Goal: Task Accomplishment & Management: Use online tool/utility

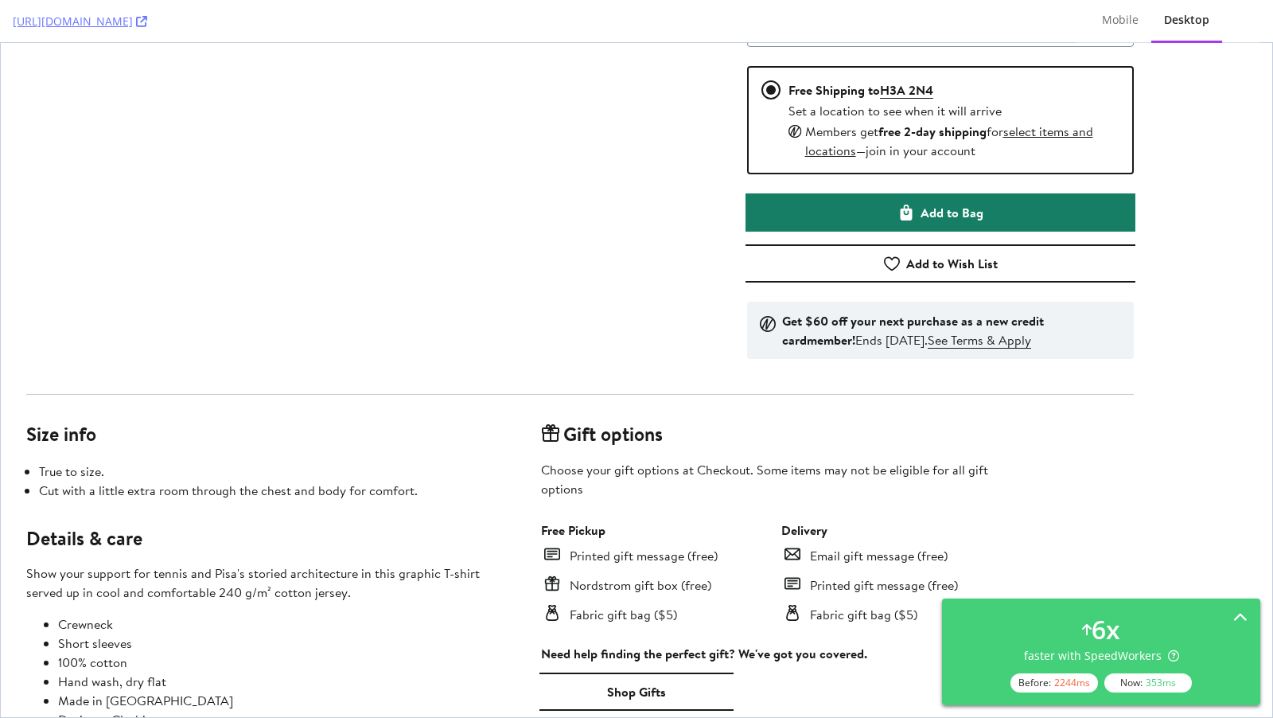
scroll to position [920, 0]
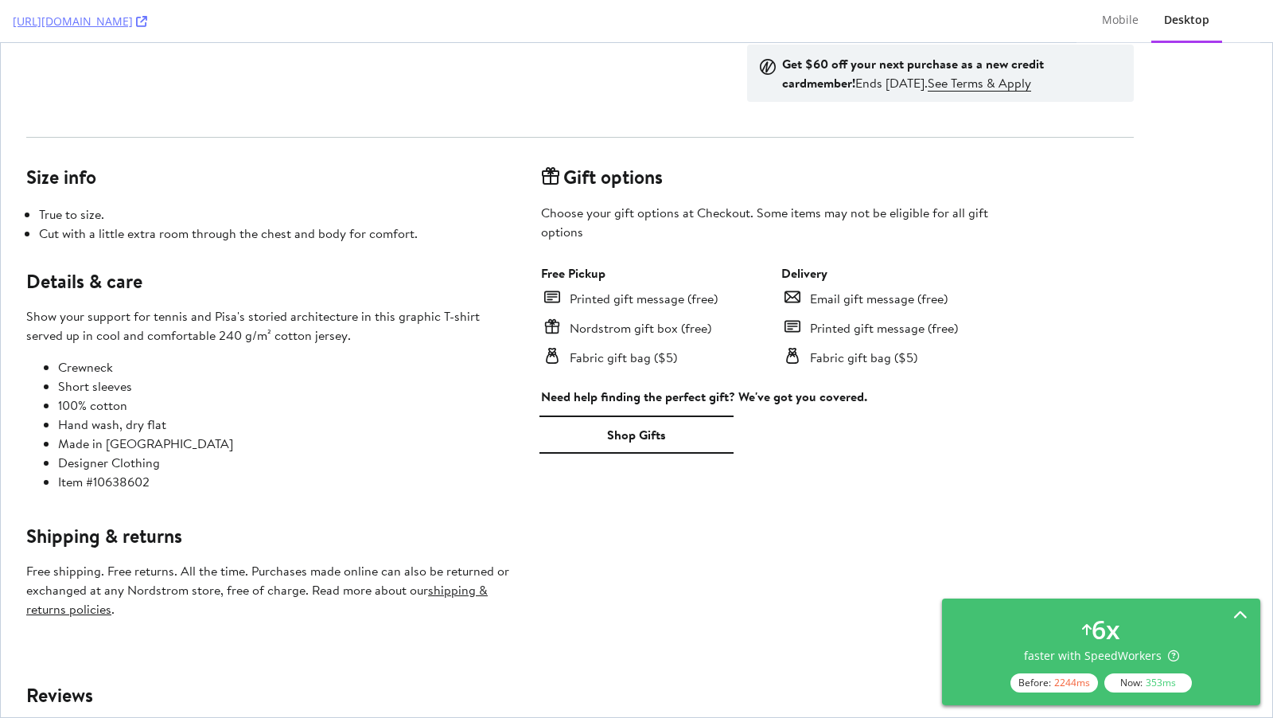
click at [1078, 635] on div "6 x faster with SpeedWorkers Before: 2244 ms Now: 353 ms" at bounding box center [1101, 651] width 293 height 81
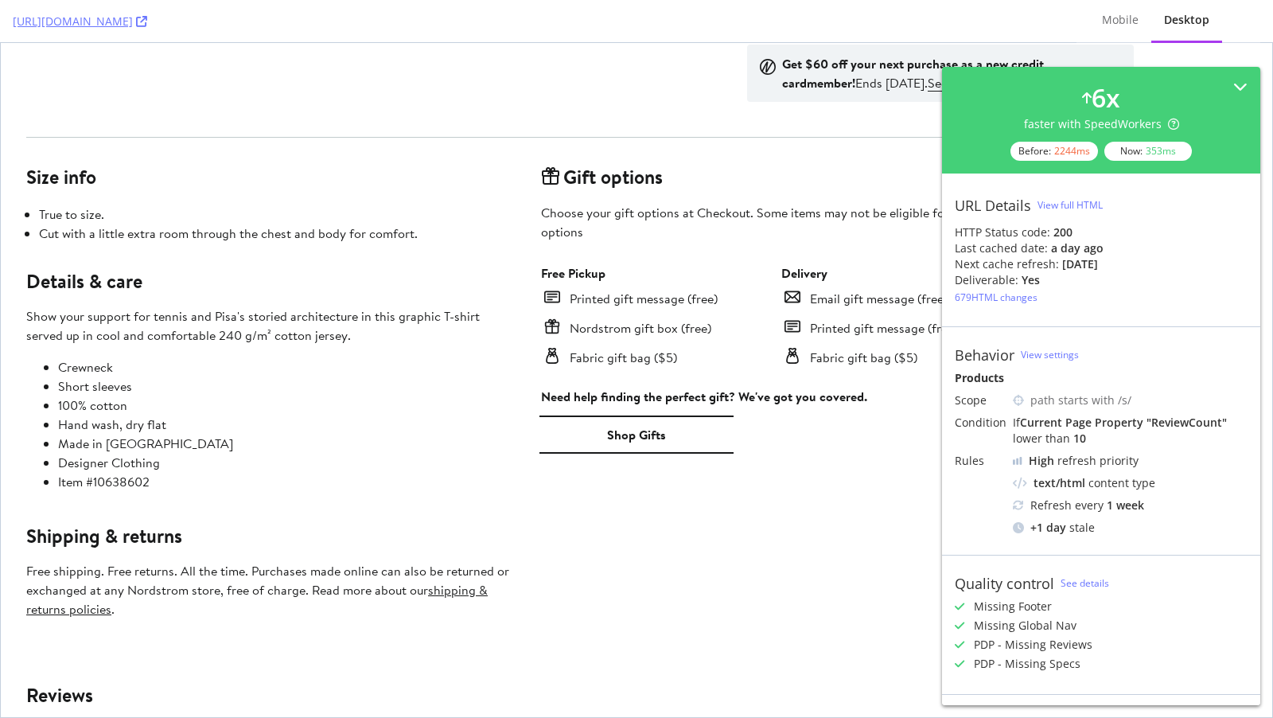
scroll to position [174, 0]
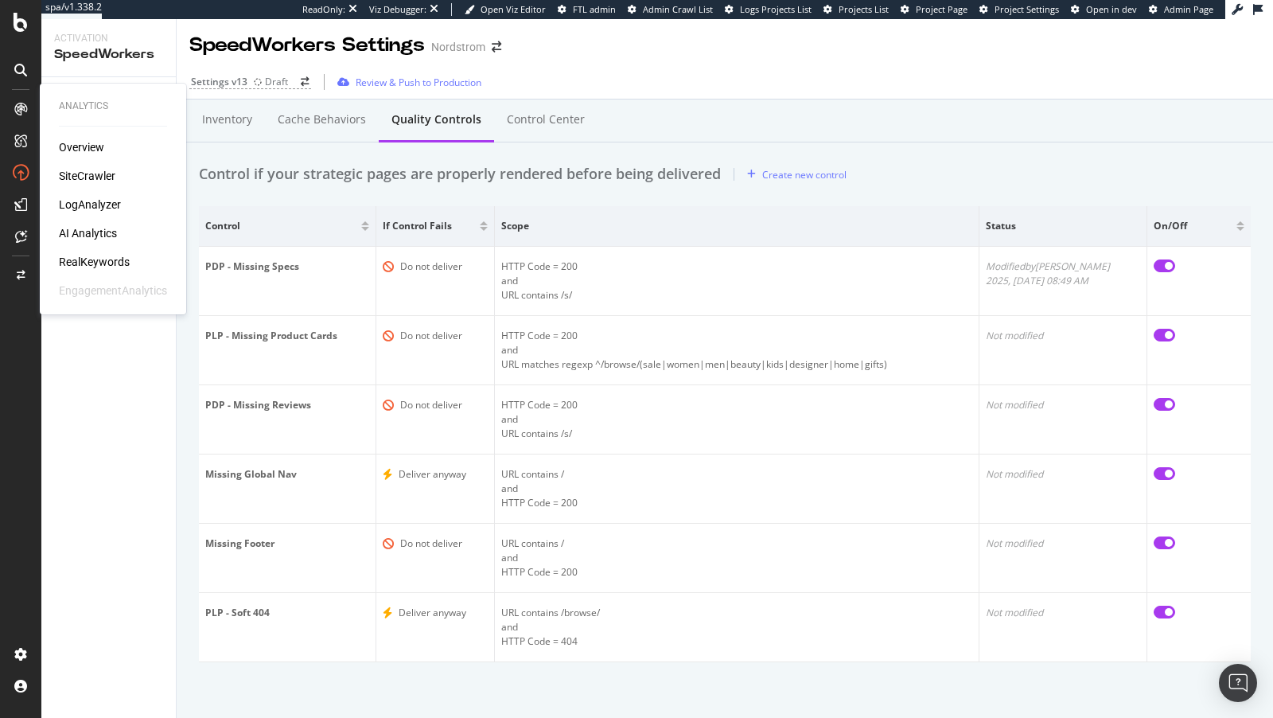
click at [99, 266] on div "RealKeywords" at bounding box center [94, 262] width 71 height 16
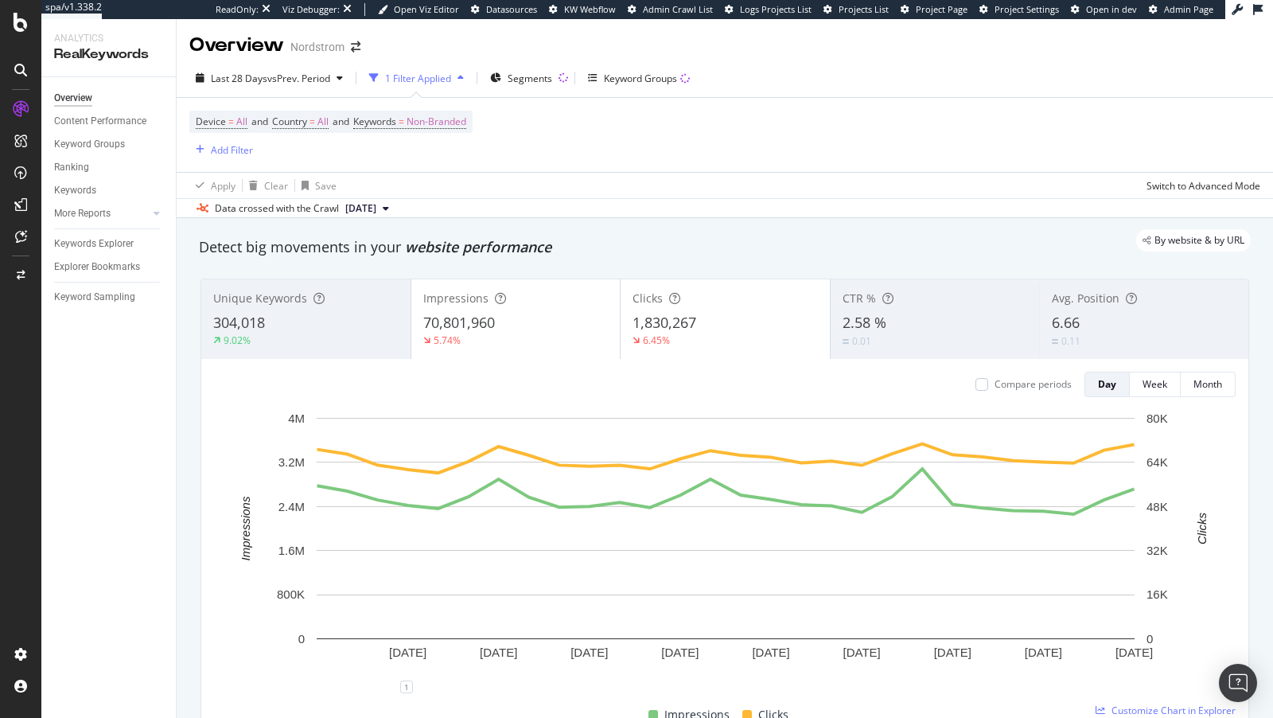
click at [25, 201] on icon at bounding box center [20, 204] width 13 height 13
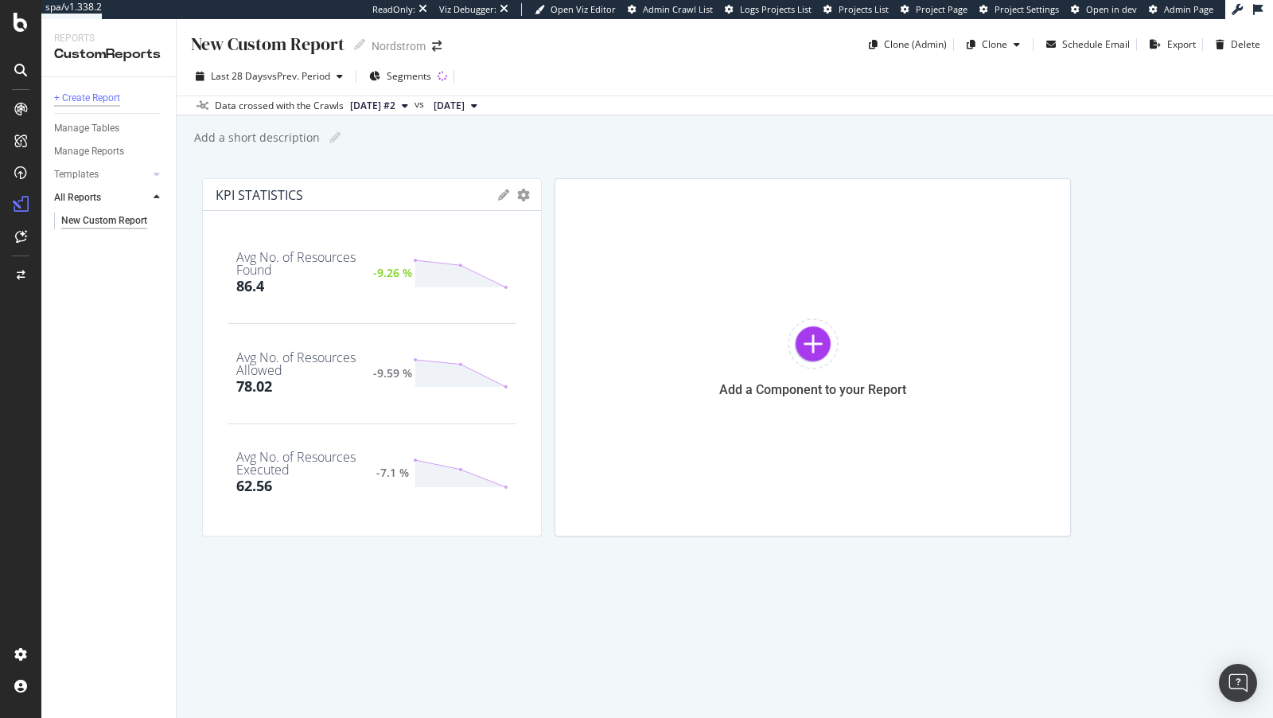
click at [107, 99] on div "+ Create Report" at bounding box center [87, 98] width 66 height 17
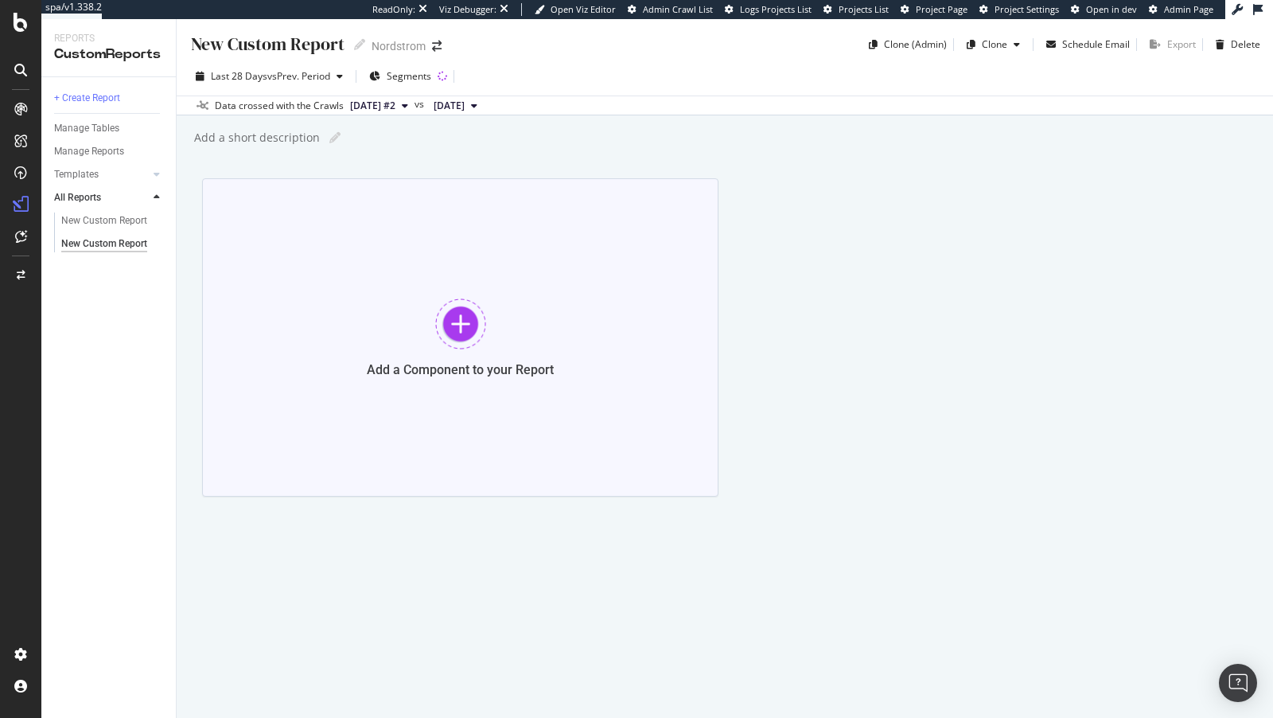
click at [449, 309] on div at bounding box center [460, 323] width 51 height 51
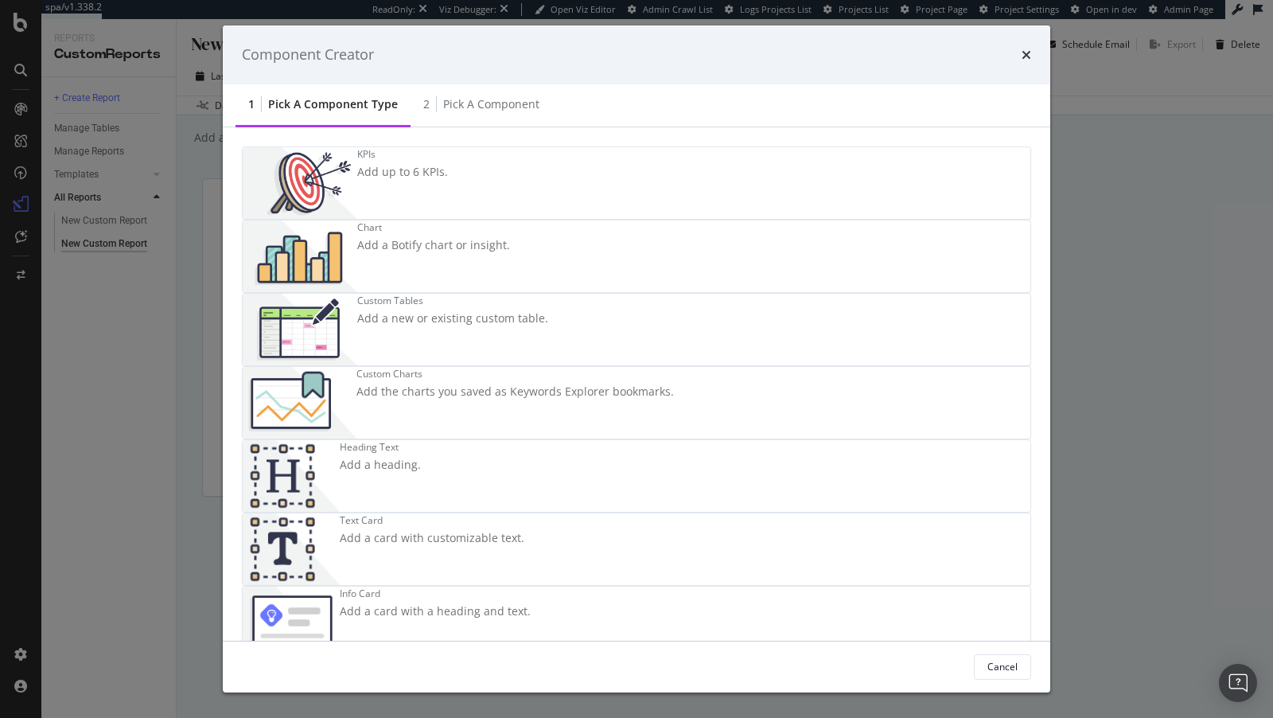
click at [510, 237] on div "Add a Botify chart or insight." at bounding box center [433, 245] width 153 height 16
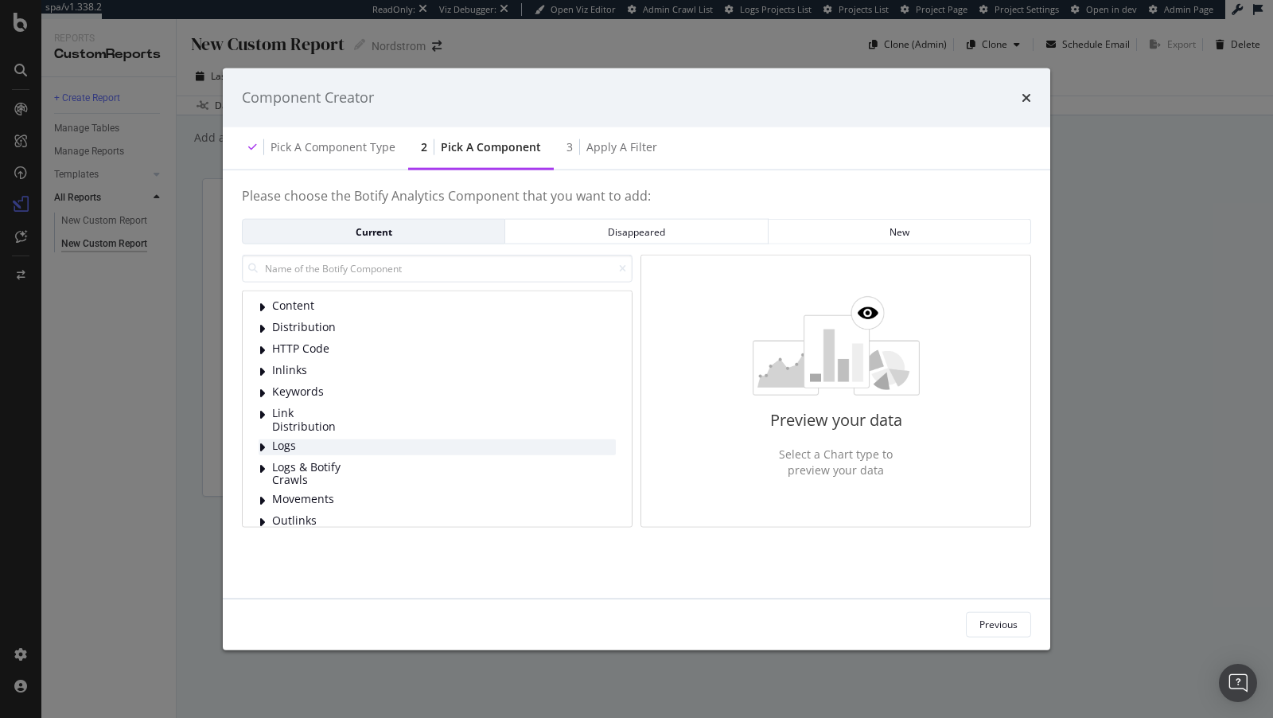
click at [297, 441] on span "Logs" at bounding box center [307, 446] width 71 height 16
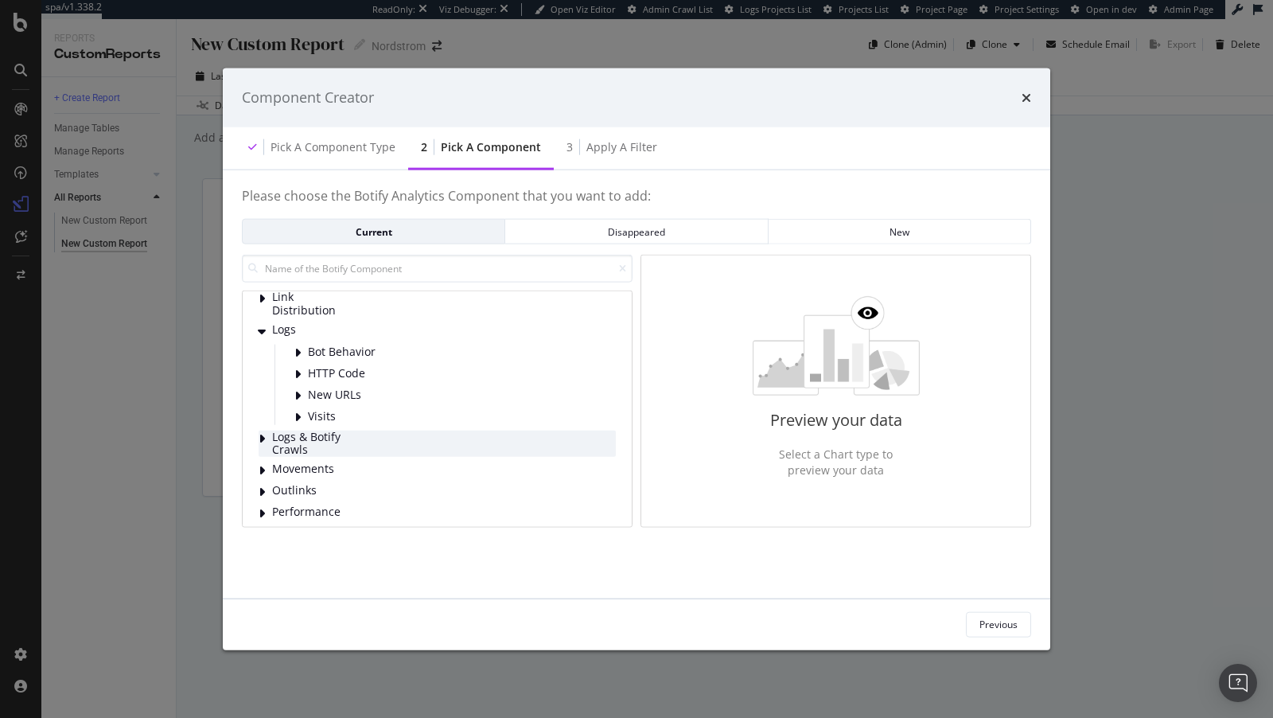
scroll to position [119, 0]
click at [339, 342] on span "Bot Behavior" at bounding box center [343, 349] width 71 height 14
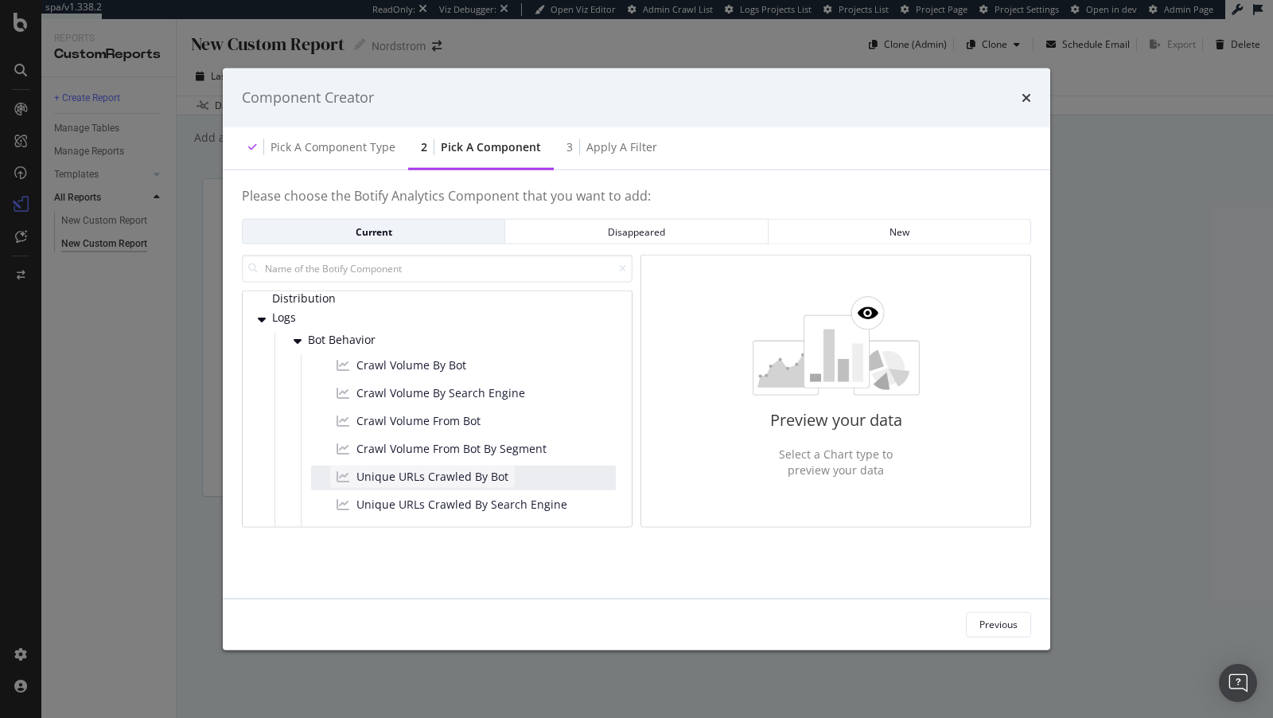
scroll to position [150, 0]
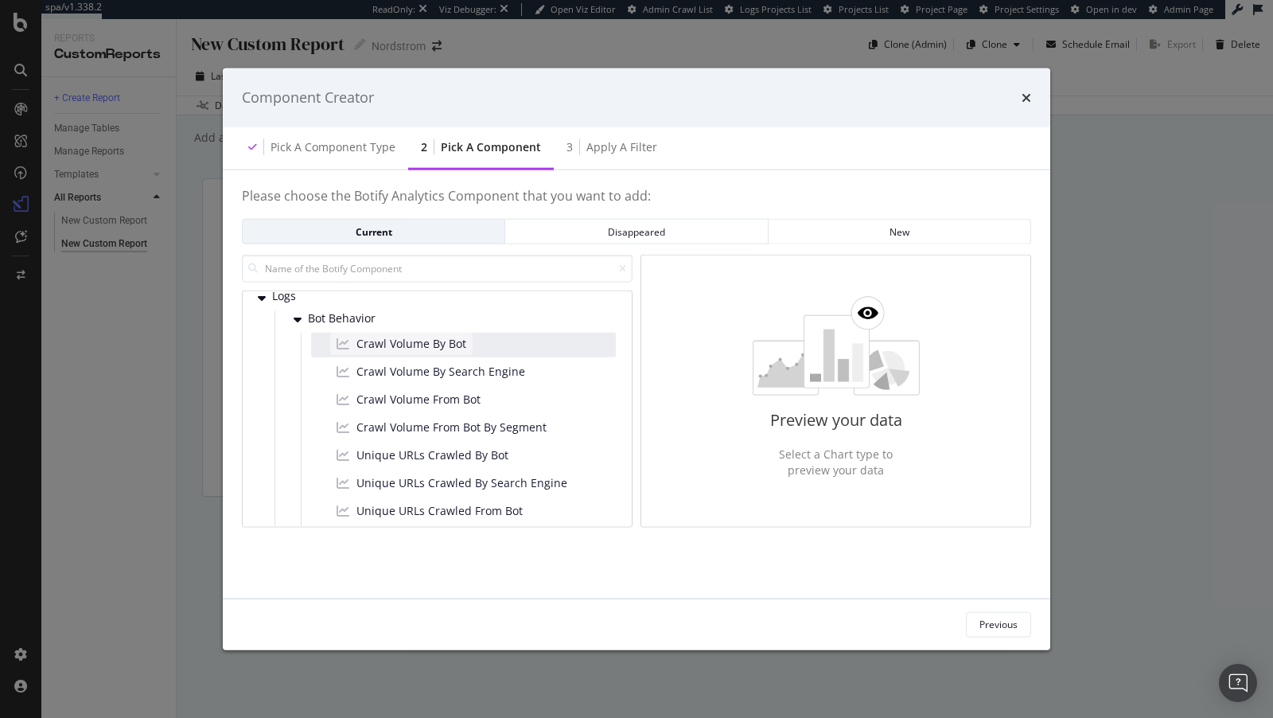
click at [455, 350] on div "Crawl Volume By Bot" at bounding box center [401, 343] width 142 height 22
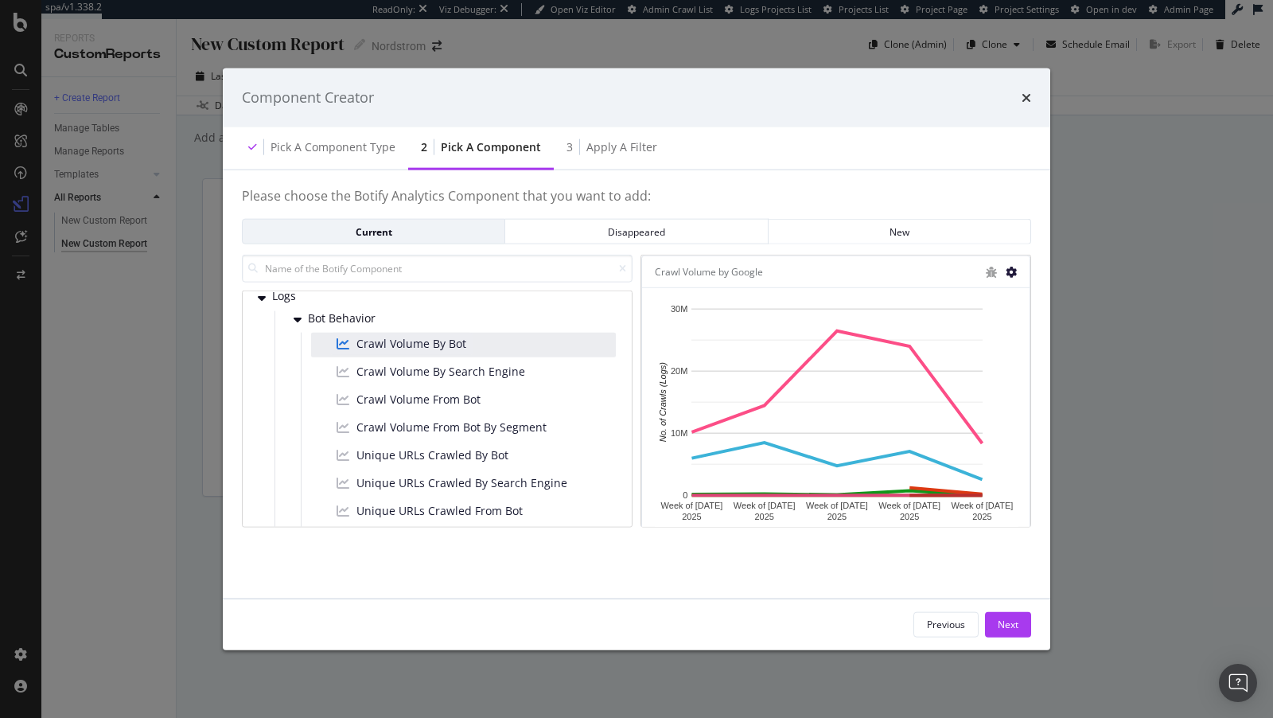
click at [1009, 276] on icon "modal" at bounding box center [1011, 271] width 11 height 11
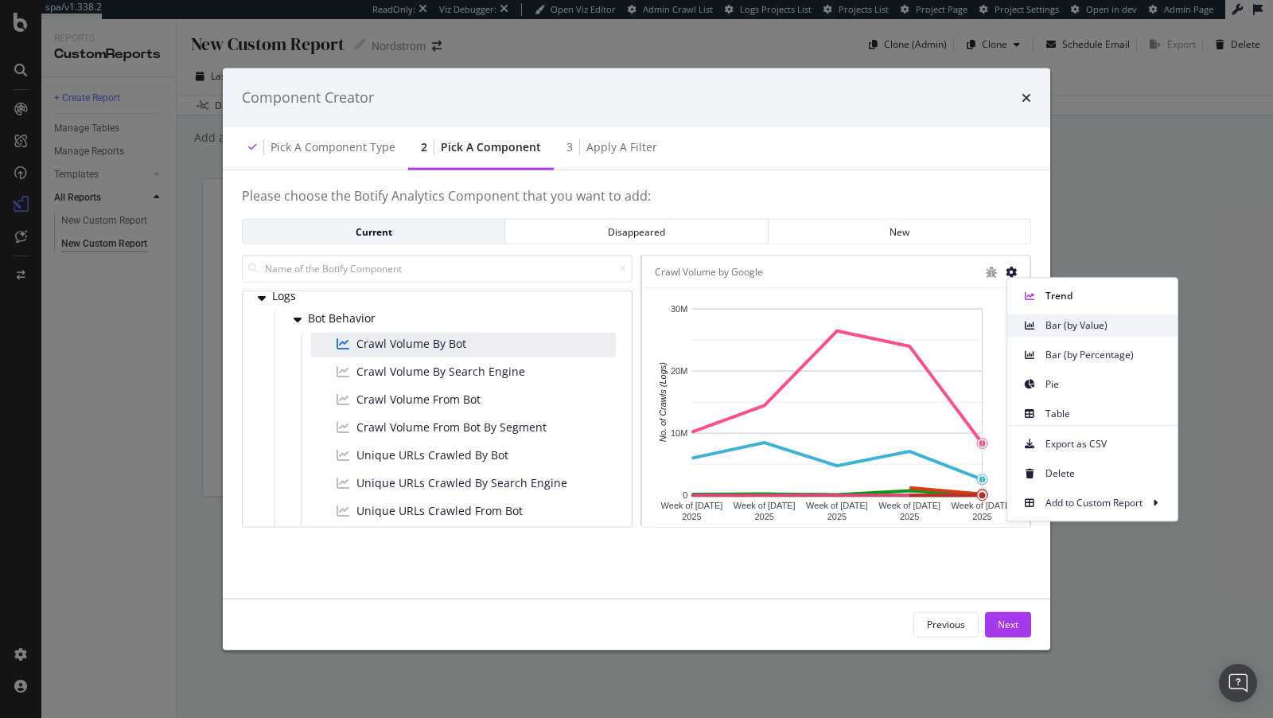
click at [1012, 317] on div "Bar (by Value)" at bounding box center [1093, 325] width 170 height 23
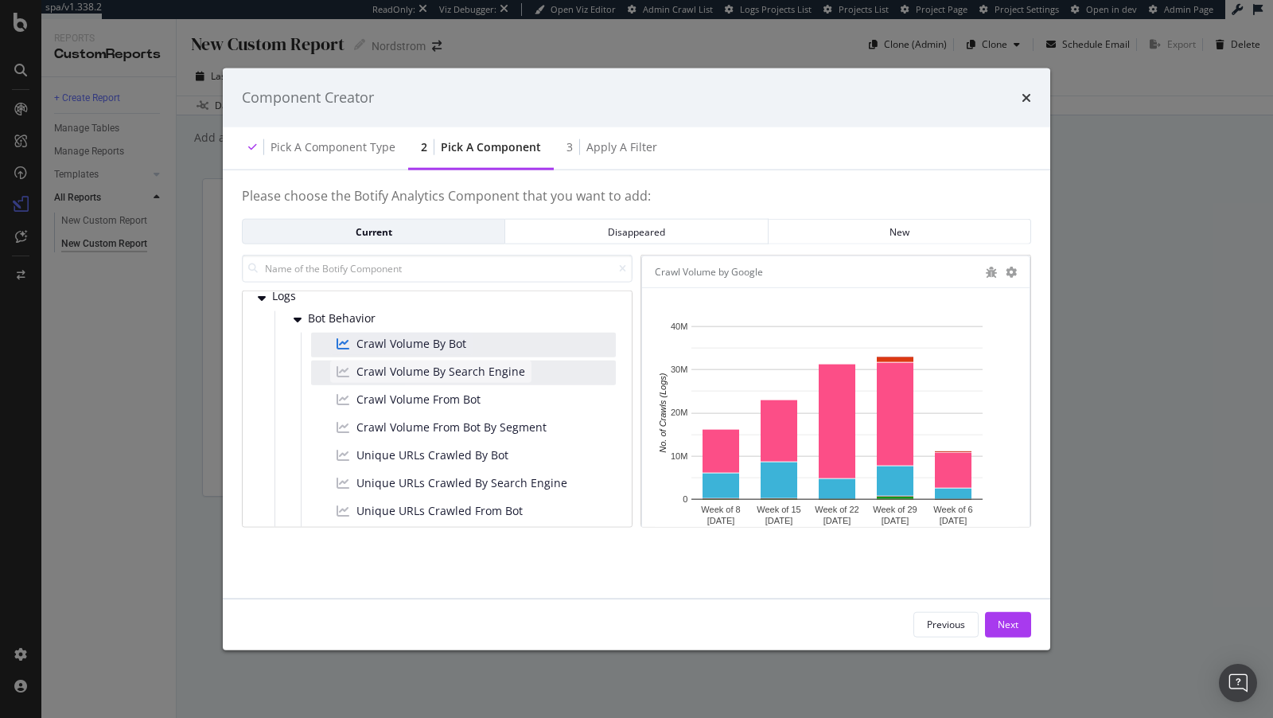
click at [434, 379] on div "Crawl Volume By Search Engine" at bounding box center [430, 371] width 201 height 22
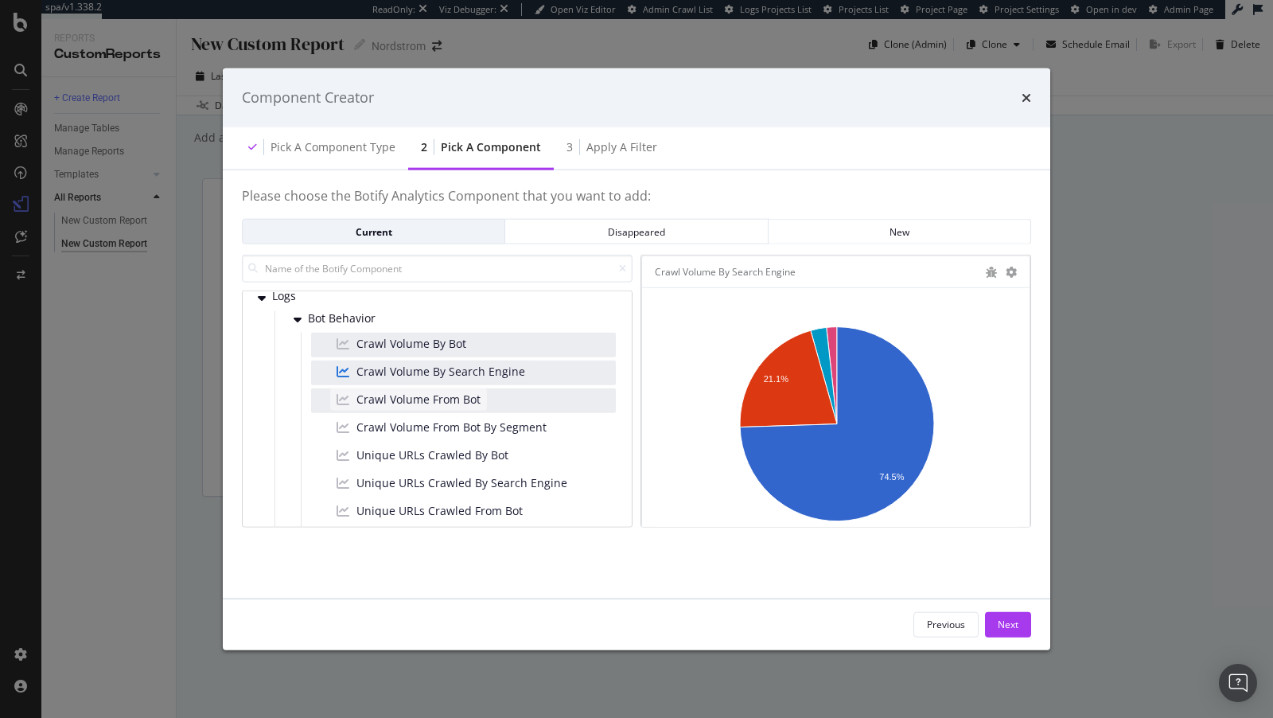
click at [472, 403] on span "Crawl Volume From Bot" at bounding box center [419, 399] width 124 height 16
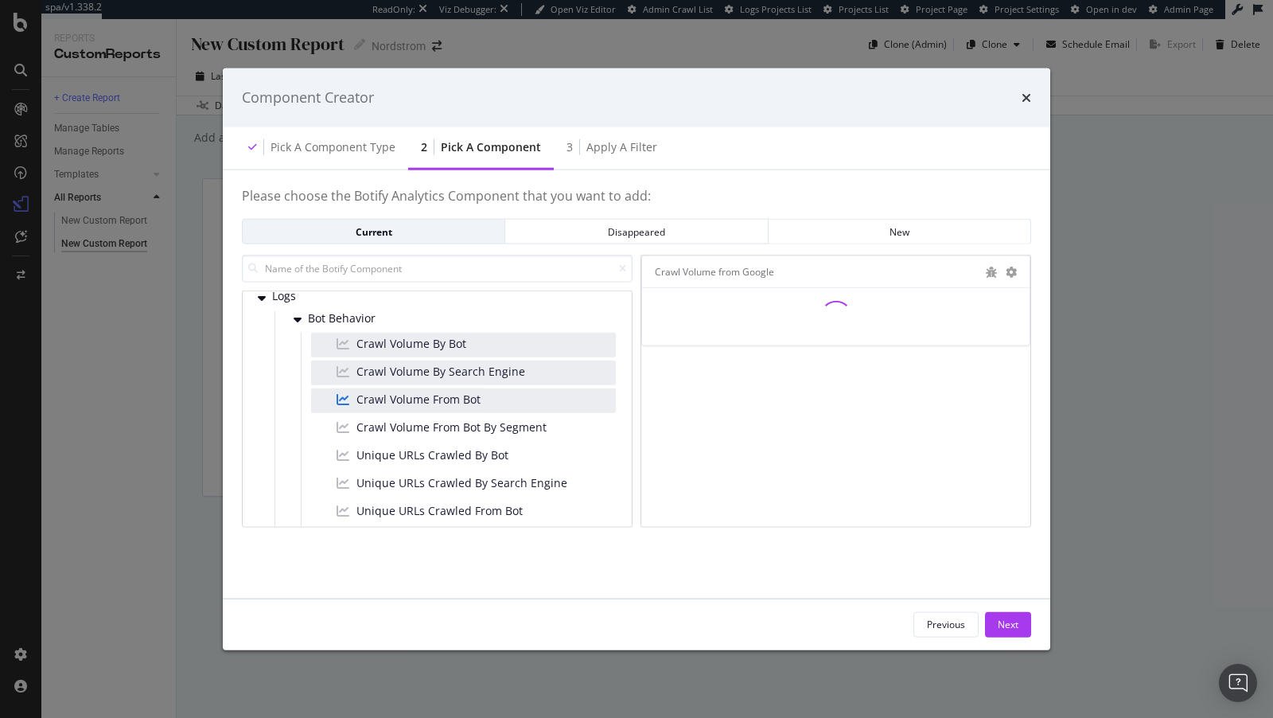
click at [1014, 279] on div "modal" at bounding box center [1011, 271] width 11 height 16
click at [1013, 275] on icon "modal" at bounding box center [1011, 271] width 11 height 11
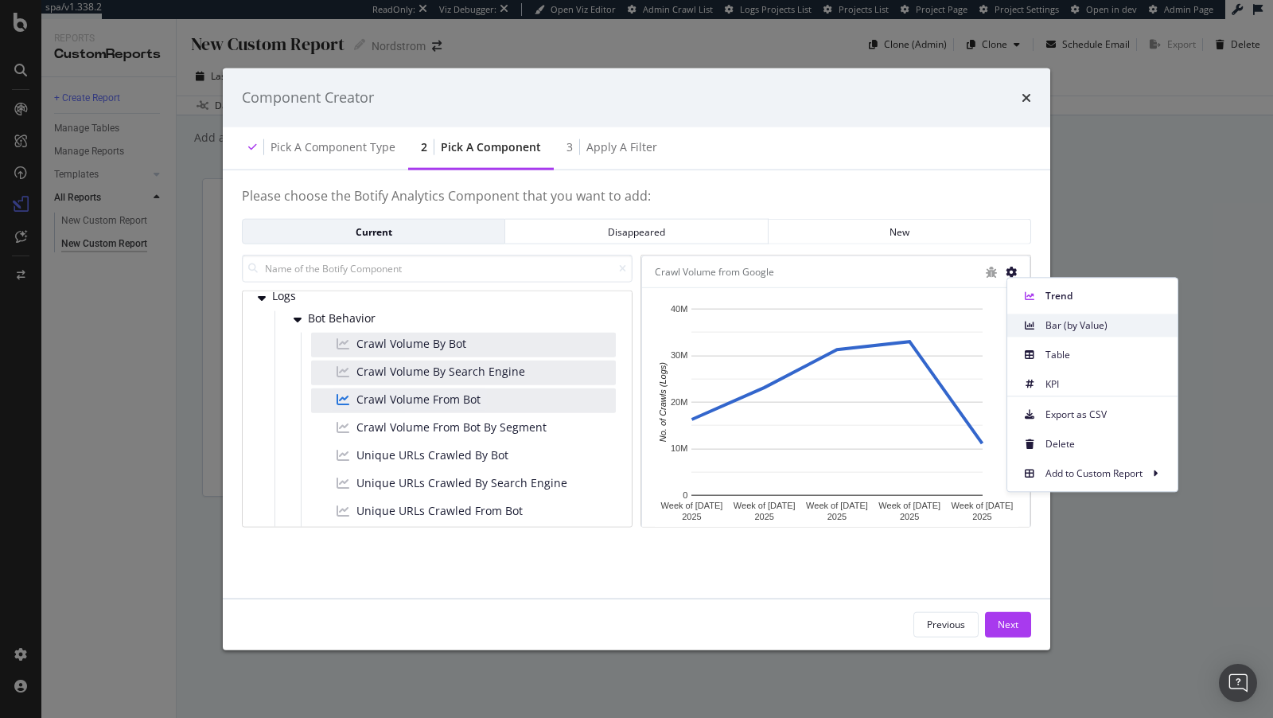
click at [1027, 325] on icon at bounding box center [1030, 326] width 10 height 10
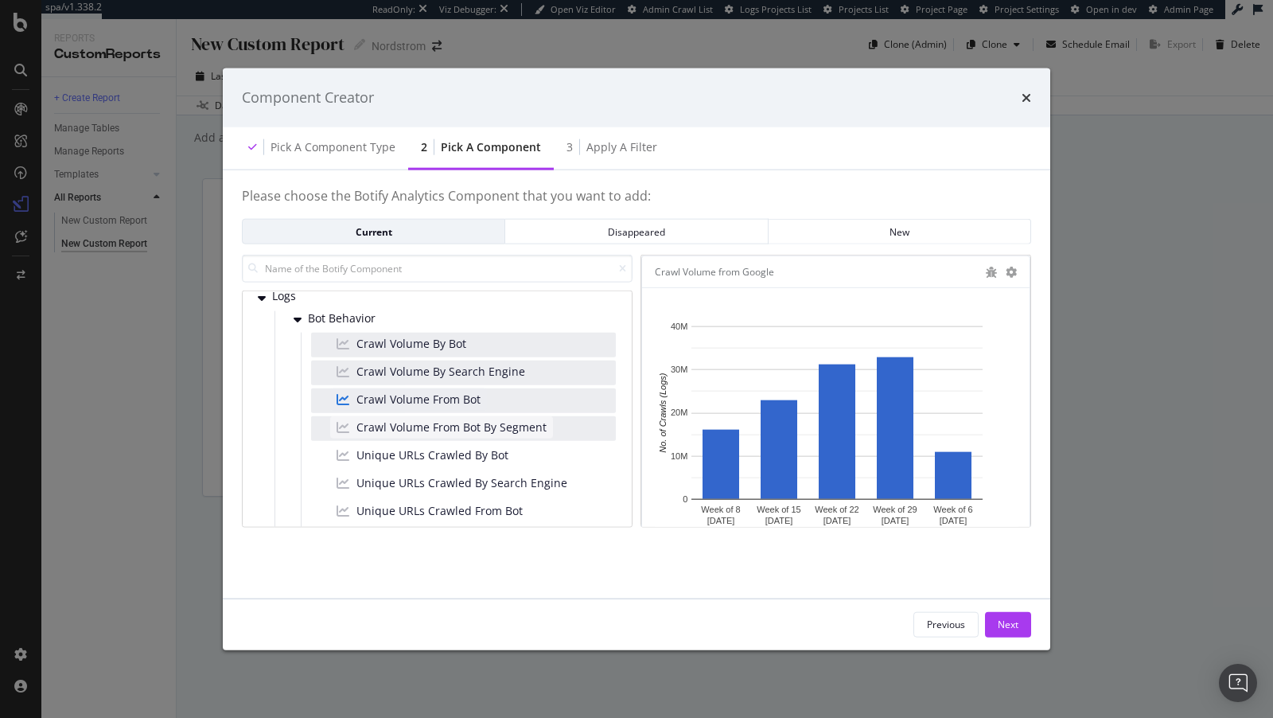
click at [433, 427] on span "Crawl Volume From Bot By Segment" at bounding box center [452, 427] width 190 height 16
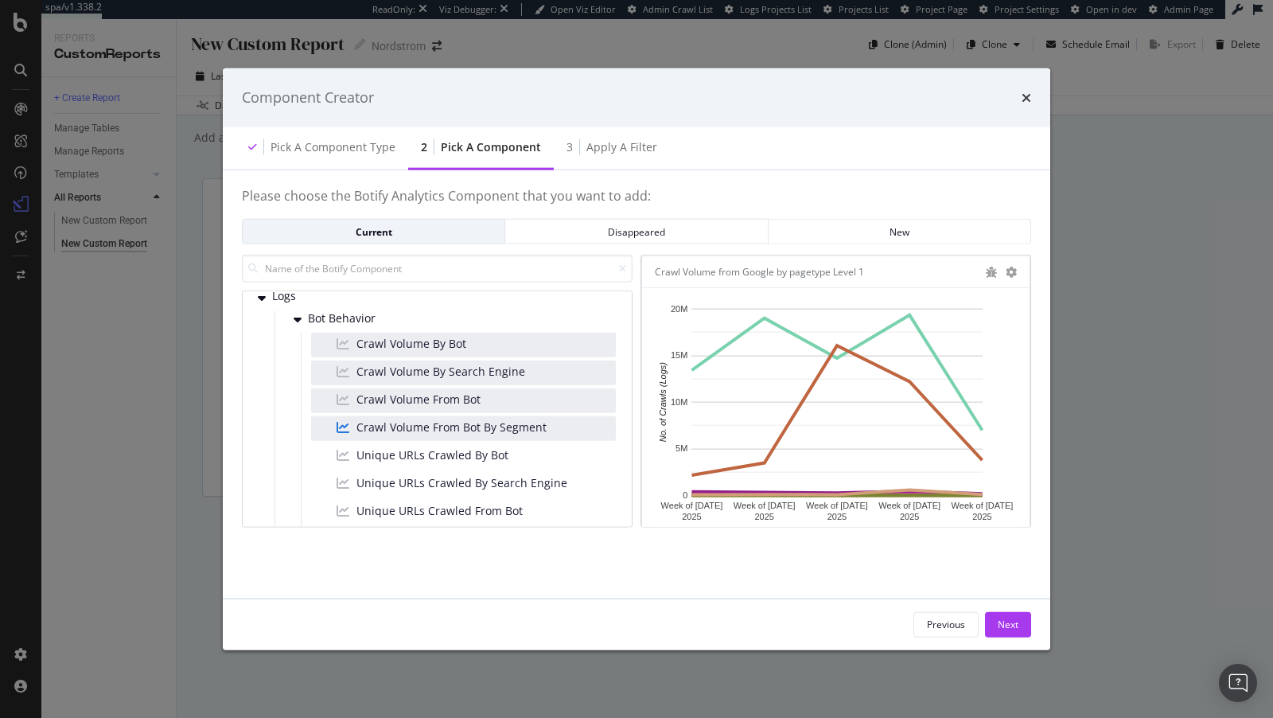
click at [1004, 272] on div "modal" at bounding box center [1001, 271] width 32 height 16
click at [1014, 272] on icon "modal" at bounding box center [1011, 271] width 11 height 11
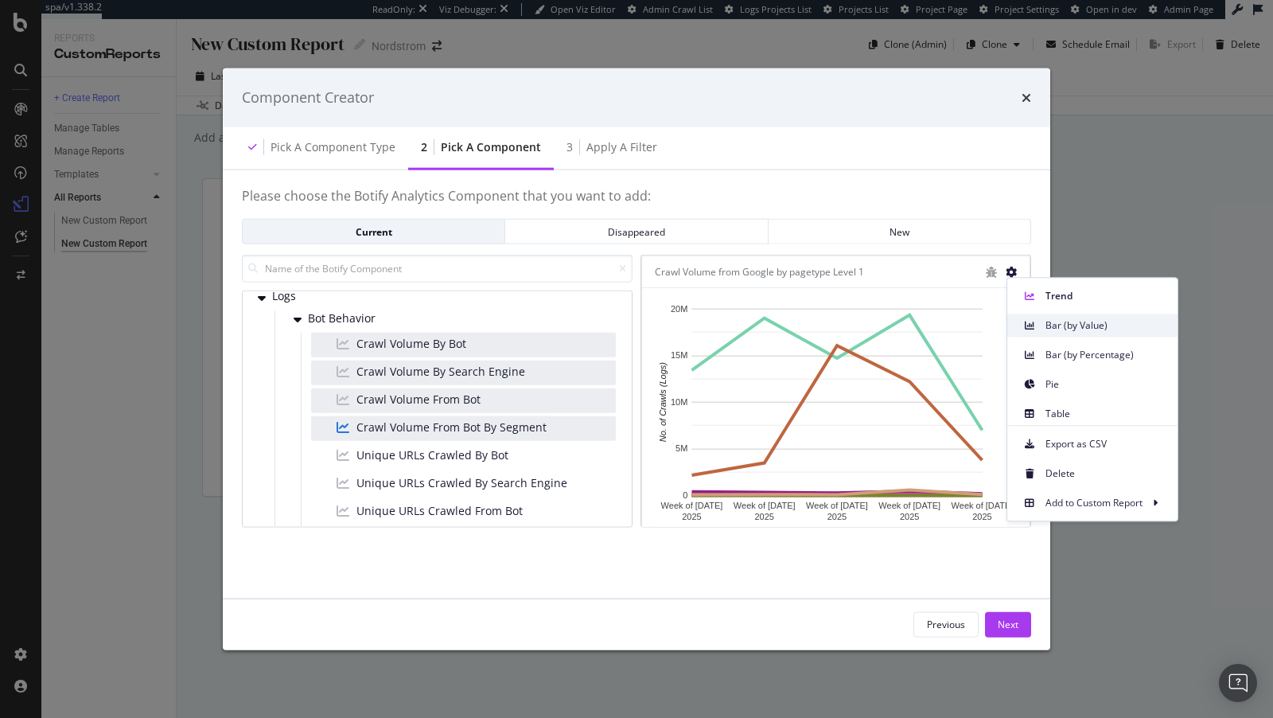
click at [1014, 329] on div "Bar (by Value)" at bounding box center [1093, 325] width 170 height 23
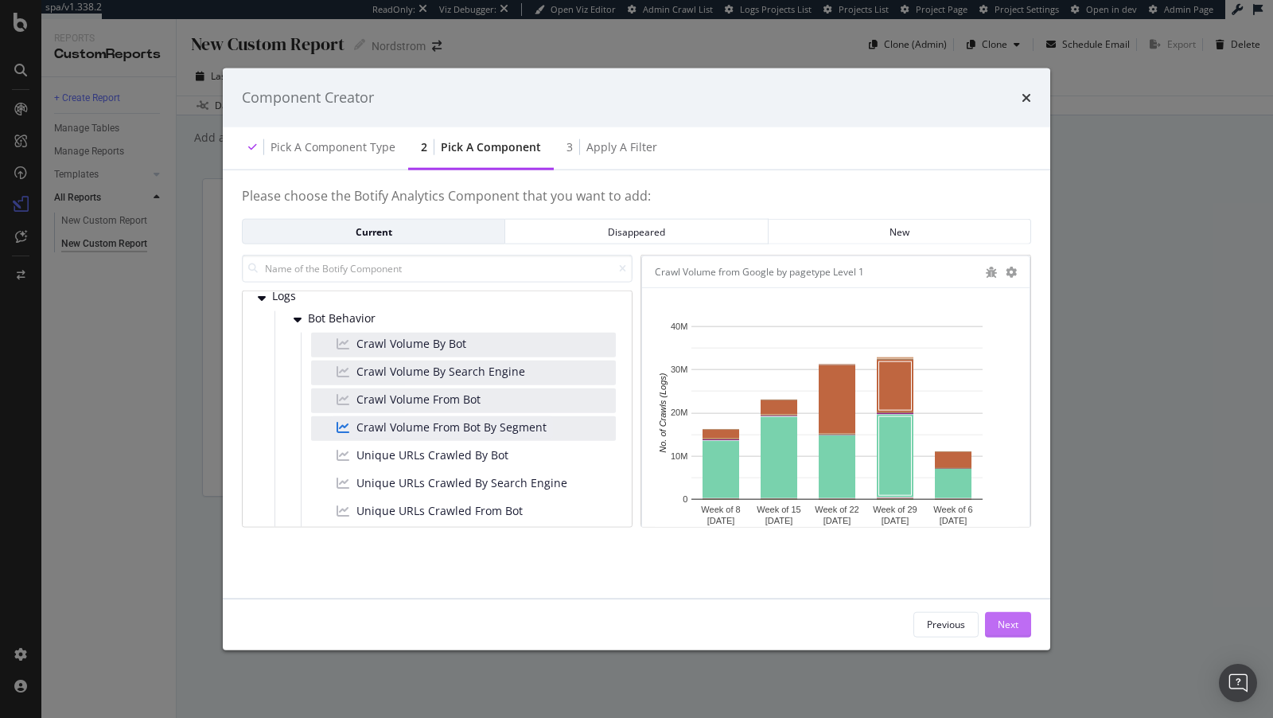
click at [1019, 618] on button "Next" at bounding box center [1008, 623] width 46 height 25
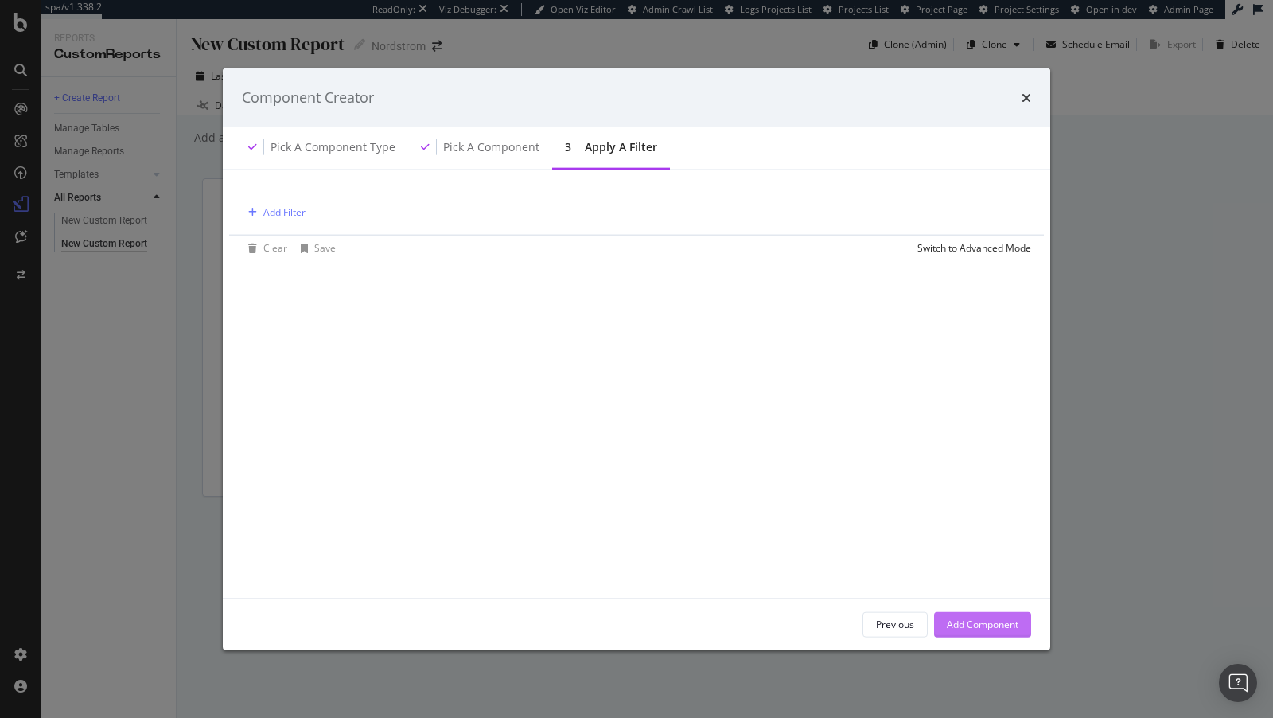
click at [998, 621] on div "Add Component" at bounding box center [983, 625] width 72 height 14
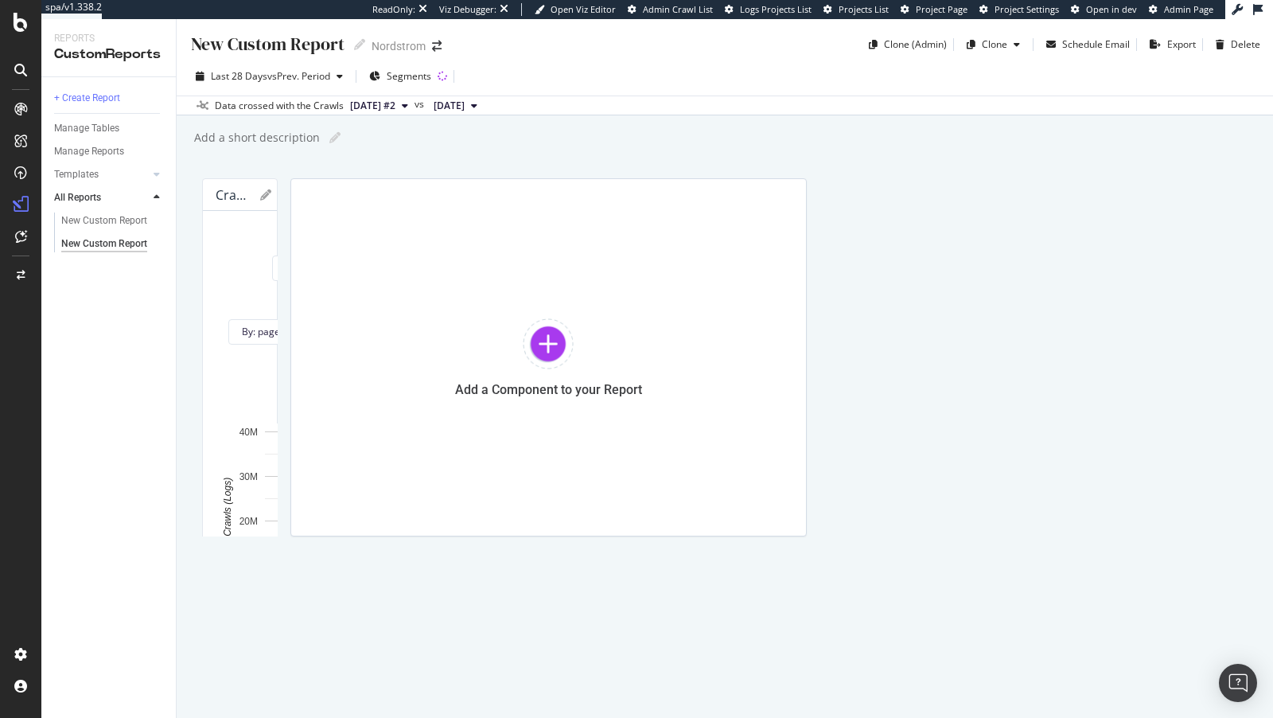
click at [311, 193] on icon at bounding box center [305, 194] width 11 height 11
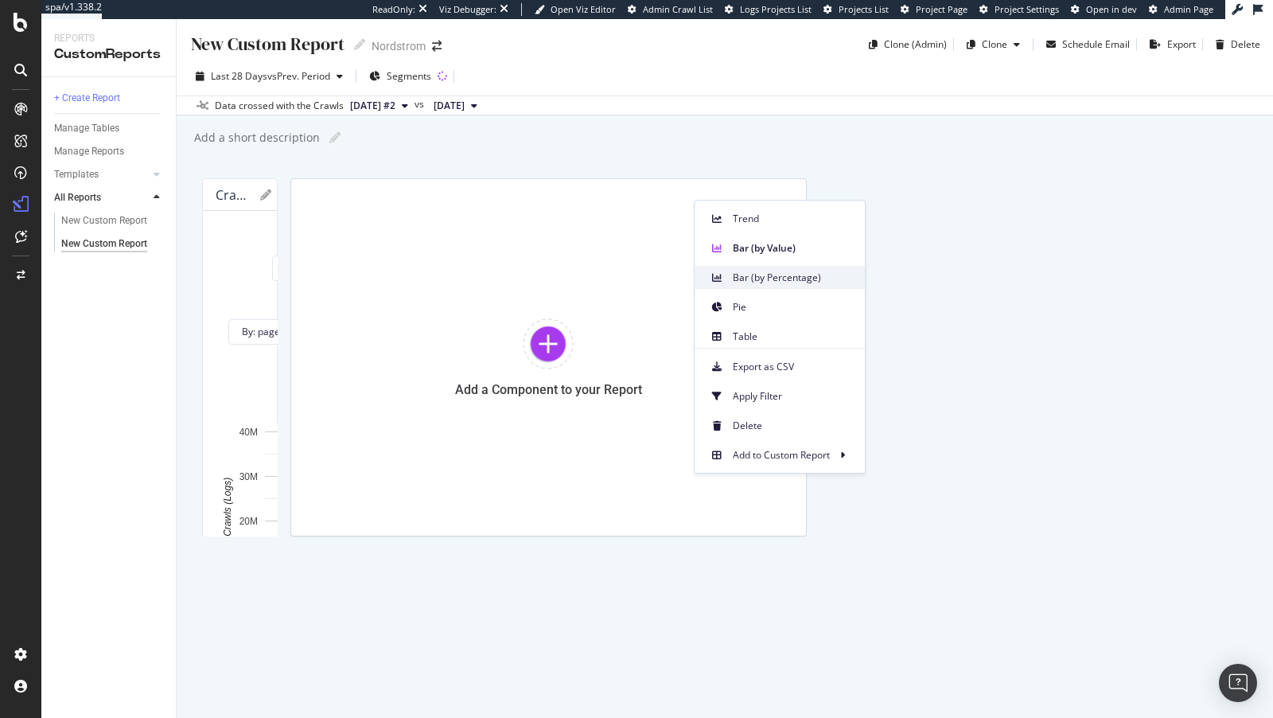
click at [733, 282] on span "Bar (by Percentage)" at bounding box center [792, 278] width 119 height 14
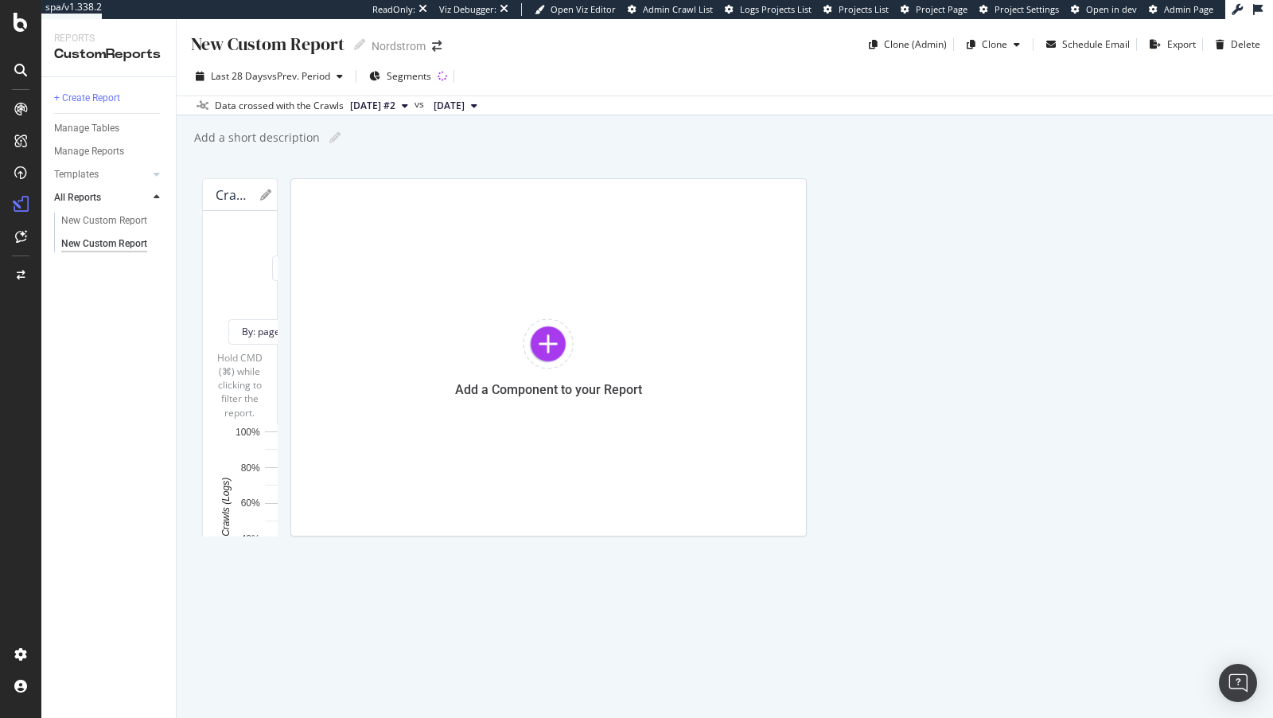
click at [261, 680] on span "browse" at bounding box center [241, 689] width 39 height 19
drag, startPoint x: 707, startPoint y: 268, endPoint x: 1273, endPoint y: 305, distance: 566.2
click at [1273, 305] on div "New Custom Report New Custom Report Nordstrom Clone (Admin) Clone Schedule Emai…" at bounding box center [725, 368] width 1097 height 699
click at [271, 197] on icon at bounding box center [265, 194] width 11 height 11
drag, startPoint x: 345, startPoint y: 248, endPoint x: 427, endPoint y: 244, distance: 82.0
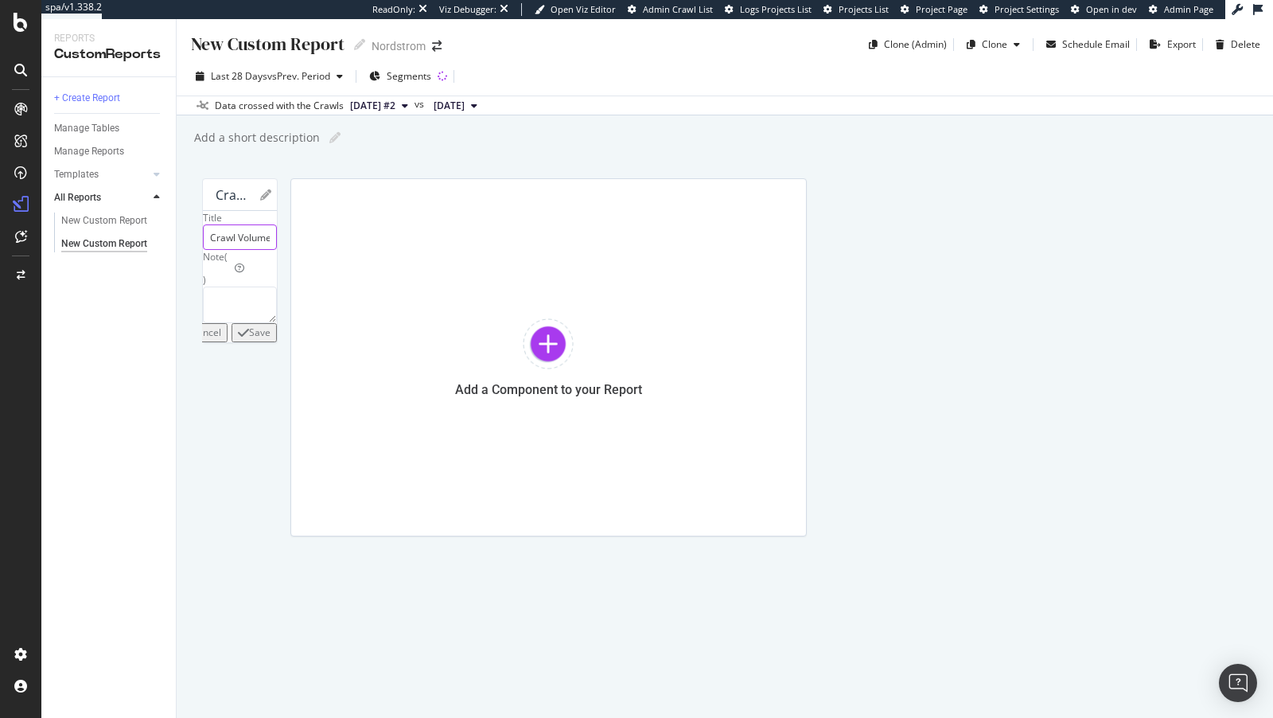
click at [277, 244] on input "Crawl Volume from Google by pagetype Level 1" at bounding box center [240, 236] width 74 height 25
drag, startPoint x: 350, startPoint y: 247, endPoint x: 562, endPoint y: 247, distance: 211.7
click at [277, 247] on input "Crawl Volume from Google by pagetype Level 1" at bounding box center [240, 237] width 74 height 25
click at [277, 247] on input "Crawl Volume from Google by pagetype Level 1" at bounding box center [240, 236] width 74 height 25
drag, startPoint x: 562, startPoint y: 247, endPoint x: 364, endPoint y: 246, distance: 198.2
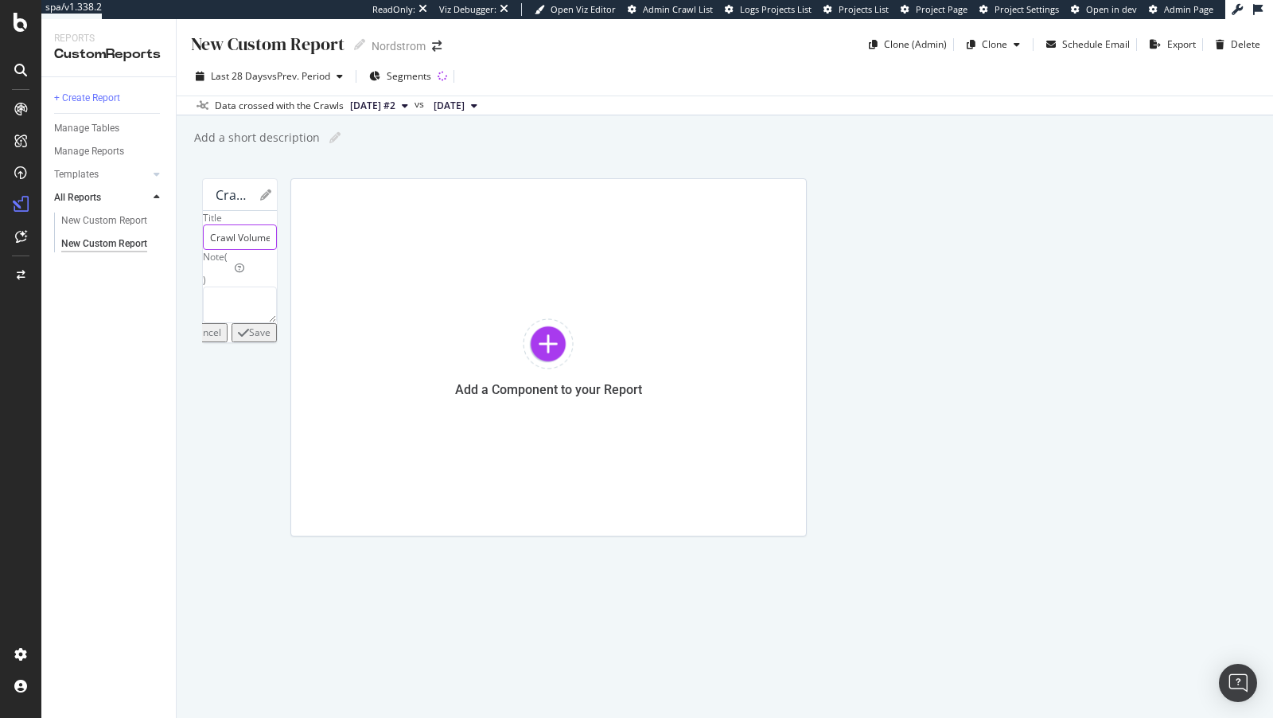
click at [277, 246] on input "Crawl Volume from Google by pagetype Level 1" at bounding box center [240, 236] width 74 height 25
drag, startPoint x: 364, startPoint y: 246, endPoint x: 448, endPoint y: 239, distance: 84.7
click at [277, 239] on input "Crawl Volume from Google by pagetype Level 1" at bounding box center [240, 236] width 74 height 25
drag, startPoint x: 493, startPoint y: 247, endPoint x: 439, endPoint y: 247, distance: 53.3
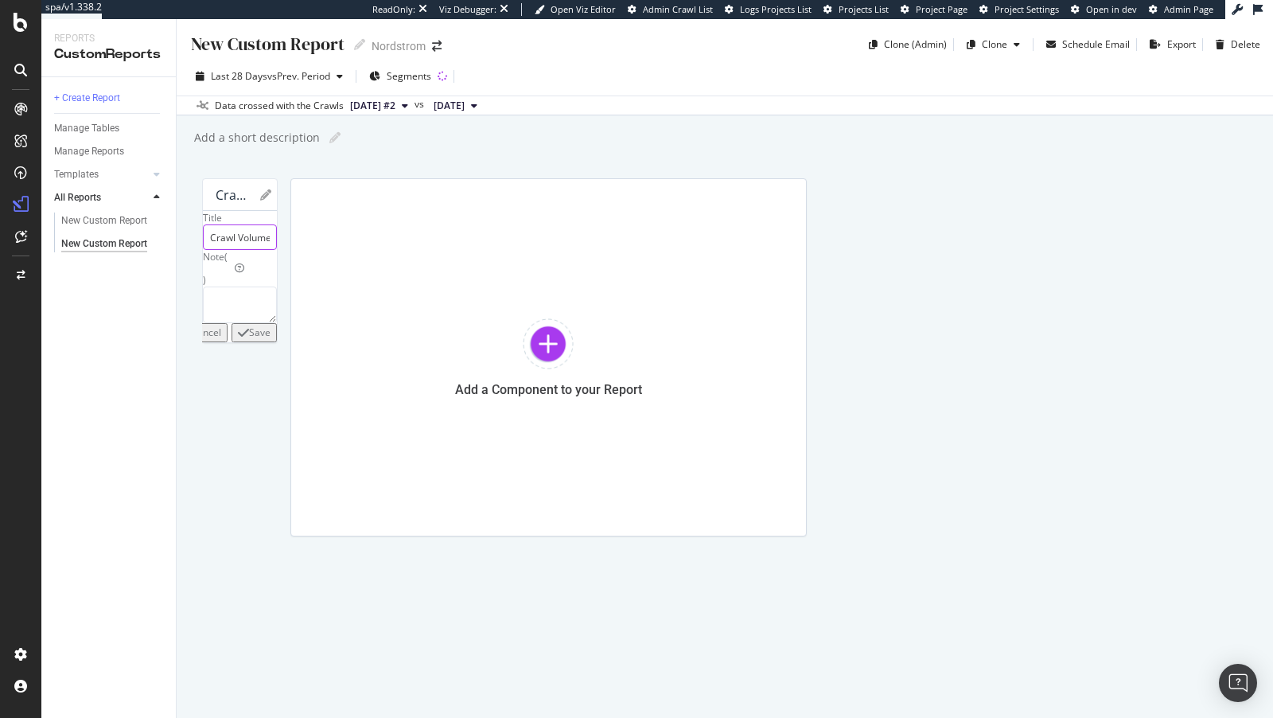
click at [277, 247] on input "Crawl Volume from Google by pagetype Level 1" at bounding box center [240, 236] width 74 height 25
drag, startPoint x: 354, startPoint y: 246, endPoint x: 441, endPoint y: 246, distance: 86.7
click at [277, 246] on input "Crawl Volume from Google by Level 1" at bounding box center [240, 236] width 74 height 25
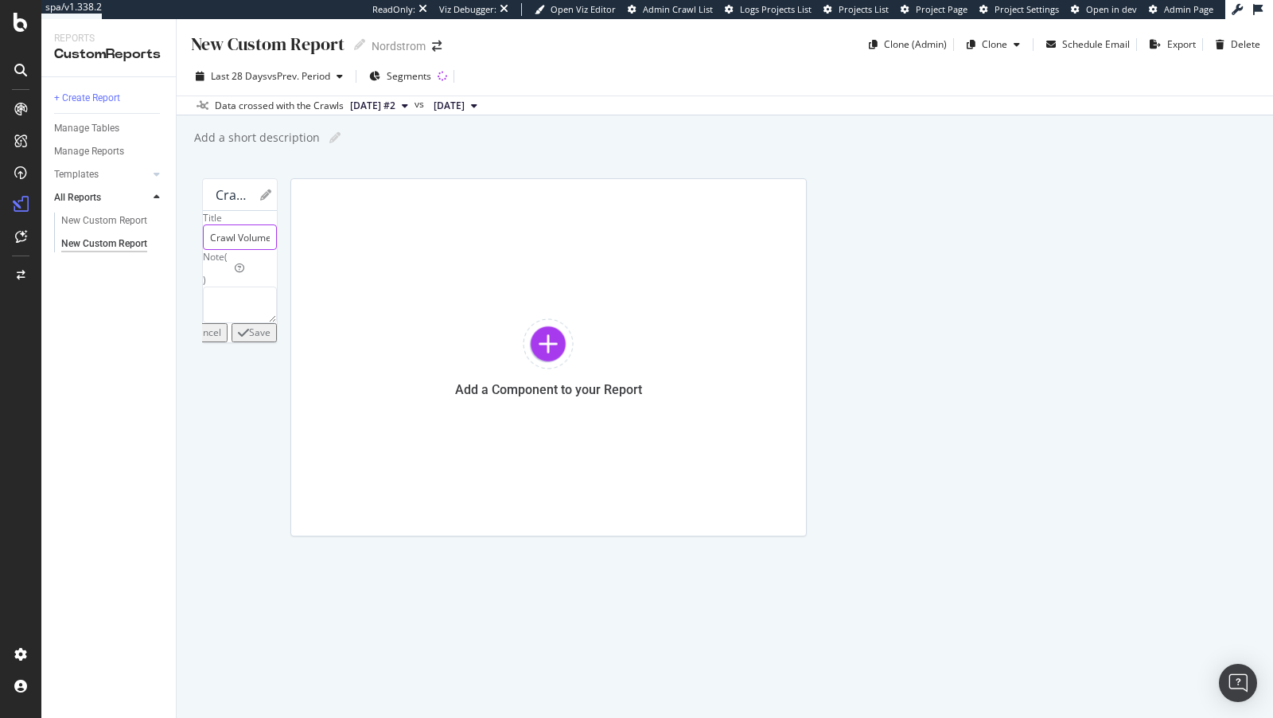
drag, startPoint x: 460, startPoint y: 246, endPoint x: 400, endPoint y: 246, distance: 60.5
click at [277, 246] on input "Crawl Volume from Google by Level 1" at bounding box center [240, 236] width 74 height 25
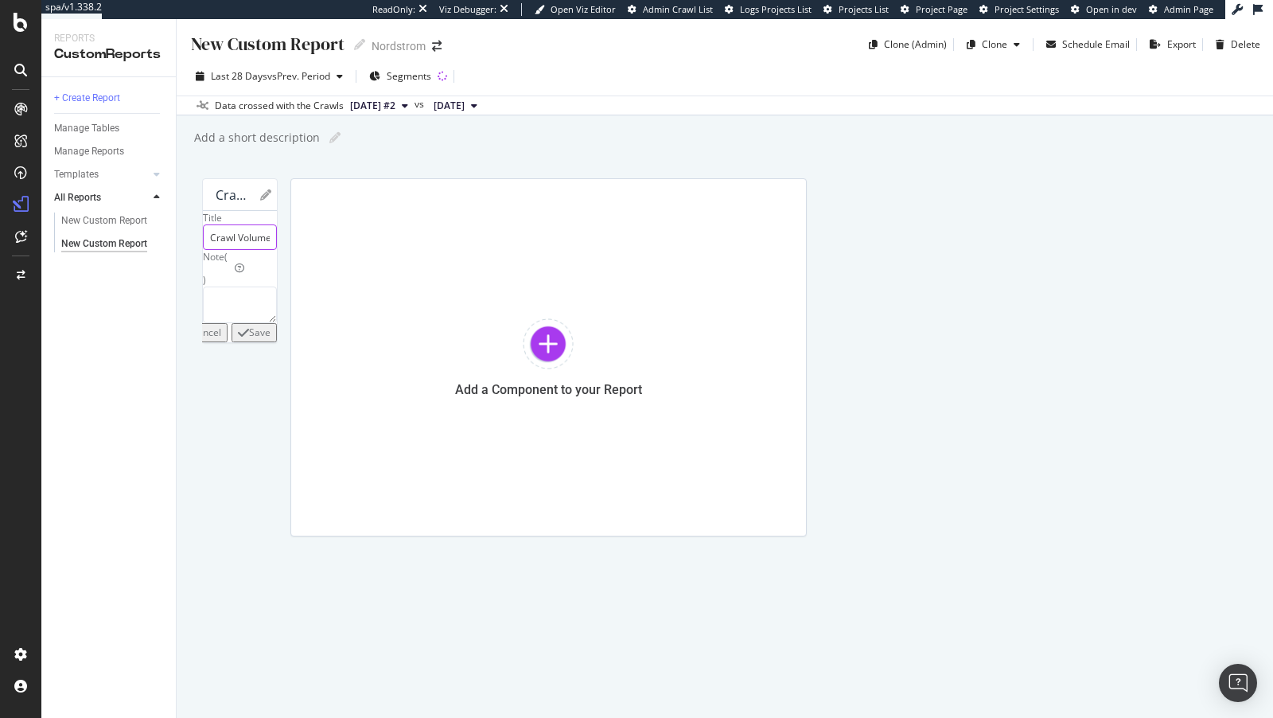
type input "Crawl Volume by Pagetype"
click at [271, 339] on div "Save" at bounding box center [259, 332] width 21 height 14
click at [249, 339] on icon "button" at bounding box center [243, 332] width 11 height 13
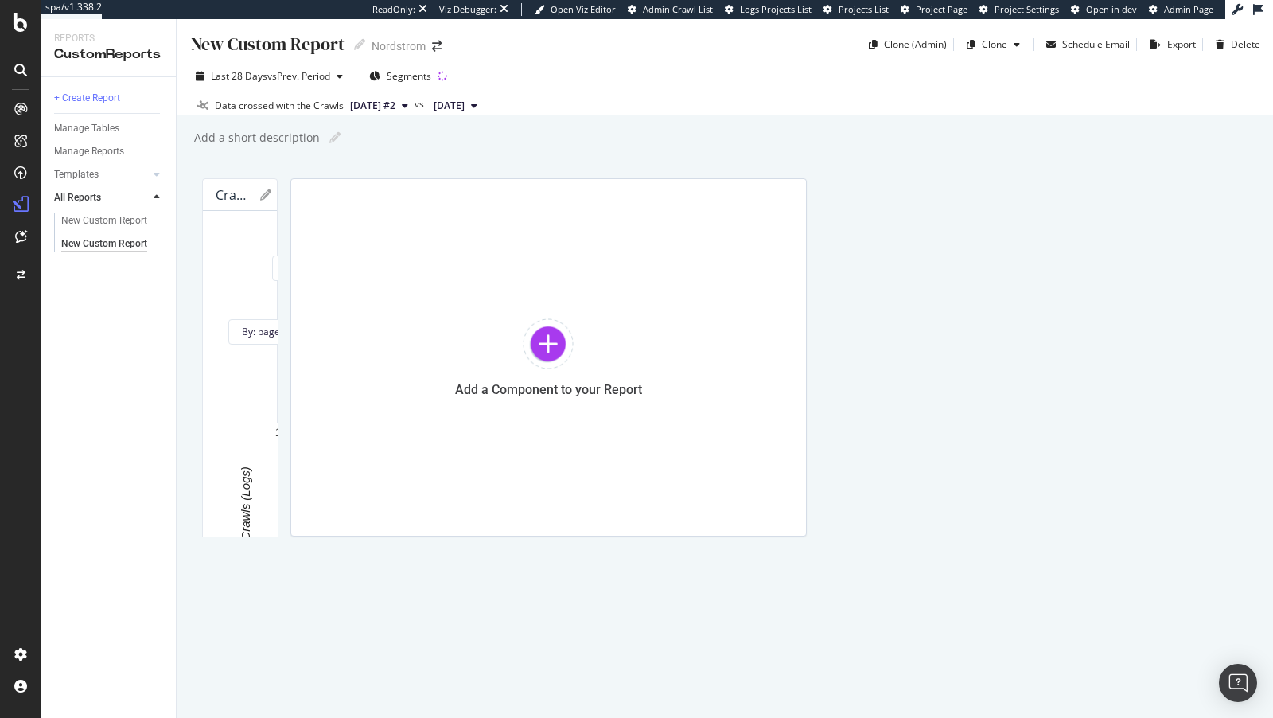
click at [345, 232] on icon at bounding box center [342, 237] width 6 height 10
click at [879, 258] on div "Day" at bounding box center [875, 266] width 54 height 23
click at [474, 536] on div "Add a Component to your Report" at bounding box center [548, 357] width 516 height 358
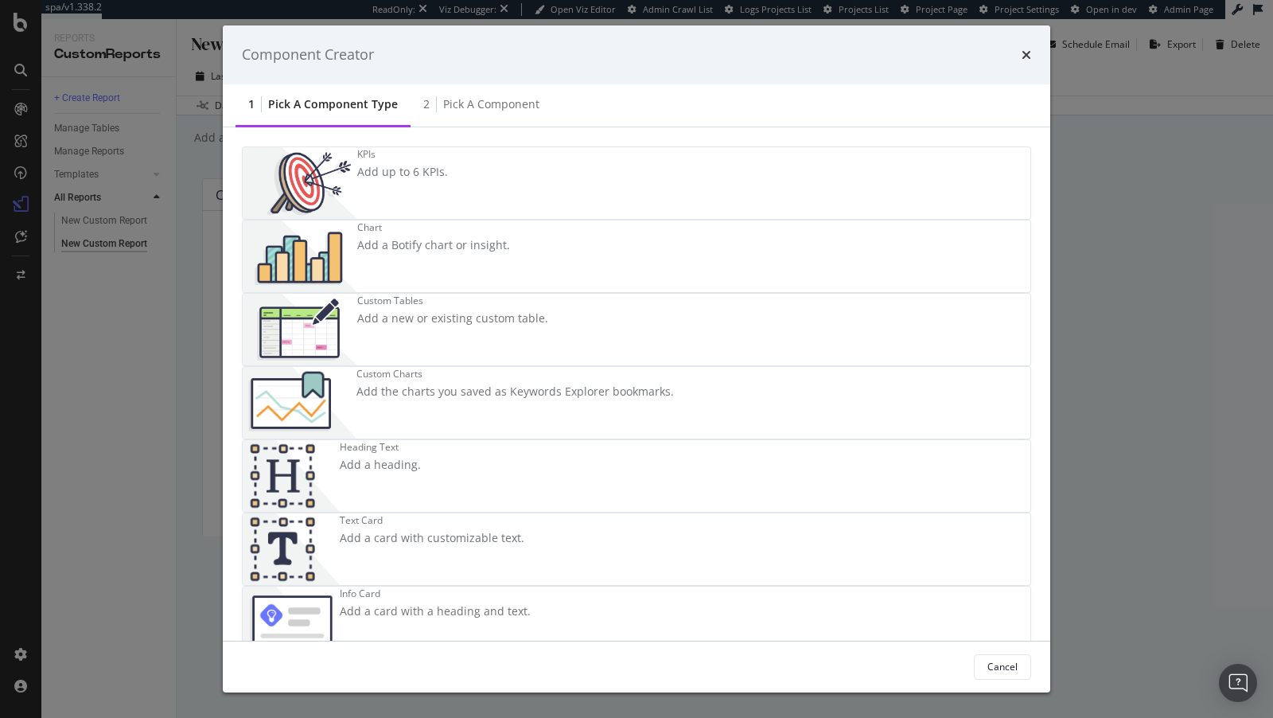
click at [510, 259] on div "Chart Add a Botify chart or insight." at bounding box center [433, 256] width 153 height 72
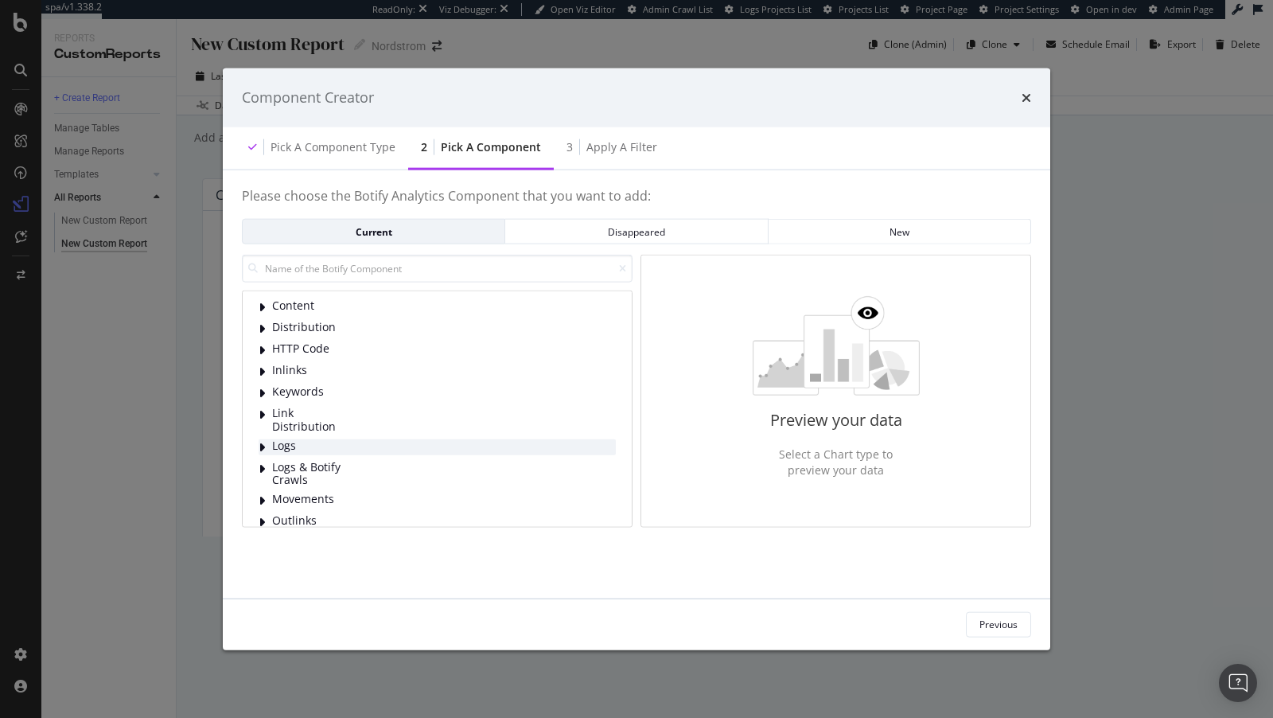
click at [325, 447] on span "Logs" at bounding box center [307, 446] width 71 height 16
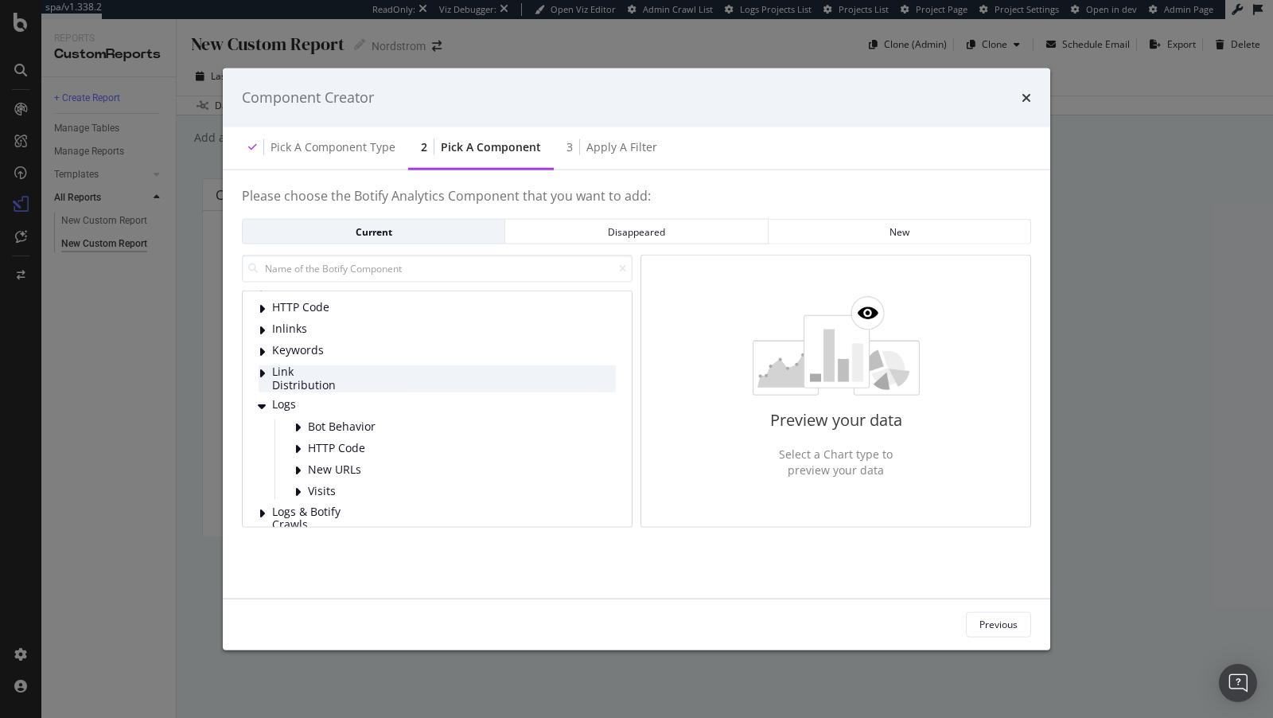
scroll to position [56, 0]
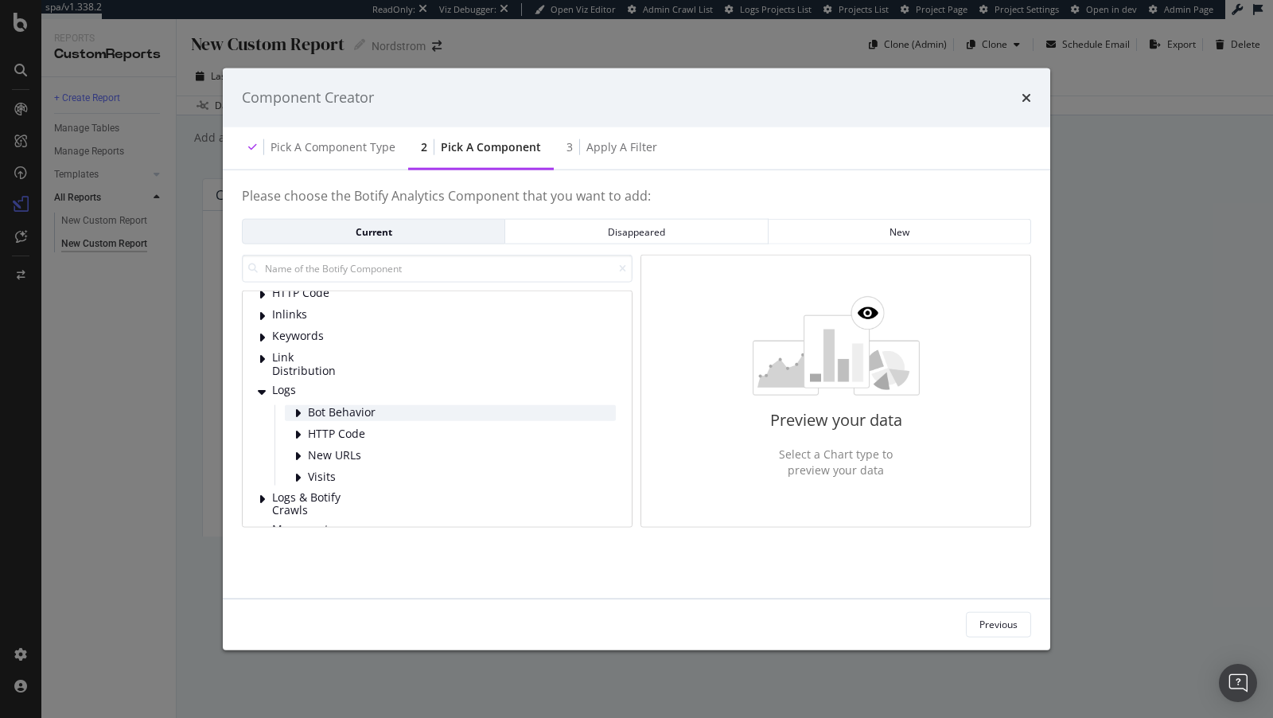
click at [336, 411] on span "Bot Behavior" at bounding box center [343, 413] width 71 height 14
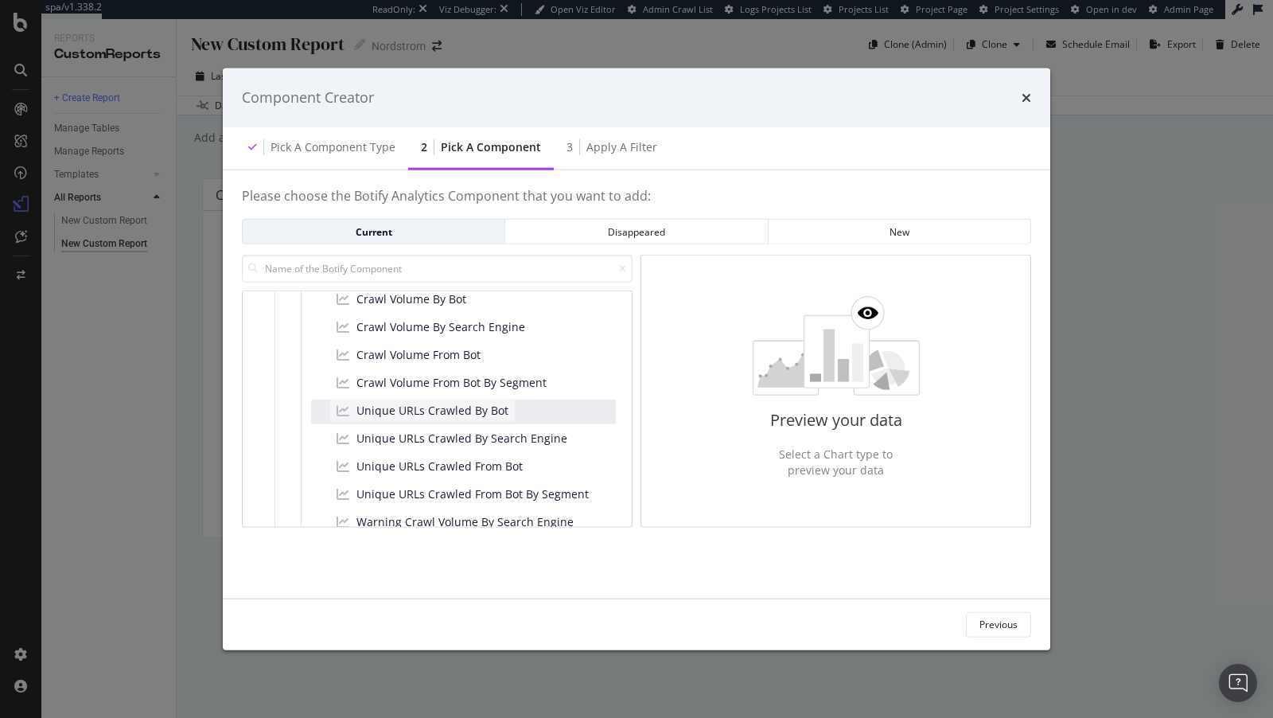
scroll to position [195, 0]
click at [449, 381] on span "Crawl Volume From Bot By Segment" at bounding box center [452, 381] width 190 height 16
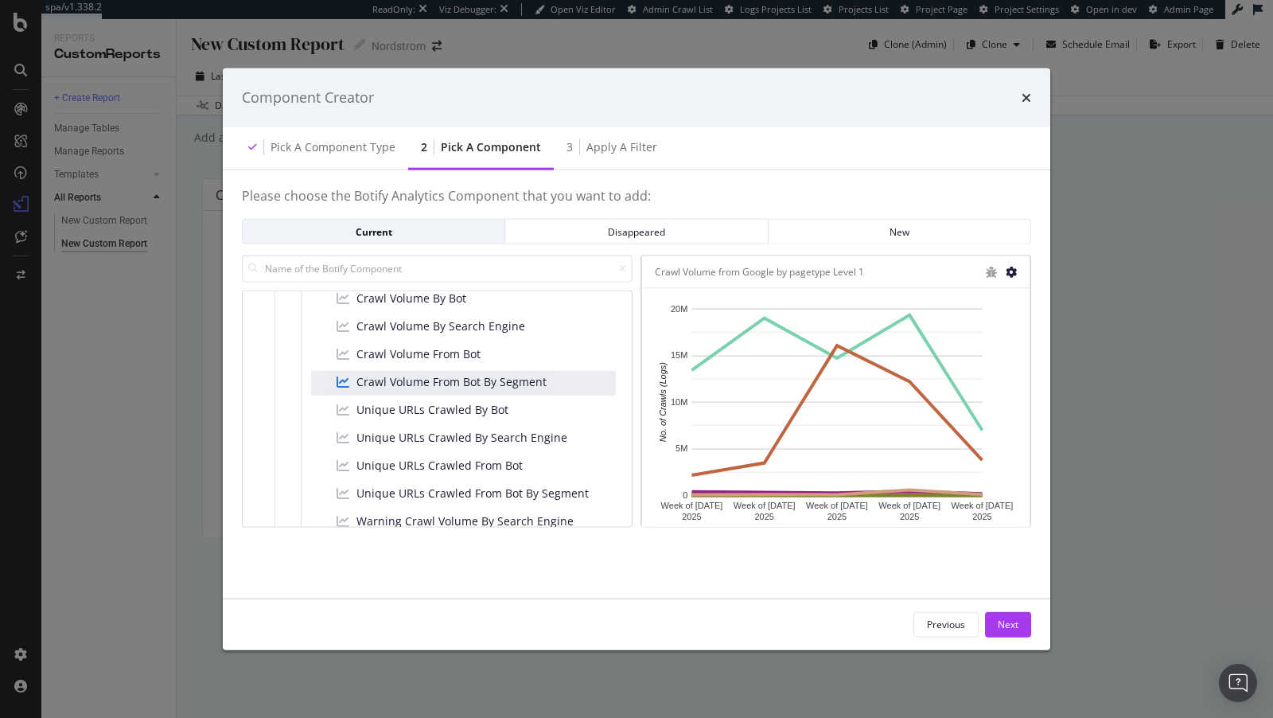
click at [1012, 268] on icon "modal" at bounding box center [1011, 271] width 11 height 11
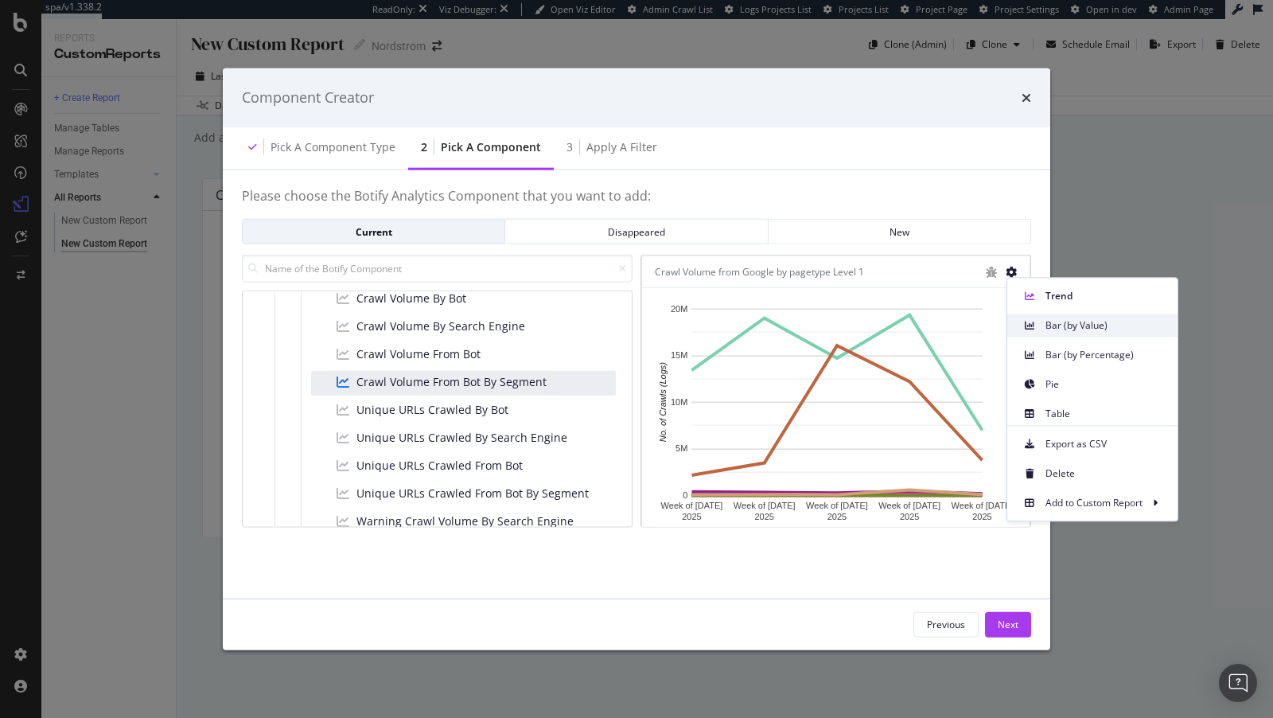
click at [1038, 324] on span at bounding box center [1029, 325] width 19 height 19
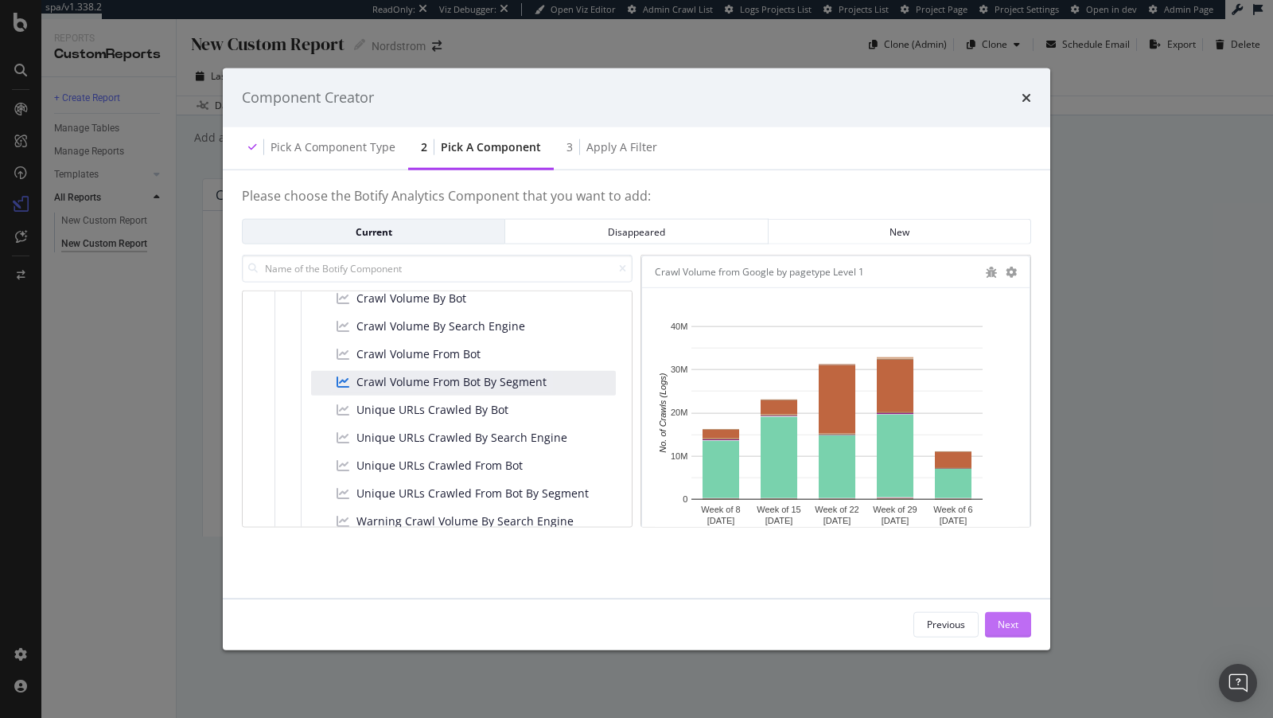
click at [1007, 624] on div "Next" at bounding box center [1008, 625] width 21 height 14
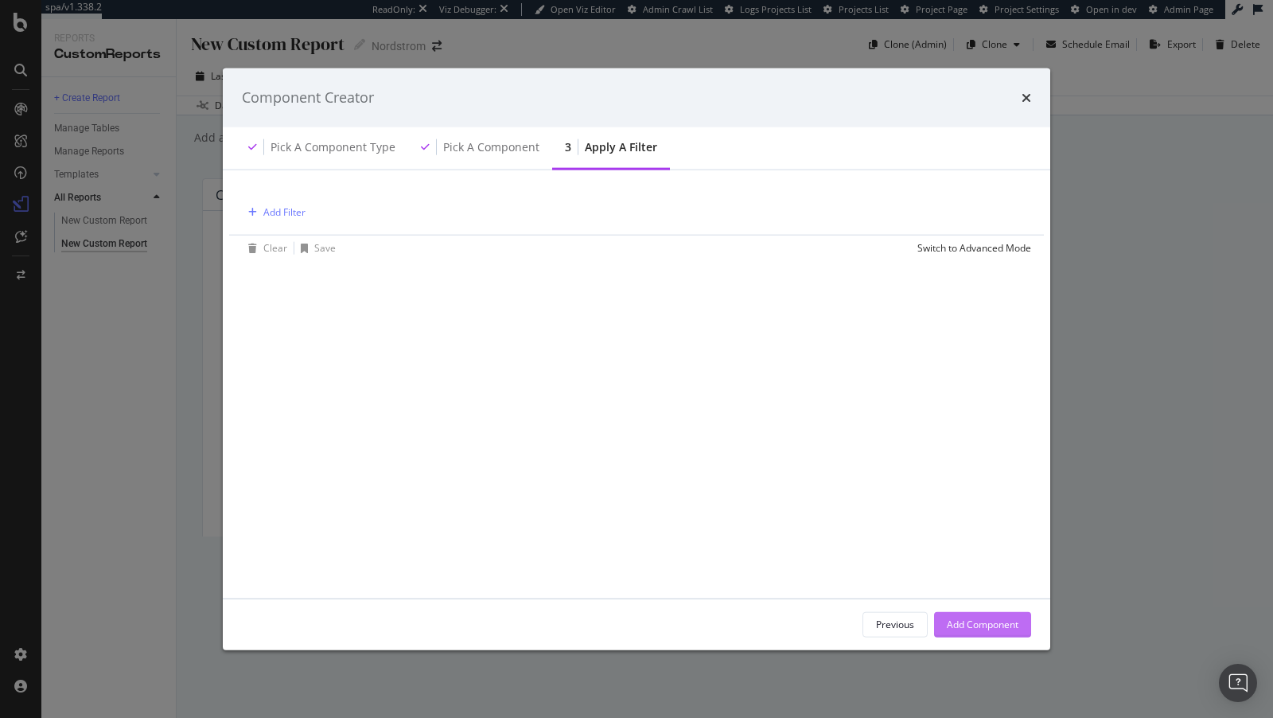
click at [959, 622] on div "Add Component" at bounding box center [983, 625] width 72 height 14
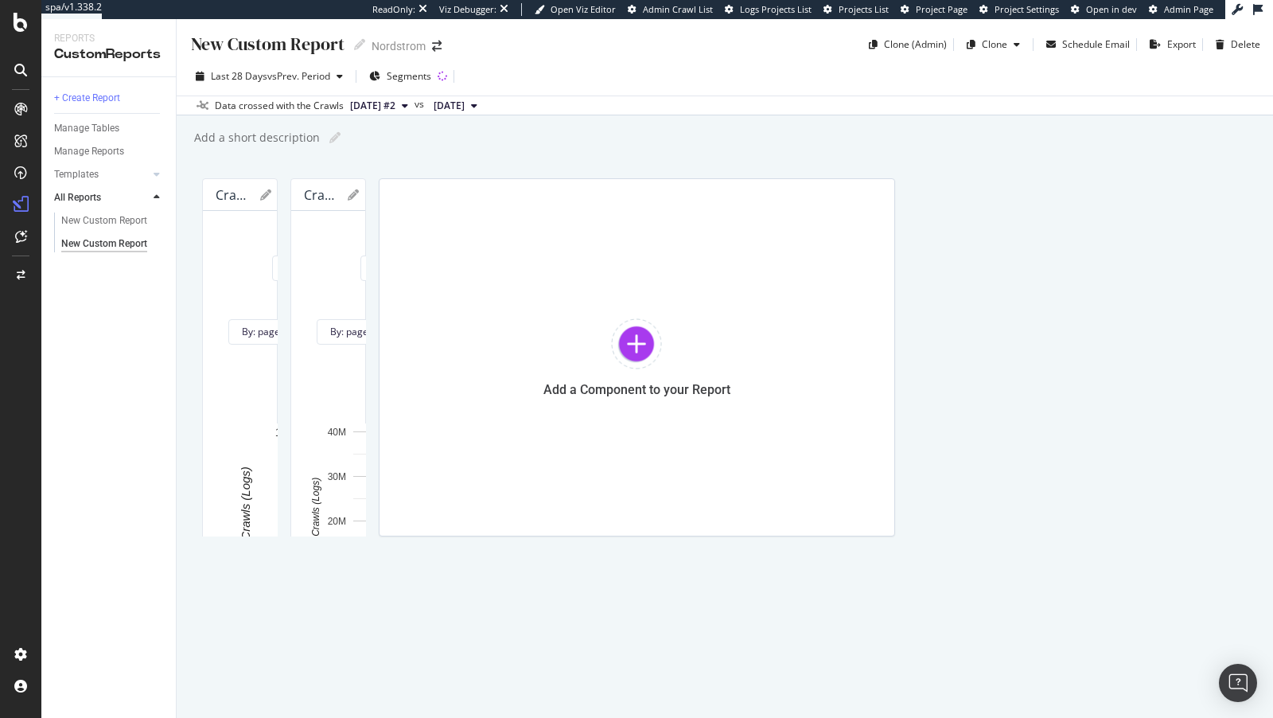
drag, startPoint x: 715, startPoint y: 580, endPoint x: 1273, endPoint y: 543, distance: 559.1
click at [1273, 543] on div "New Custom Report New Custom Report Nordstrom Clone (Admin) Clone Schedule Emai…" at bounding box center [725, 368] width 1097 height 699
click at [399, 201] on icon at bounding box center [393, 194] width 11 height 11
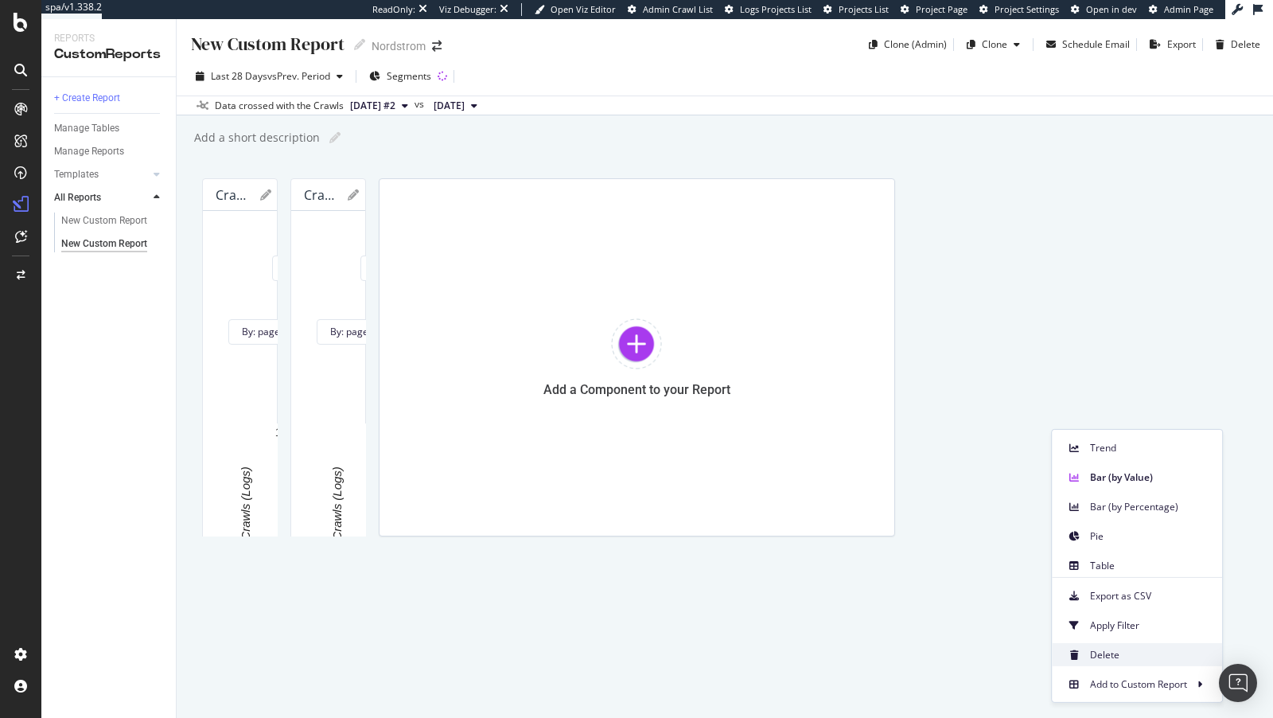
click at [1077, 654] on span at bounding box center [1074, 654] width 19 height 19
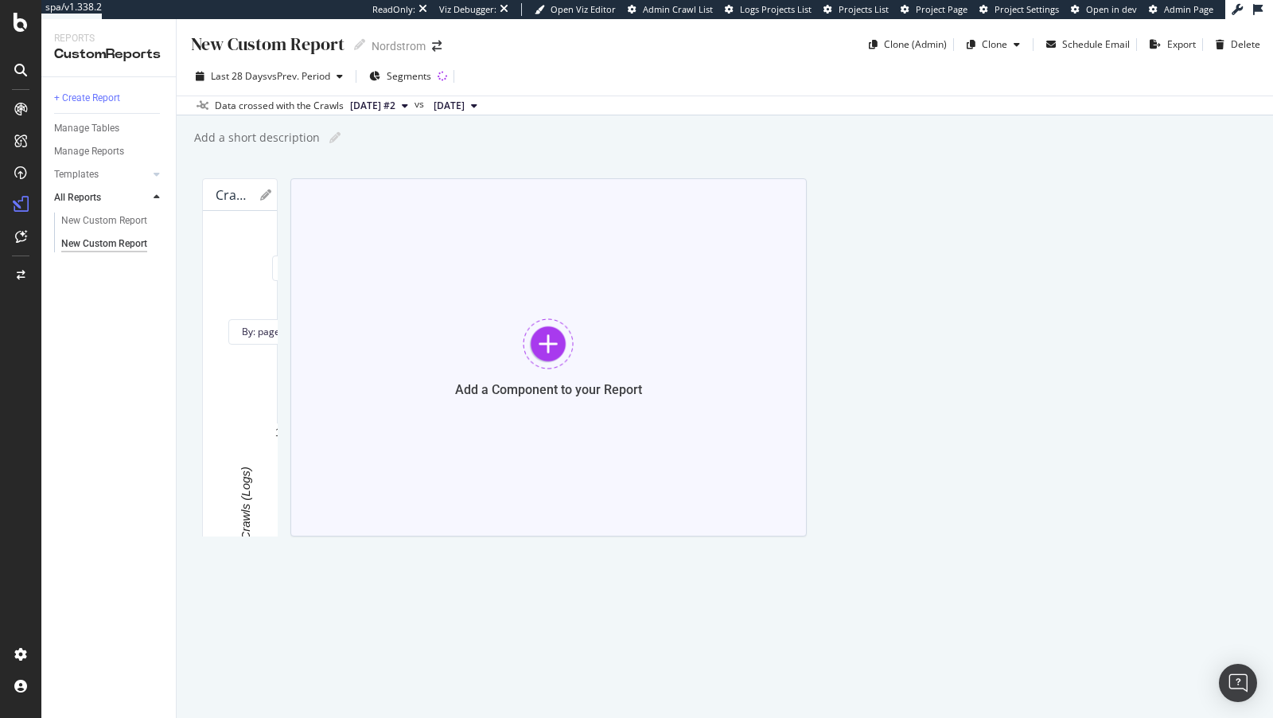
click at [433, 536] on div "Add a Component to your Report" at bounding box center [548, 357] width 516 height 358
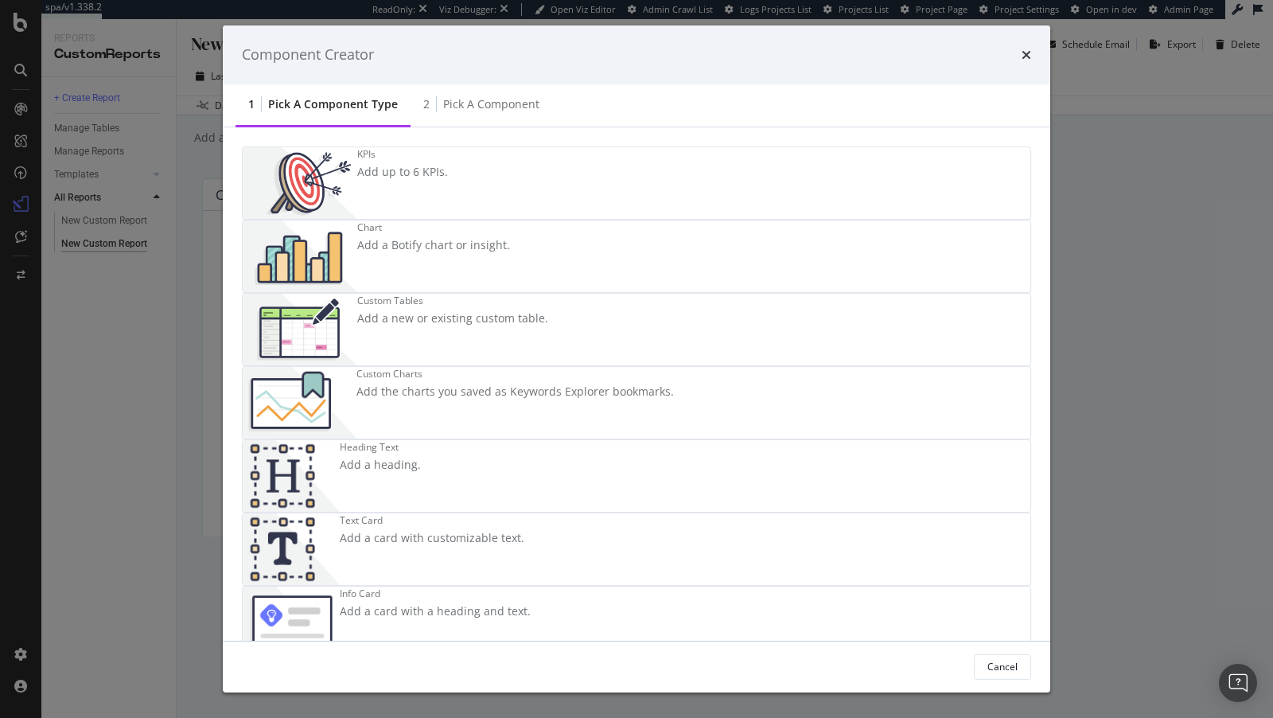
click at [510, 226] on div "Chart" at bounding box center [433, 227] width 153 height 14
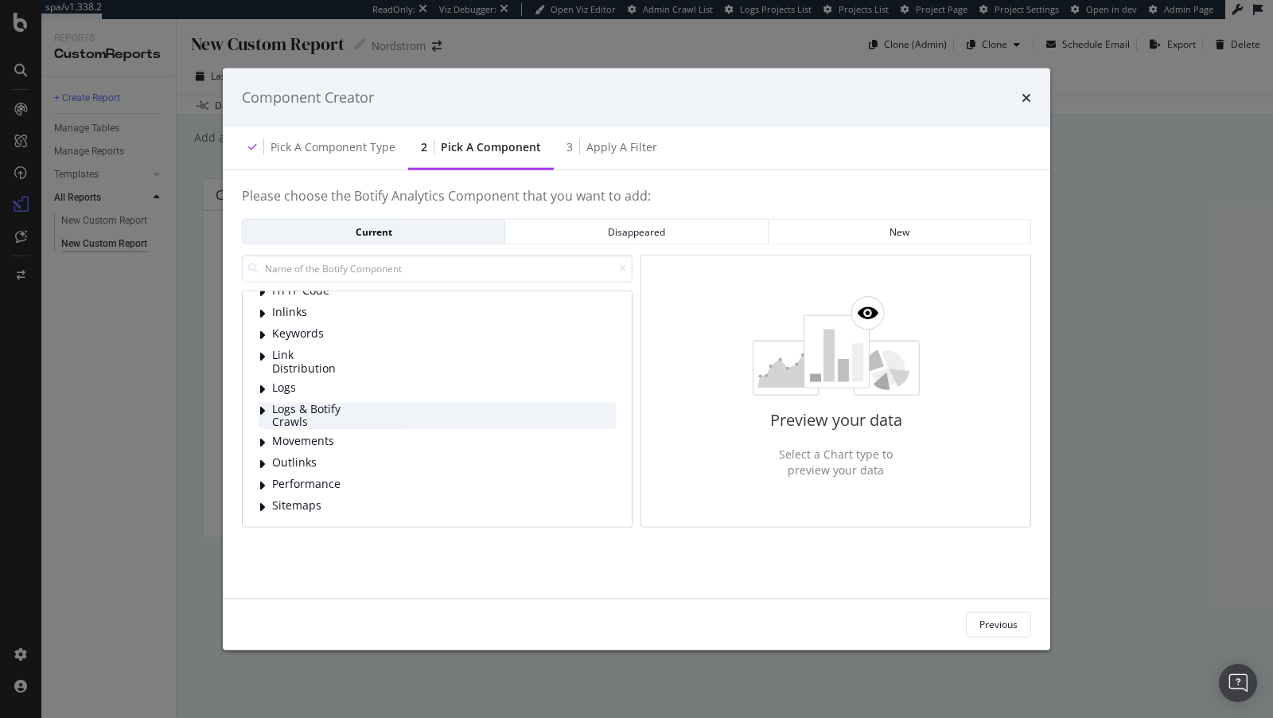
scroll to position [0, 0]
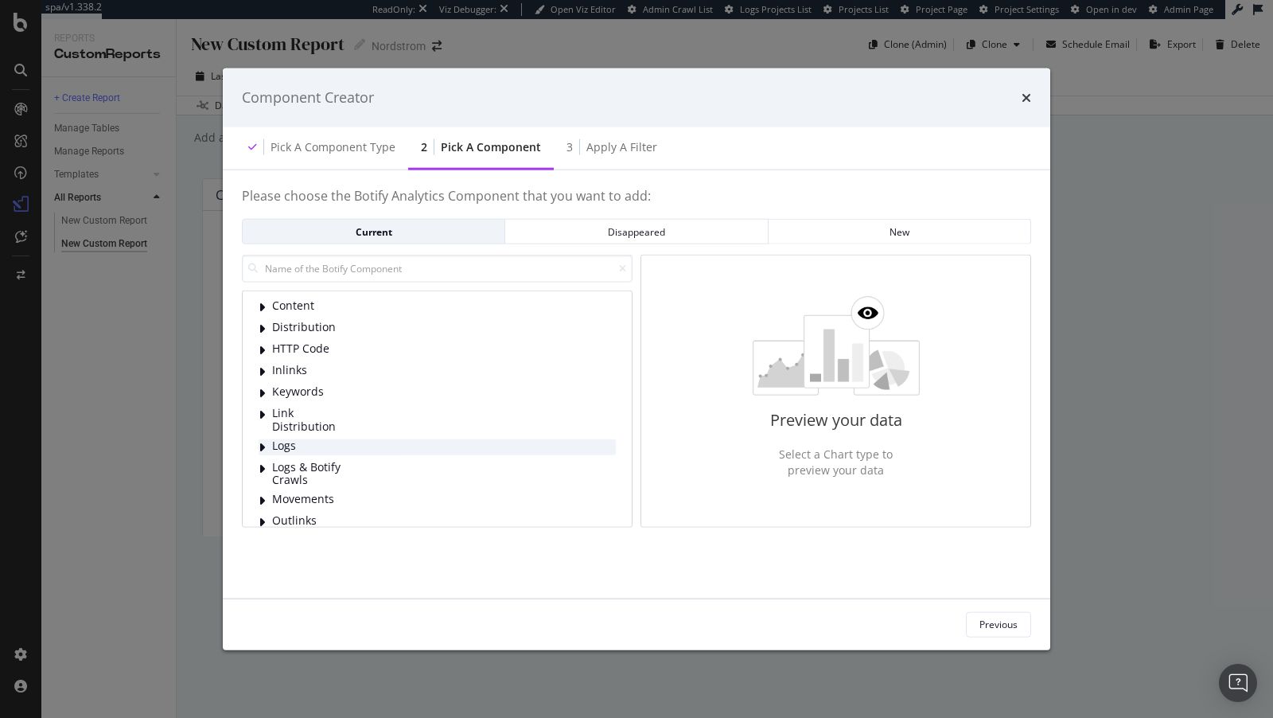
click at [288, 448] on span "Logs" at bounding box center [307, 446] width 71 height 16
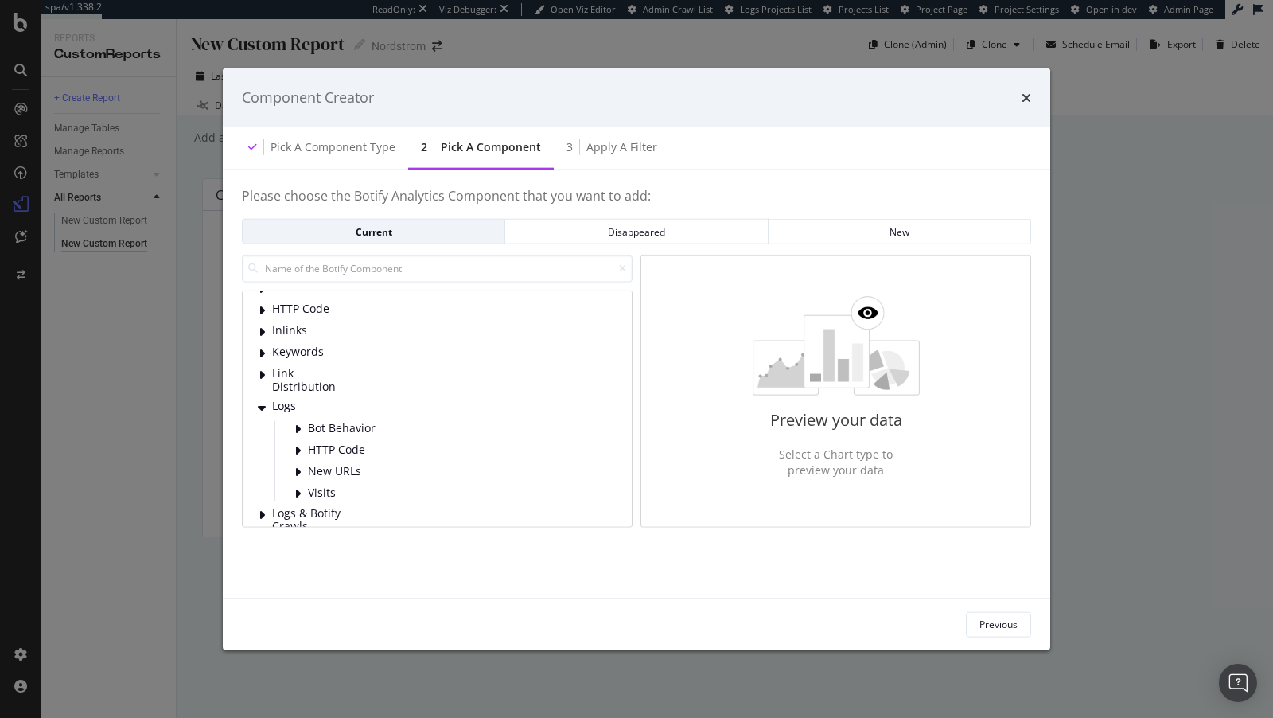
scroll to position [43, 0]
click at [295, 422] on icon "modal" at bounding box center [297, 425] width 6 height 13
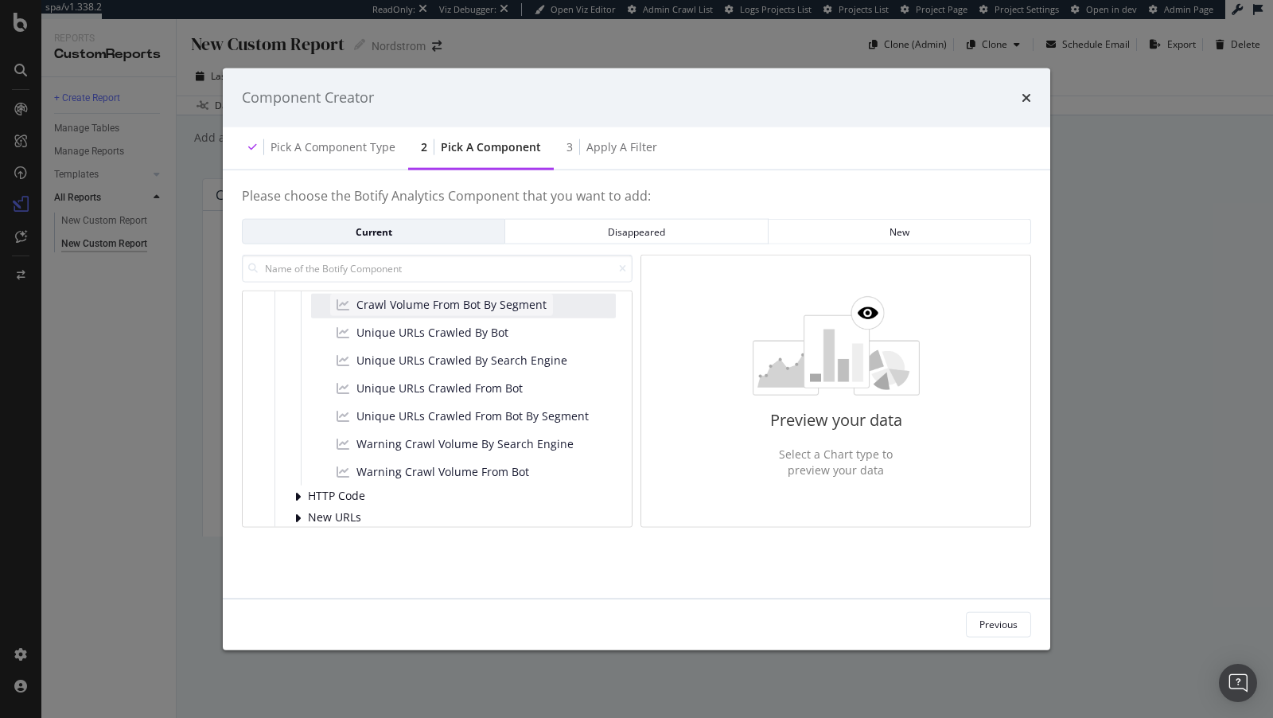
scroll to position [268, 0]
click at [437, 418] on span "Unique URLs Crawled From Bot By Segment" at bounding box center [473, 419] width 232 height 16
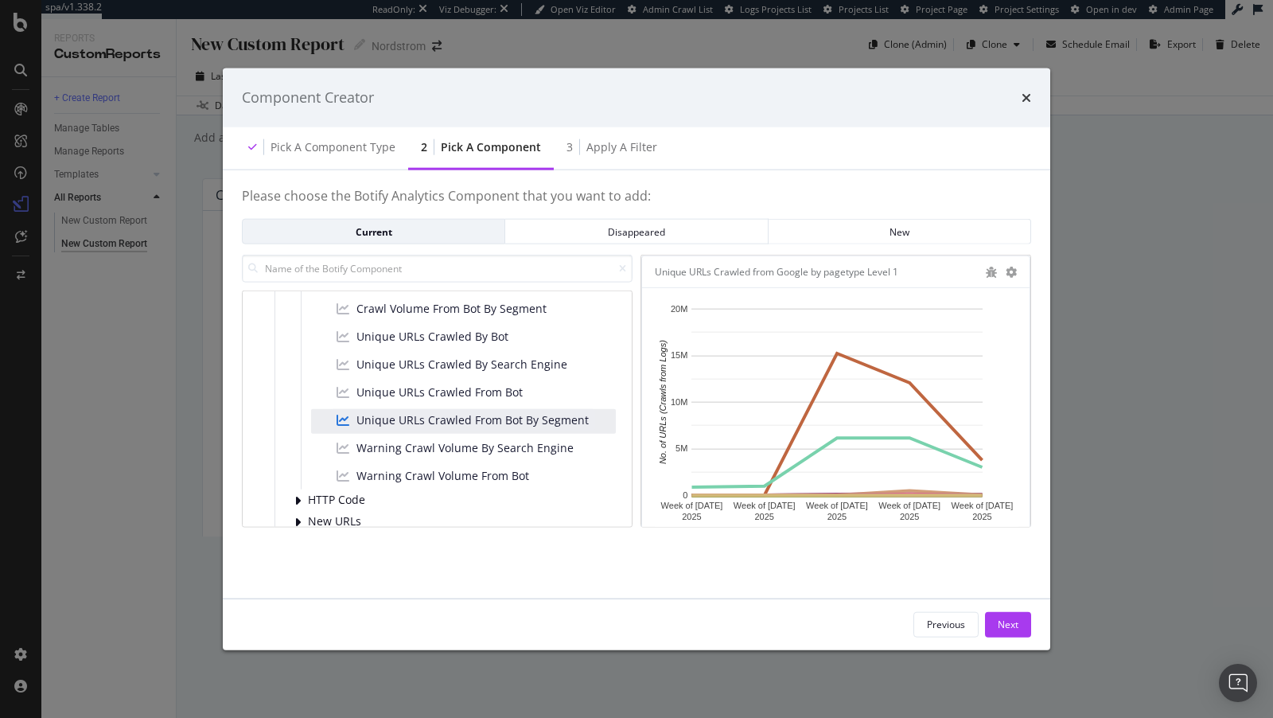
click at [1019, 270] on div "Unique URLs Crawled from Google by pagetype Level 1" at bounding box center [836, 272] width 388 height 32
click at [1011, 270] on icon "modal" at bounding box center [1011, 271] width 11 height 11
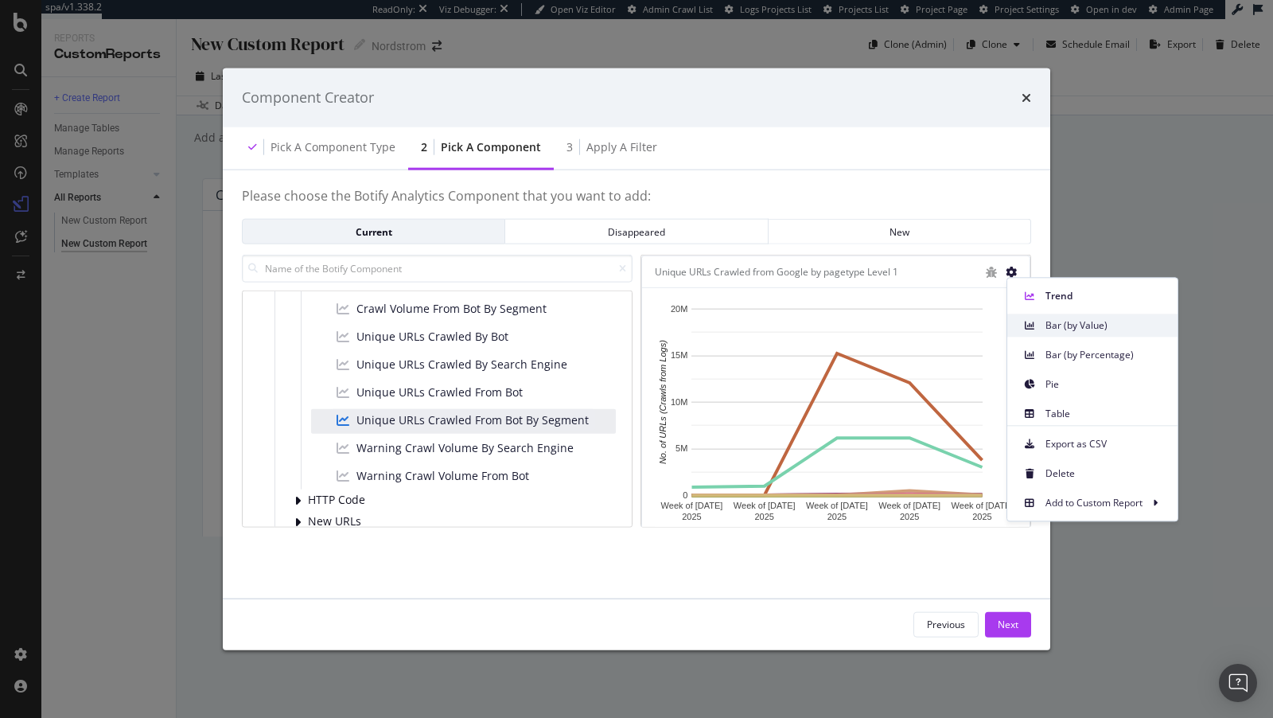
click at [1030, 318] on span at bounding box center [1029, 325] width 19 height 19
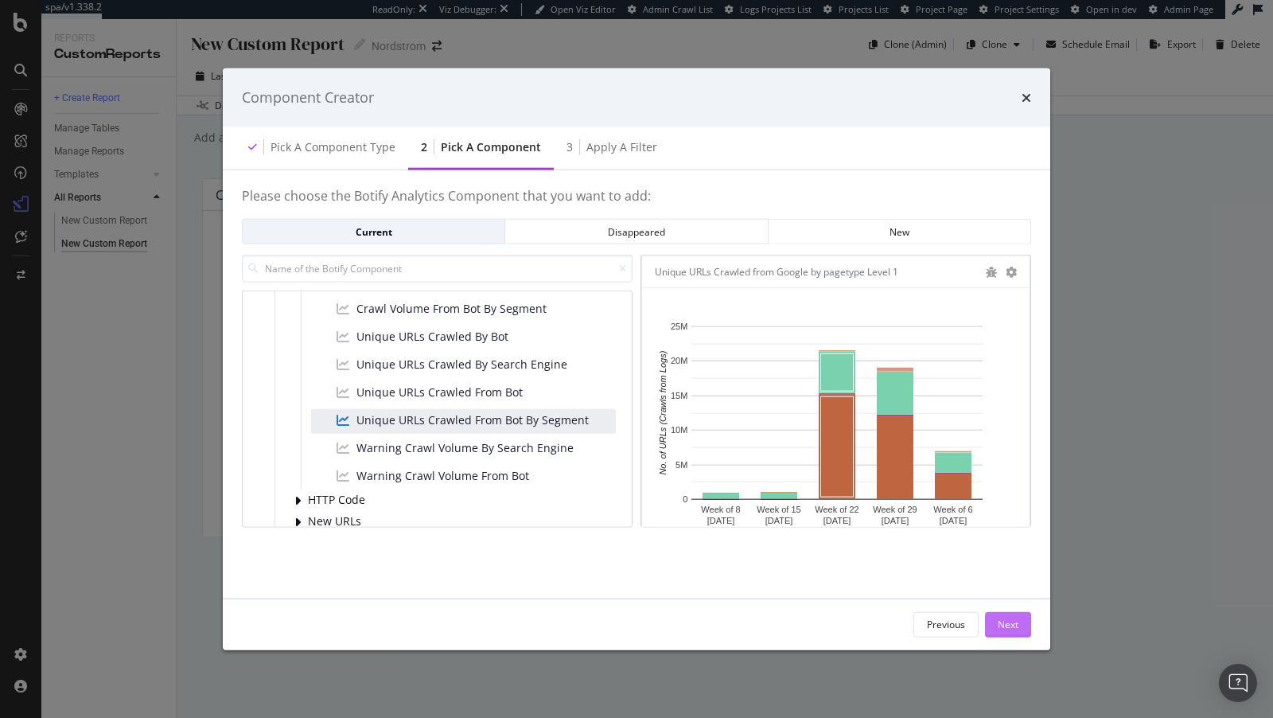
click at [1015, 633] on div "Next" at bounding box center [1008, 624] width 21 height 24
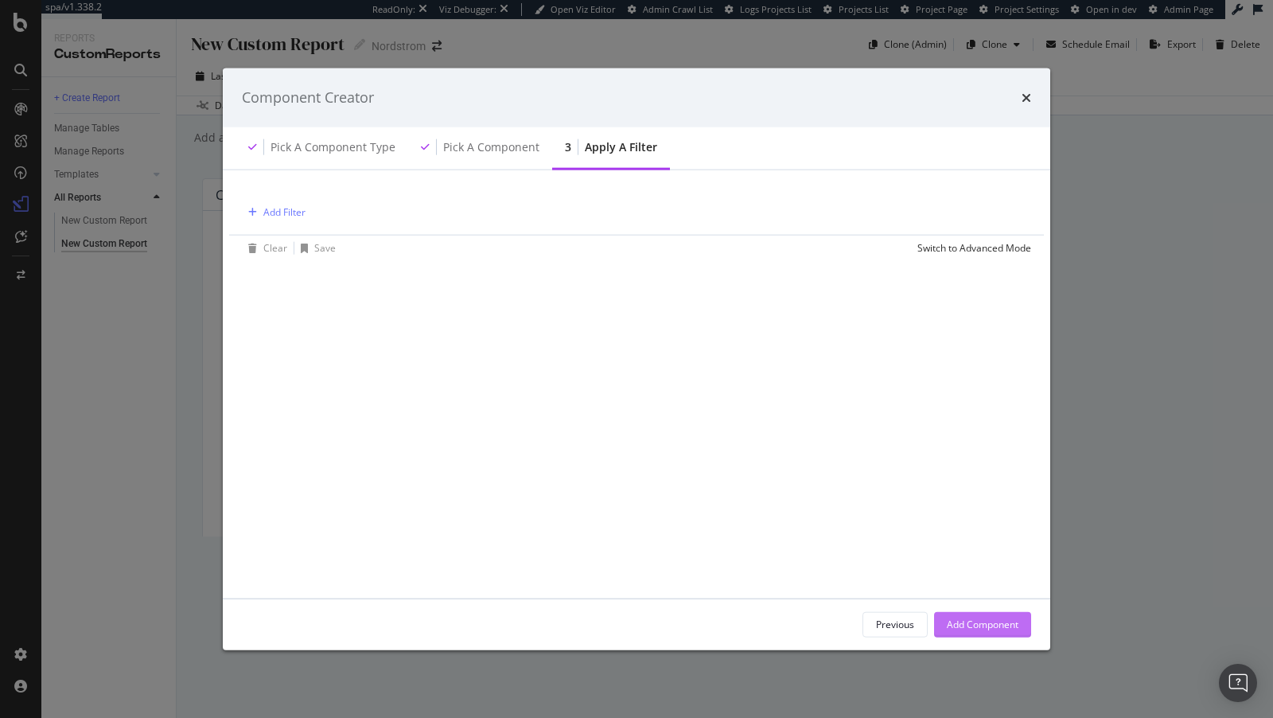
click at [955, 623] on div "Add Component" at bounding box center [983, 625] width 72 height 14
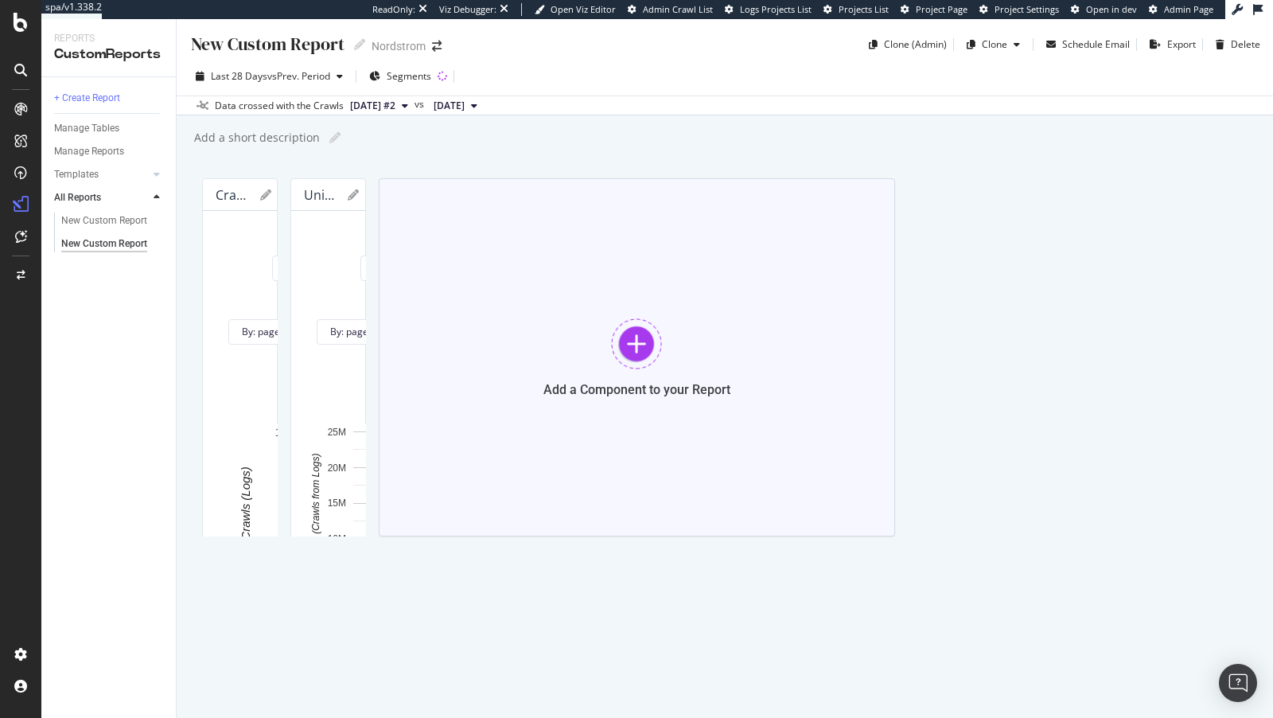
scroll to position [136, 0]
drag, startPoint x: 716, startPoint y: 559, endPoint x: 1273, endPoint y: 571, distance: 556.4
click at [1273, 571] on div "New Custom Report New Custom Report Nordstrom Clone (Admin) Clone Schedule Emai…" at bounding box center [725, 368] width 1097 height 699
click at [447, 249] on button "Week" at bounding box center [415, 236] width 64 height 25
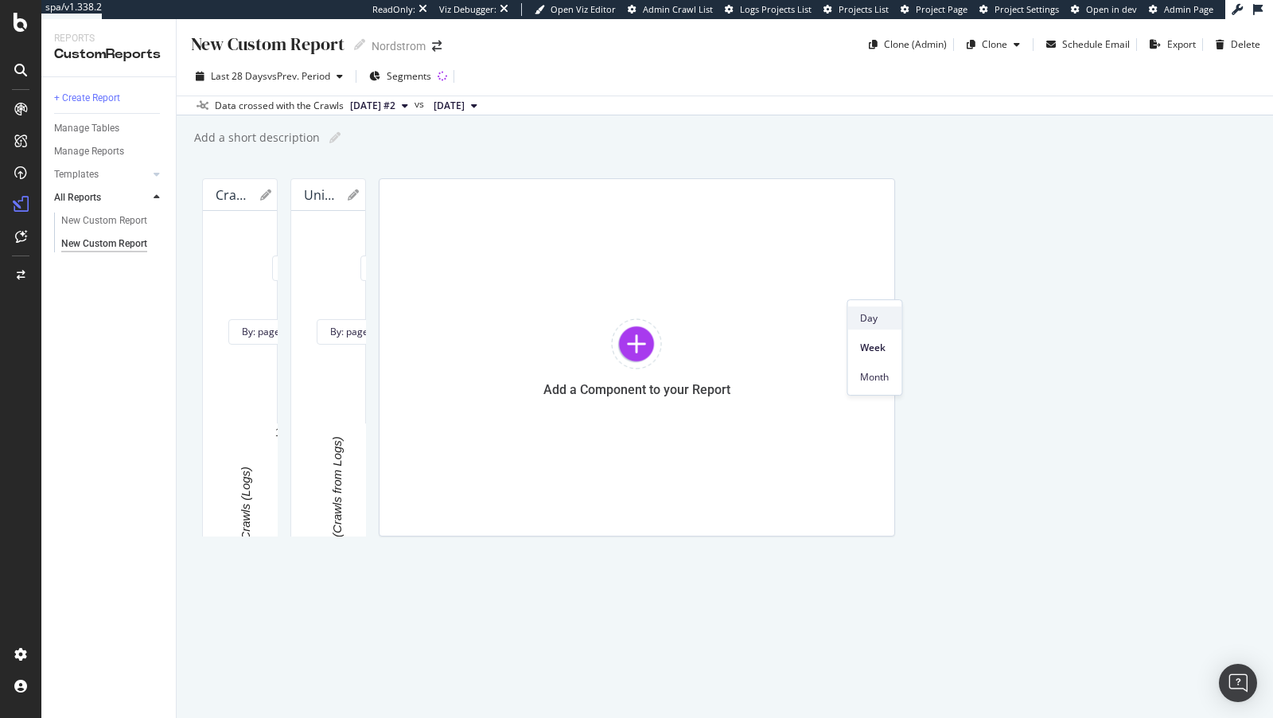
click at [865, 325] on div "Day" at bounding box center [875, 317] width 54 height 23
click at [365, 211] on div "Unique URLs Crawled from Google by pagetype Level 1" at bounding box center [328, 195] width 74 height 32
click at [399, 203] on div at bounding box center [373, 195] width 51 height 16
click at [359, 201] on icon at bounding box center [353, 194] width 11 height 11
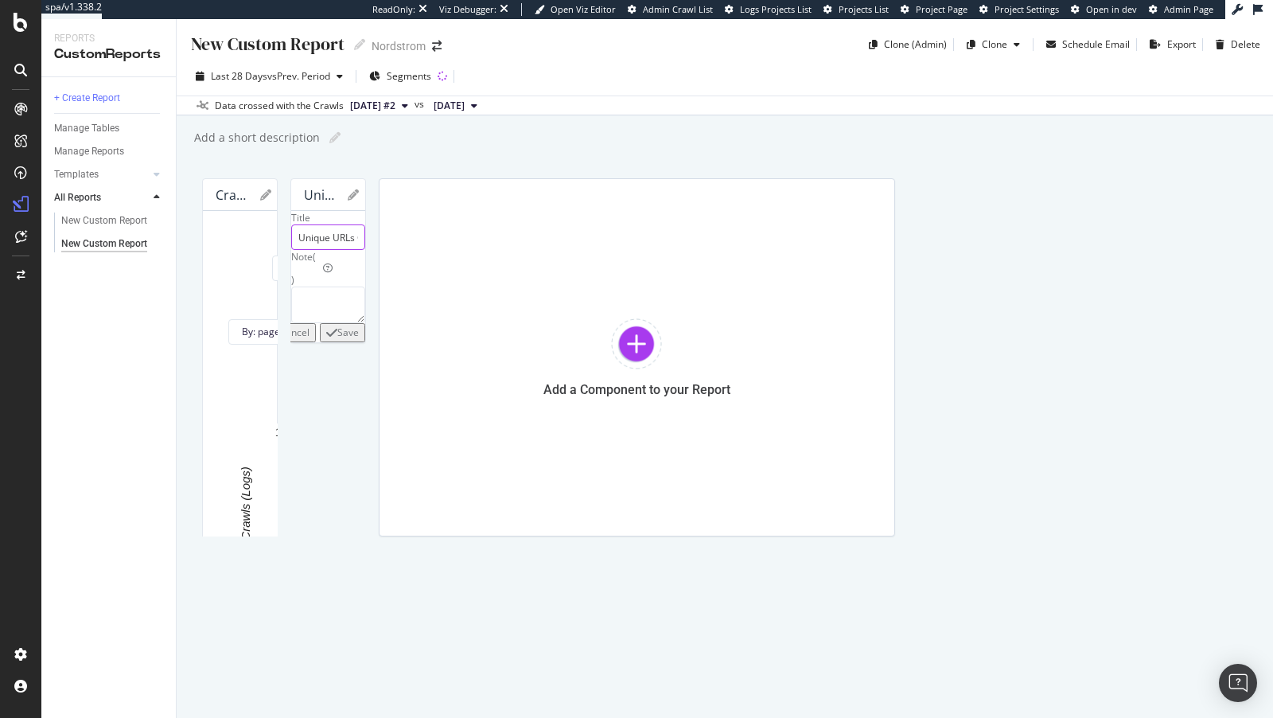
click at [365, 250] on input "Unique URLs Crawled from Google by pagetype Level 1" at bounding box center [328, 236] width 74 height 25
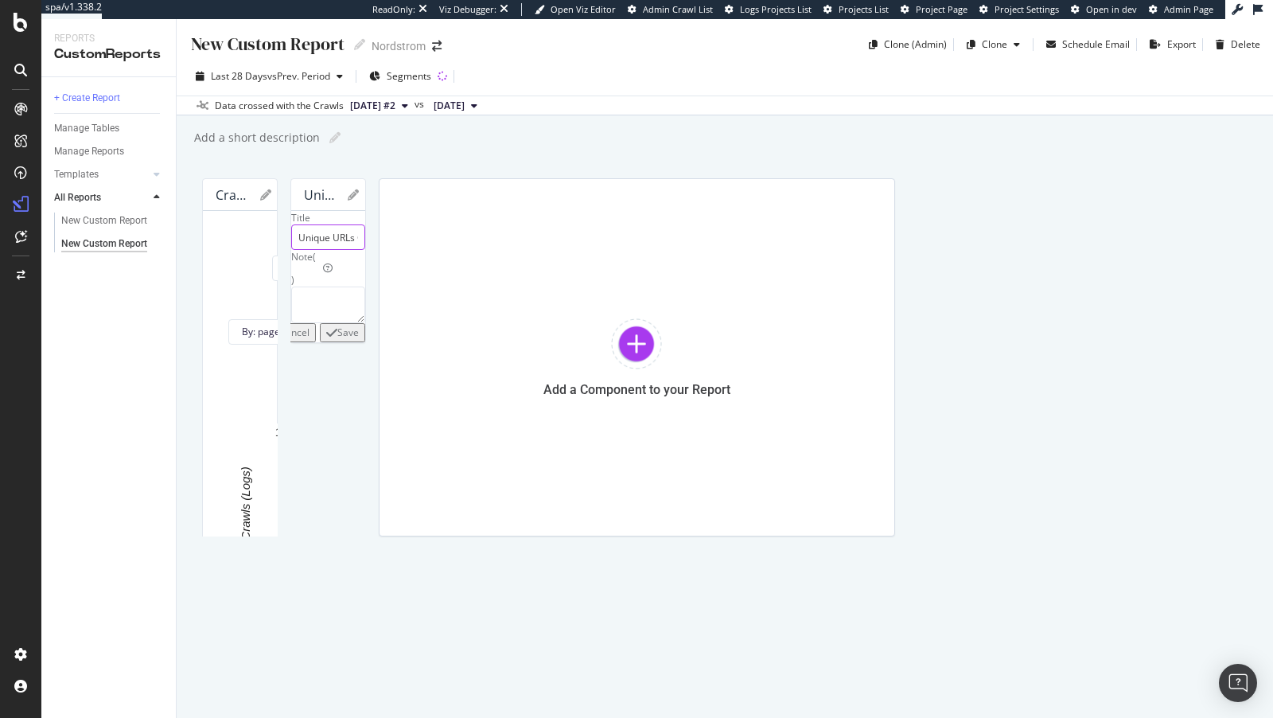
type input "Unique URLs Crawled by Pagetype"
click at [359, 339] on div "Save" at bounding box center [347, 332] width 21 height 14
click at [337, 339] on icon "button" at bounding box center [331, 332] width 11 height 13
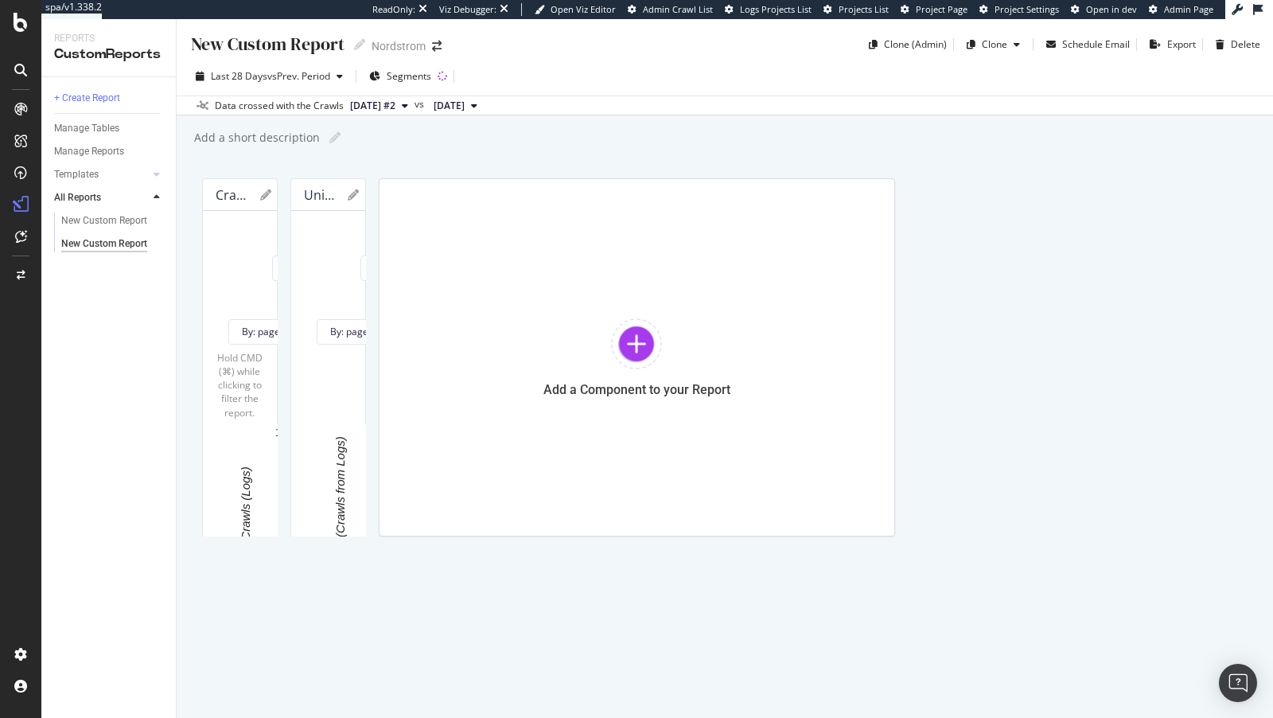
scroll to position [18, 0]
click at [278, 183] on div at bounding box center [270, 357] width 16 height 358
click at [311, 189] on icon at bounding box center [305, 194] width 11 height 11
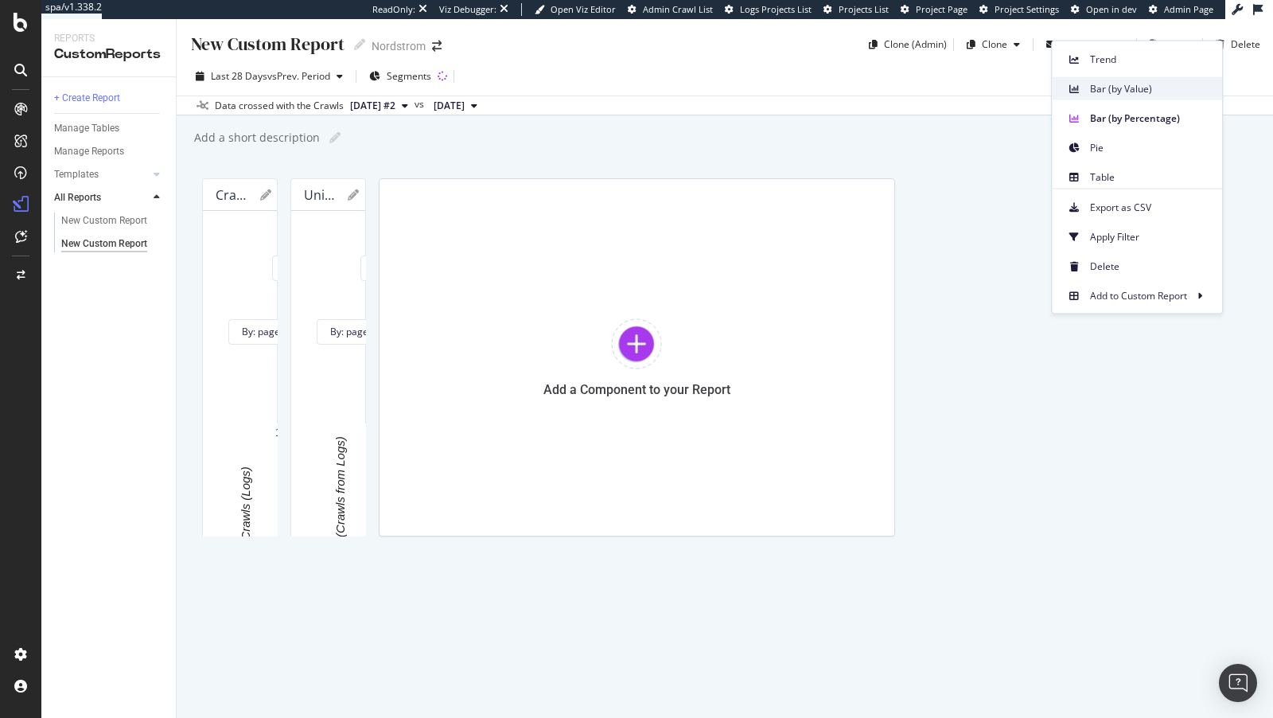
click at [1131, 91] on span "Bar (by Value)" at bounding box center [1149, 88] width 119 height 14
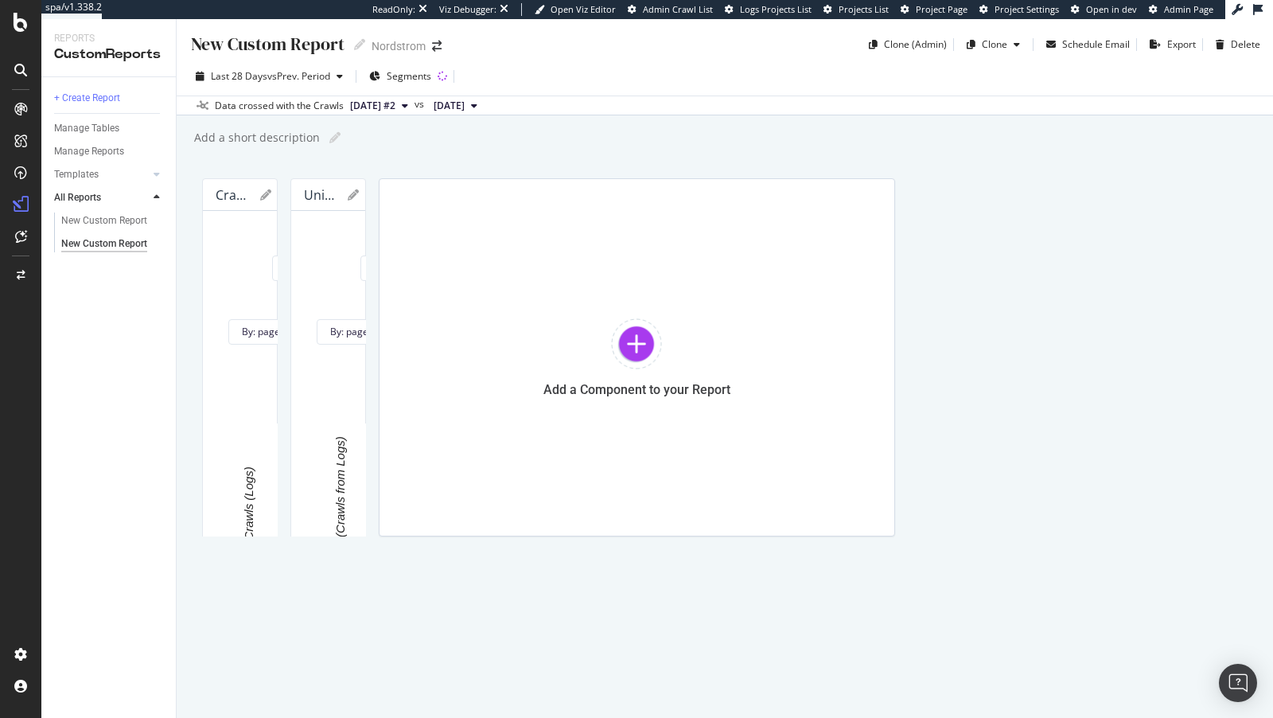
scroll to position [601, 0]
click at [431, 474] on div "Add a Component to your Report" at bounding box center [637, 357] width 516 height 358
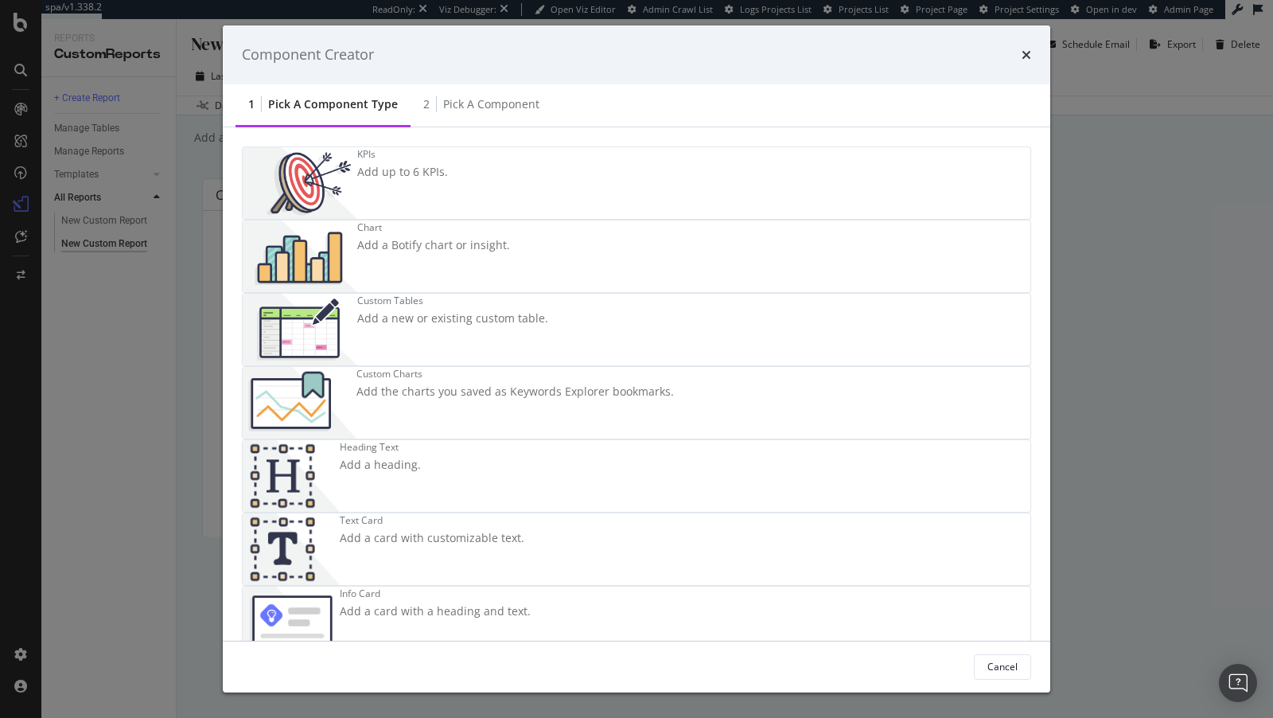
click at [510, 250] on div "Chart Add a Botify chart or insight." at bounding box center [433, 256] width 153 height 72
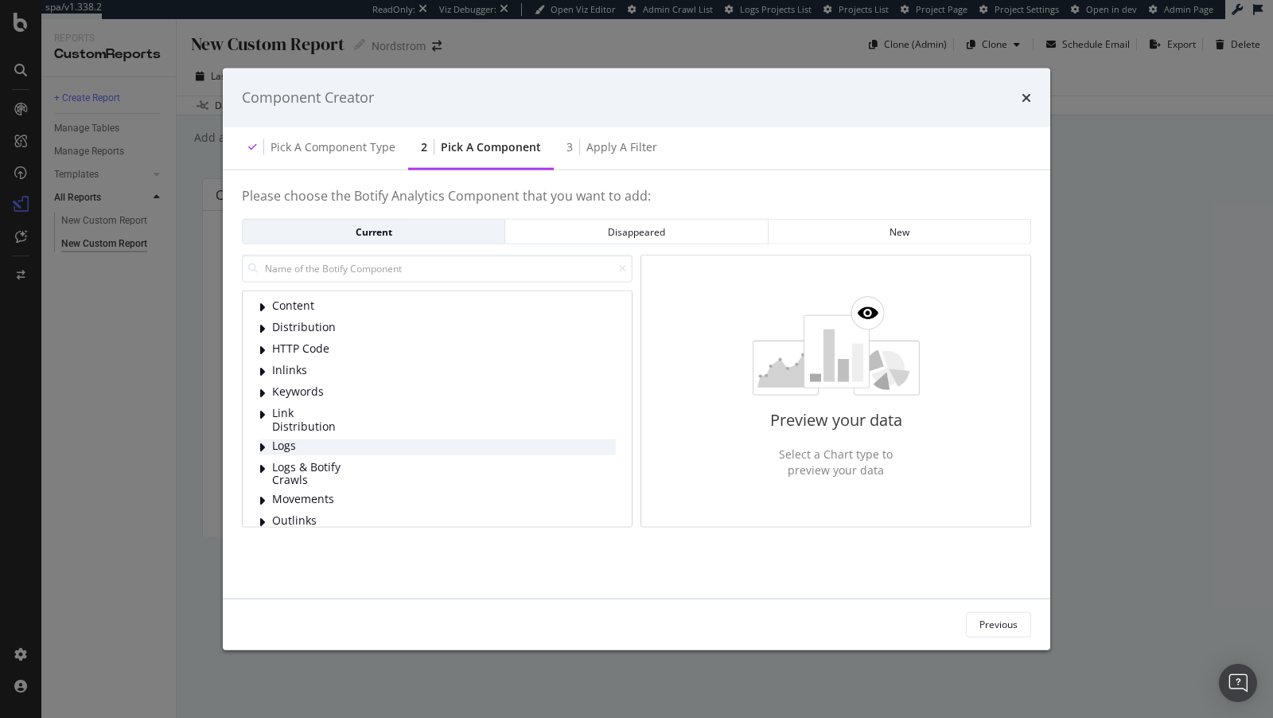
scroll to position [3, 0]
click at [319, 462] on span "Logs & Botify Crawls" at bounding box center [307, 470] width 71 height 26
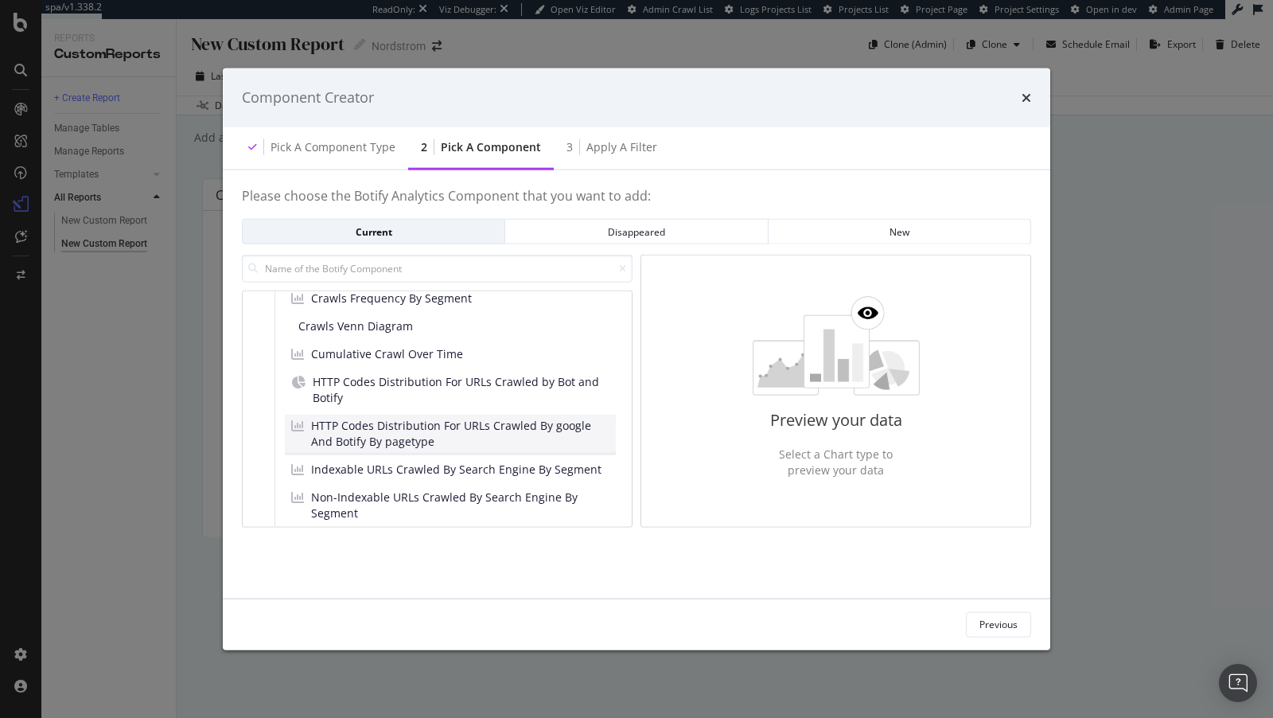
scroll to position [357, 0]
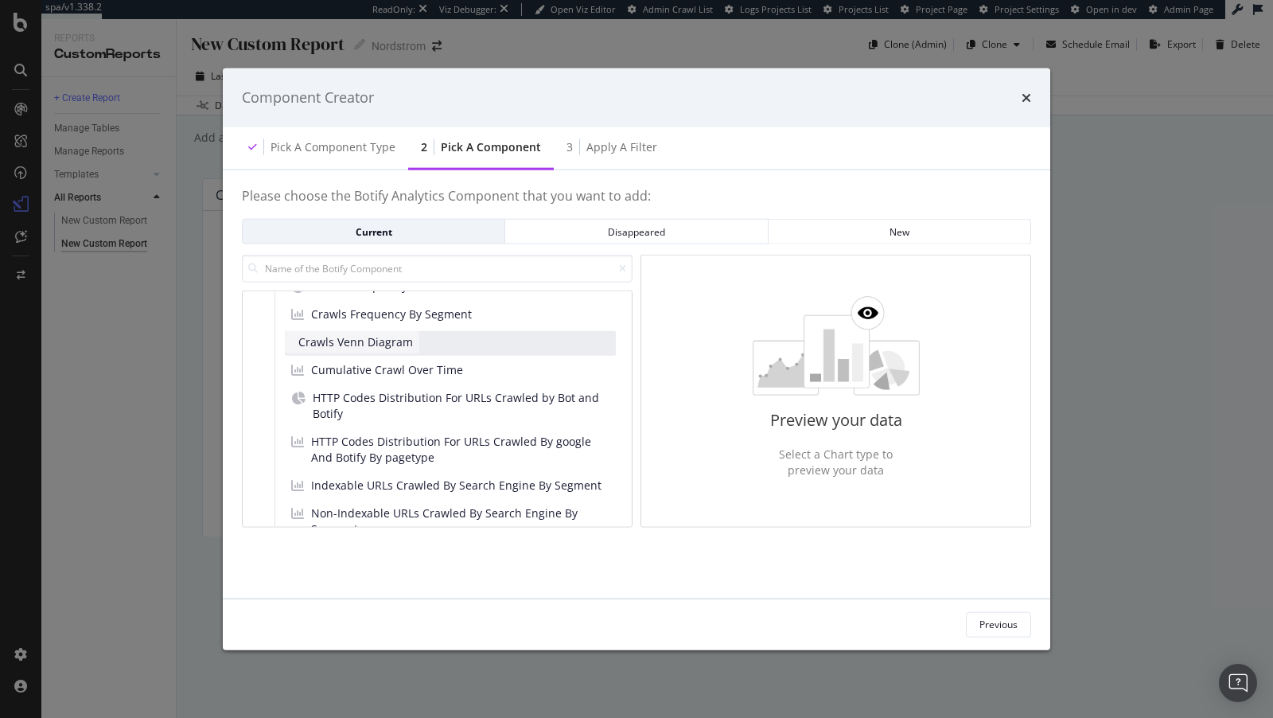
click at [386, 341] on span "Crawls Venn Diagram" at bounding box center [355, 342] width 115 height 16
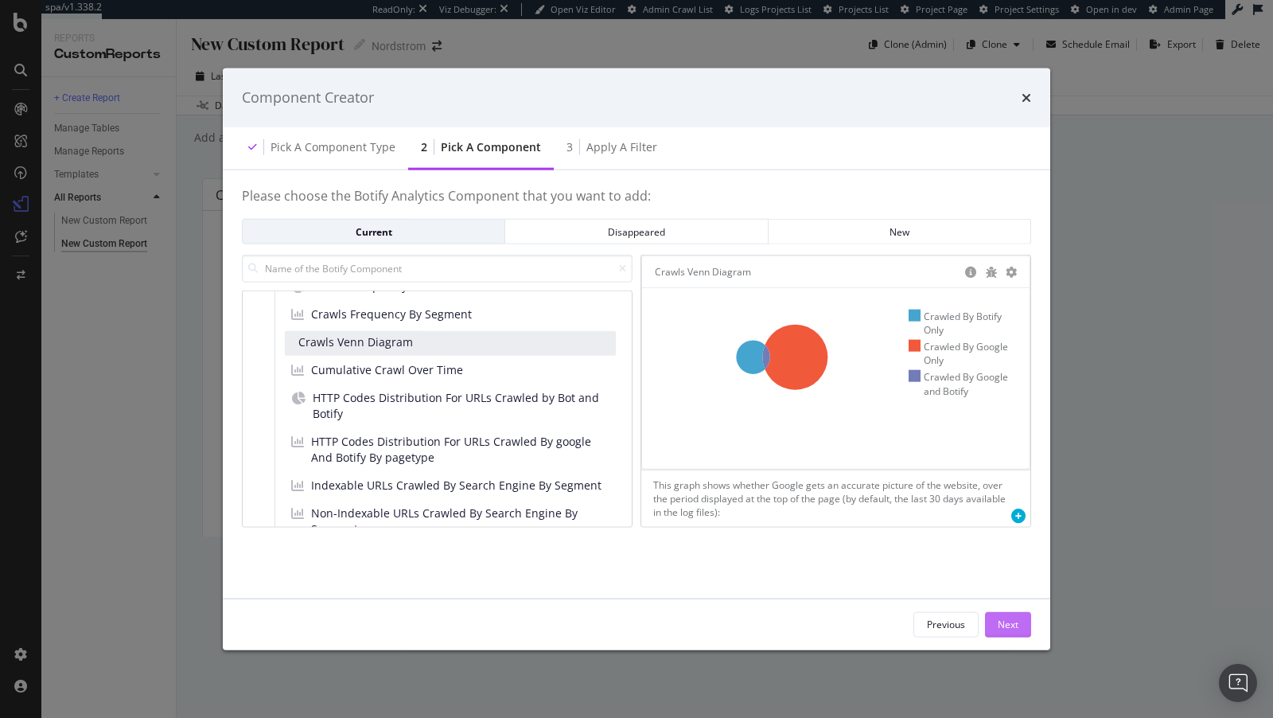
click at [1015, 622] on div "Next" at bounding box center [1008, 625] width 21 height 14
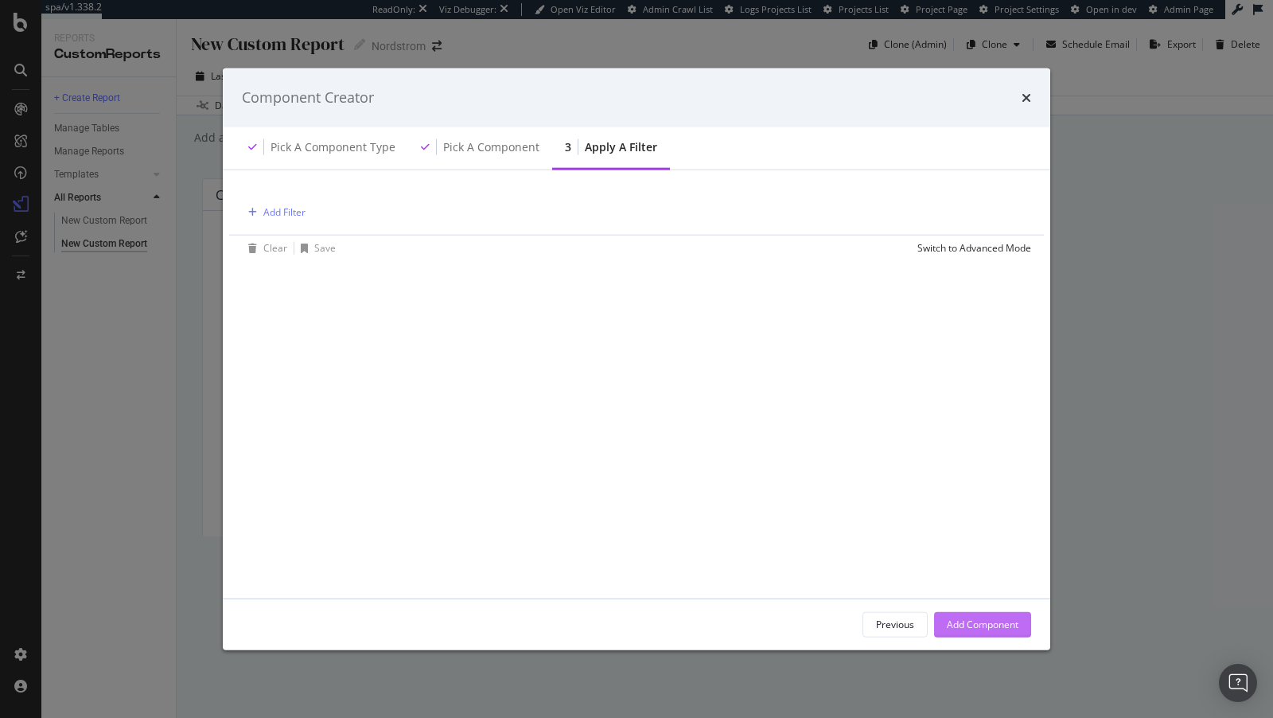
click at [984, 615] on div "Add Component" at bounding box center [983, 624] width 72 height 24
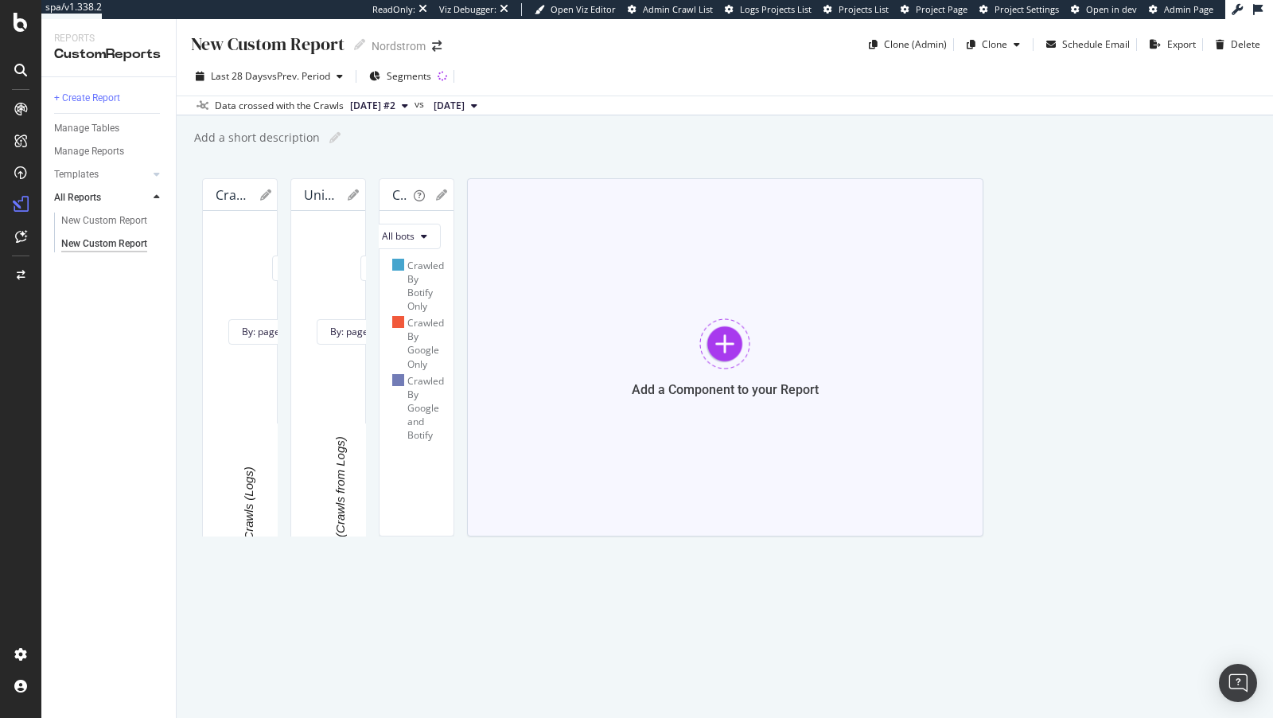
scroll to position [641, 0]
click at [960, 396] on div "Add a Component to your Report" at bounding box center [725, 357] width 516 height 358
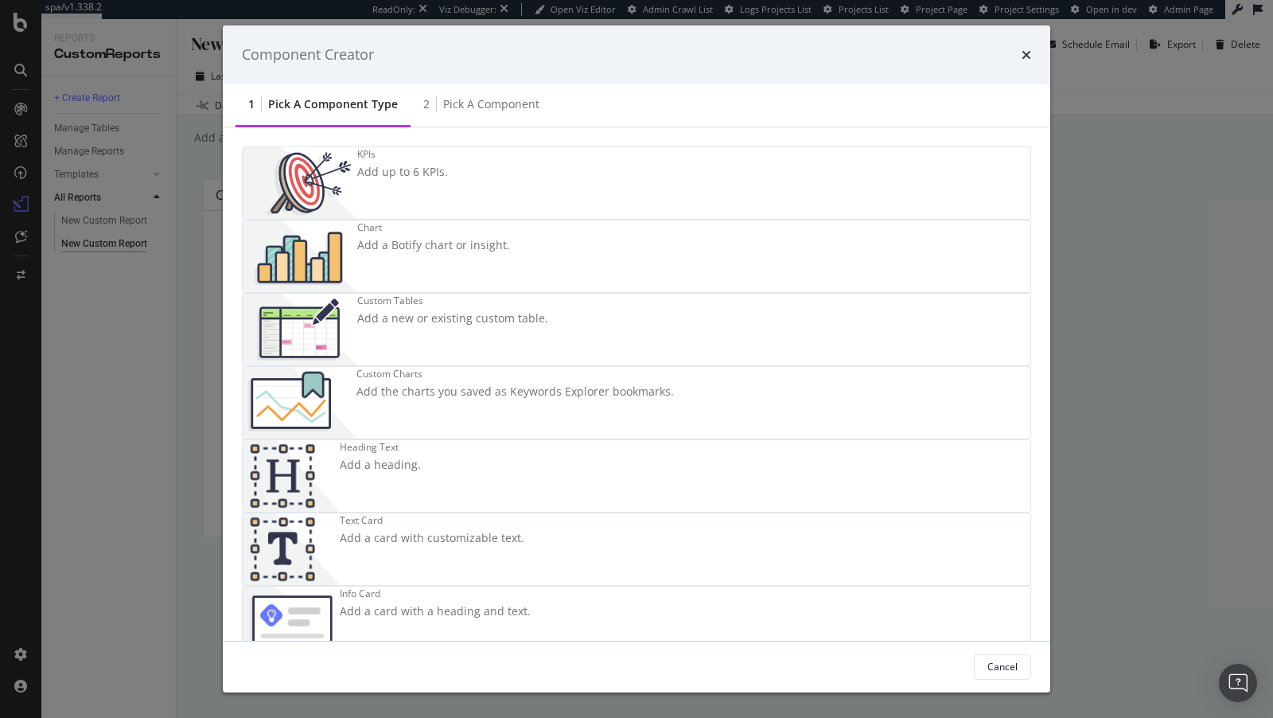
click at [510, 254] on div "Chart Add a Botify chart or insight." at bounding box center [433, 256] width 153 height 72
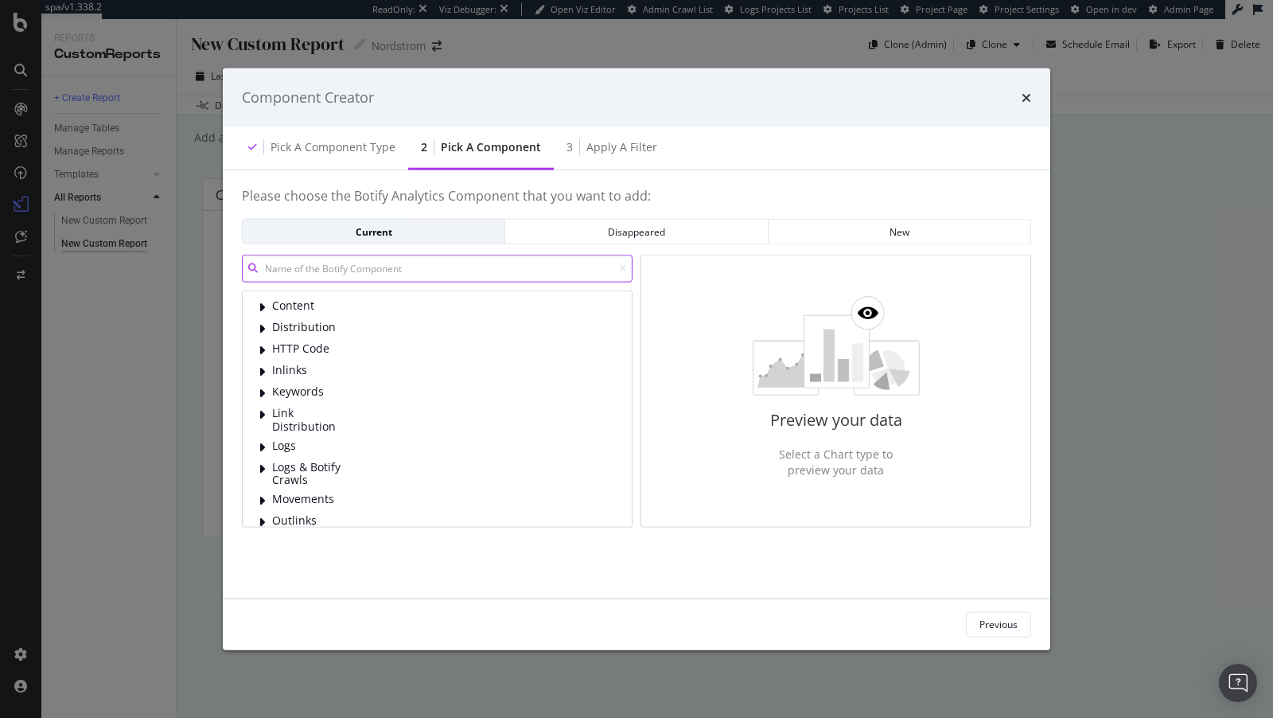
click at [490, 278] on input "modal" at bounding box center [437, 269] width 391 height 28
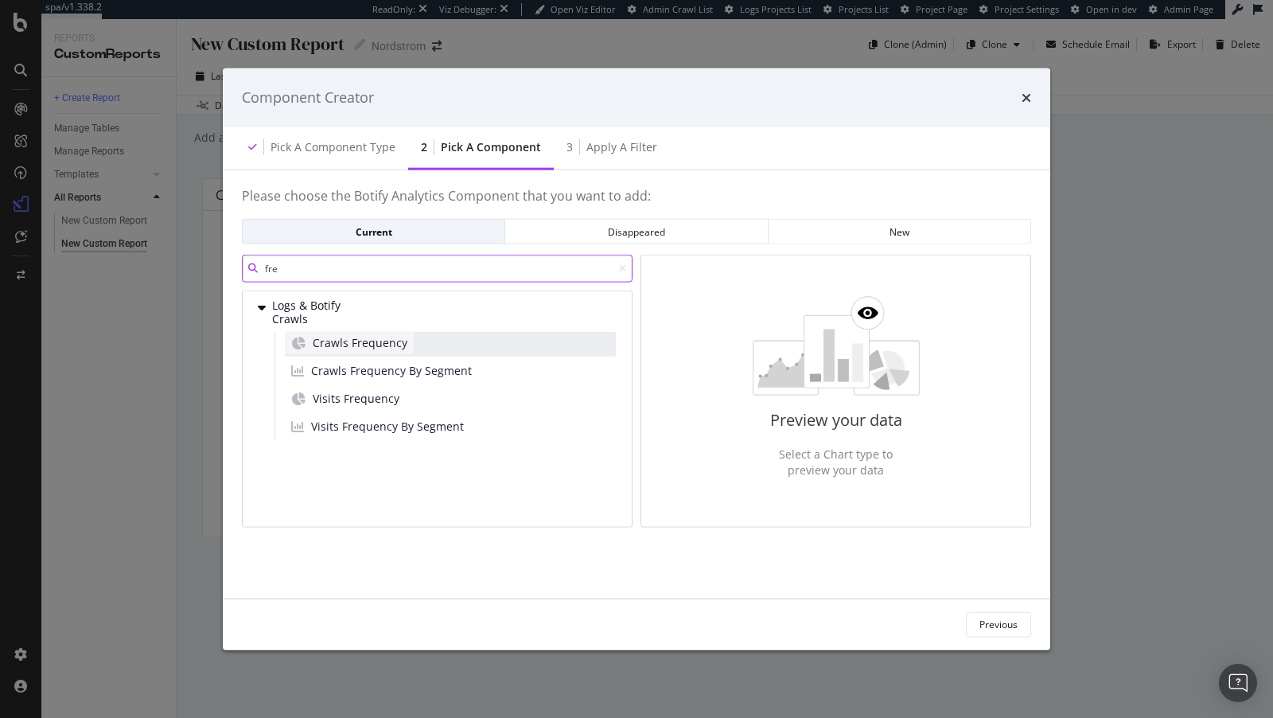
type input "fre"
click at [414, 338] on div "Crawls Frequency" at bounding box center [349, 342] width 129 height 22
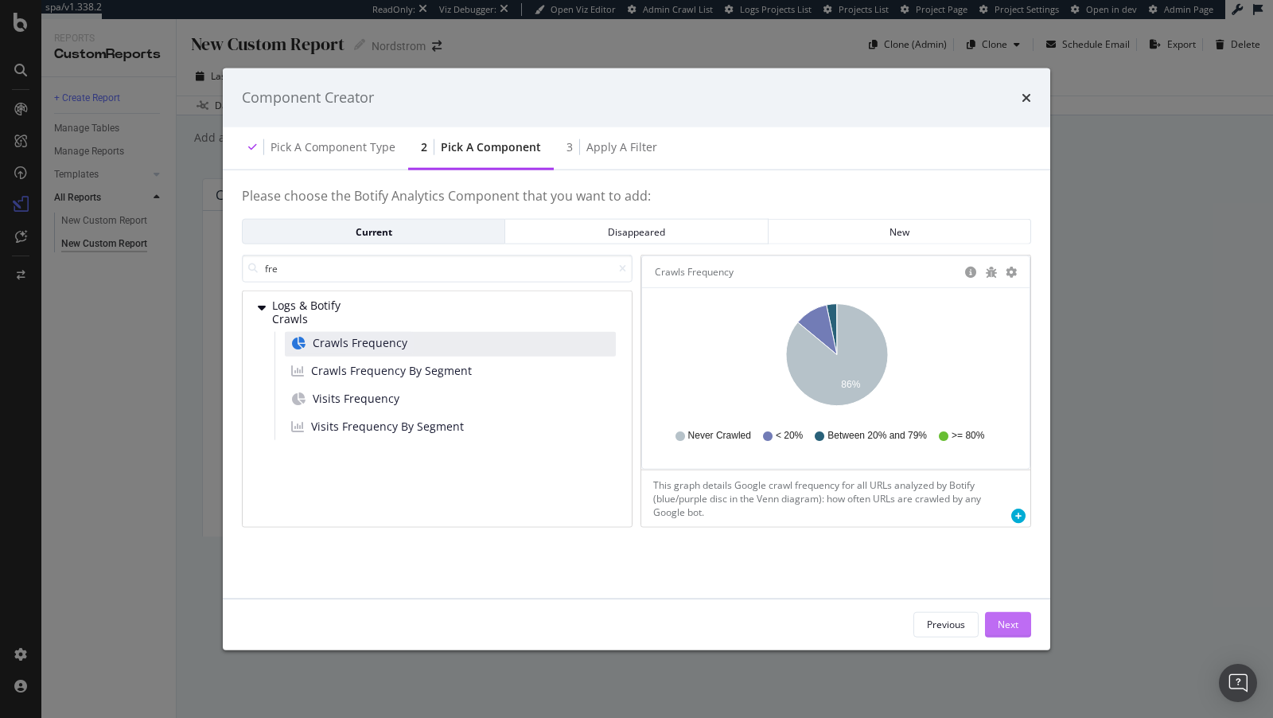
click at [1024, 621] on button "Next" at bounding box center [1008, 623] width 46 height 25
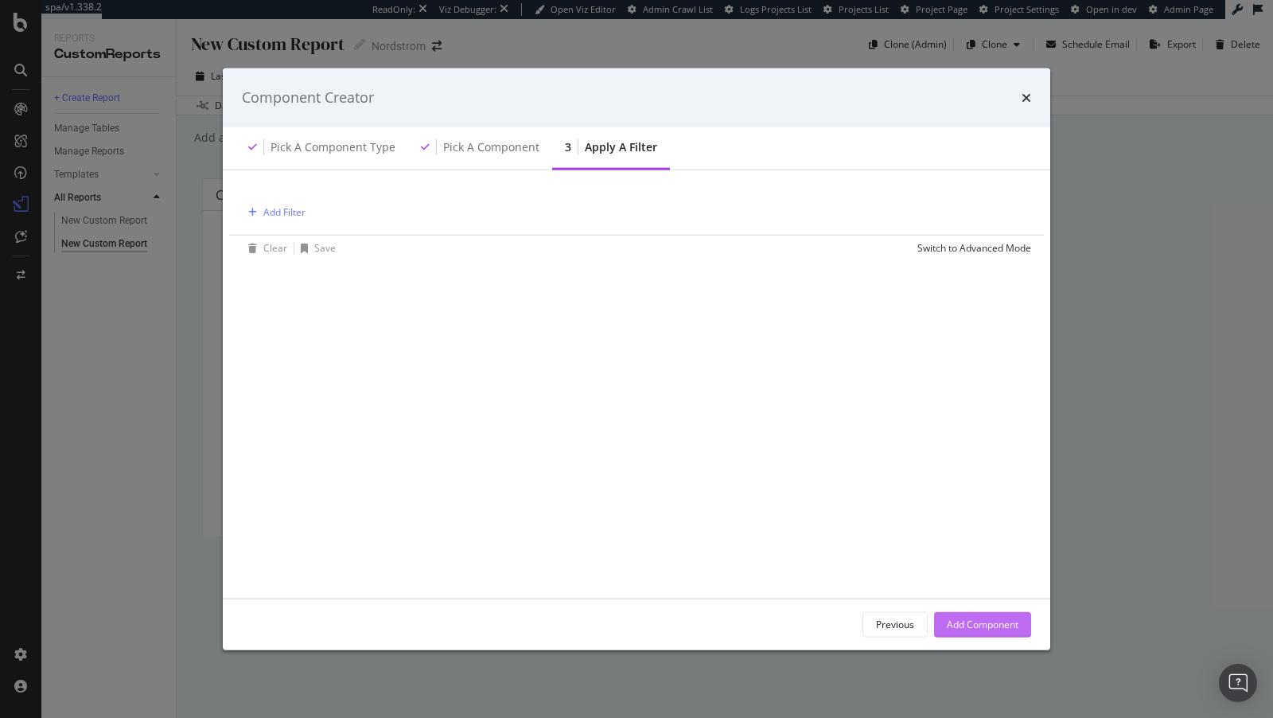
click at [1000, 621] on div "Add Component" at bounding box center [983, 625] width 72 height 14
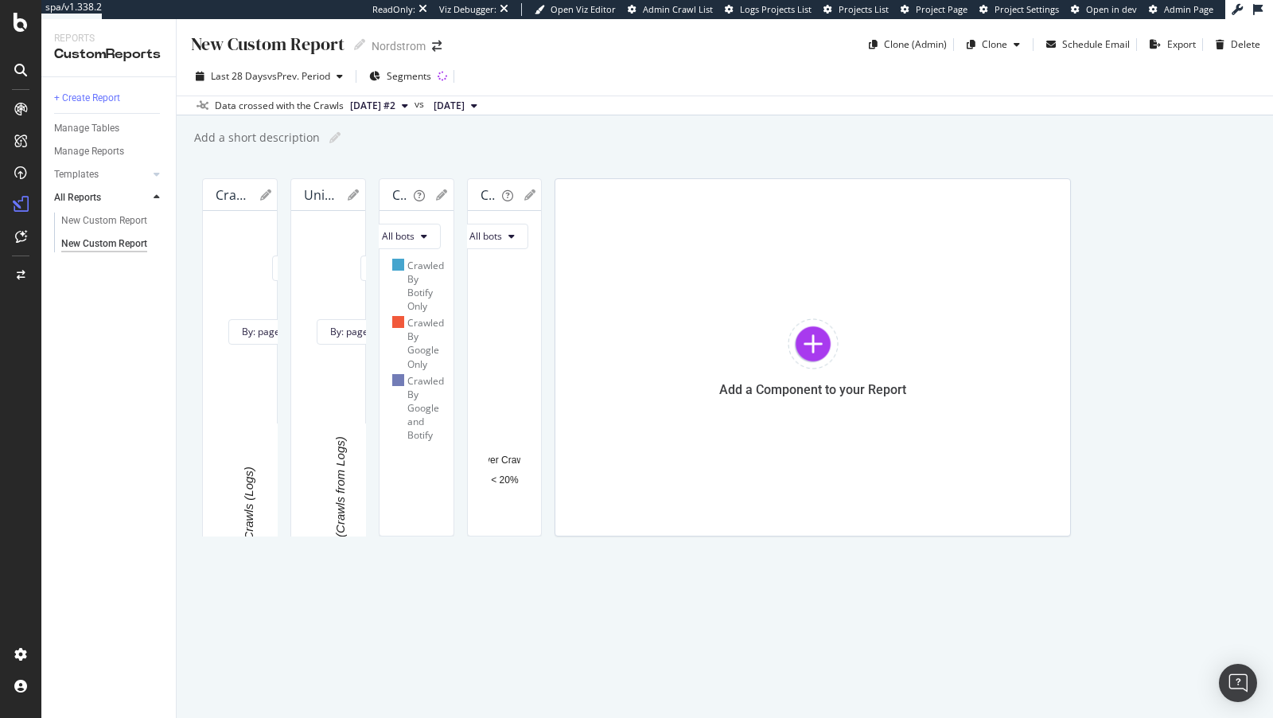
scroll to position [972, 0]
click at [788, 369] on div at bounding box center [813, 343] width 51 height 51
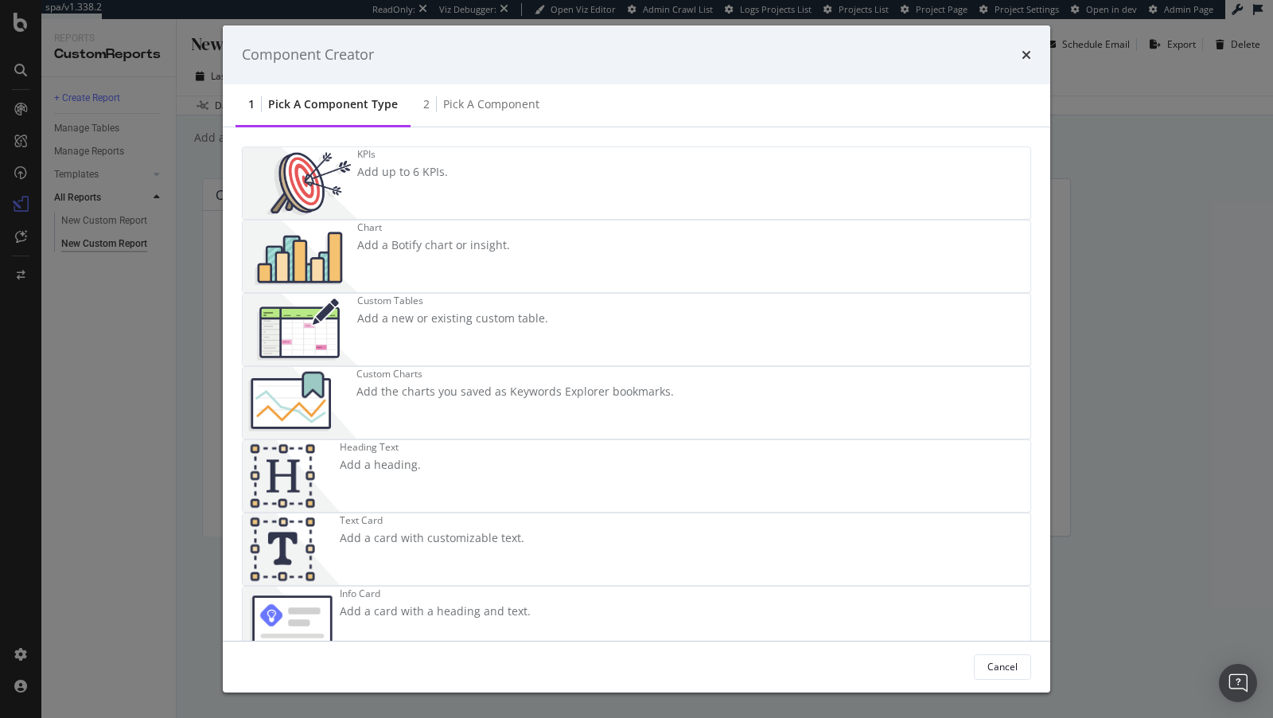
click at [510, 251] on div "Chart Add a Botify chart or insight." at bounding box center [433, 256] width 153 height 72
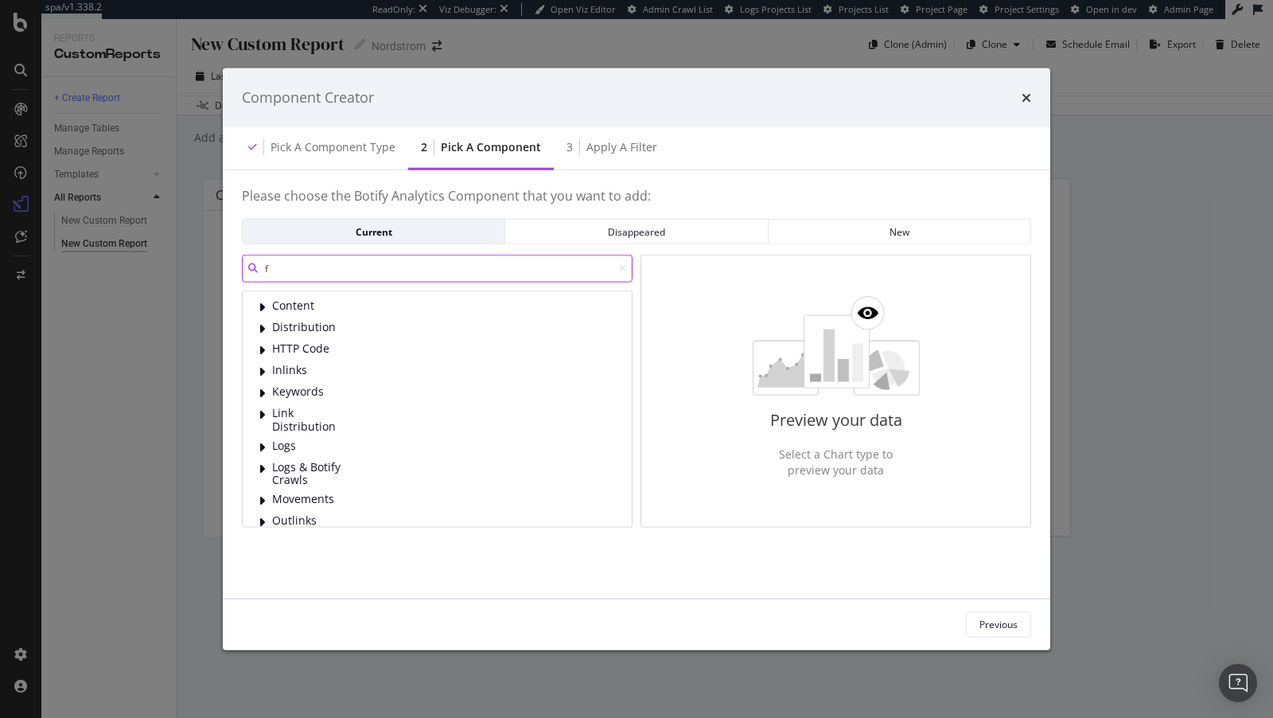
click at [371, 271] on input "f" at bounding box center [437, 269] width 391 height 28
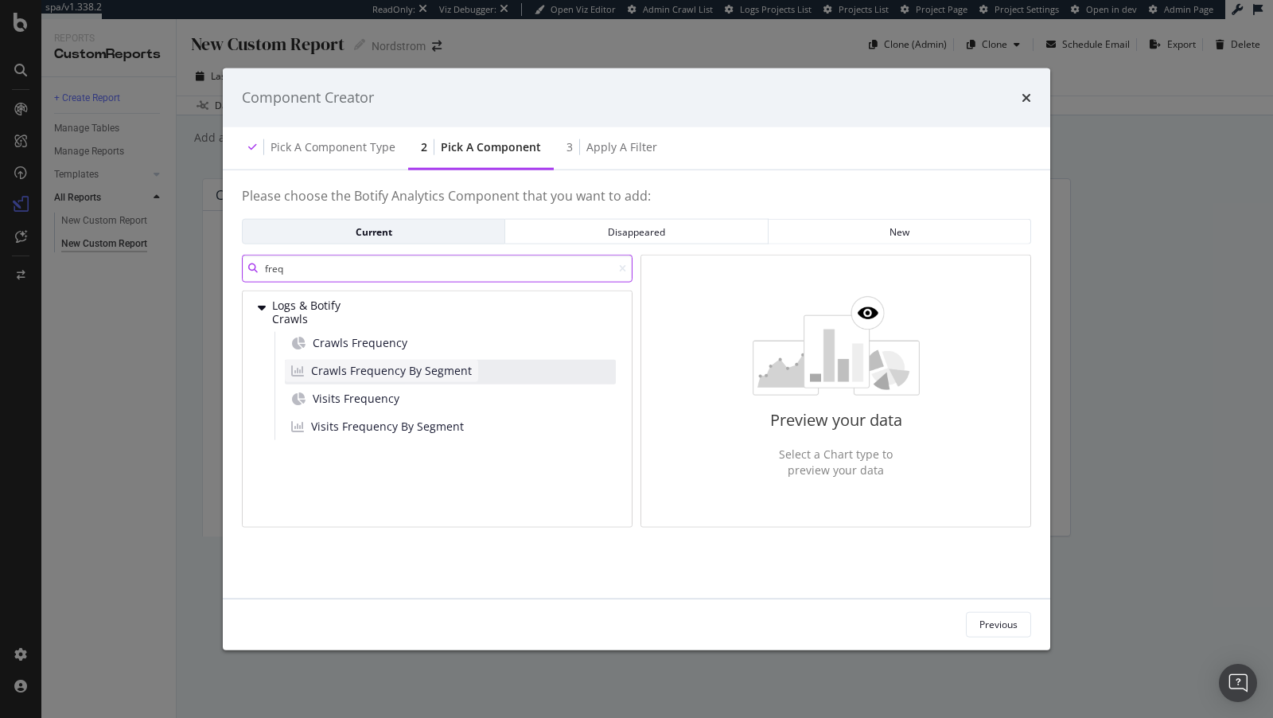
type input "freq"
click at [408, 376] on span "Crawls Frequency By Segment" at bounding box center [391, 370] width 161 height 16
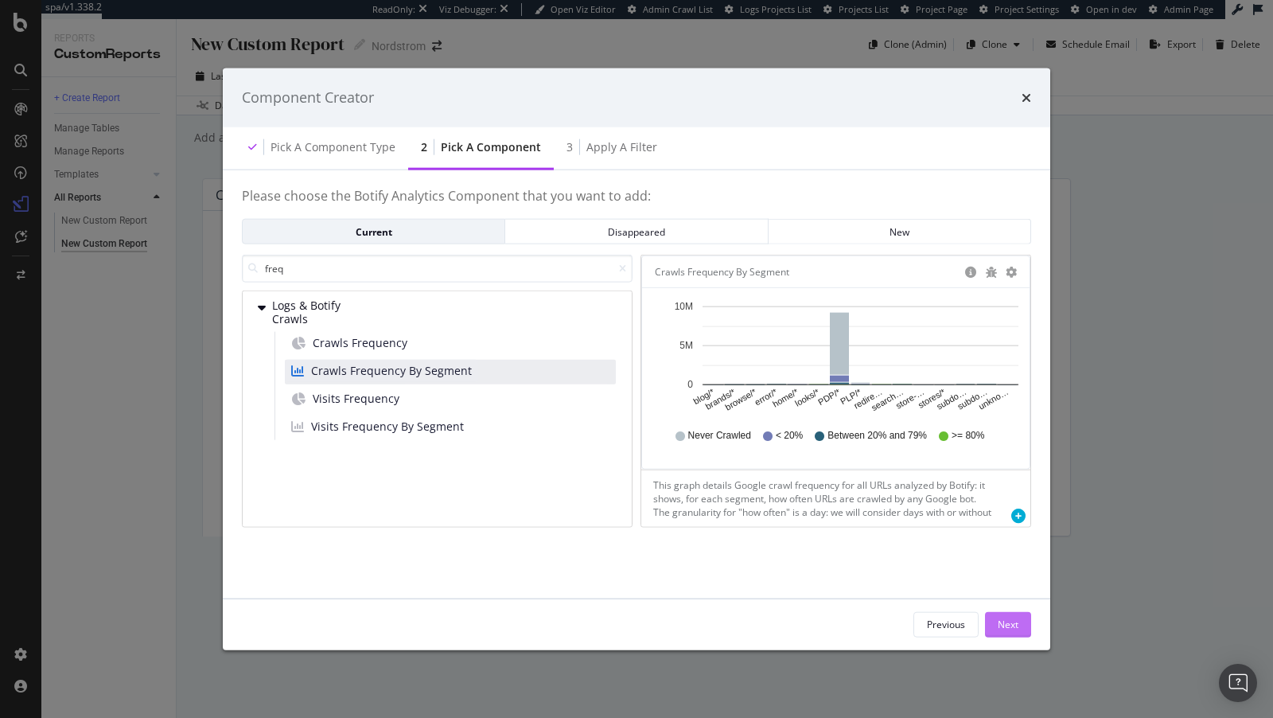
click at [1009, 624] on div "Next" at bounding box center [1008, 625] width 21 height 14
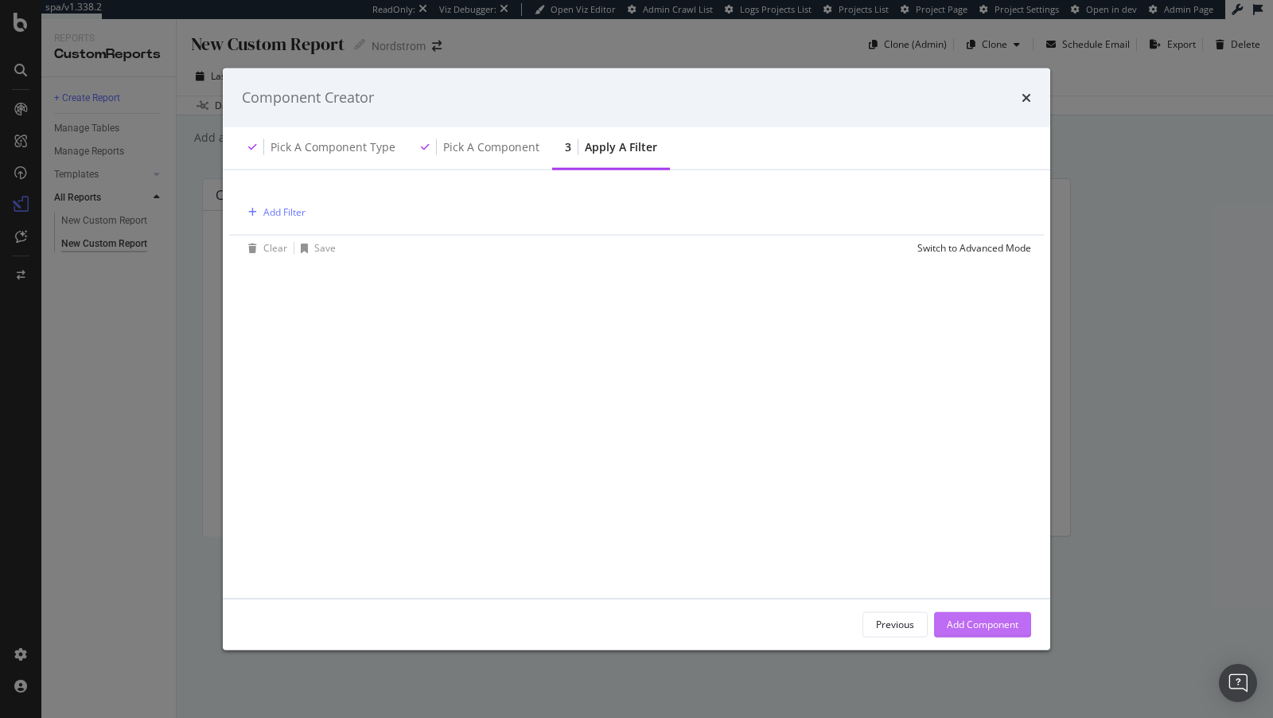
click at [992, 618] on div "Add Component" at bounding box center [983, 625] width 72 height 14
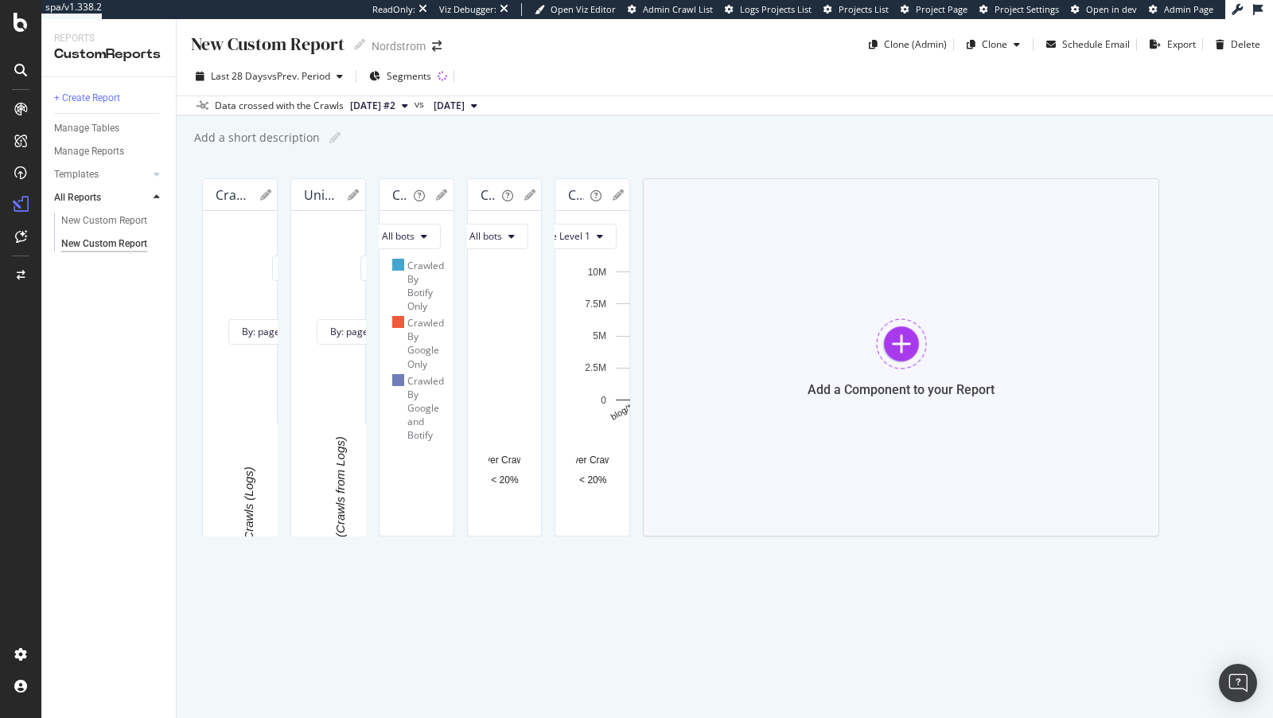
scroll to position [678, 0]
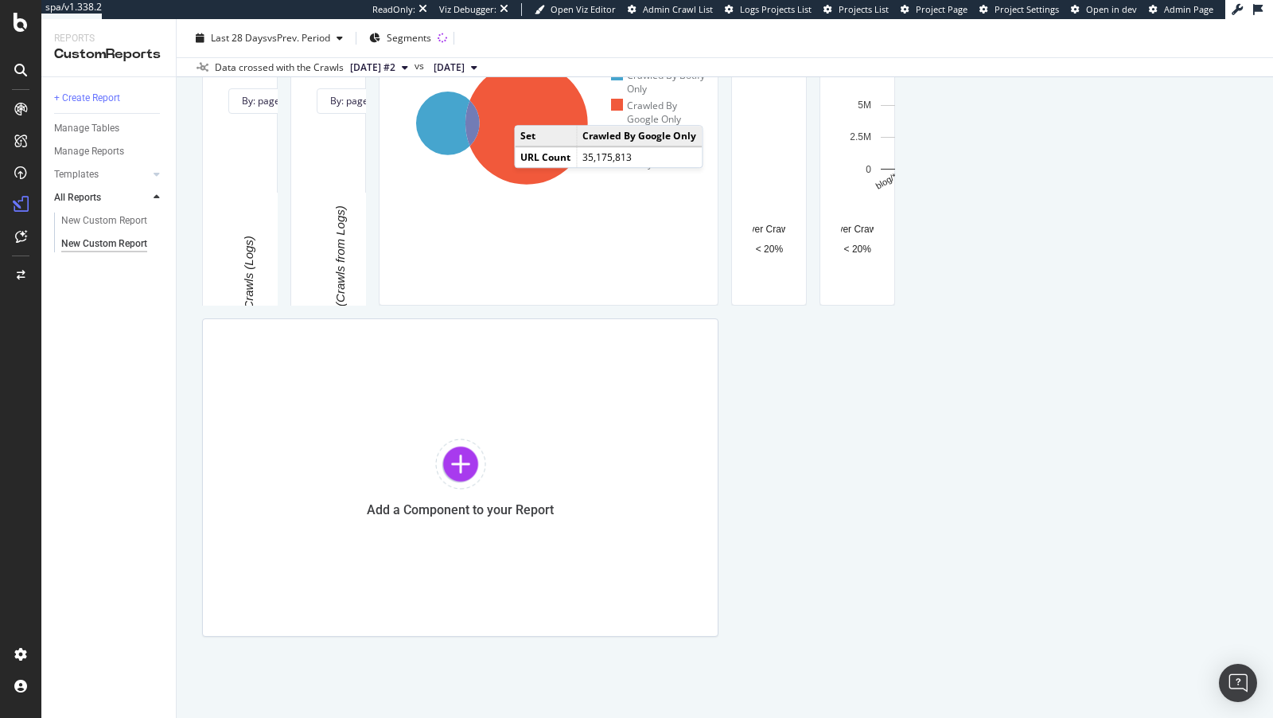
drag, startPoint x: 715, startPoint y: 315, endPoint x: 353, endPoint y: 403, distance: 373.3
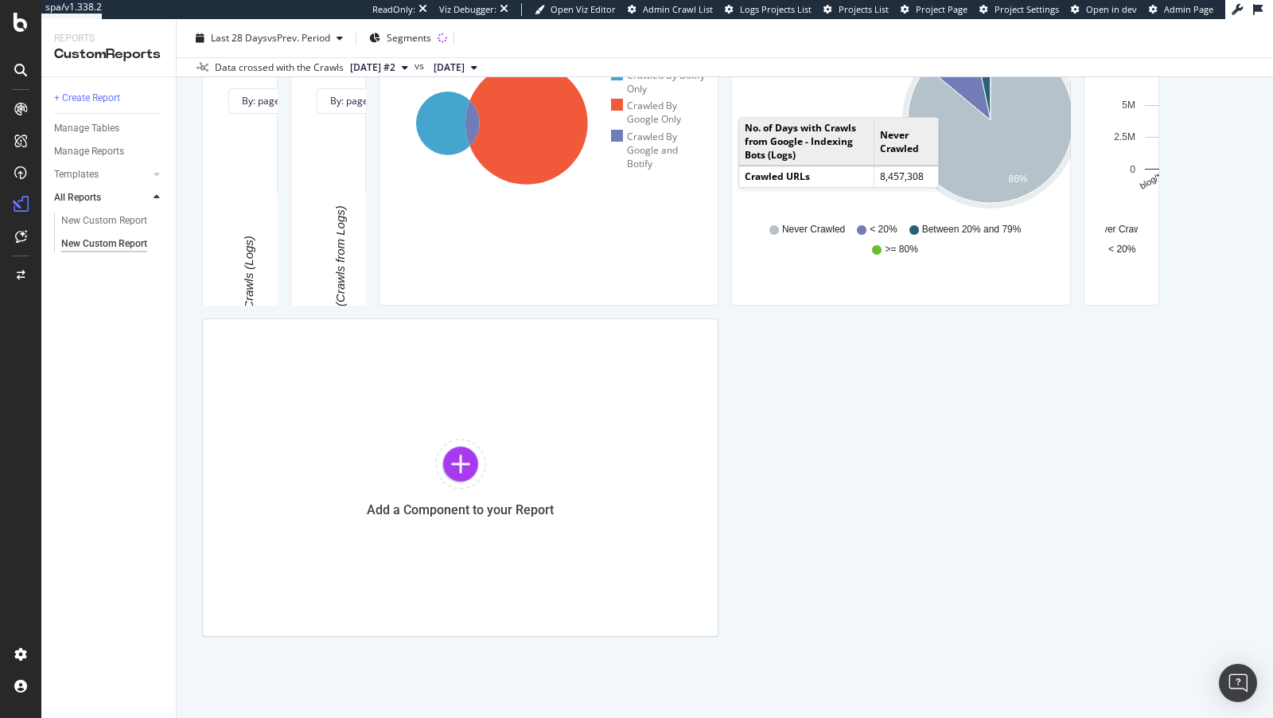
drag, startPoint x: 1069, startPoint y: 391, endPoint x: 780, endPoint y: 395, distance: 288.9
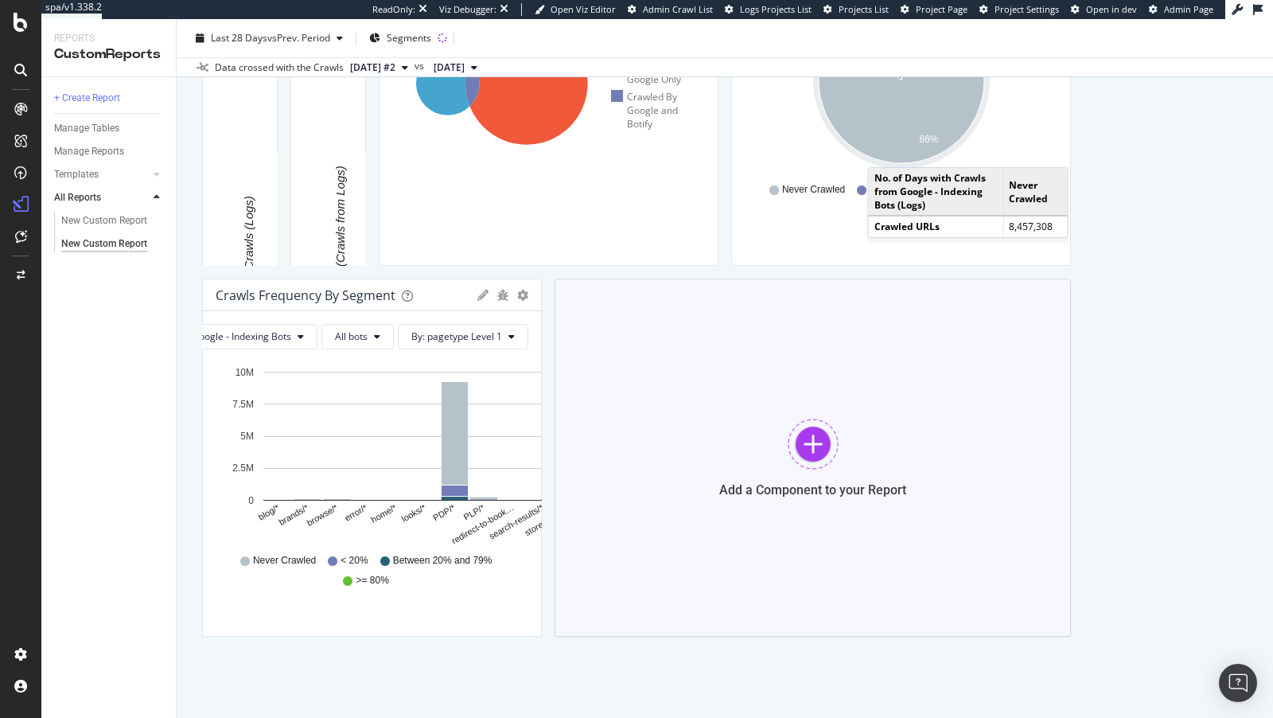
drag, startPoint x: 716, startPoint y: 675, endPoint x: 472, endPoint y: 680, distance: 244.4
click at [472, 637] on div "Crawl Volume by Pagetype Day Google All bots By: pagetype Level 1 Hold CMD (⌘) …" at bounding box center [725, 272] width 1046 height 729
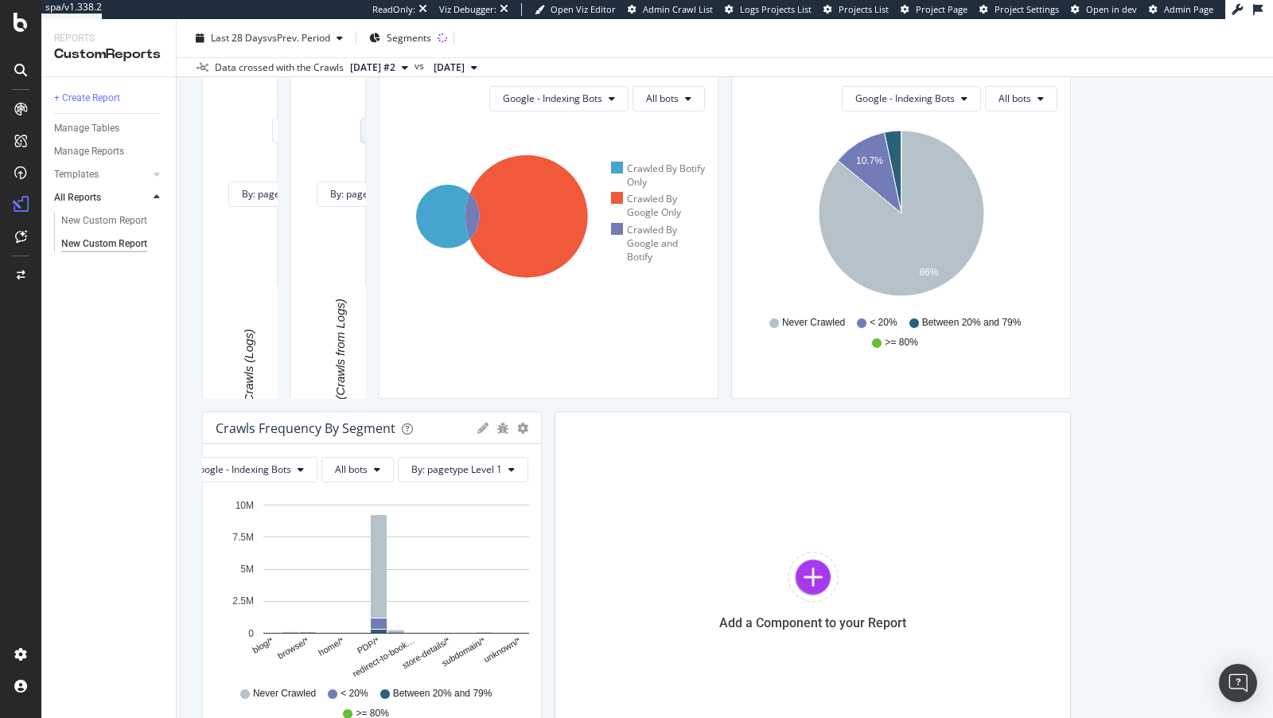
scroll to position [49, 0]
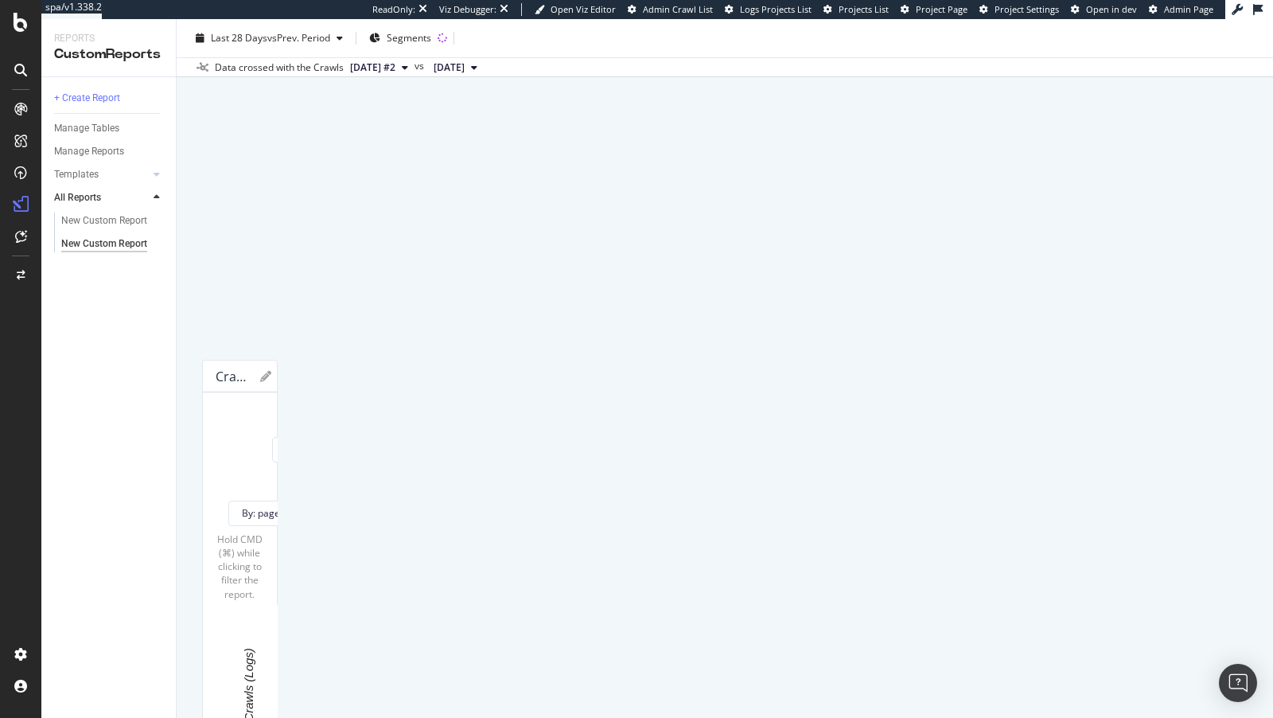
drag, startPoint x: 1051, startPoint y: 146, endPoint x: 974, endPoint y: 532, distance: 393.6
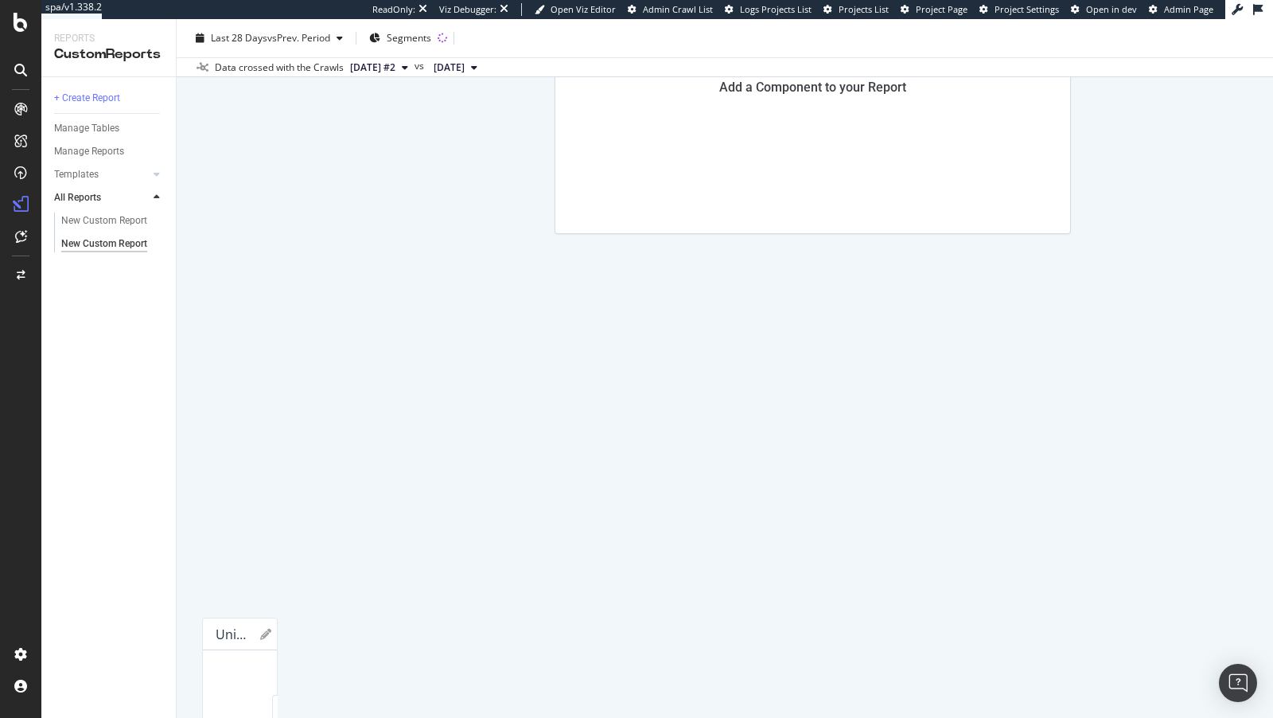
scroll to position [773, 0]
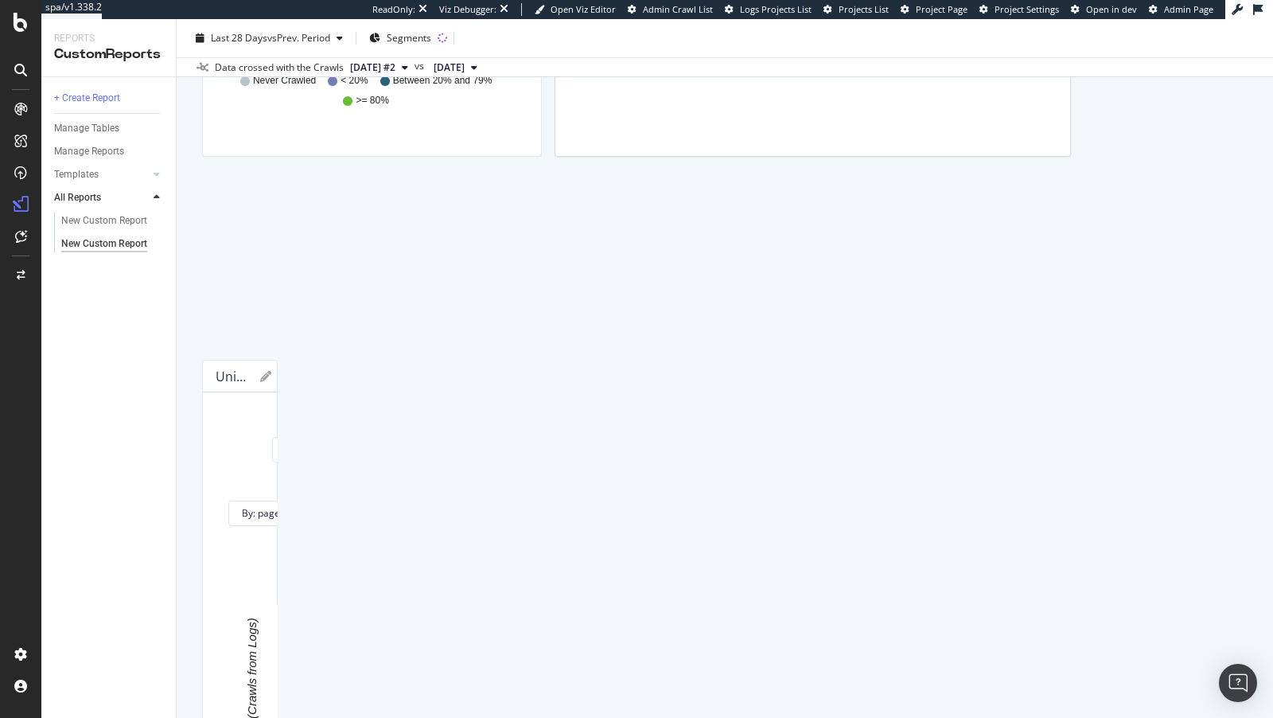
drag, startPoint x: 692, startPoint y: 137, endPoint x: 669, endPoint y: 214, distance: 80.6
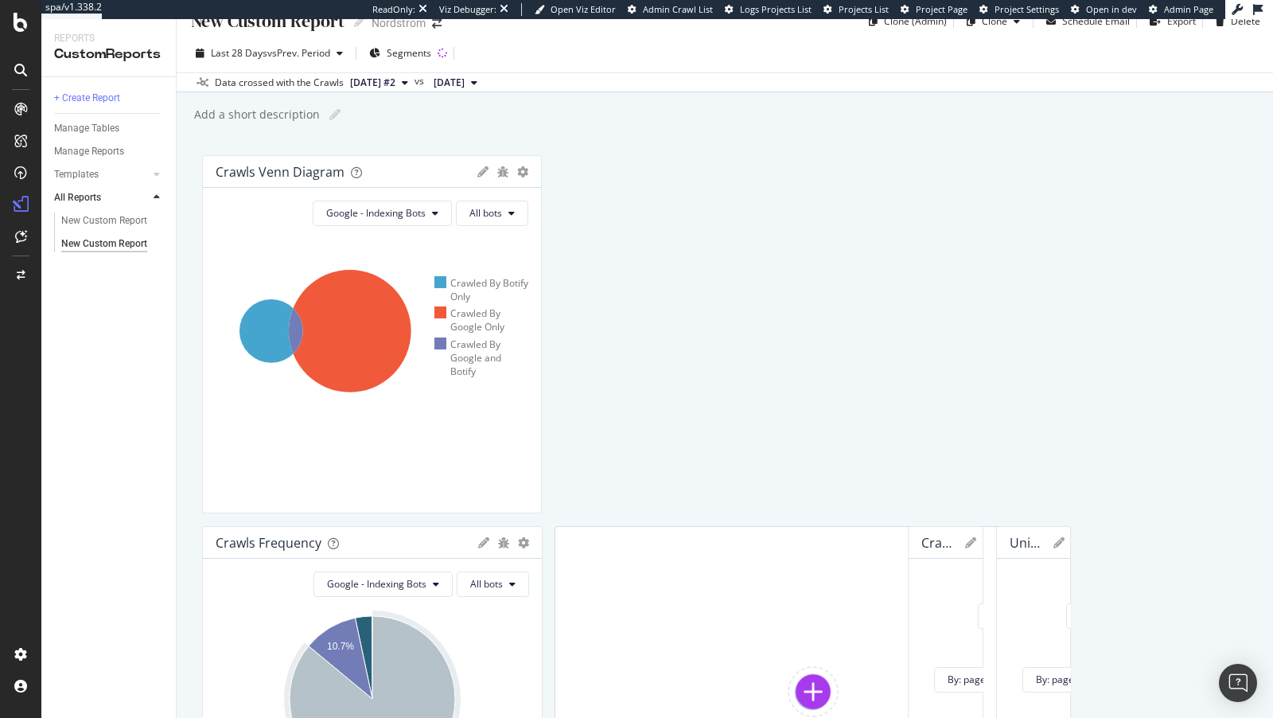
scroll to position [0, 0]
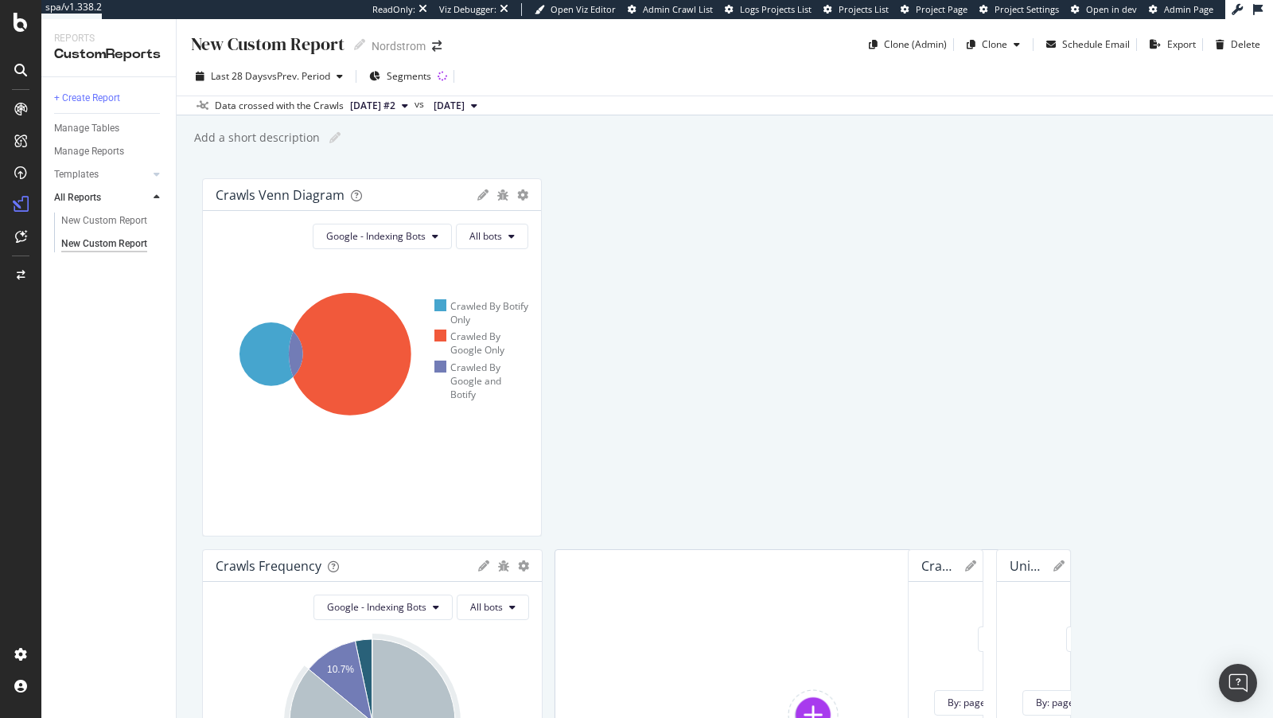
drag, startPoint x: 434, startPoint y: 380, endPoint x: 1082, endPoint y: 234, distance: 664.0
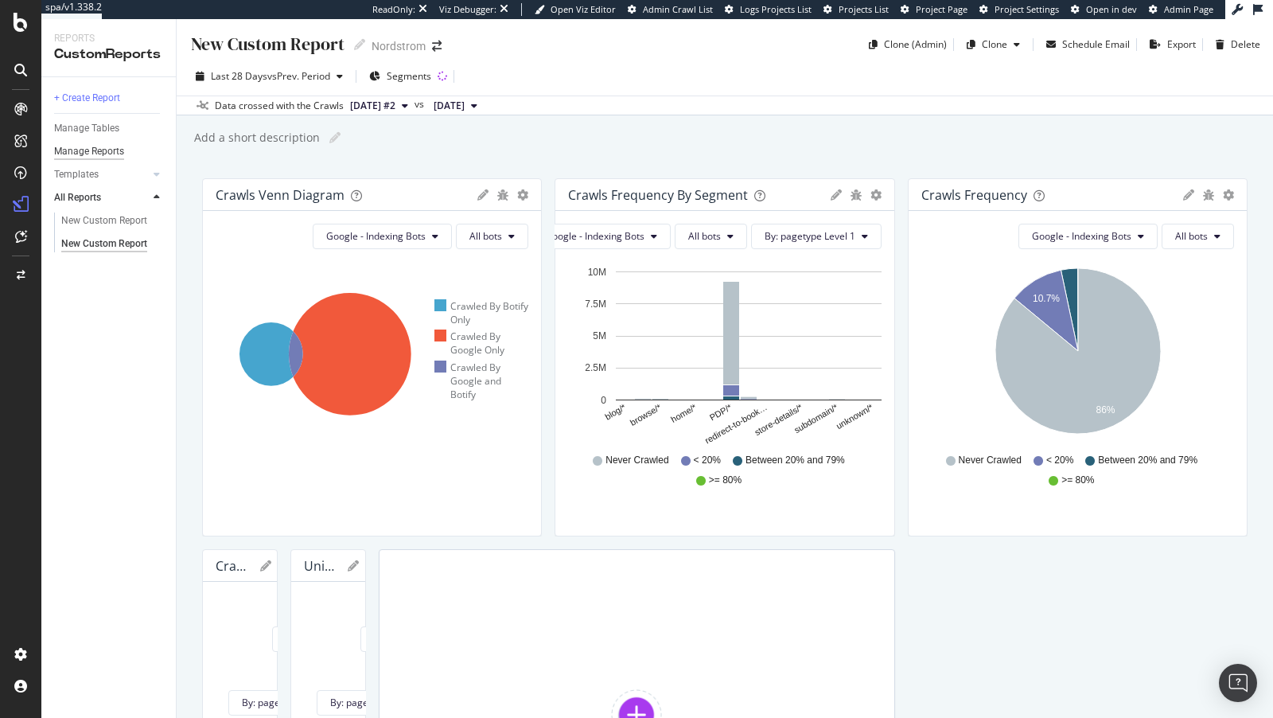
click at [92, 153] on div "Manage Reports" at bounding box center [89, 151] width 70 height 17
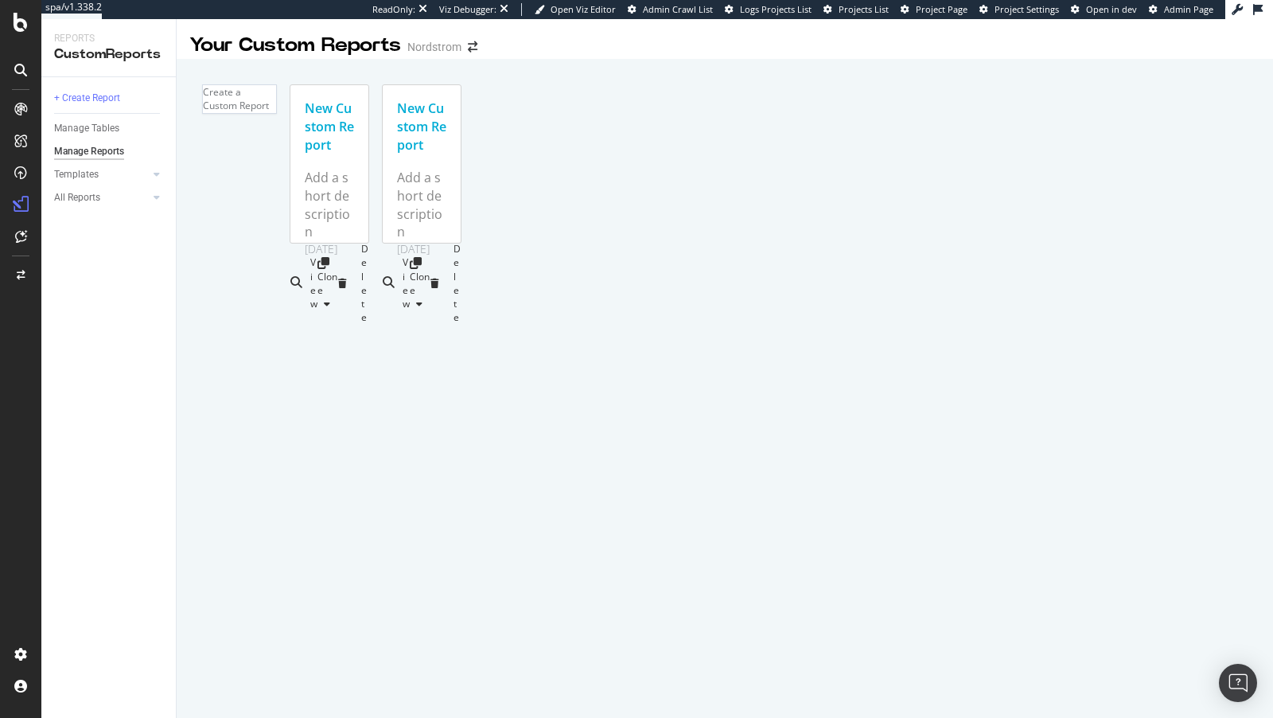
click at [354, 169] on div "Add a short description" at bounding box center [329, 205] width 49 height 72
click at [461, 105] on div "New Custom Report" at bounding box center [422, 127] width 78 height 84
click at [446, 119] on div "New Custom Report" at bounding box center [421, 126] width 49 height 55
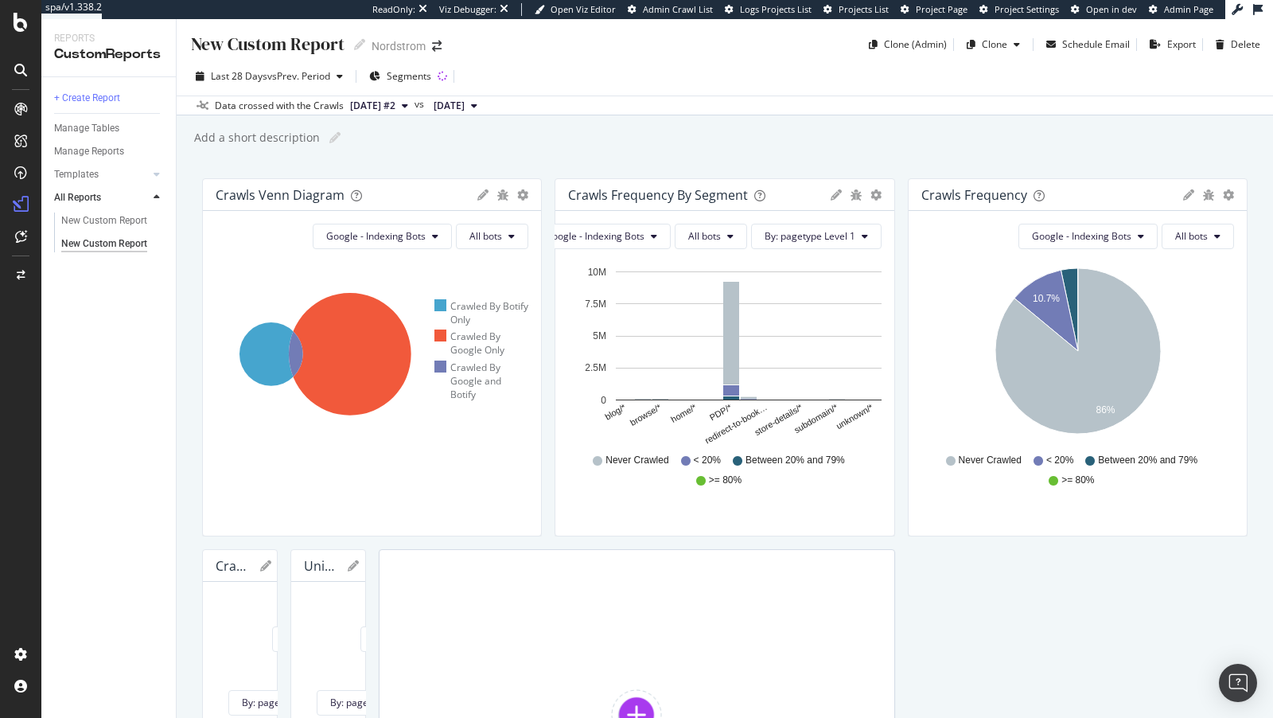
click at [297, 40] on div "New Custom Report" at bounding box center [266, 44] width 155 height 25
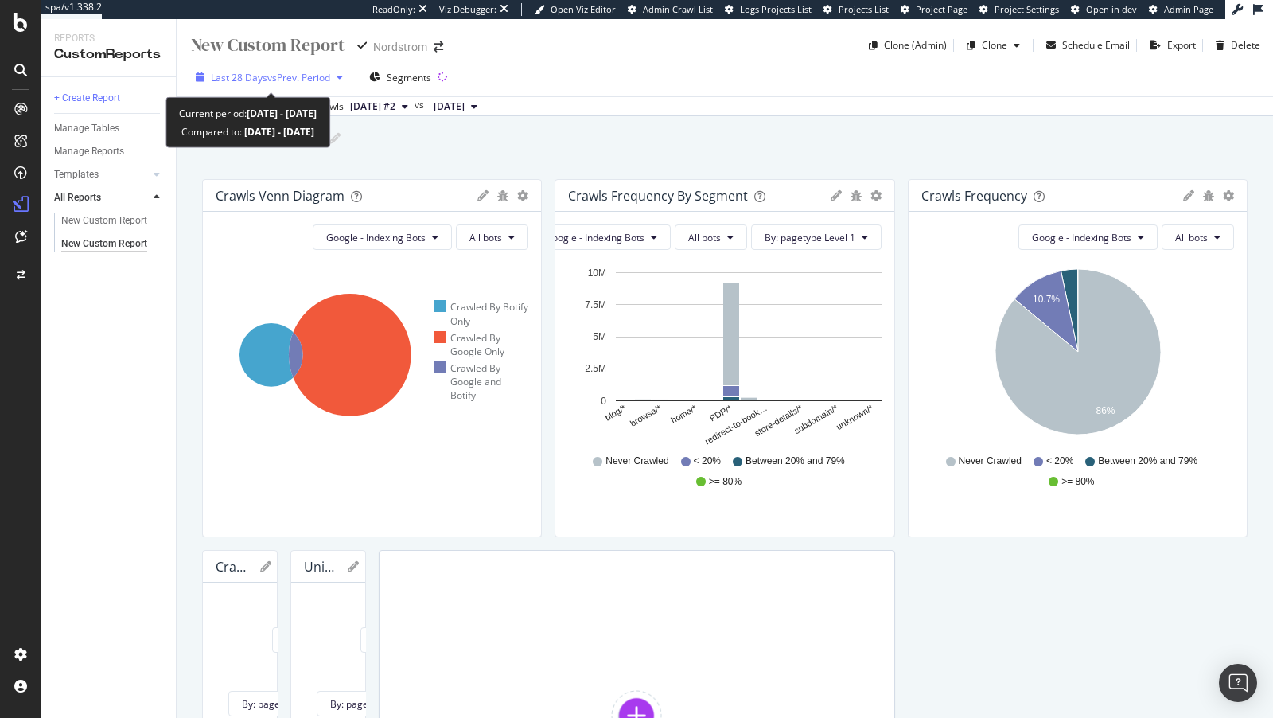
type input "S"
type input "Performance"
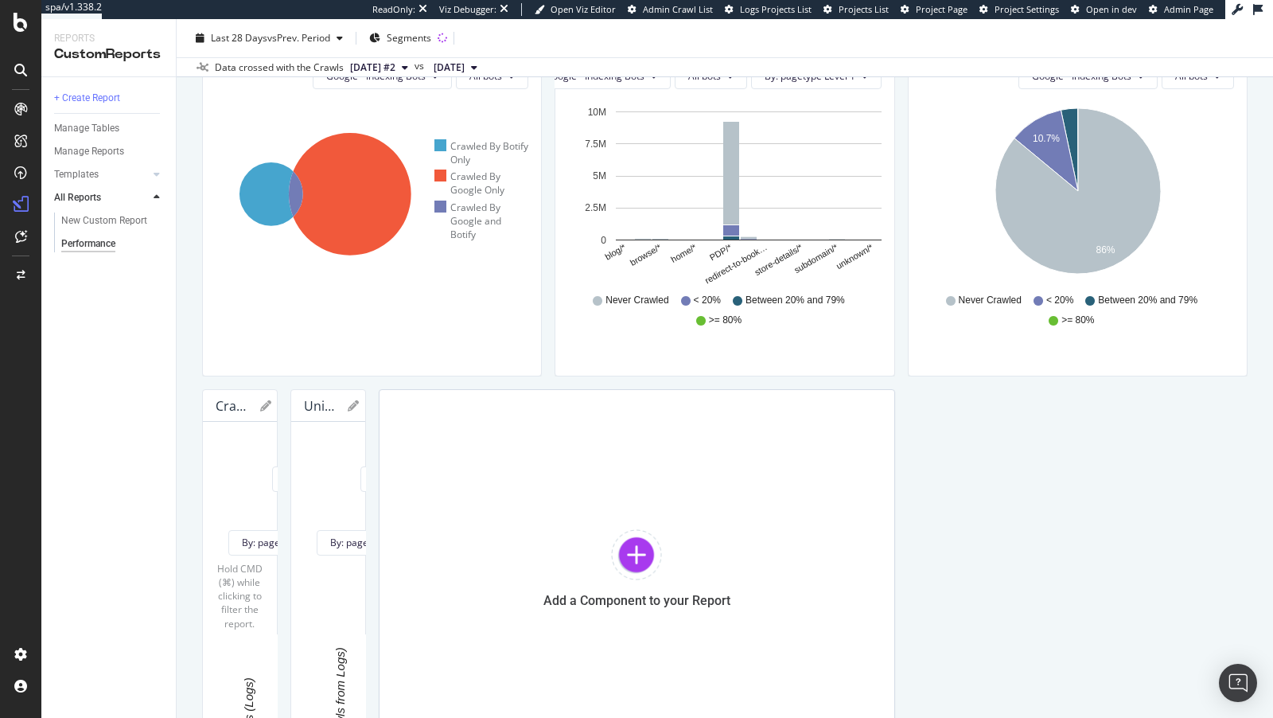
scroll to position [109, 0]
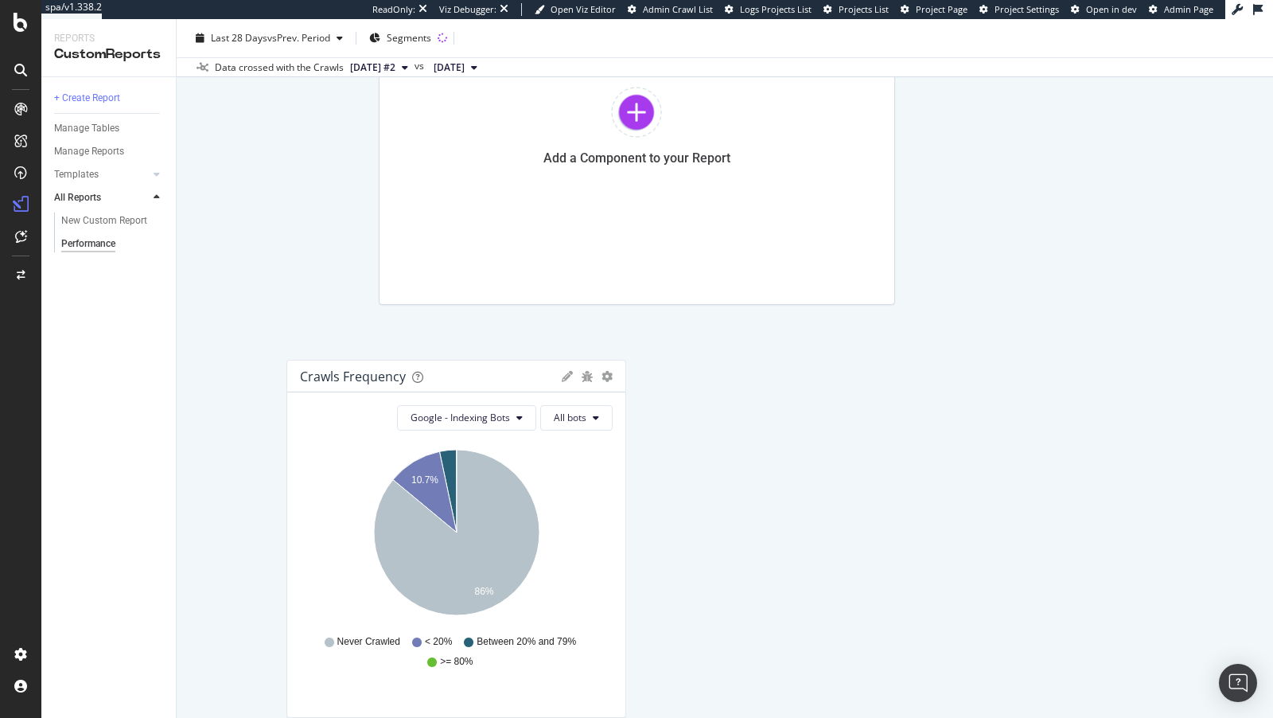
drag, startPoint x: 1065, startPoint y: 88, endPoint x: 420, endPoint y: 320, distance: 685.2
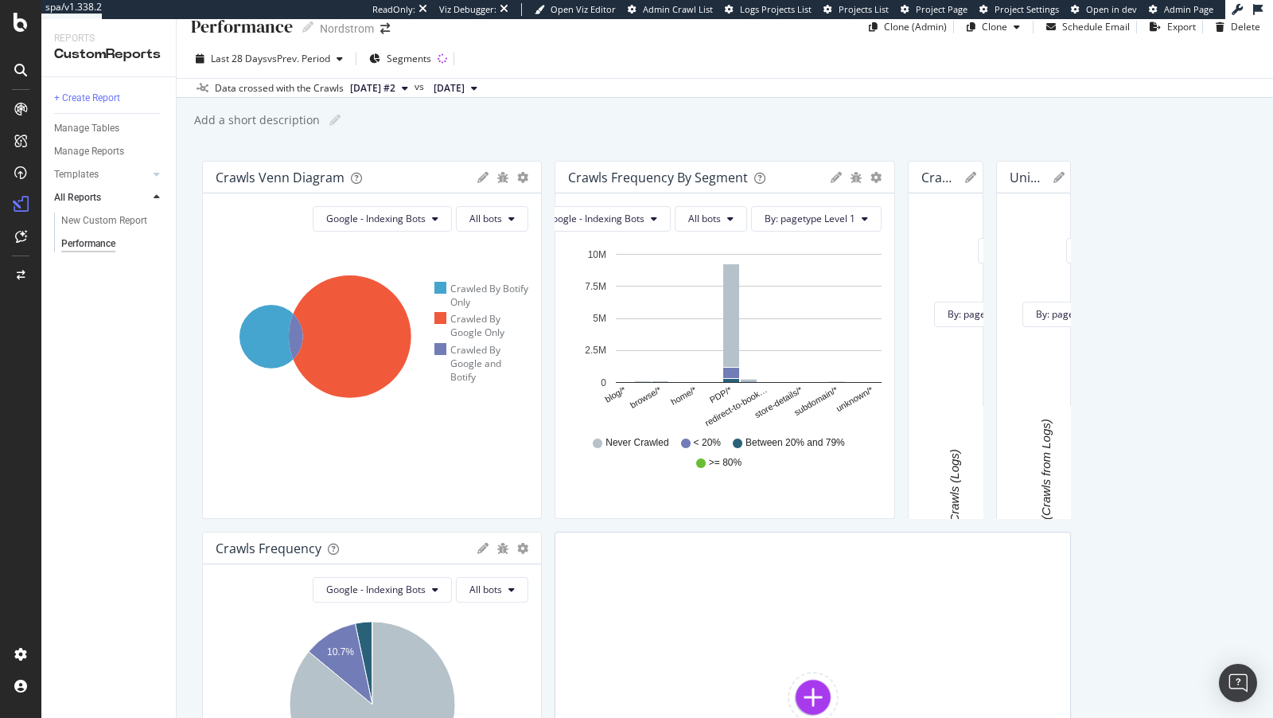
scroll to position [0, 0]
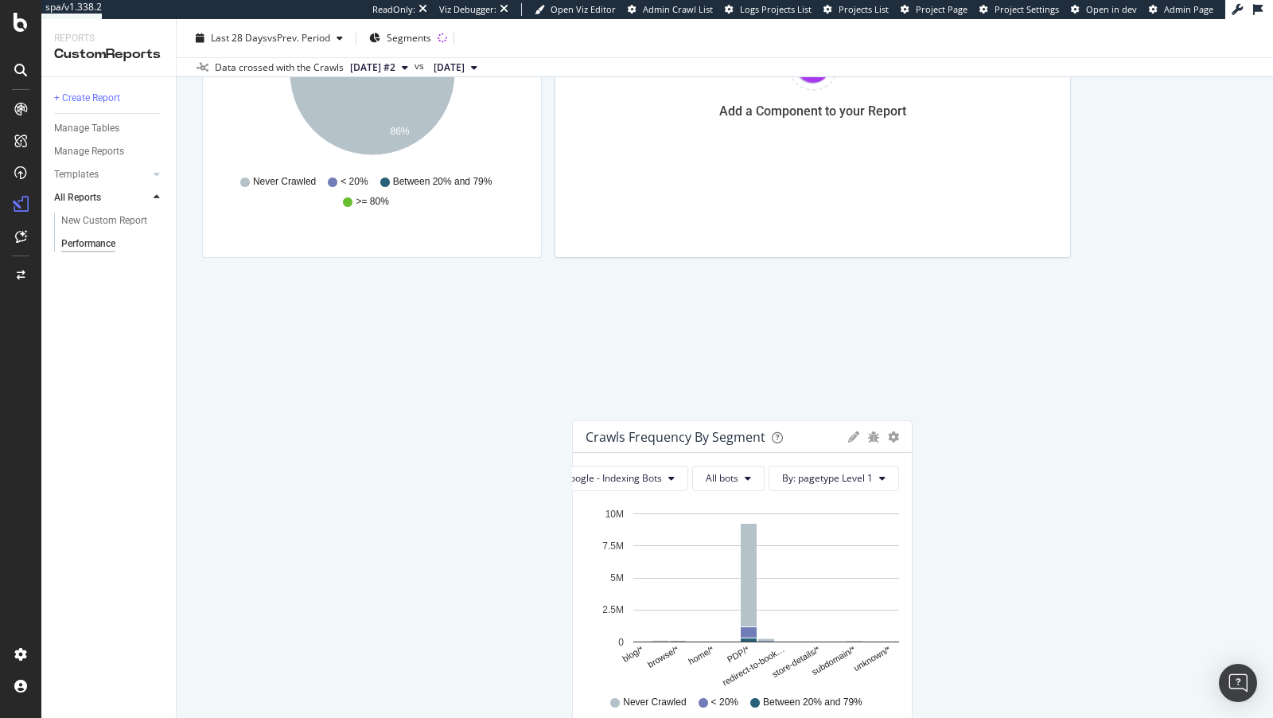
drag, startPoint x: 748, startPoint y: 193, endPoint x: 759, endPoint y: 430, distance: 236.6
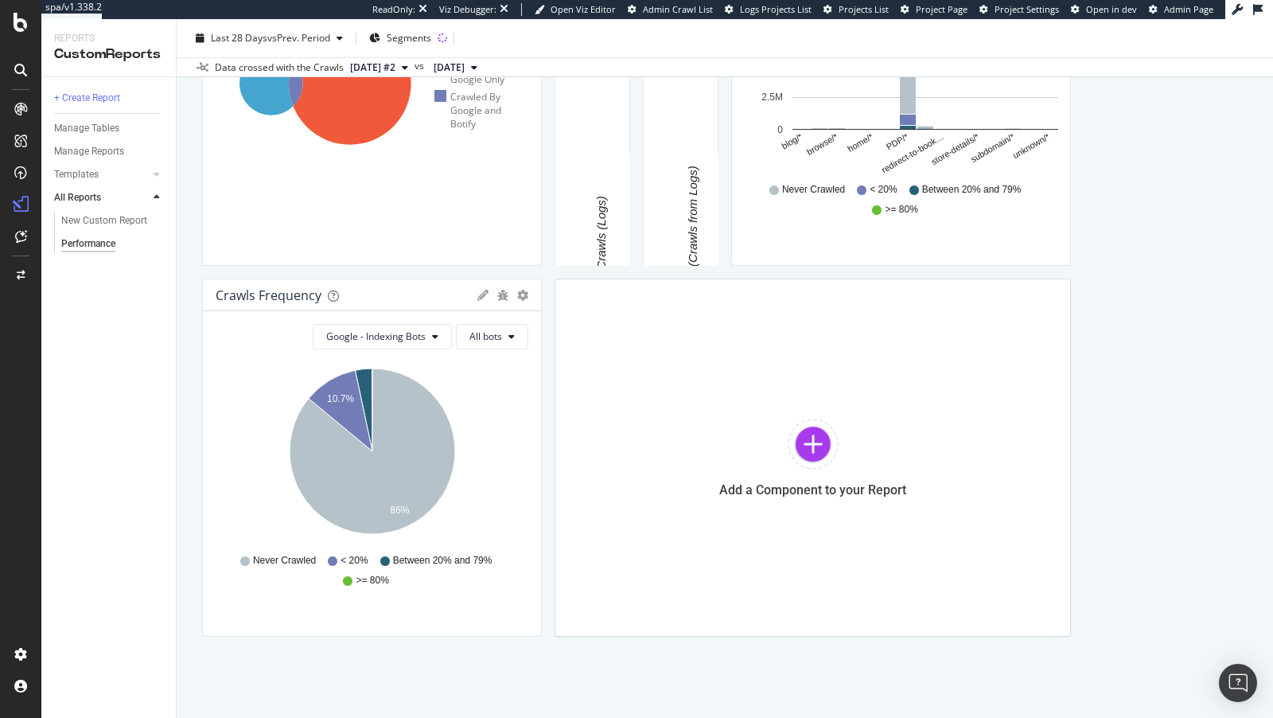
scroll to position [1140, 0]
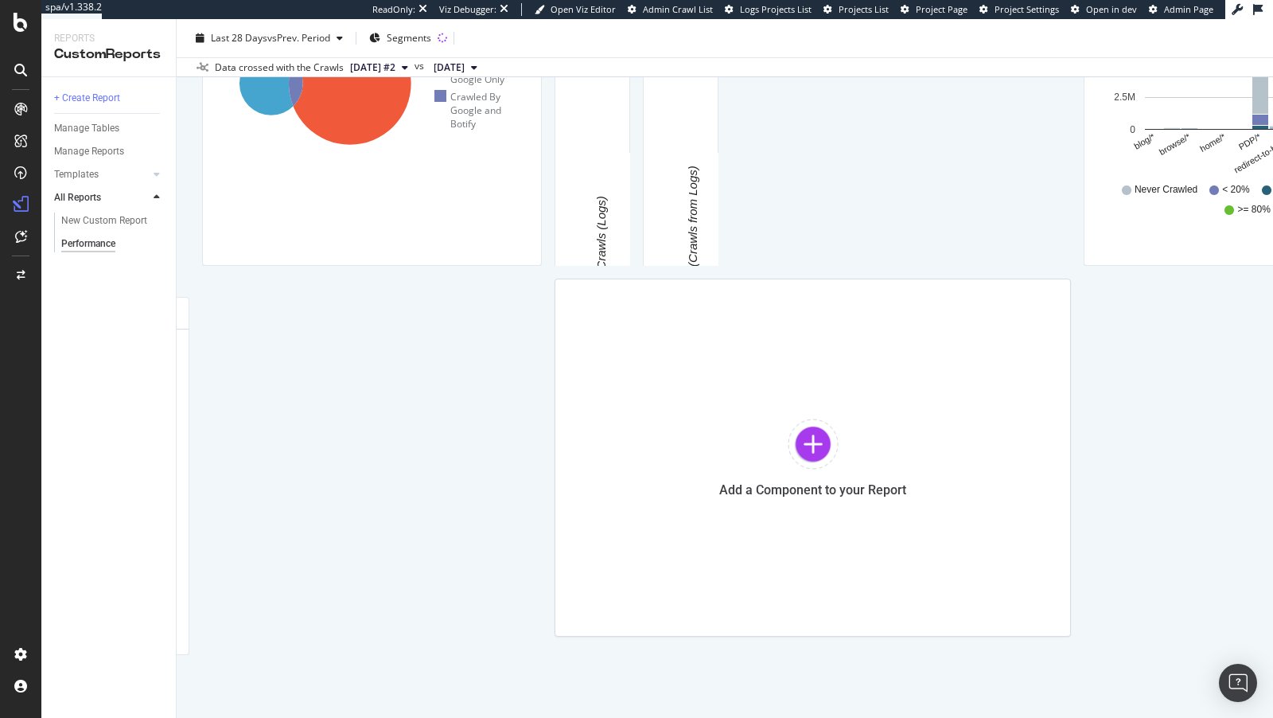
drag, startPoint x: 742, startPoint y: 162, endPoint x: 368, endPoint y: 177, distance: 373.5
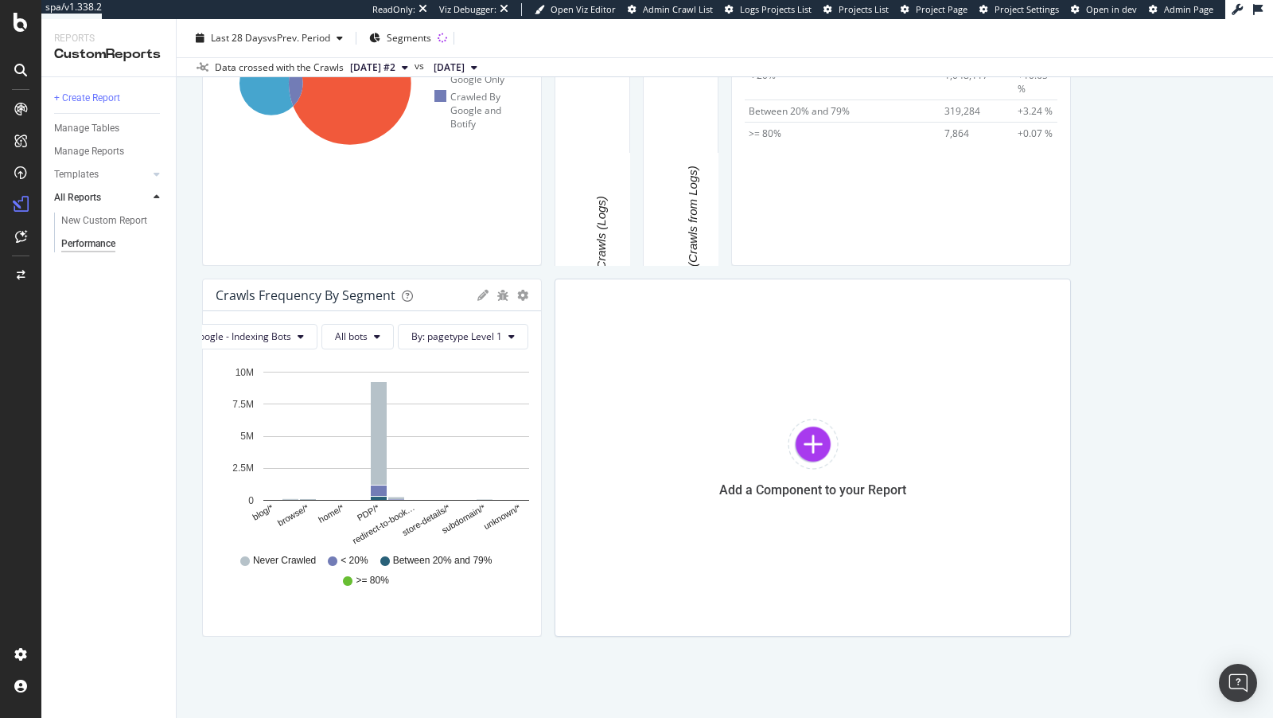
click at [749, 140] on span ">= 80%" at bounding box center [765, 134] width 33 height 14
click at [945, 140] on span "7,864" at bounding box center [957, 134] width 25 height 14
click at [945, 118] on span "319,284" at bounding box center [963, 111] width 36 height 14
click at [941, 99] on td "1,048,117" at bounding box center [977, 82] width 73 height 36
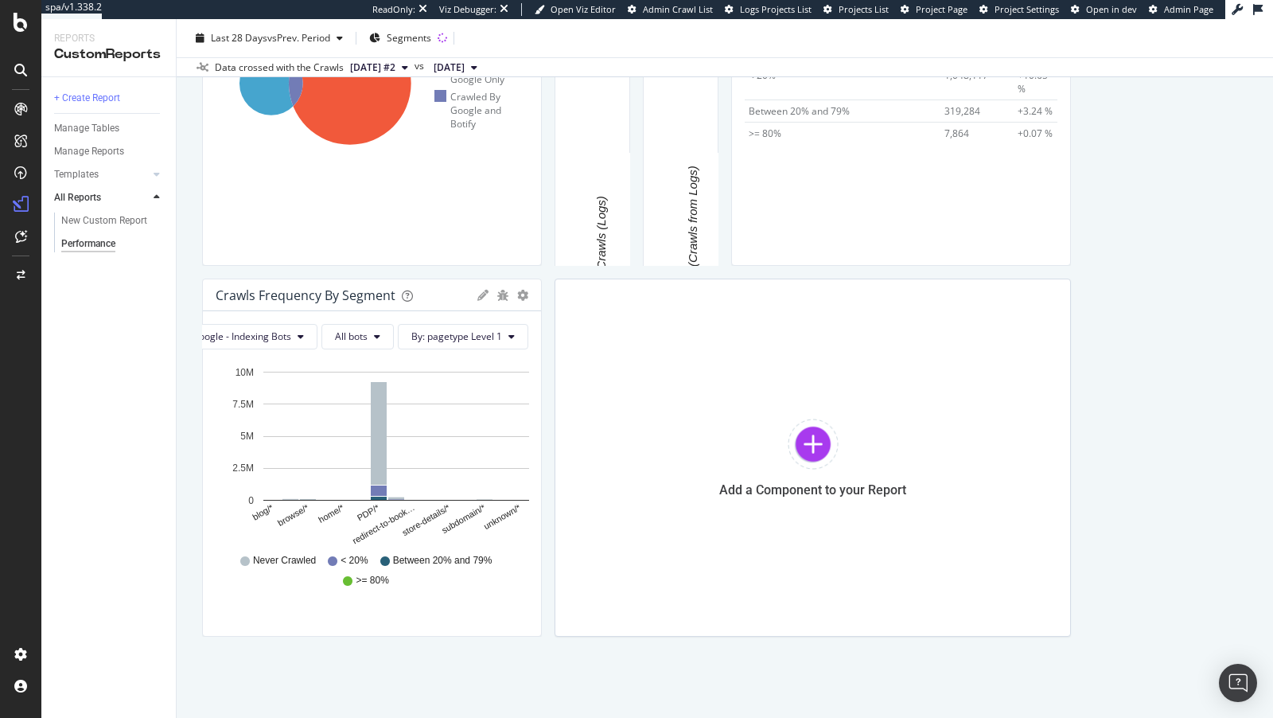
click at [945, 45] on span "8,457,308" at bounding box center [967, 39] width 44 height 14
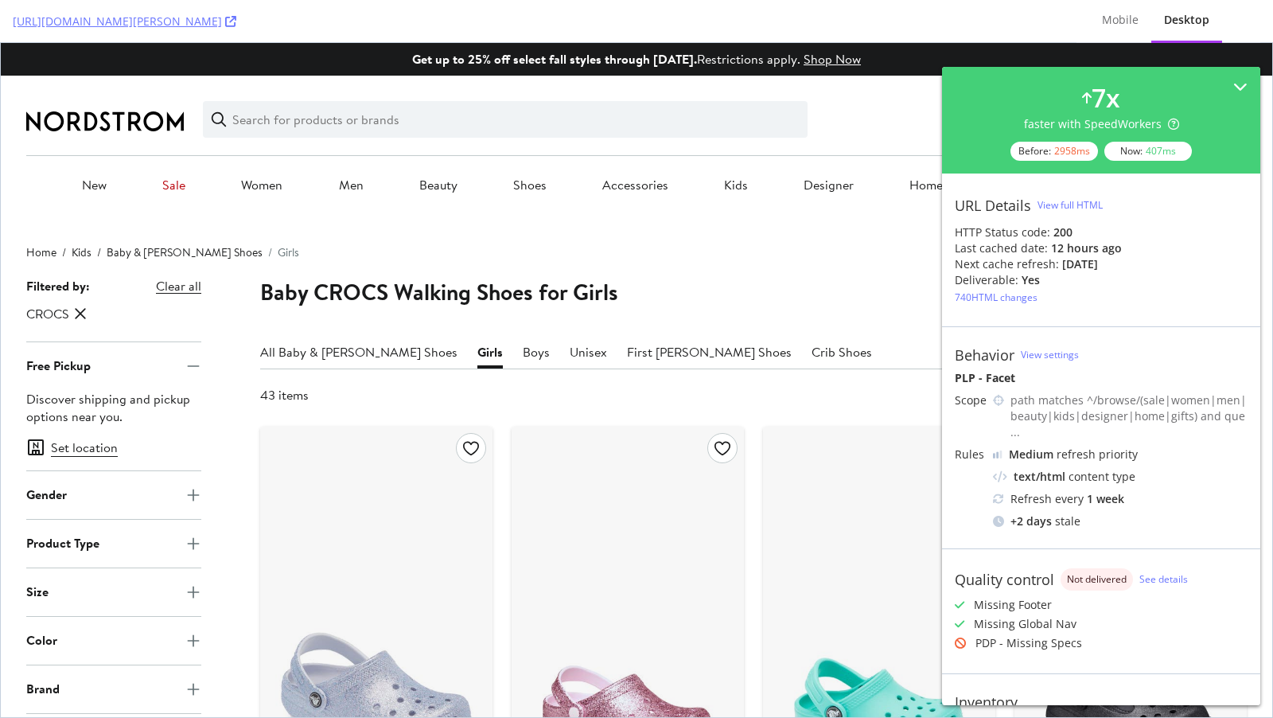
scroll to position [115, 0]
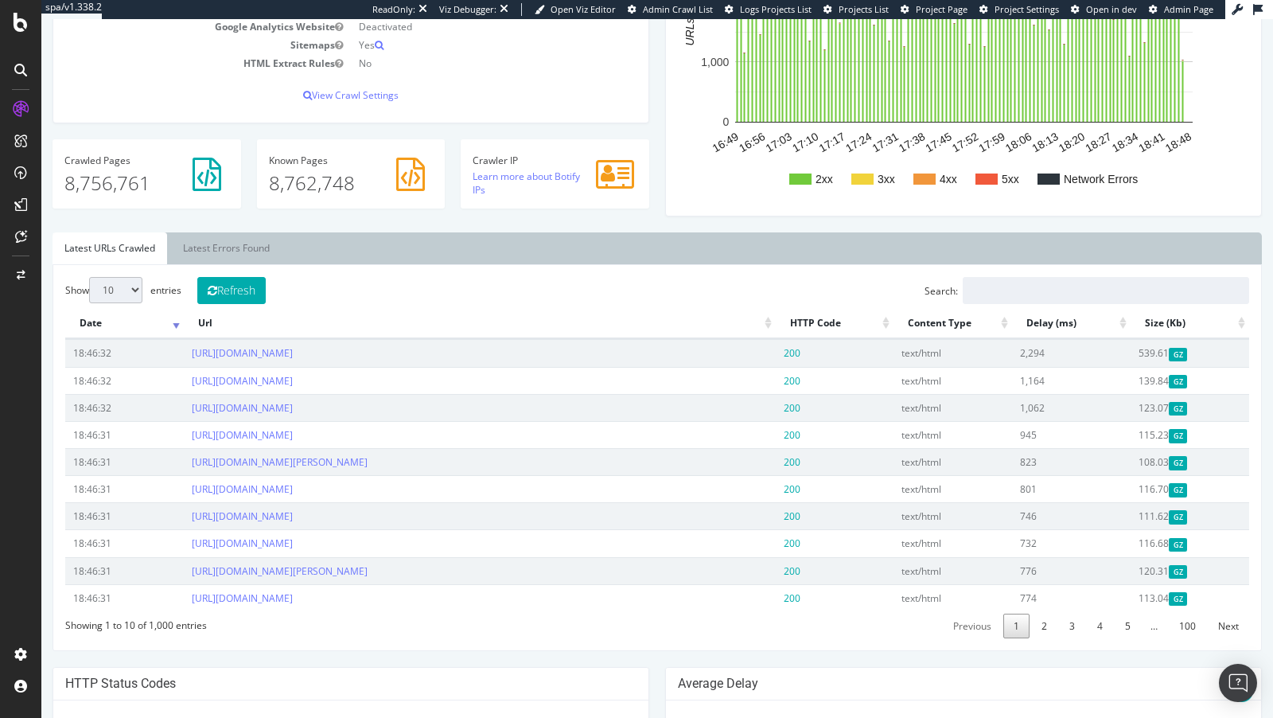
scroll to position [427, 0]
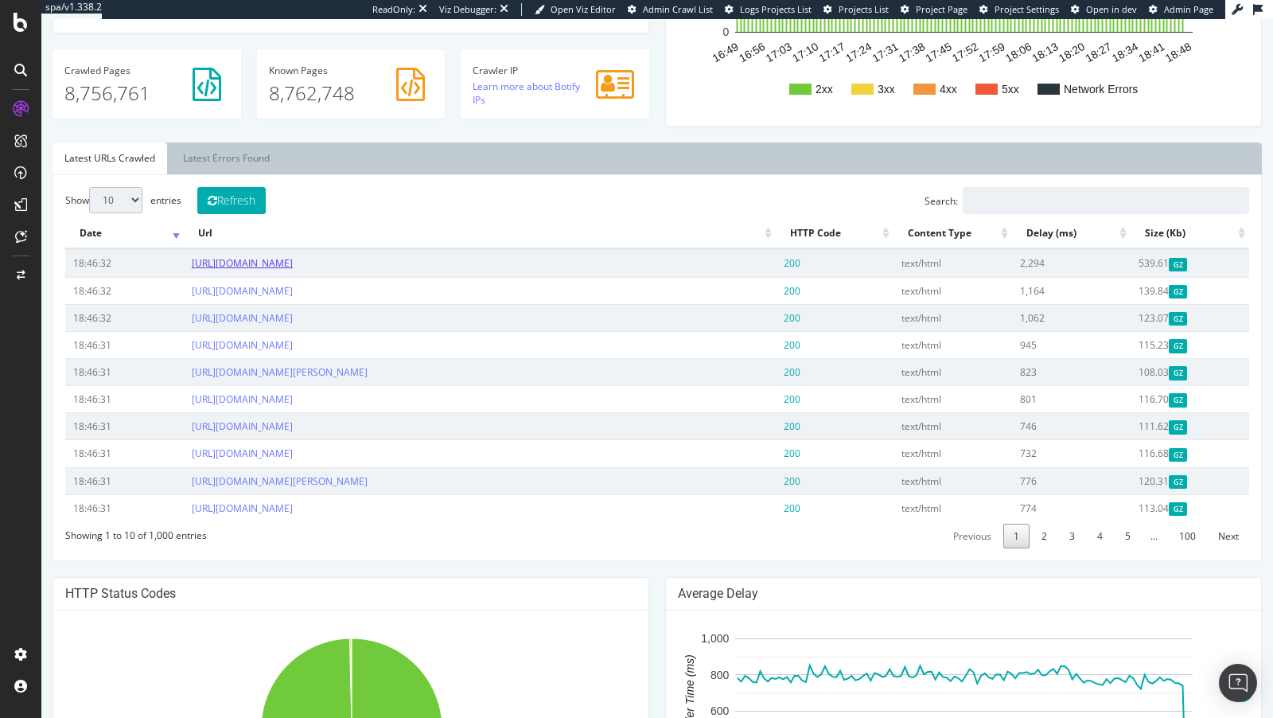
click at [293, 260] on link "https://www.nordstrom.com/browse/women?page=594" at bounding box center [242, 263] width 101 height 14
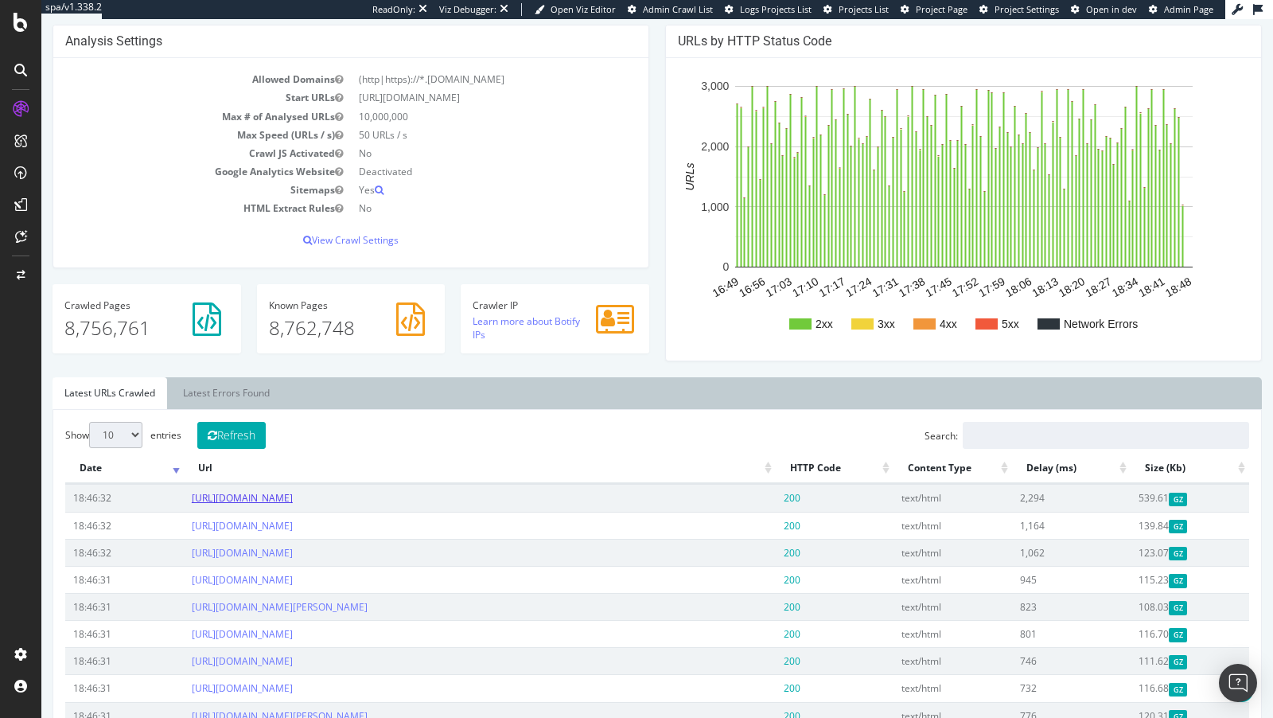
scroll to position [168, 0]
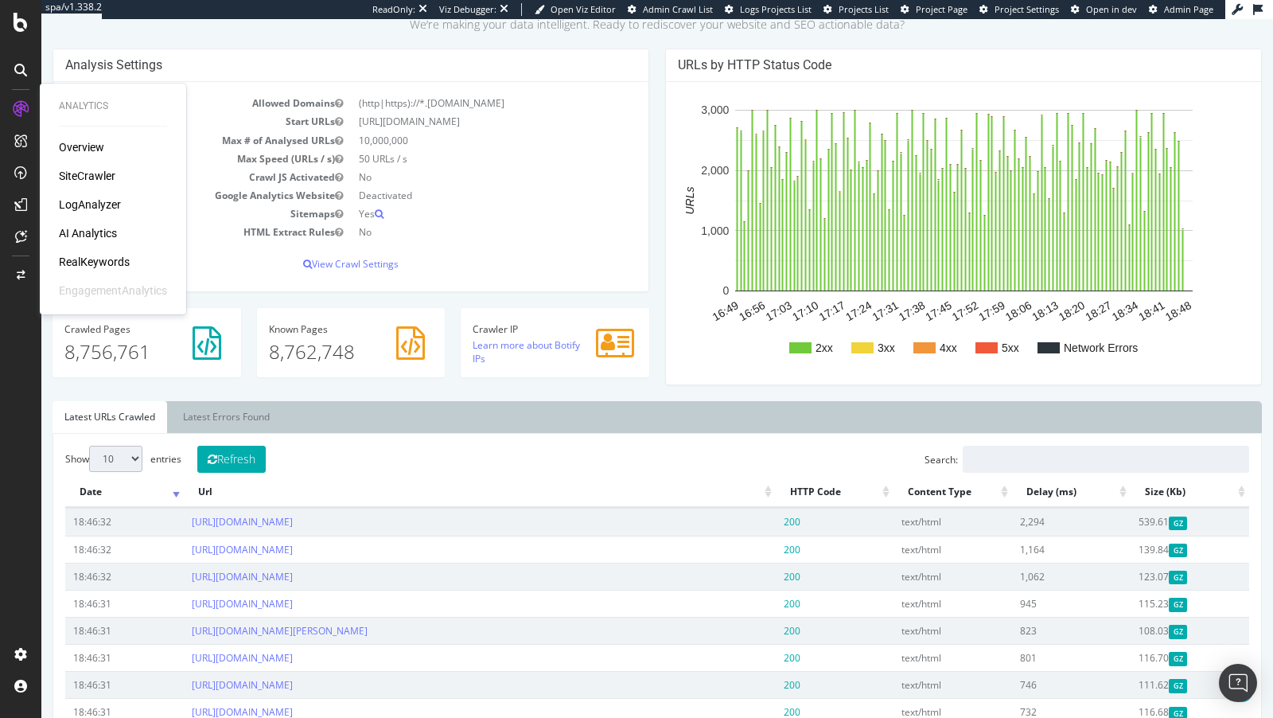
click at [75, 197] on div "LogAnalyzer" at bounding box center [90, 205] width 62 height 16
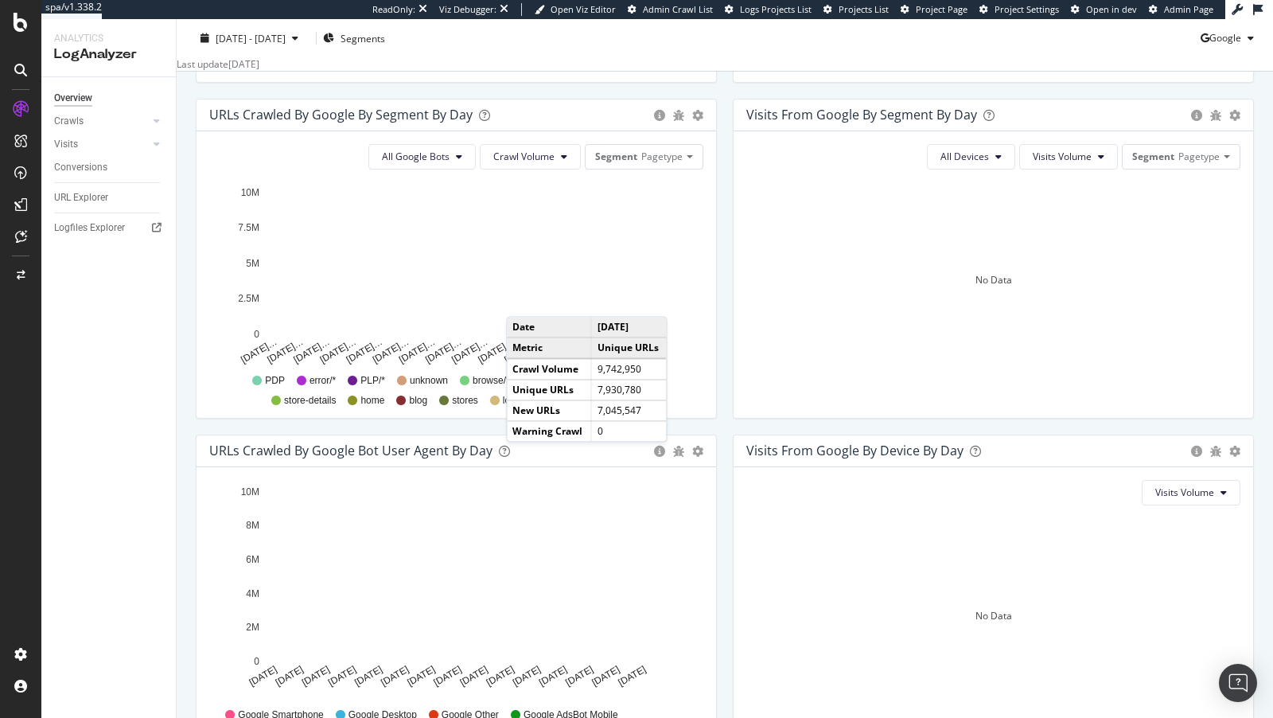
scroll to position [602, 0]
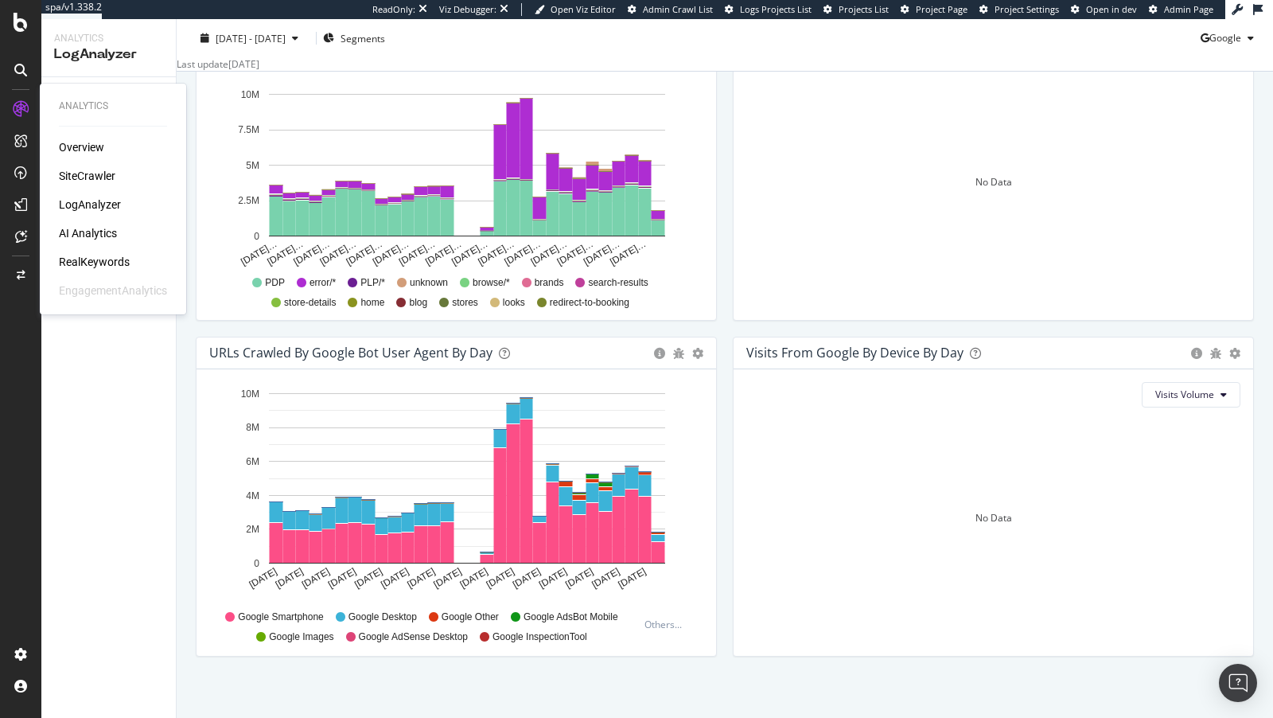
click at [90, 174] on div "SiteCrawler" at bounding box center [87, 176] width 57 height 16
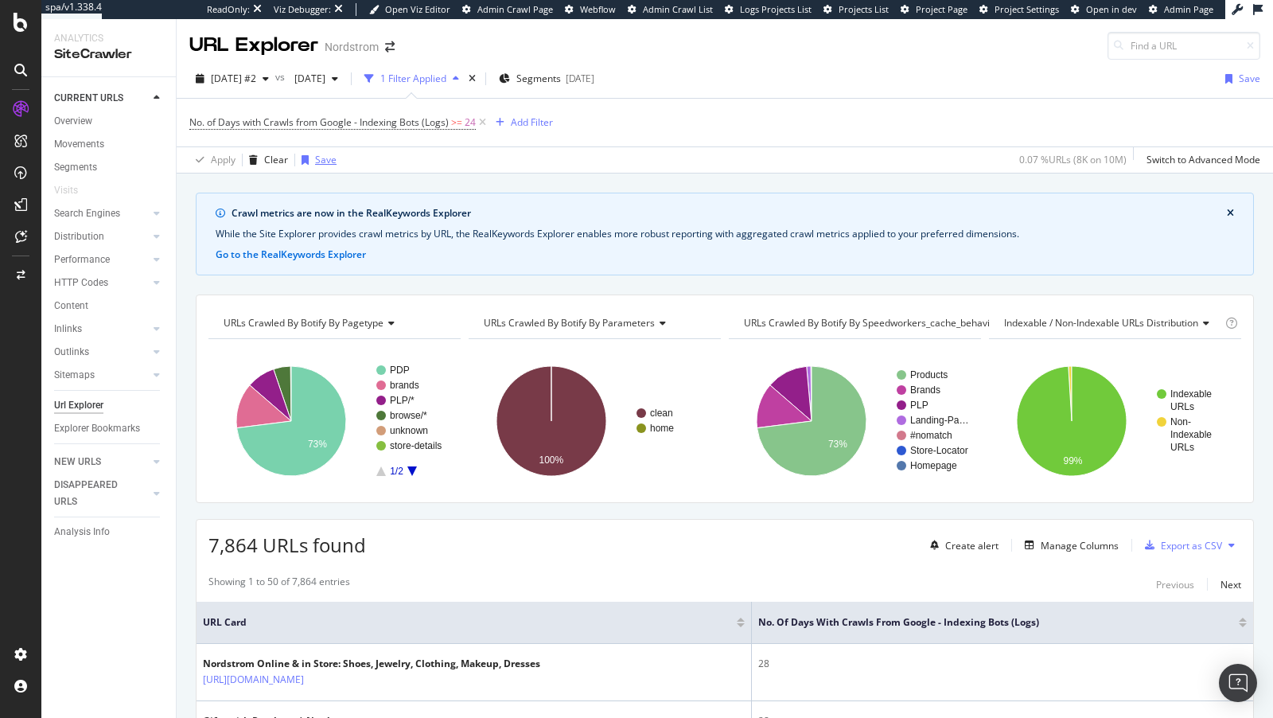
click at [310, 158] on div "button" at bounding box center [305, 160] width 20 height 10
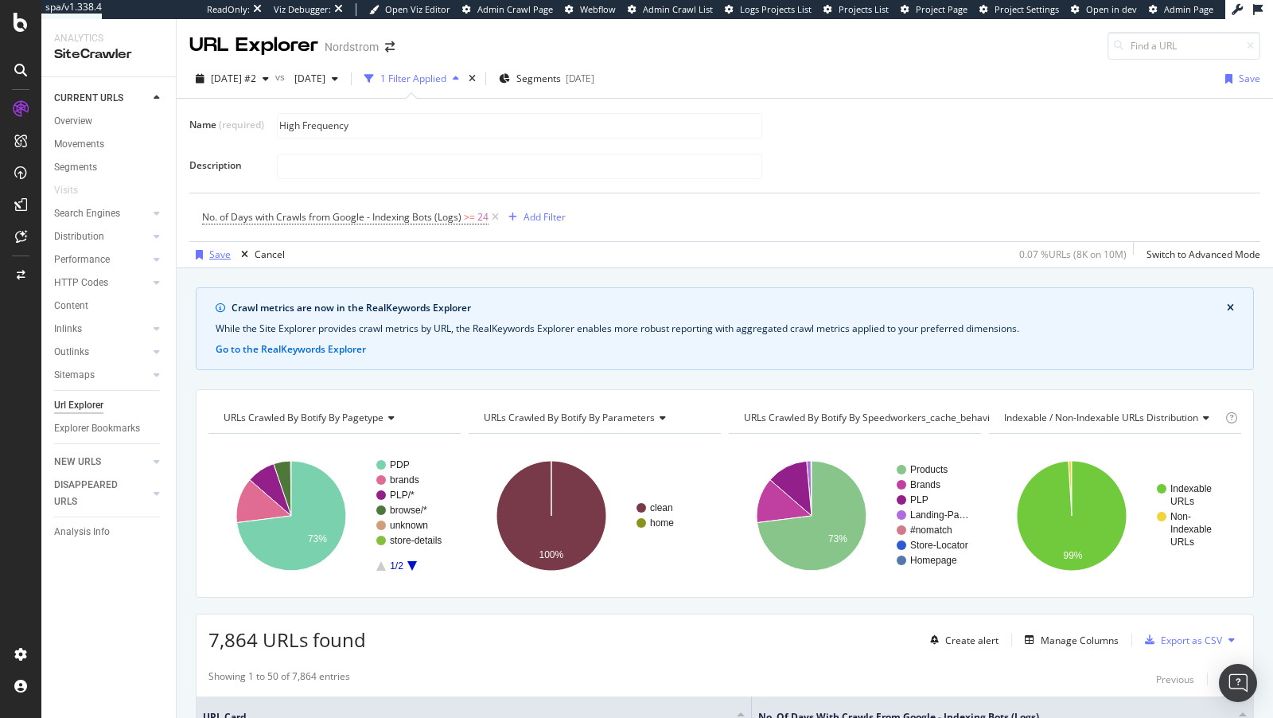
type input "High Frequency"
click at [212, 251] on div "Save" at bounding box center [219, 255] width 21 height 14
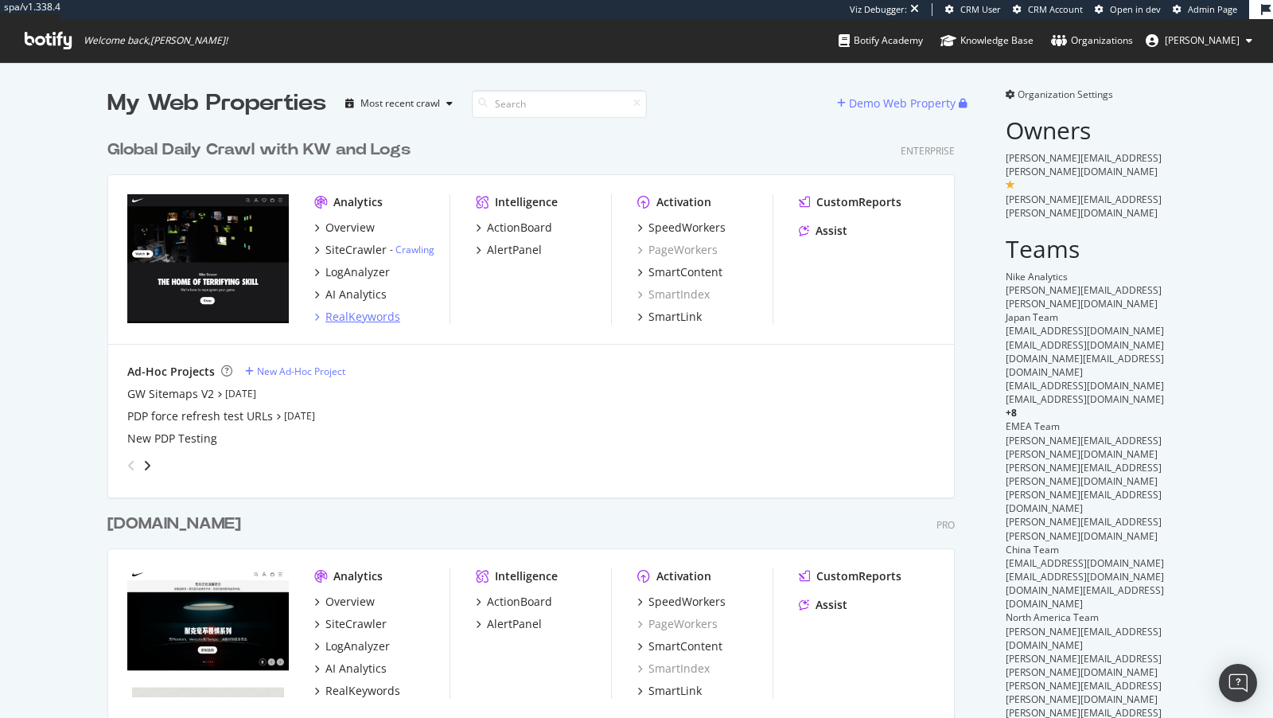
scroll to position [25, 0]
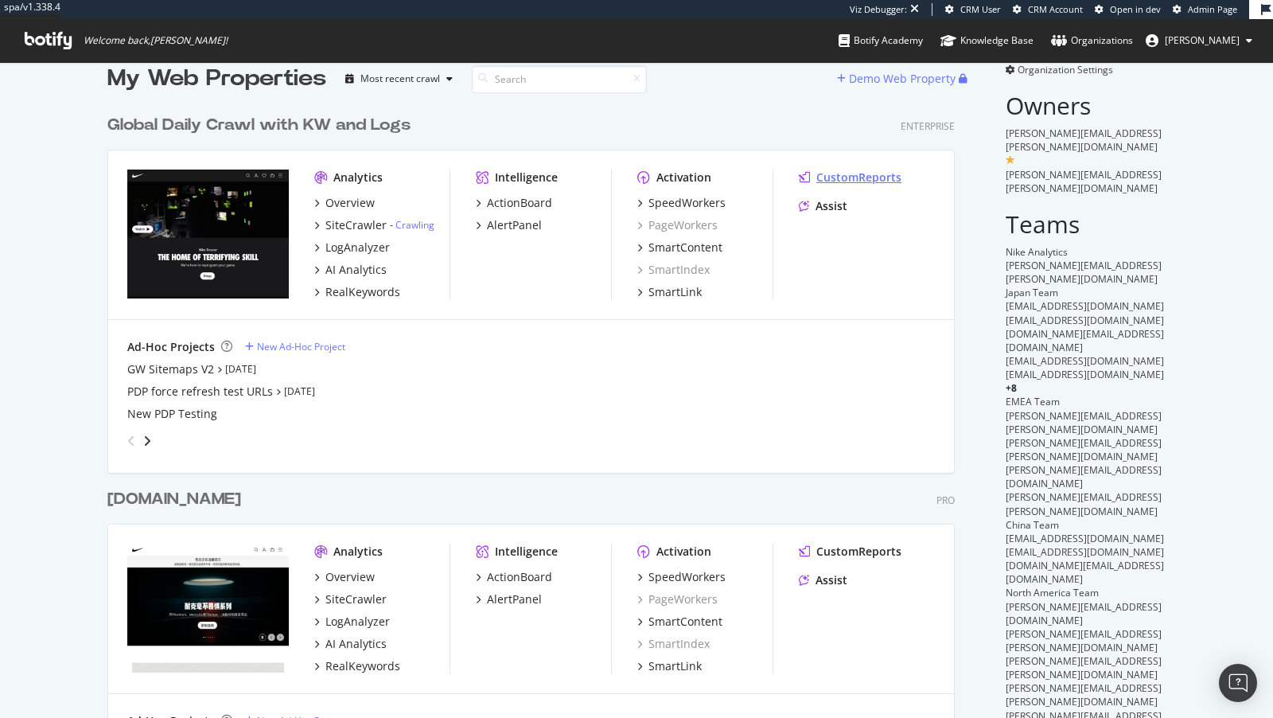
click at [858, 174] on div "CustomReports" at bounding box center [859, 178] width 85 height 16
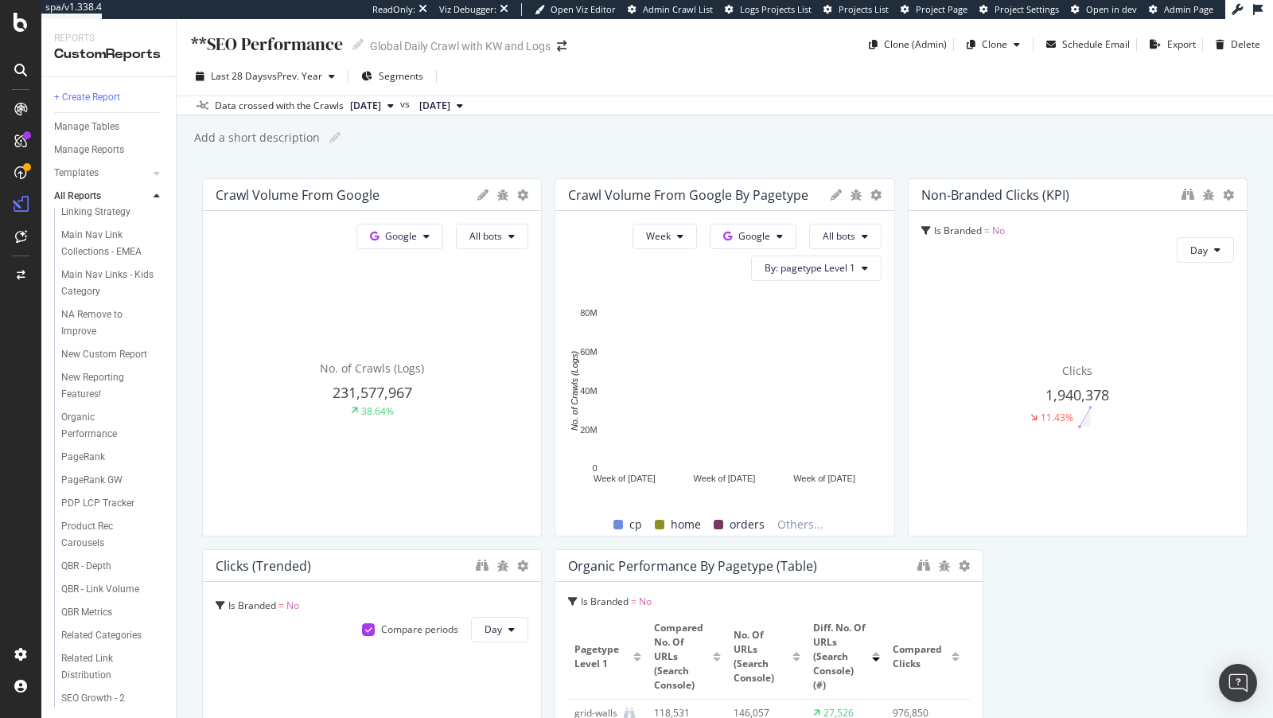
scroll to position [1904, 0]
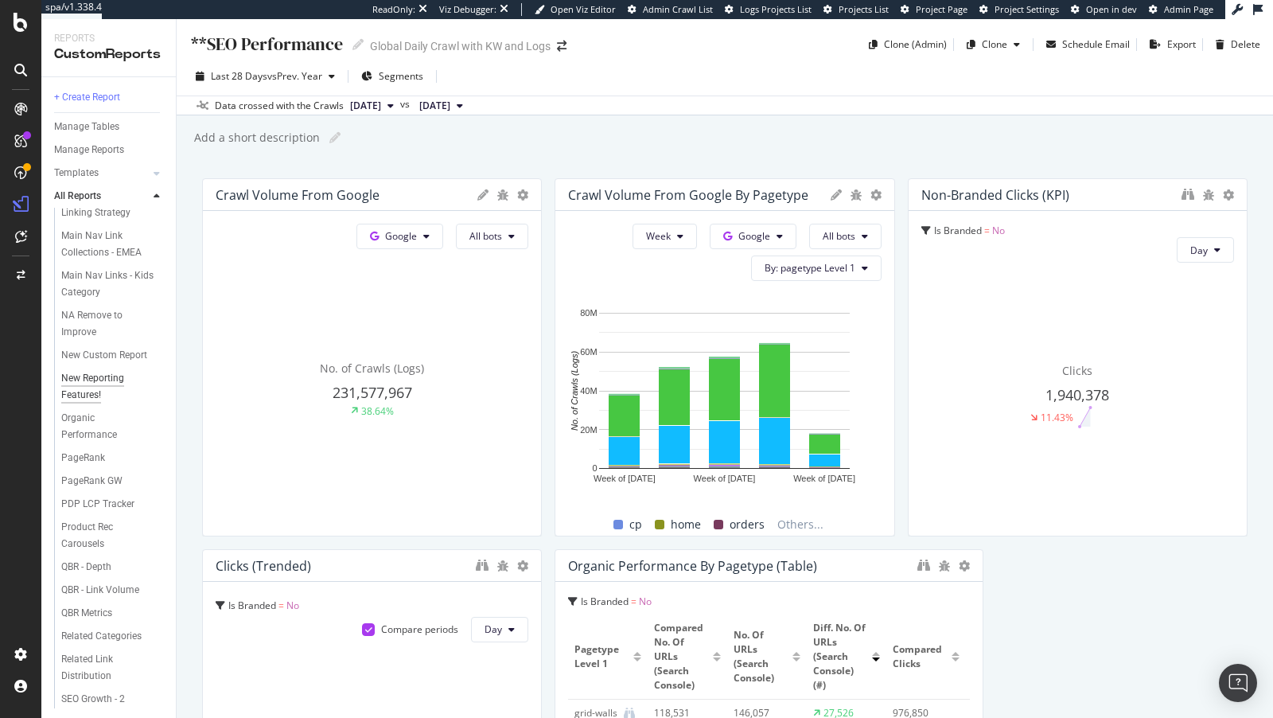
click at [123, 370] on div "New Reporting Features!" at bounding box center [106, 386] width 90 height 33
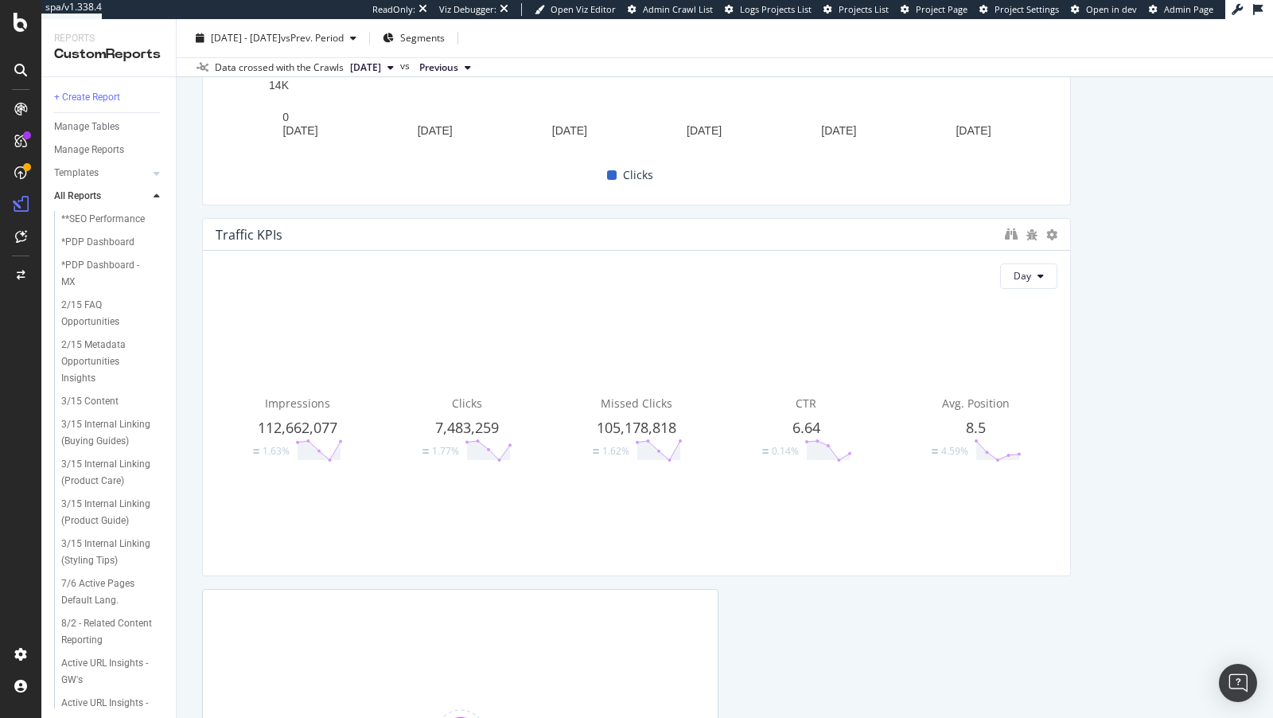
scroll to position [1518, 0]
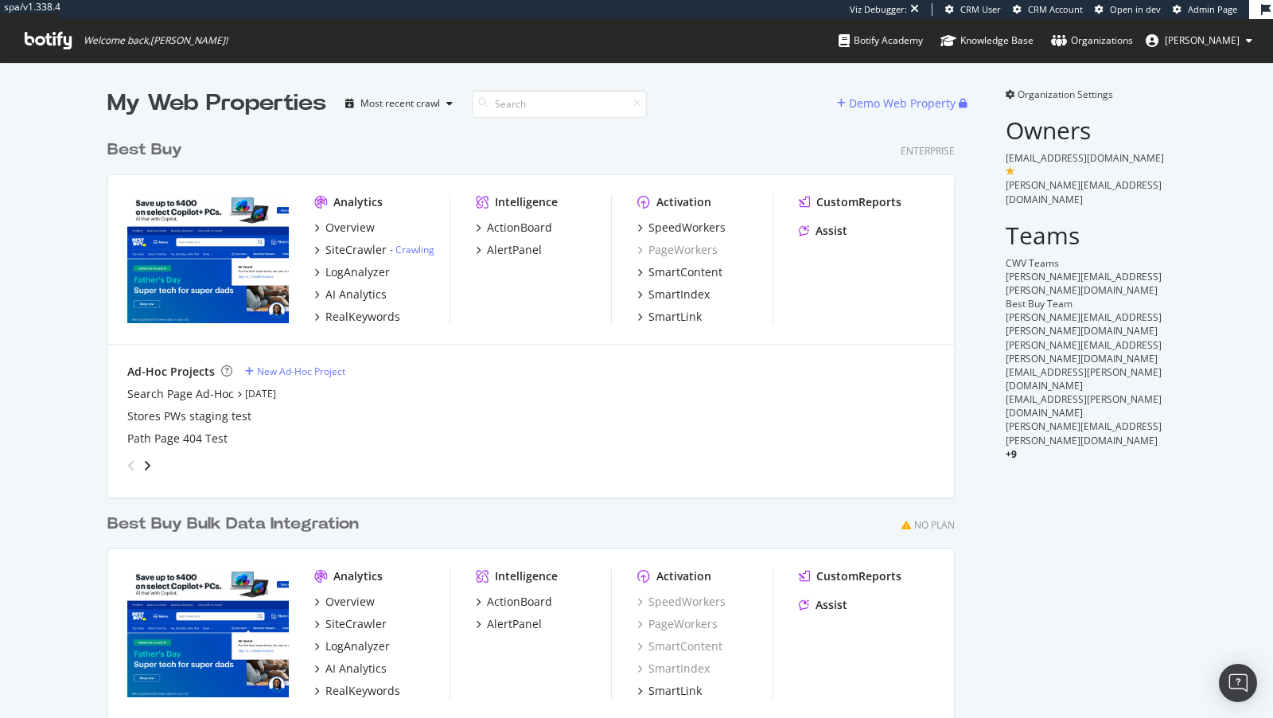
scroll to position [675, 860]
click at [865, 197] on div "CustomReports" at bounding box center [859, 202] width 85 height 16
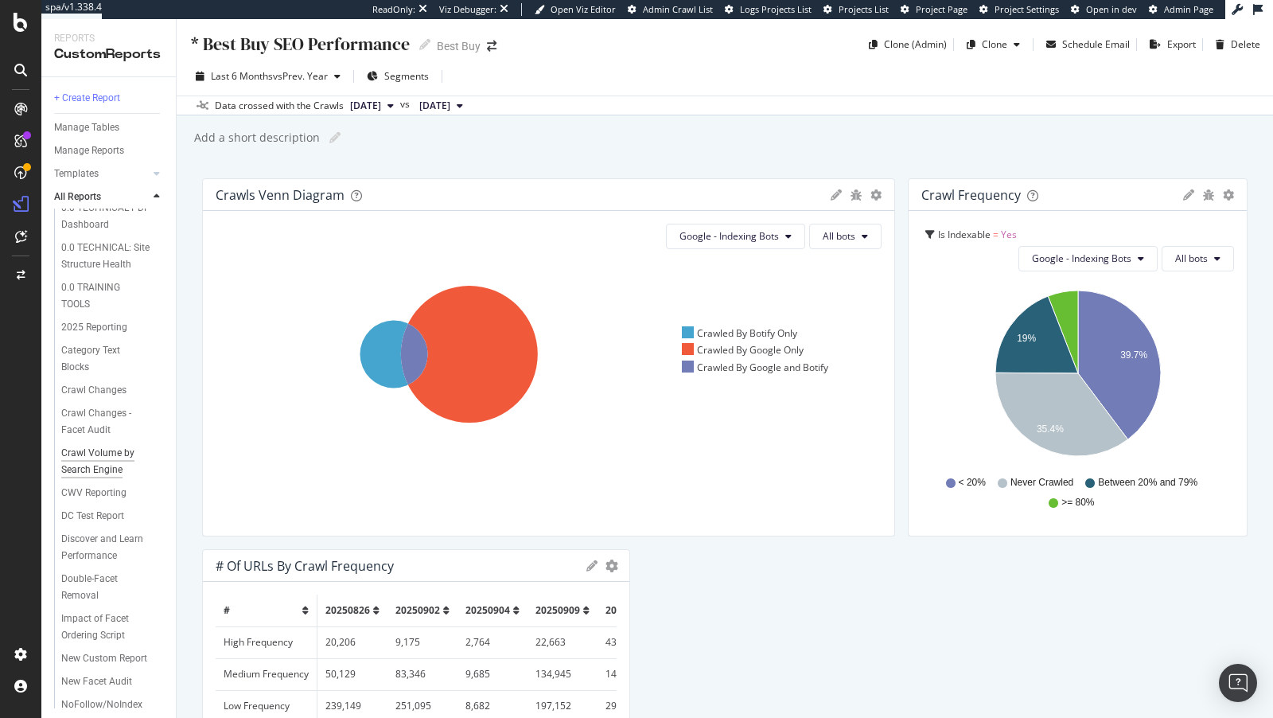
scroll to position [290, 0]
click at [109, 327] on div "2025 Reporting" at bounding box center [94, 328] width 66 height 17
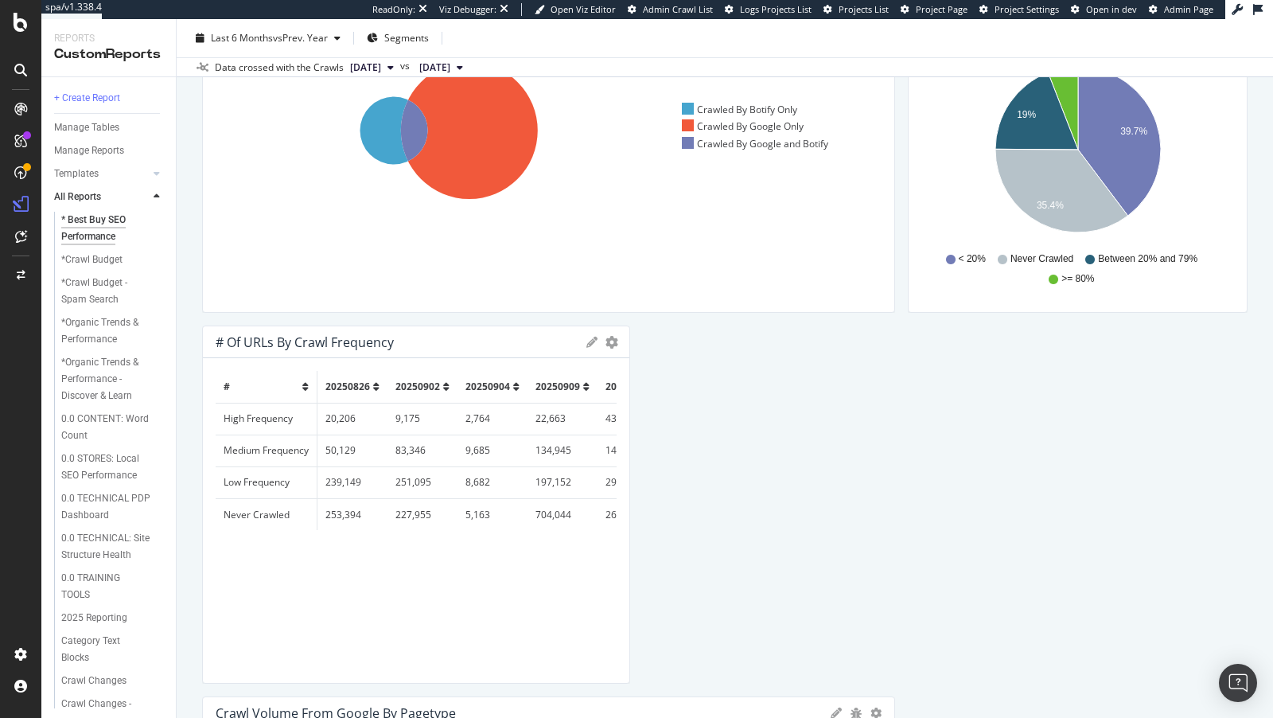
scroll to position [224, 0]
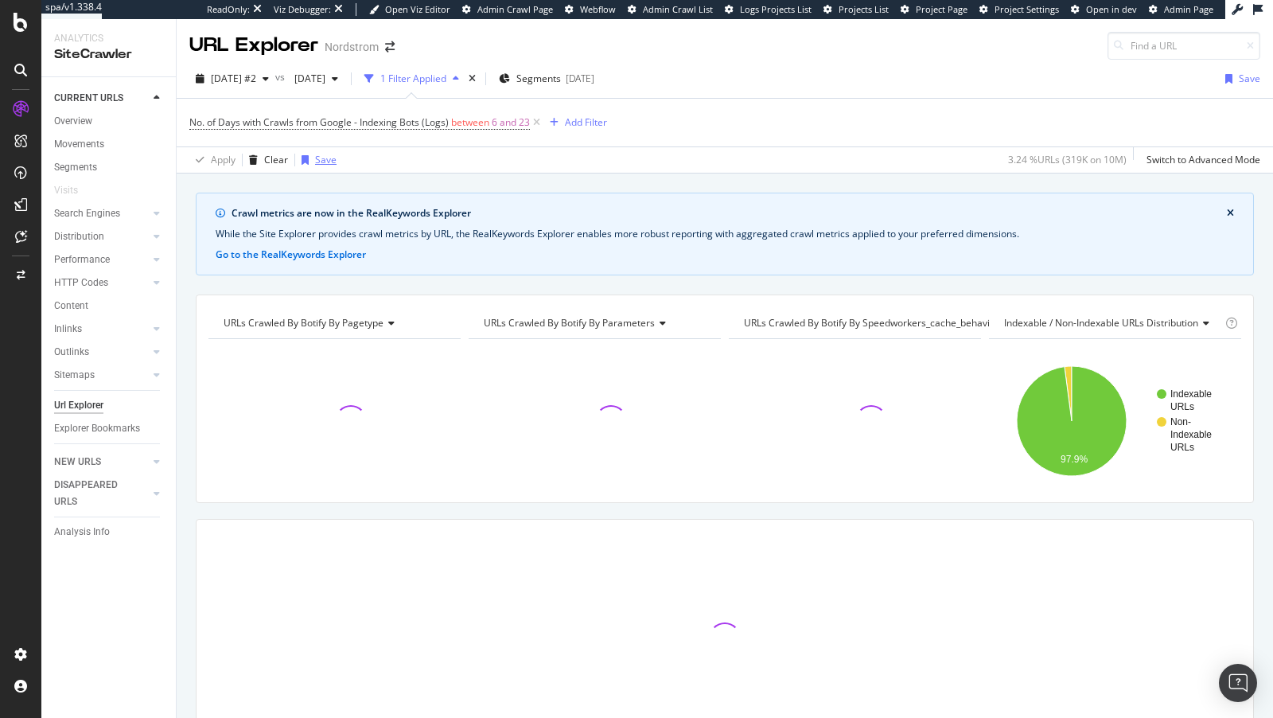
click at [315, 159] on div "Save" at bounding box center [325, 160] width 21 height 14
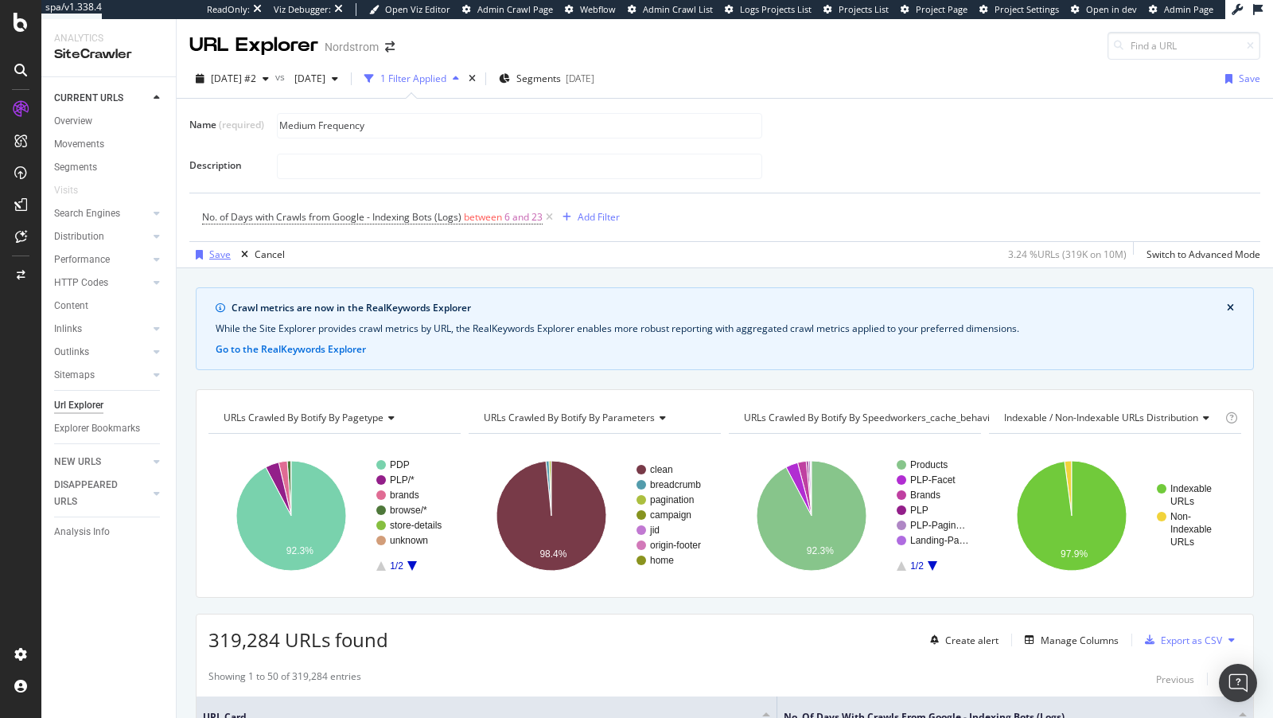
type input "Medium Frequency"
click at [209, 255] on div "Save" at bounding box center [219, 255] width 21 height 14
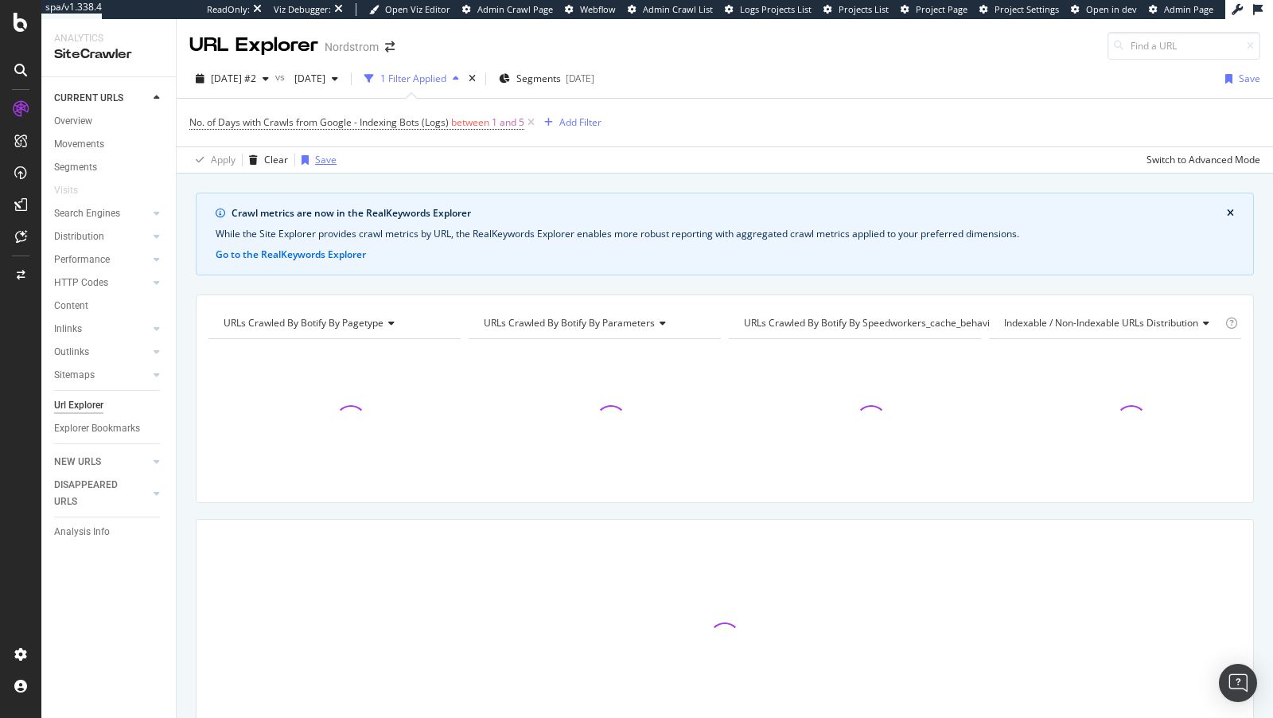
click at [325, 154] on div "Save" at bounding box center [325, 160] width 21 height 14
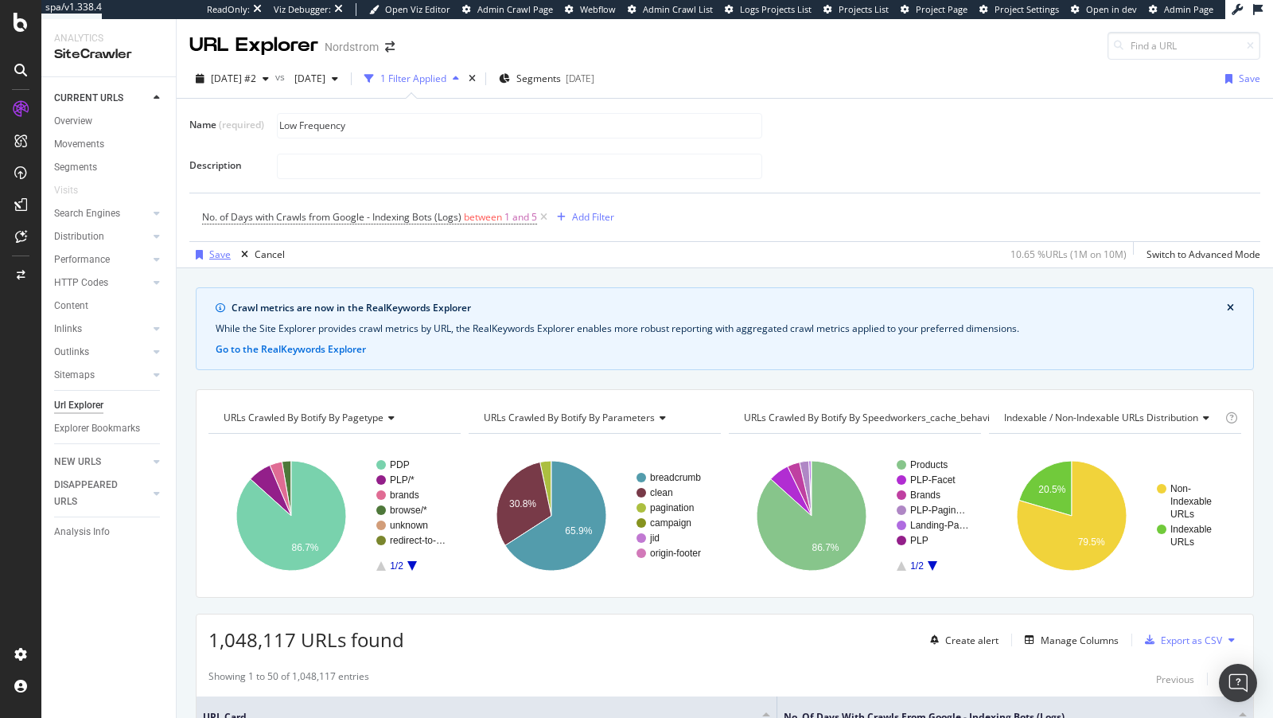
type input "Low Frequency"
click at [206, 251] on div "button" at bounding box center [199, 255] width 20 height 10
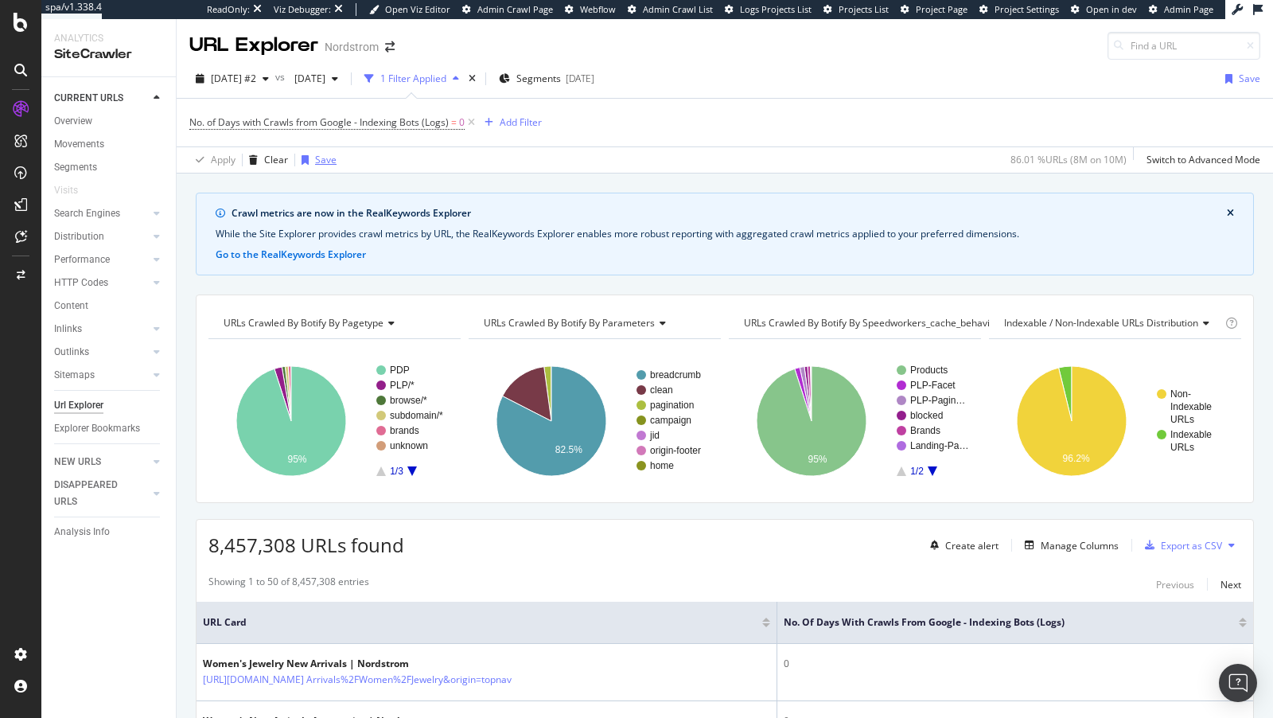
click at [328, 158] on div "Save" at bounding box center [325, 160] width 21 height 14
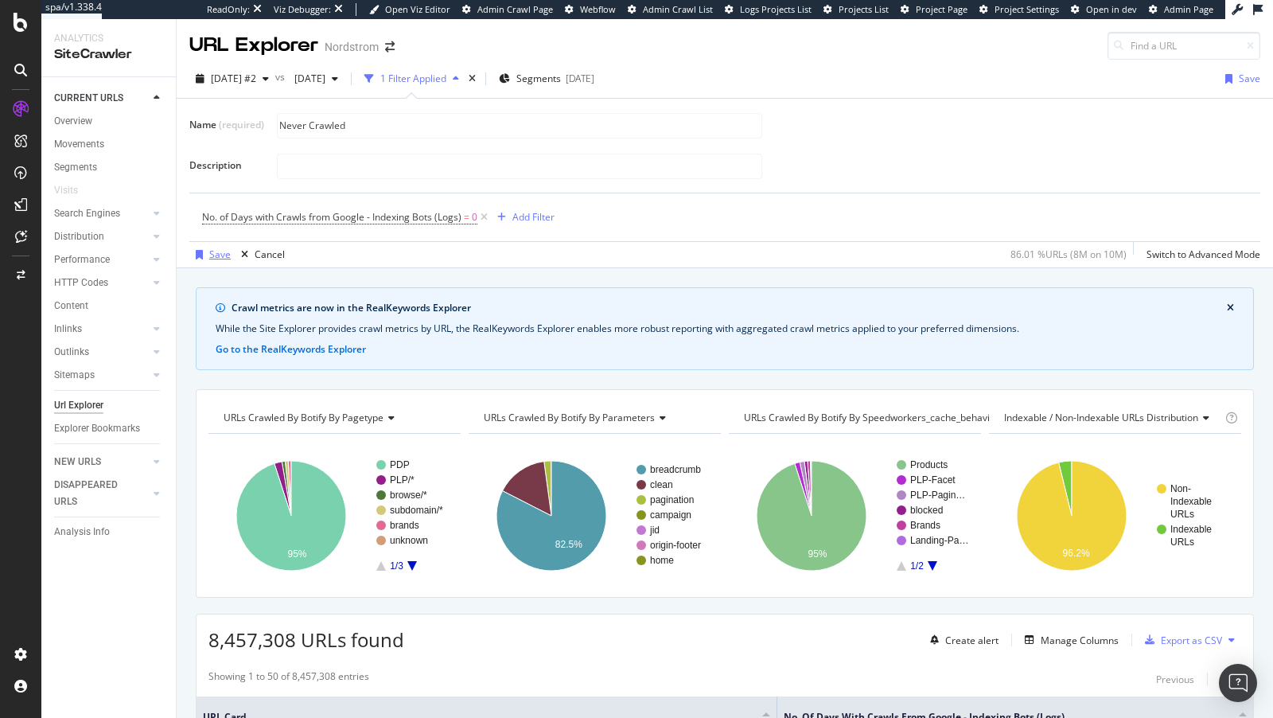
type input "Never Crawled"
click at [207, 254] on div "button" at bounding box center [199, 255] width 20 height 10
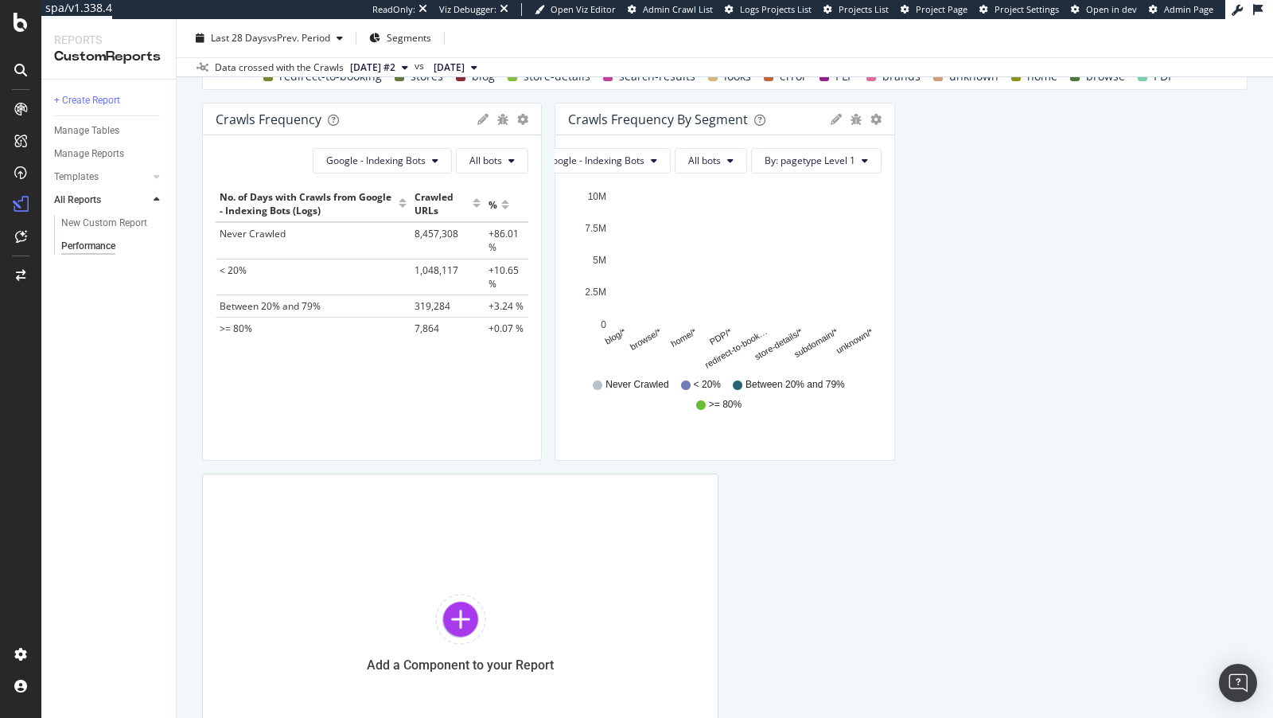
scroll to position [1179, 0]
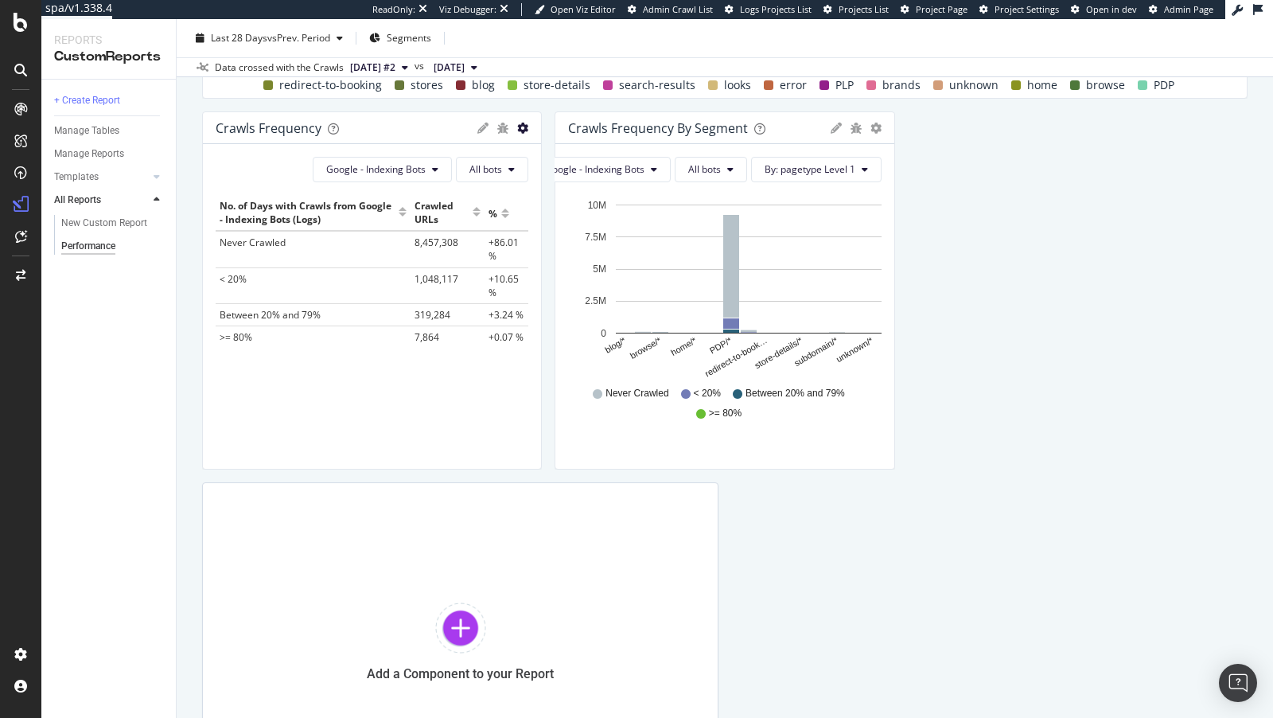
click at [519, 123] on icon "gear" at bounding box center [522, 128] width 11 height 11
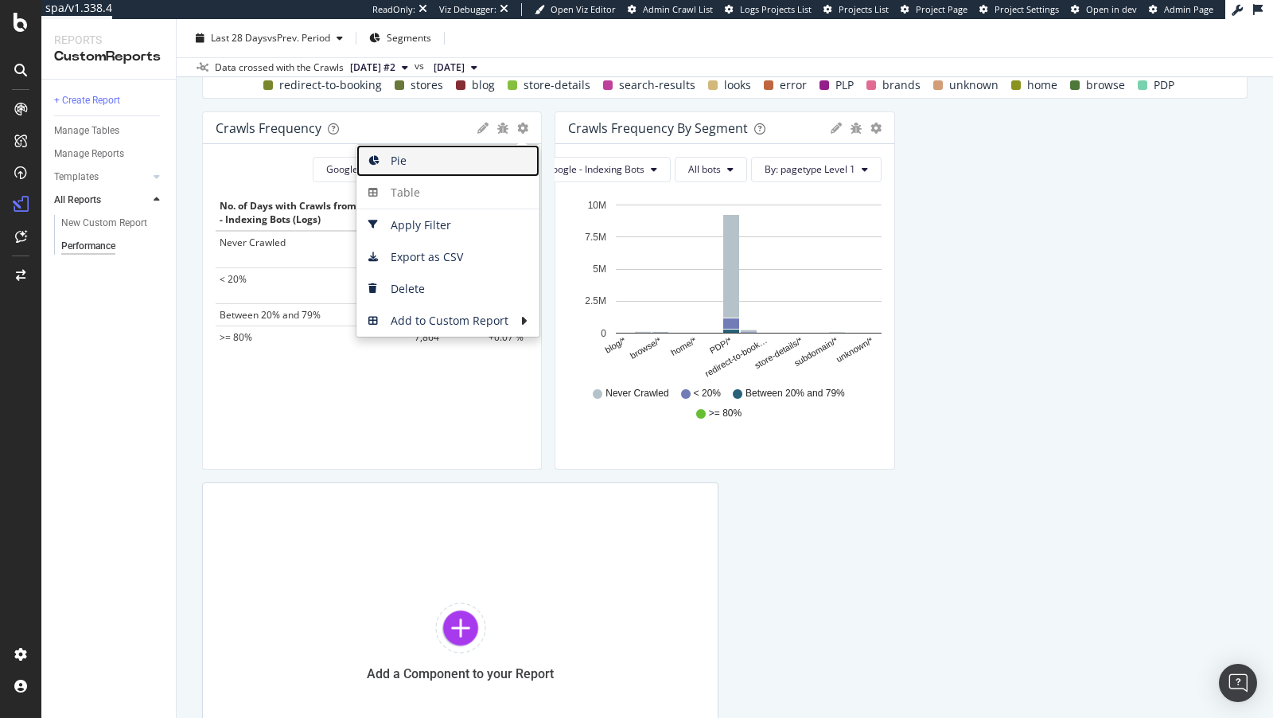
click at [458, 158] on span "Pie" at bounding box center [448, 161] width 183 height 24
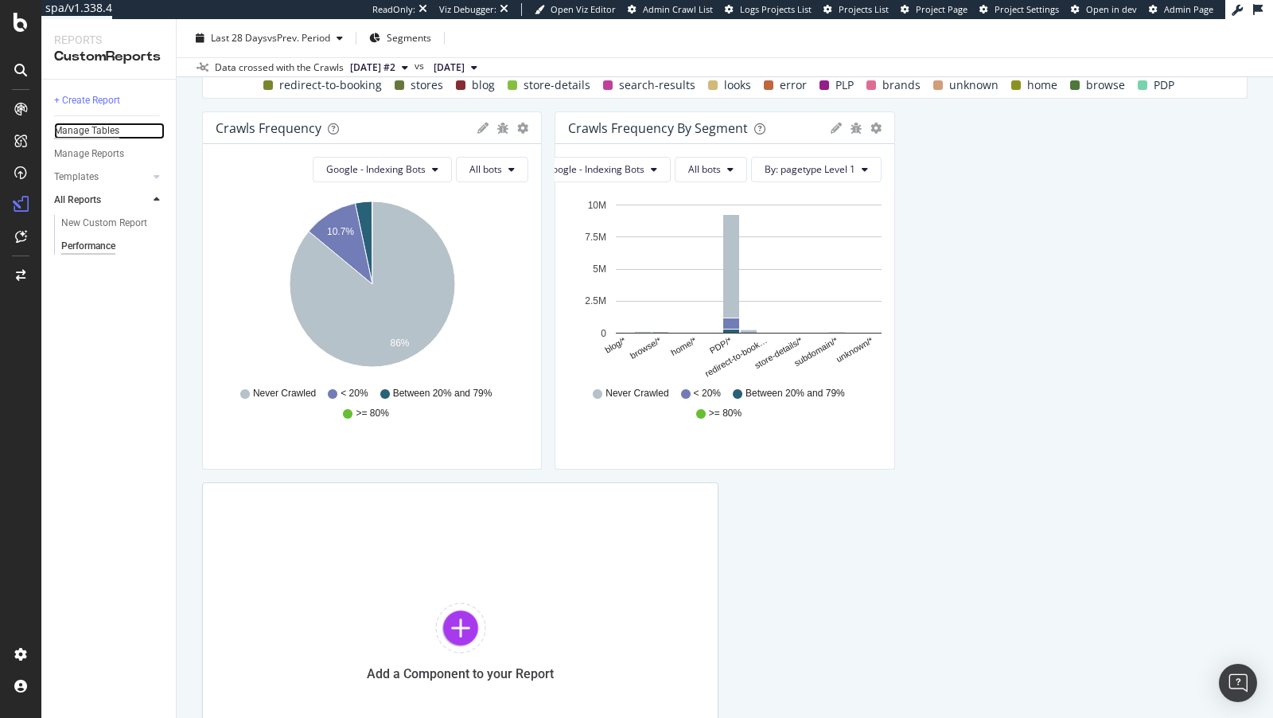
click at [99, 130] on div "Manage Tables" at bounding box center [86, 131] width 65 height 17
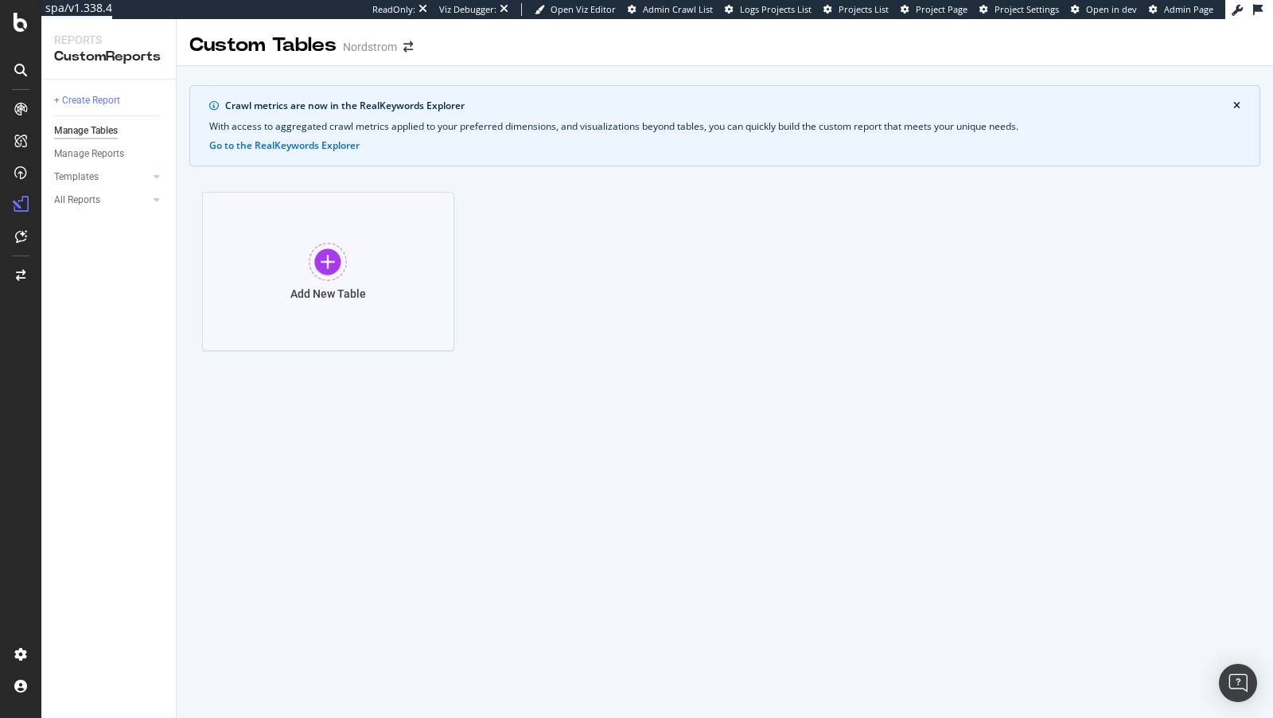
click at [323, 255] on div at bounding box center [328, 262] width 38 height 38
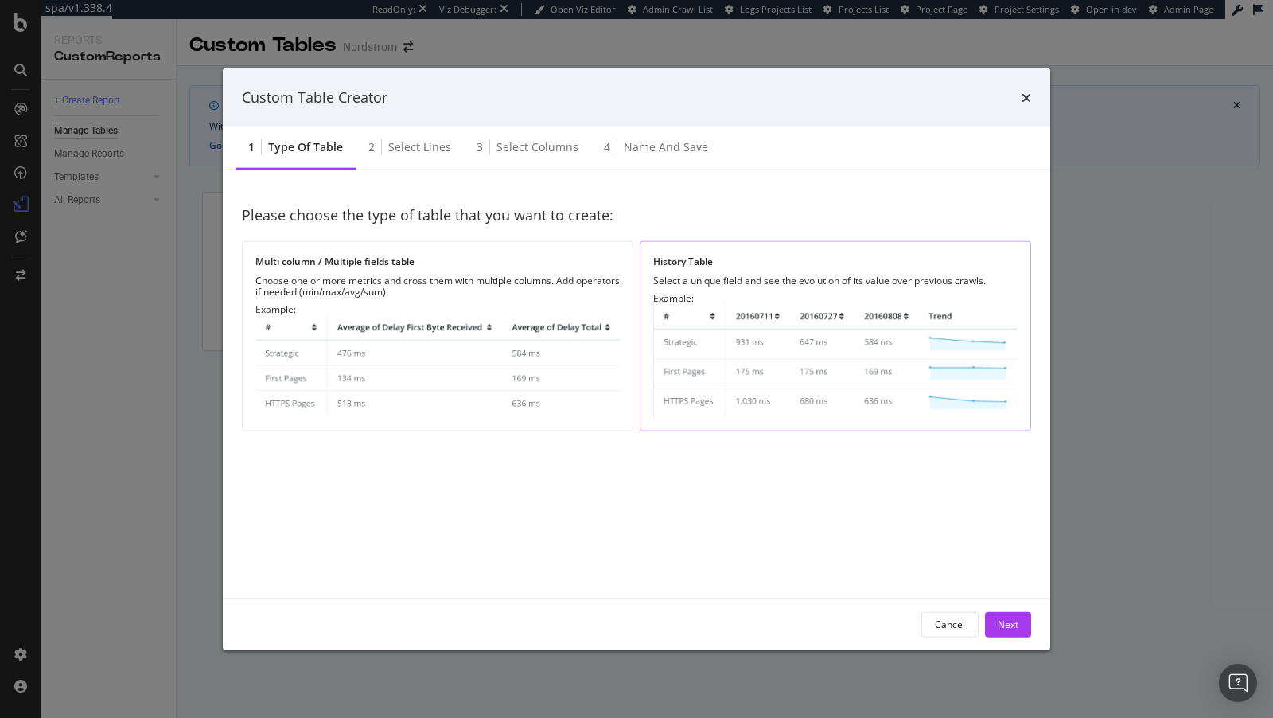
click at [778, 356] on img "modal" at bounding box center [835, 360] width 364 height 114
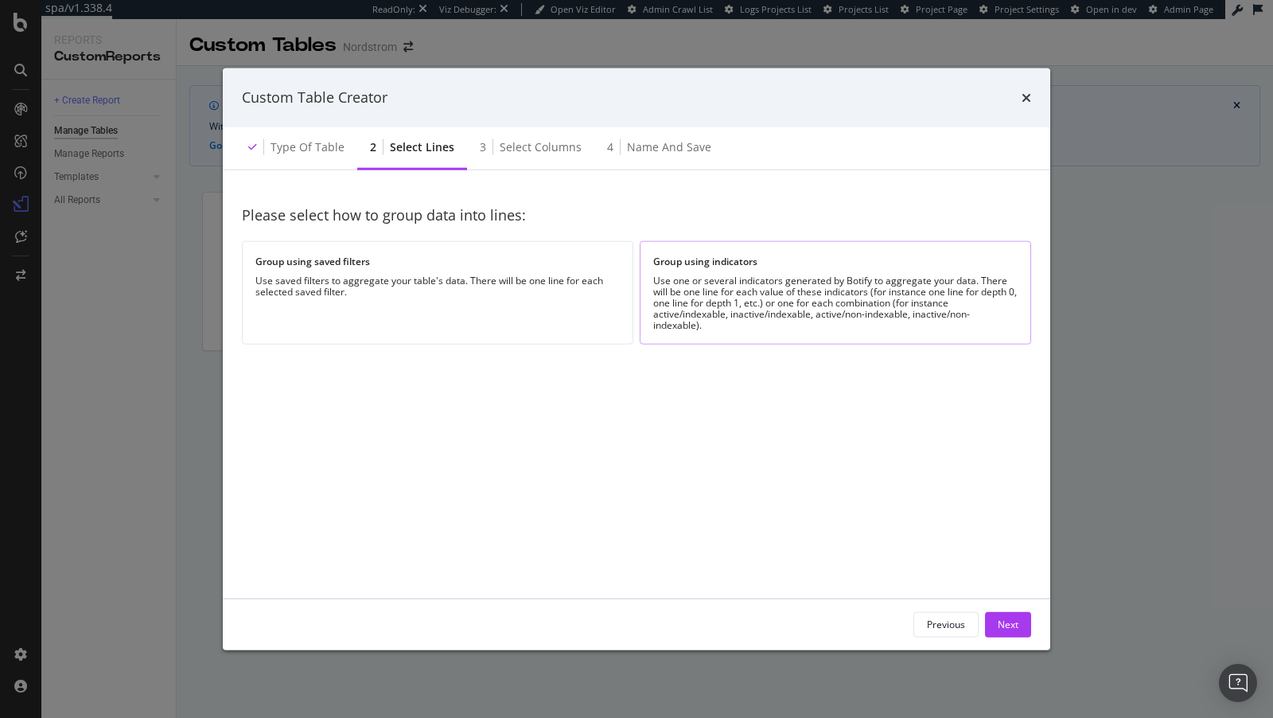
click at [764, 271] on div "Group using indicators Use one or several indicators generated by Botify to agg…" at bounding box center [836, 292] width 392 height 103
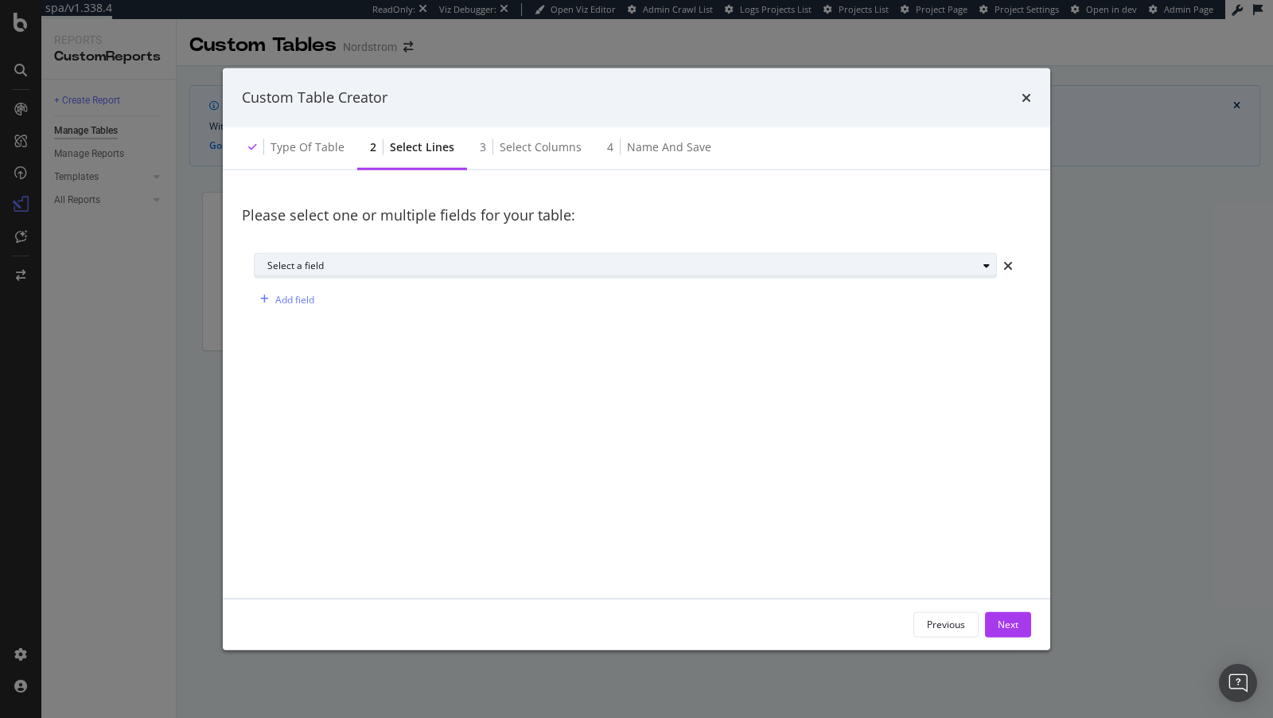
click at [638, 275] on div "Select a field" at bounding box center [631, 266] width 729 height 22
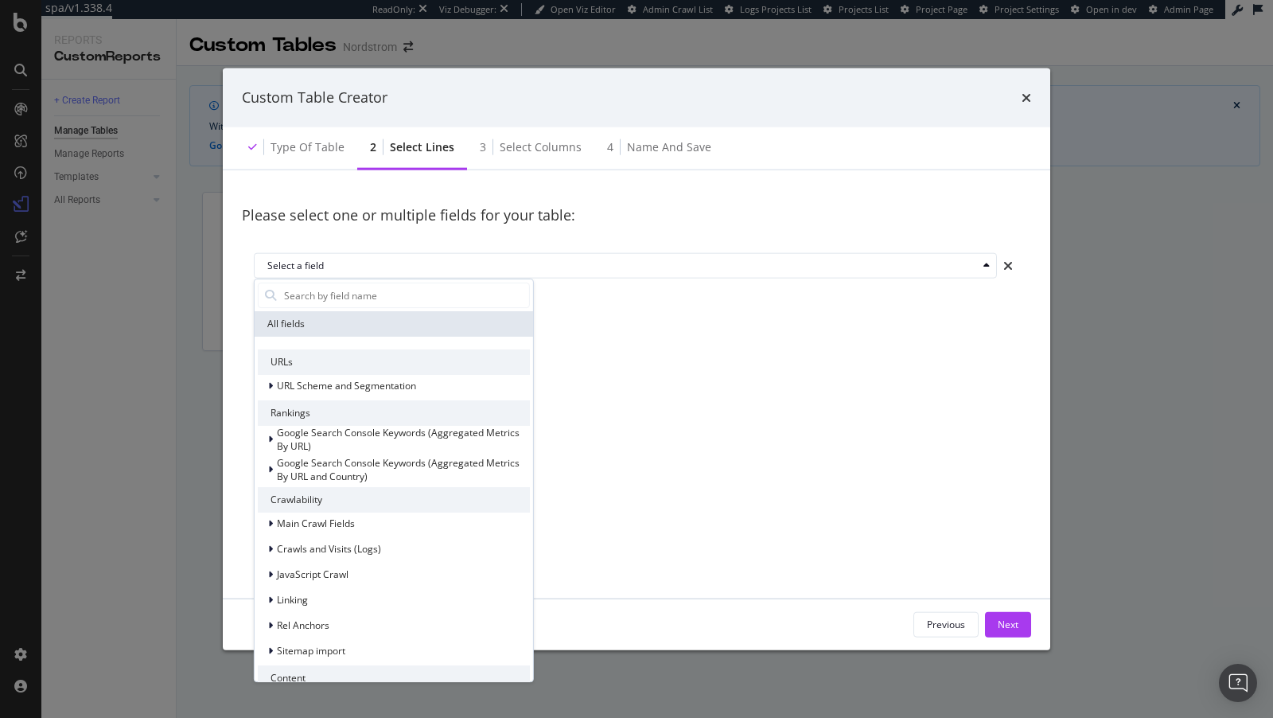
click at [657, 352] on div "Please select one or multiple fields for your table: Select a field All fields …" at bounding box center [636, 384] width 789 height 390
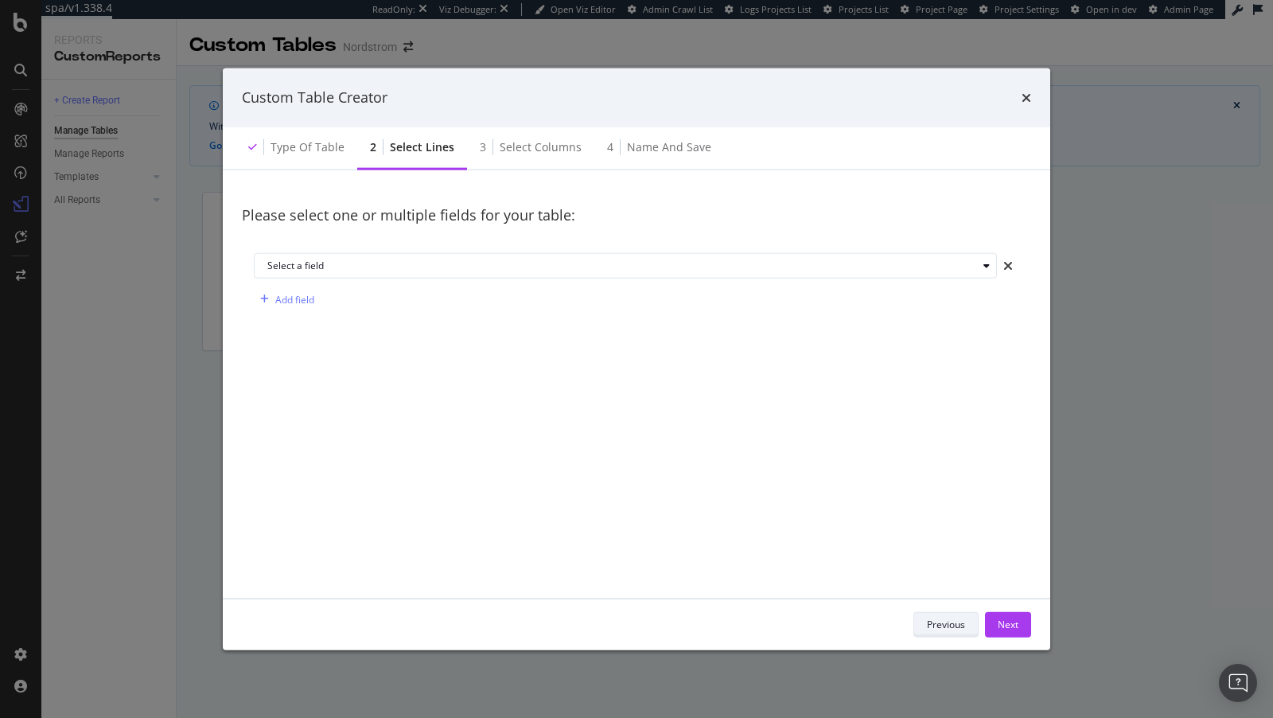
click at [914, 616] on button "Previous" at bounding box center [946, 623] width 65 height 25
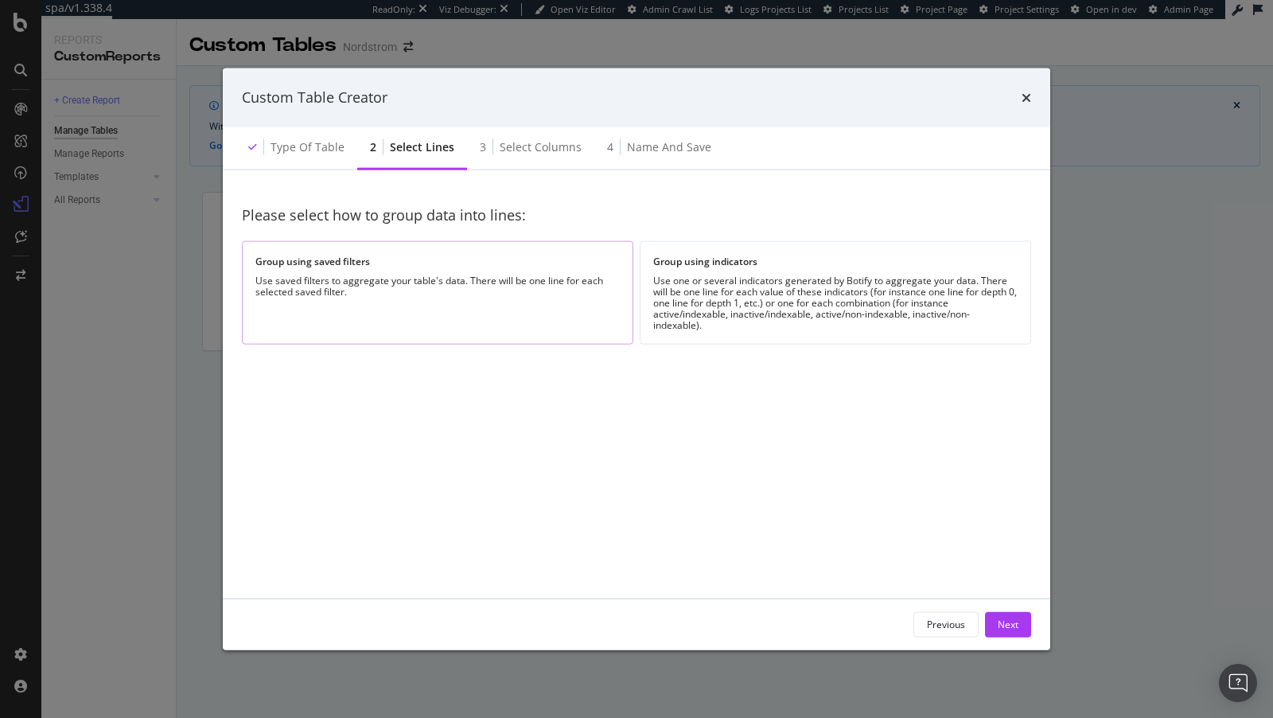
click at [456, 291] on div "Use saved filters to aggregate your table's data. There will be one line for ea…" at bounding box center [437, 286] width 364 height 22
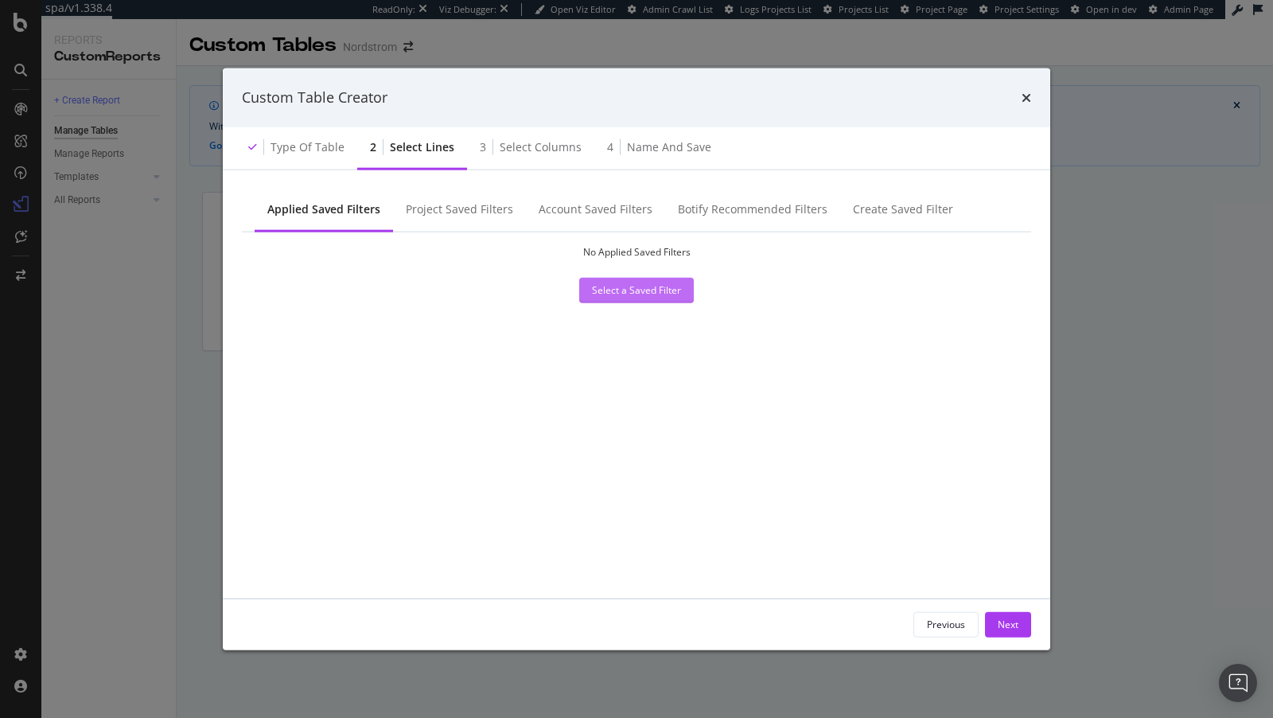
click at [618, 294] on div "Select a Saved Filter" at bounding box center [636, 290] width 89 height 14
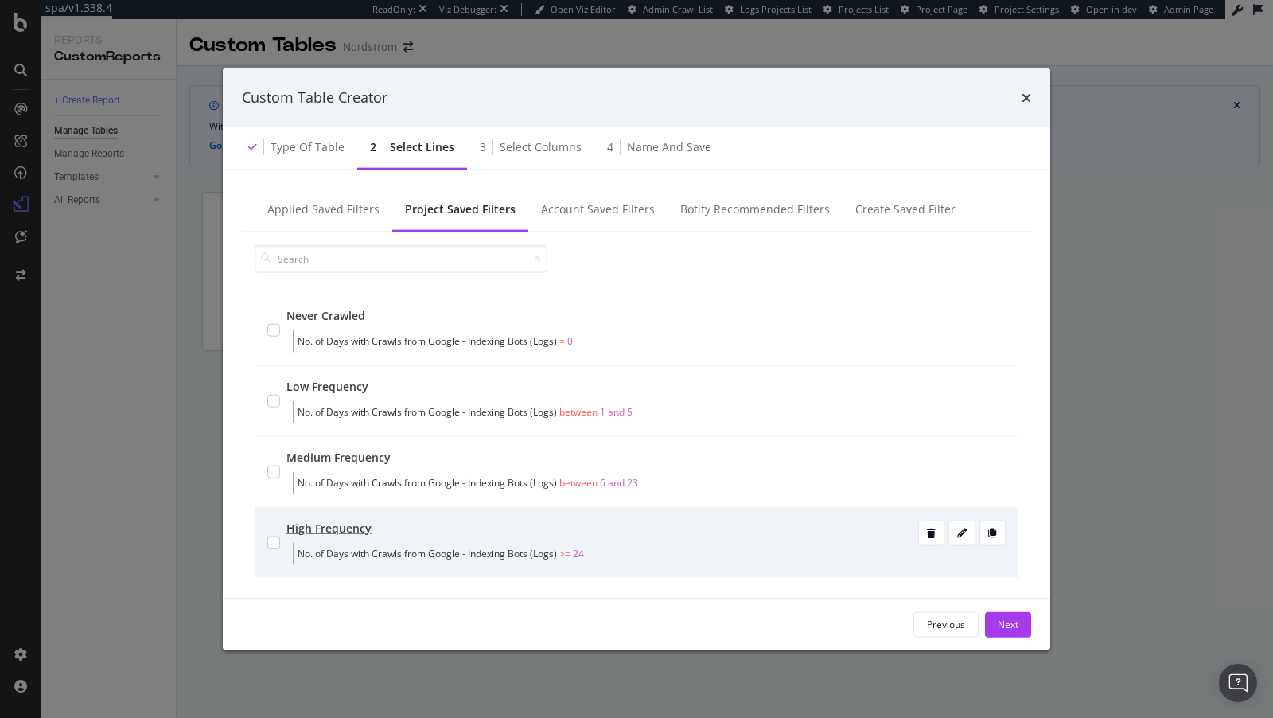
click at [395, 533] on div "High Frequency" at bounding box center [600, 528] width 629 height 16
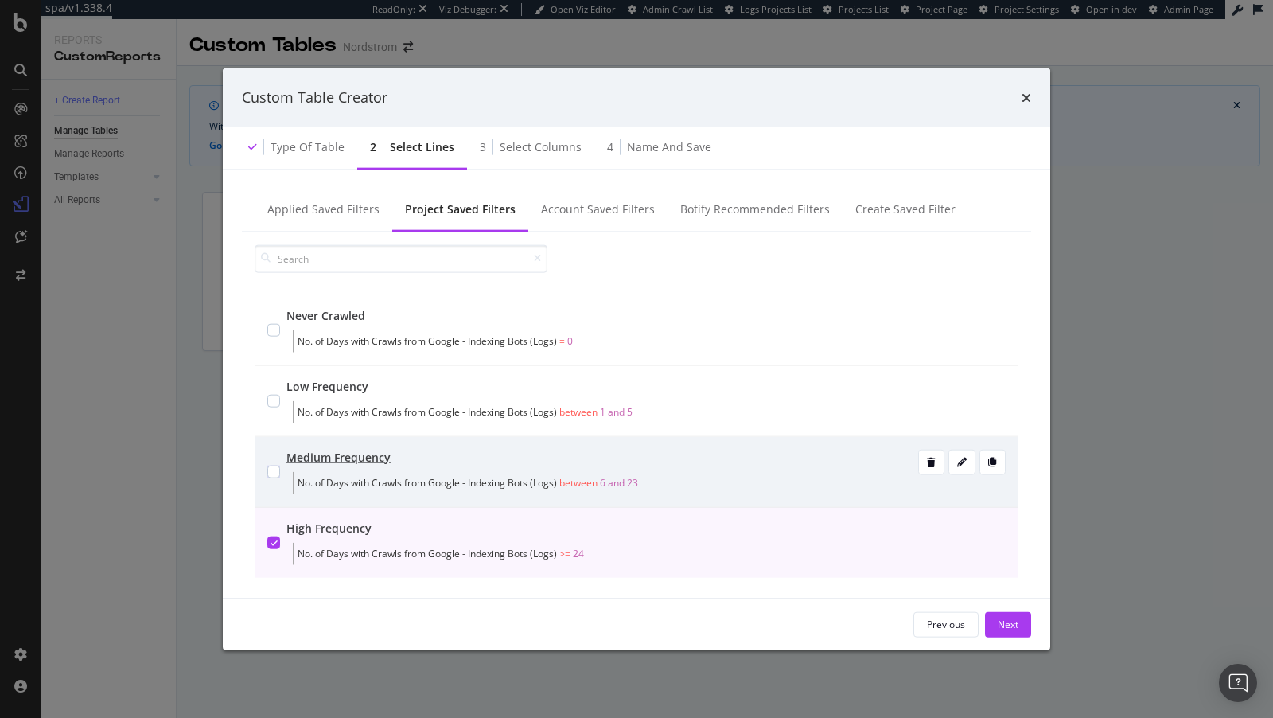
click at [407, 462] on div "Medium Frequency" at bounding box center [600, 457] width 629 height 16
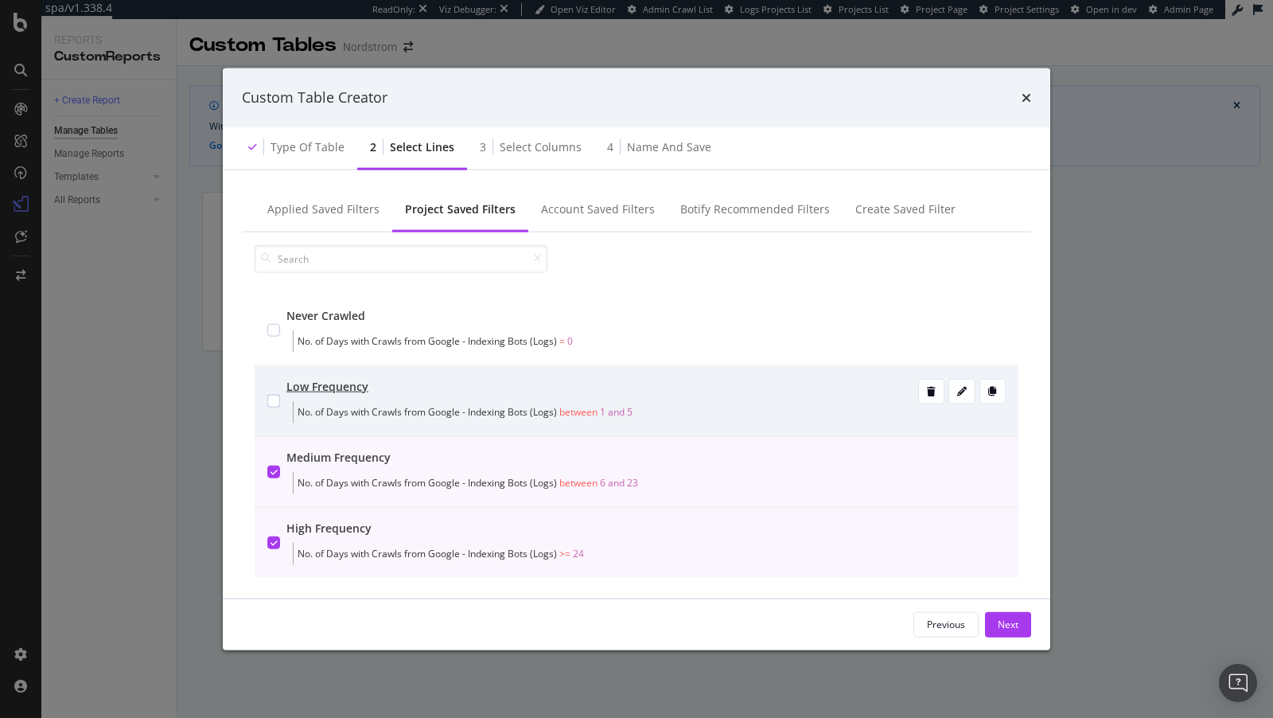
click at [423, 392] on div "Low Frequency" at bounding box center [600, 386] width 629 height 16
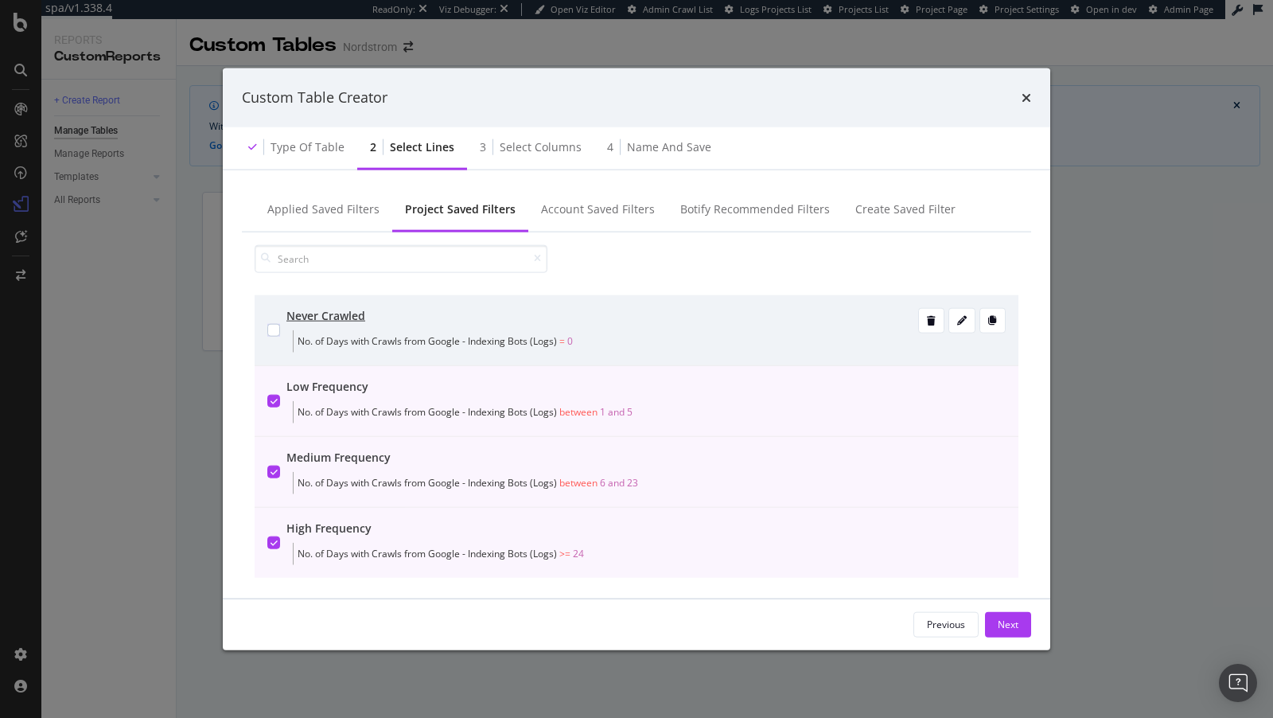
click at [441, 302] on div "Never Crawled No. of Days with Crawls from Google - Indexing Bots (Logs) = 0" at bounding box center [637, 329] width 764 height 71
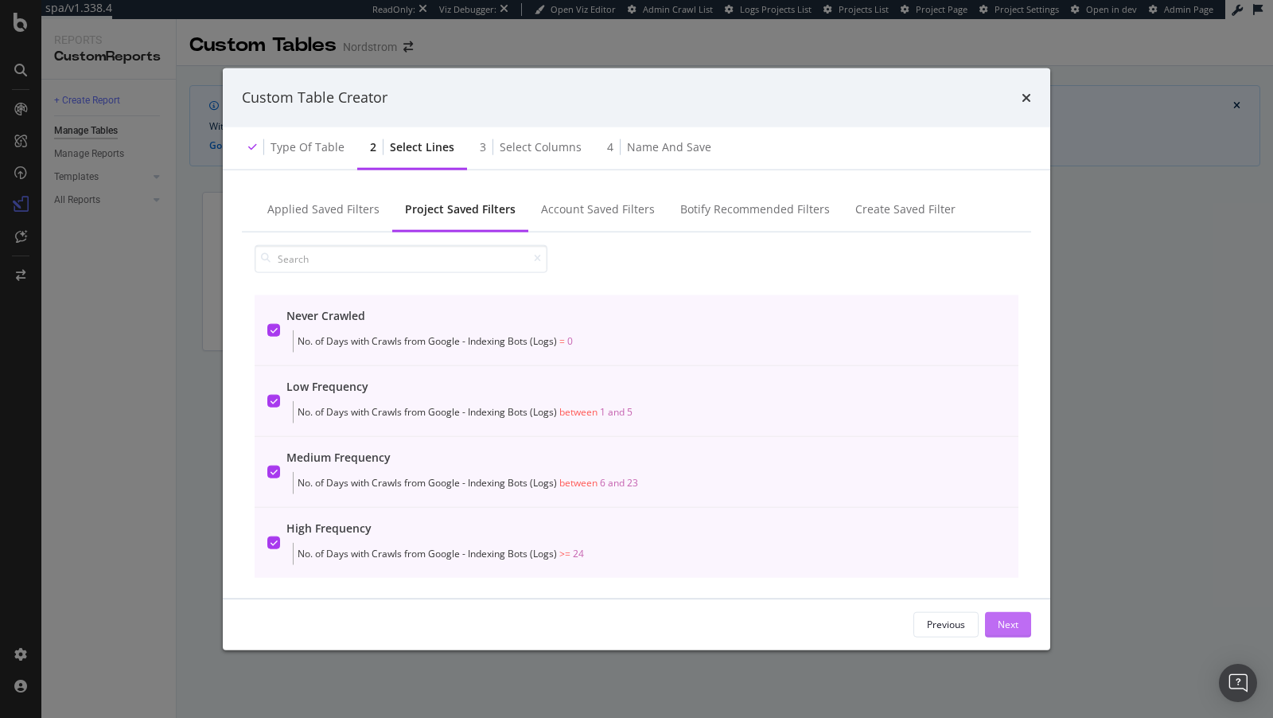
click at [1009, 618] on div "Next" at bounding box center [1008, 625] width 21 height 14
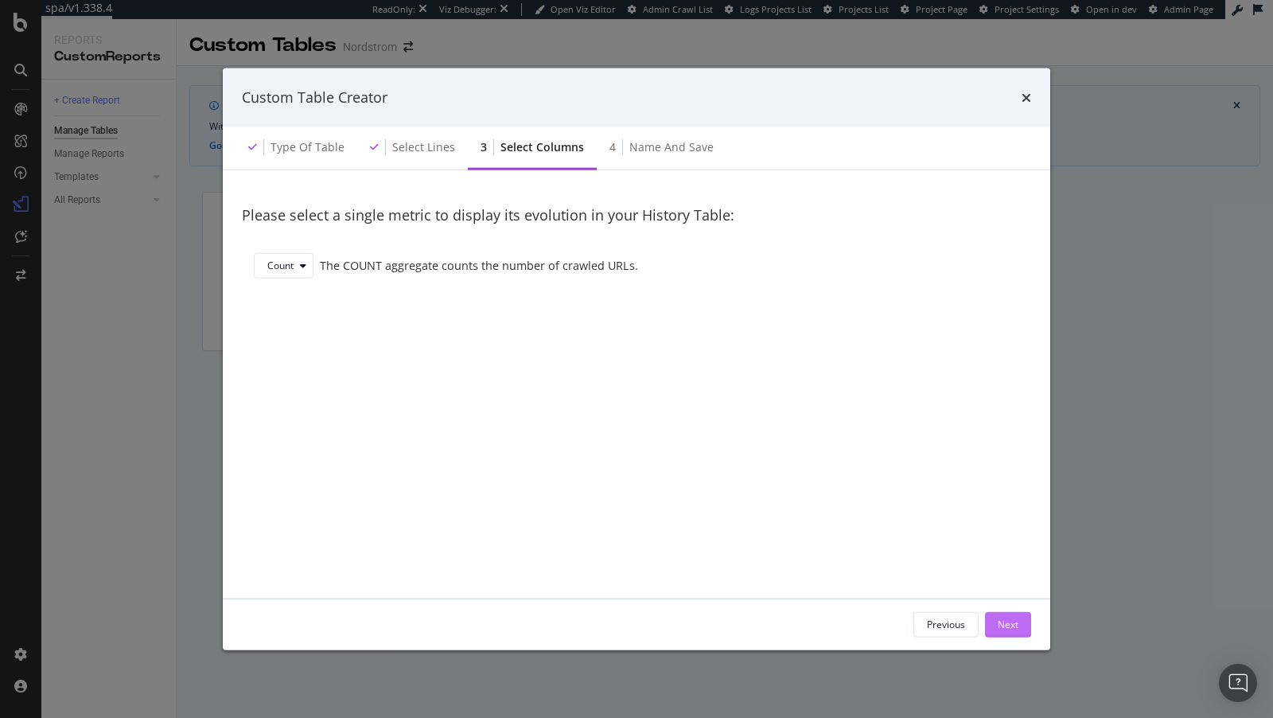
click at [992, 623] on button "Next" at bounding box center [1008, 623] width 46 height 25
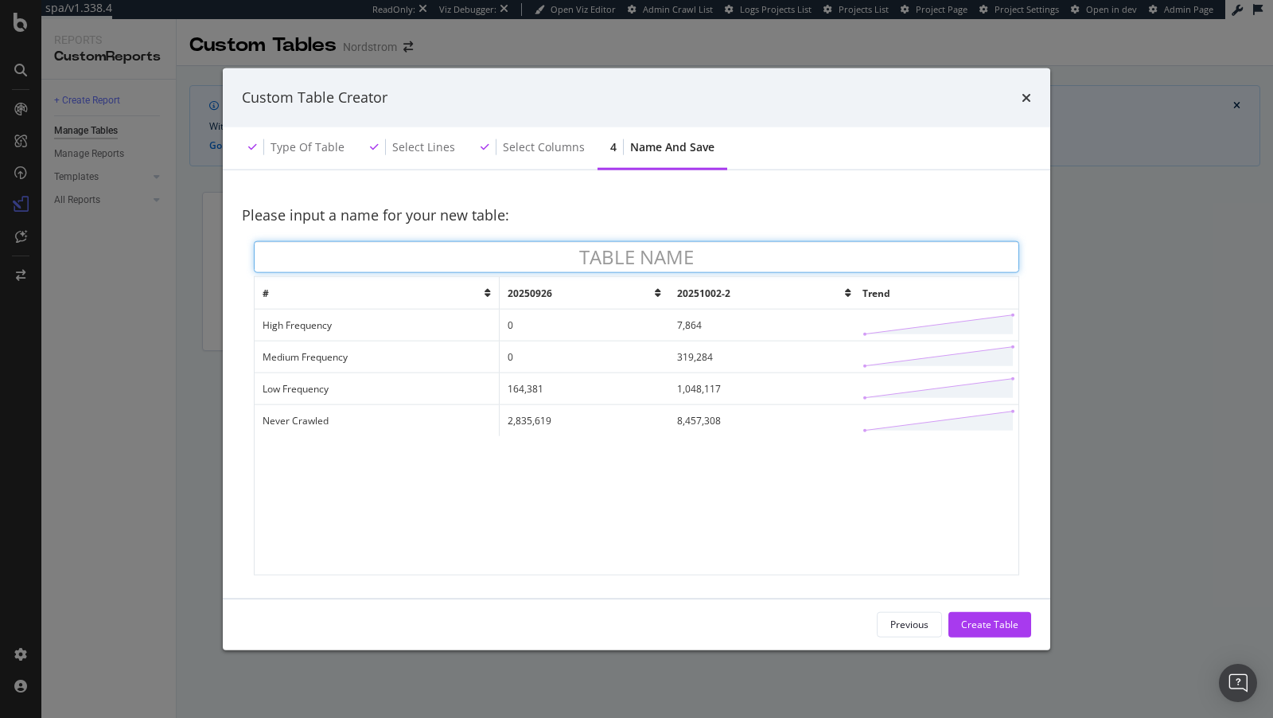
click at [525, 258] on input "modal" at bounding box center [637, 257] width 766 height 32
type input "Crawl Frequency Over Time"
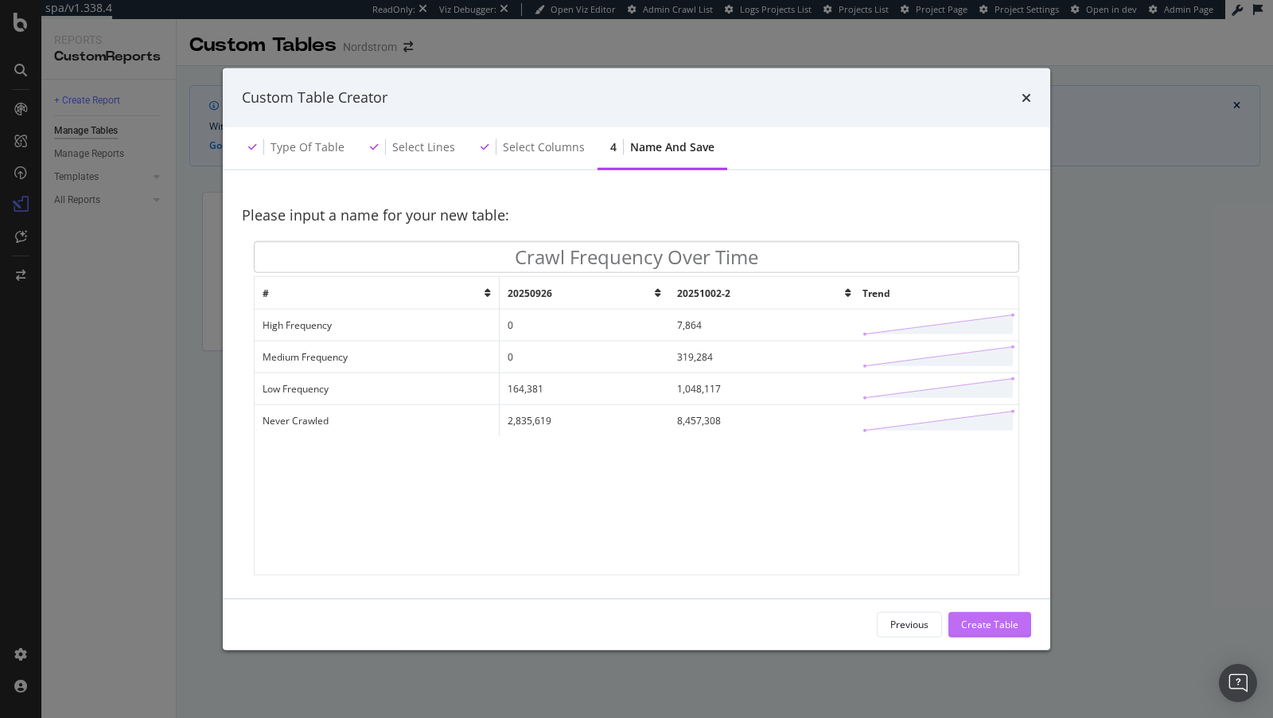
click at [987, 622] on div "Create Table" at bounding box center [989, 625] width 57 height 14
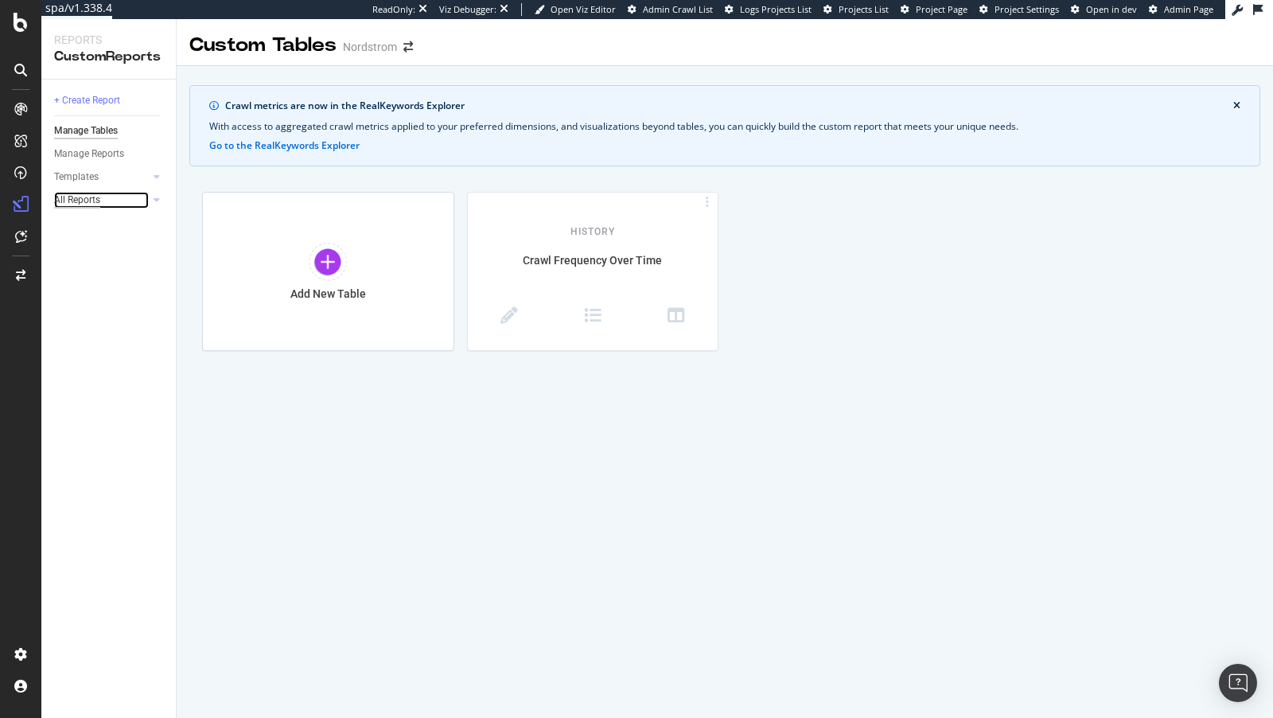
click at [83, 200] on div "All Reports" at bounding box center [77, 200] width 46 height 17
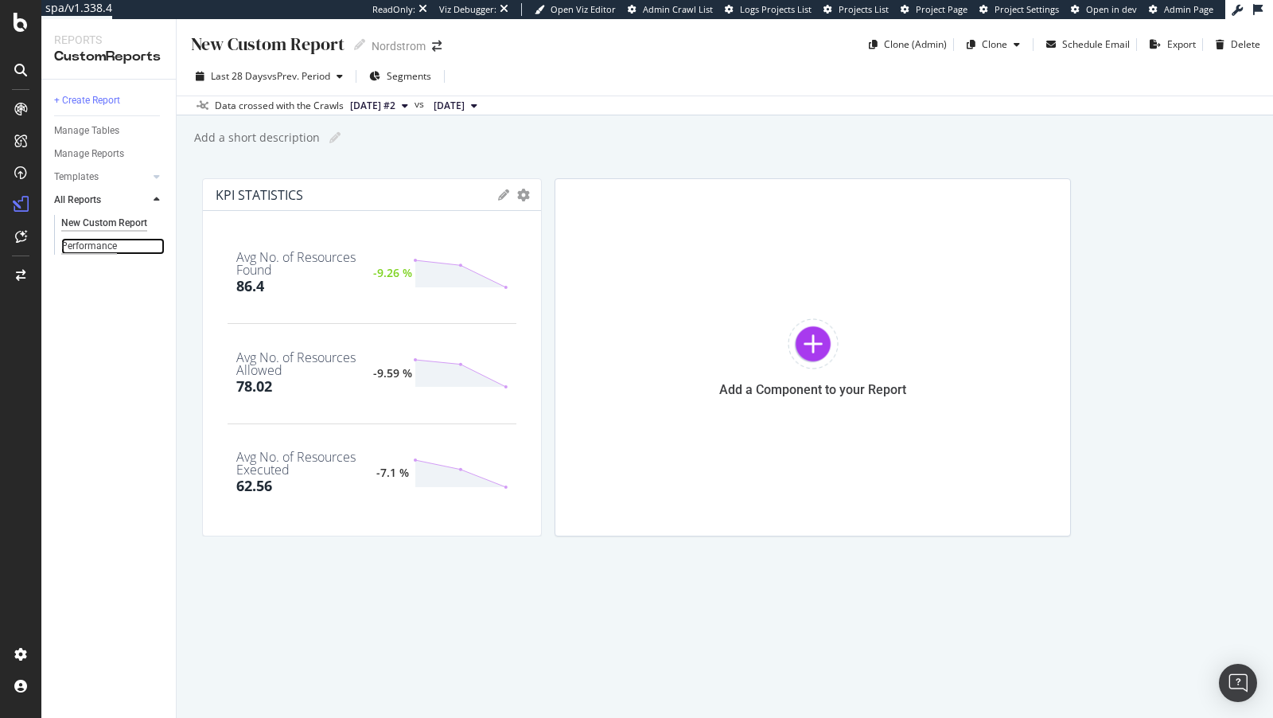
click at [101, 252] on div "Performance" at bounding box center [89, 246] width 56 height 17
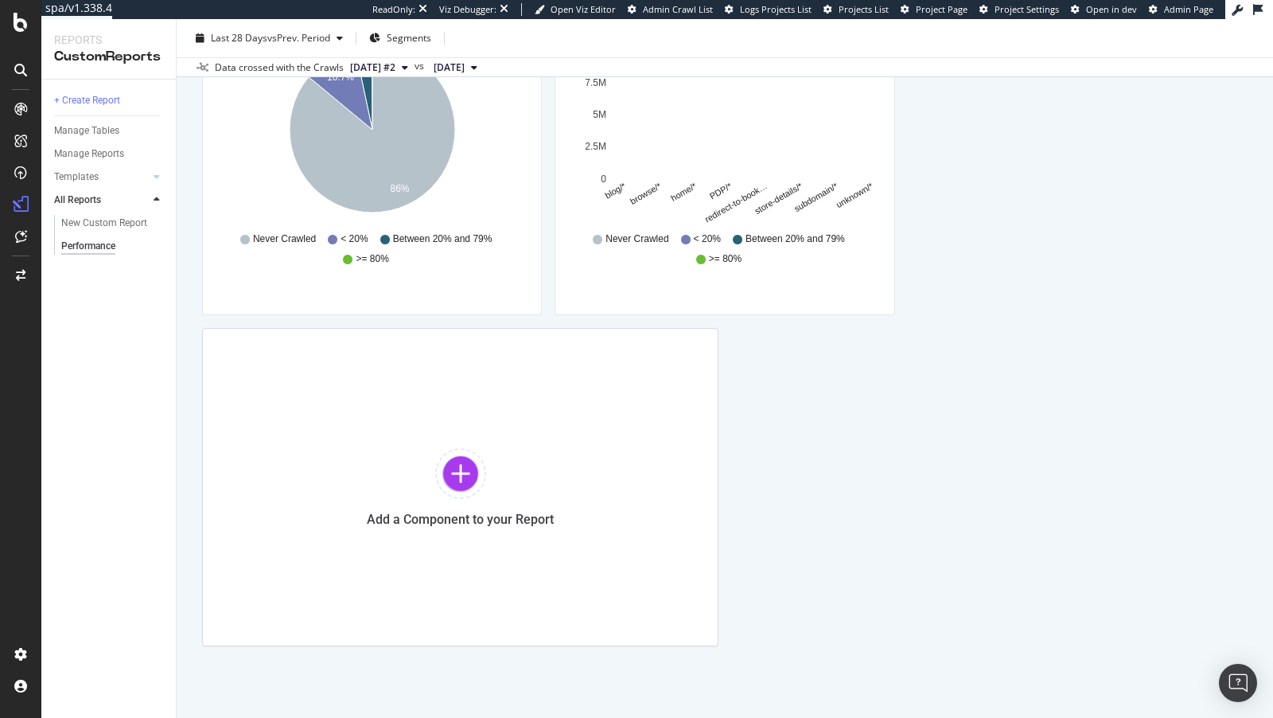
scroll to position [1326, 0]
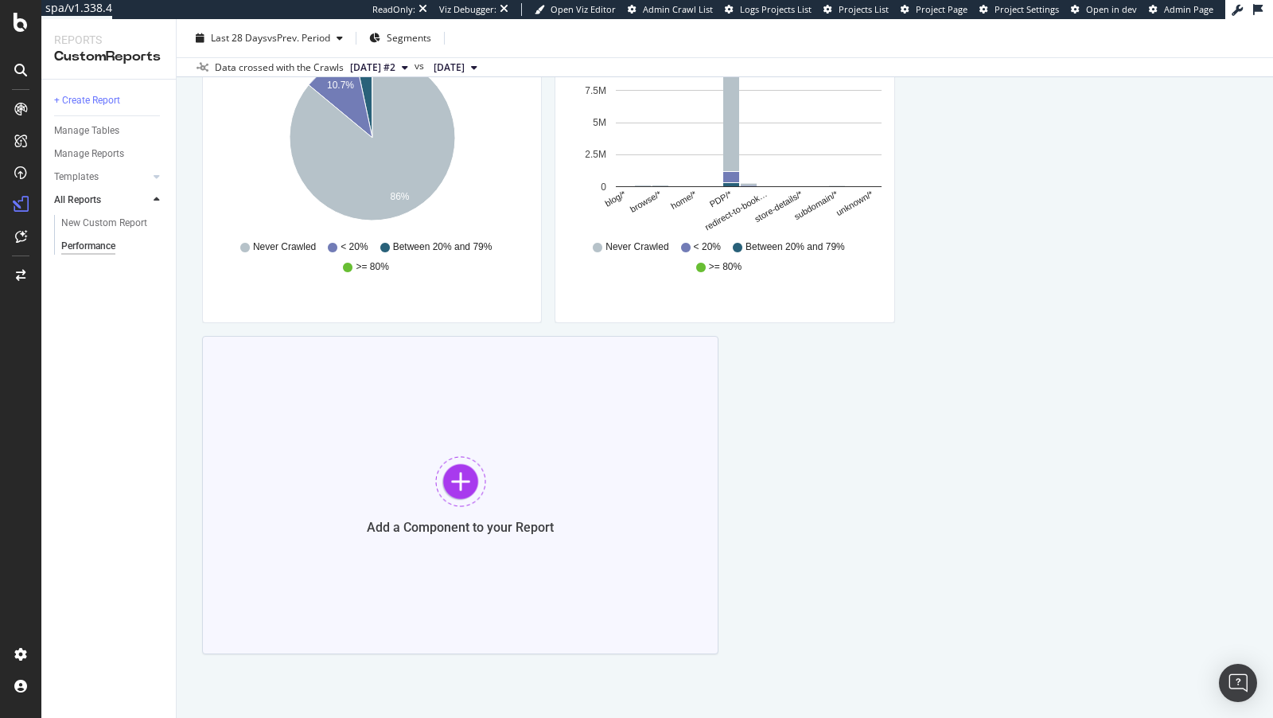
click at [496, 504] on div "Add a Component to your Report" at bounding box center [460, 495] width 516 height 318
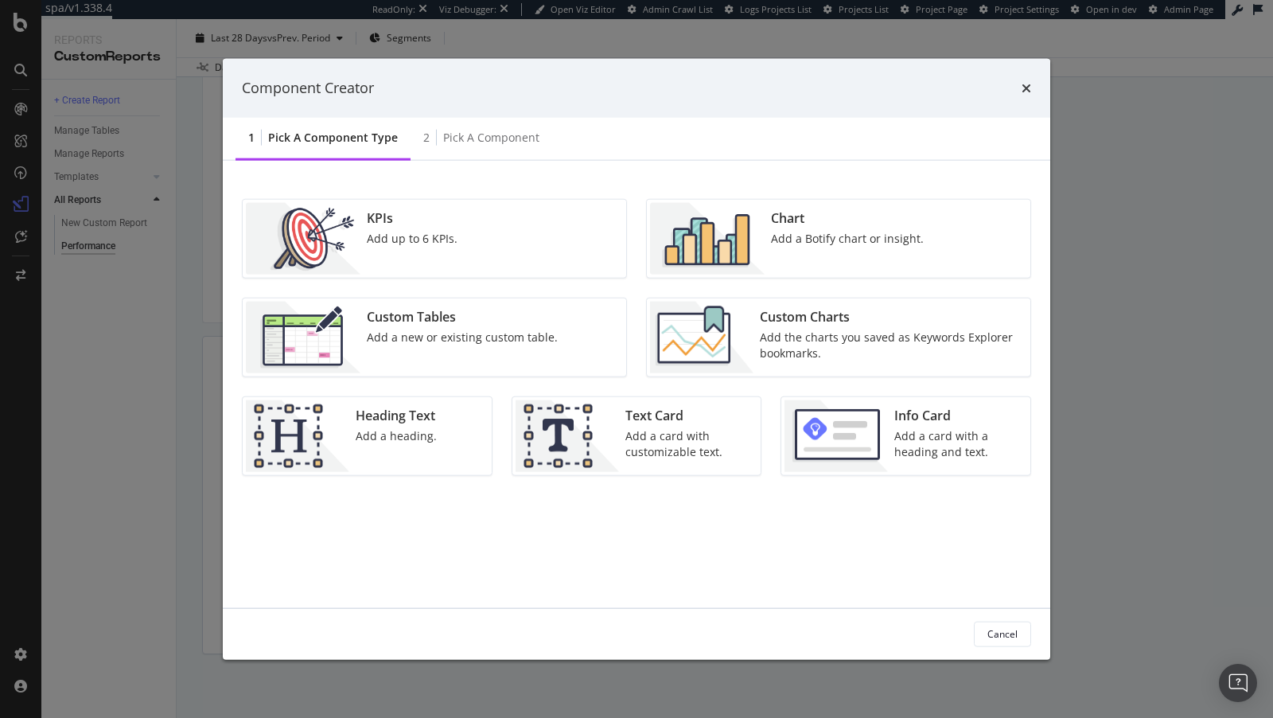
click at [468, 322] on div "Custom Tables" at bounding box center [462, 316] width 191 height 18
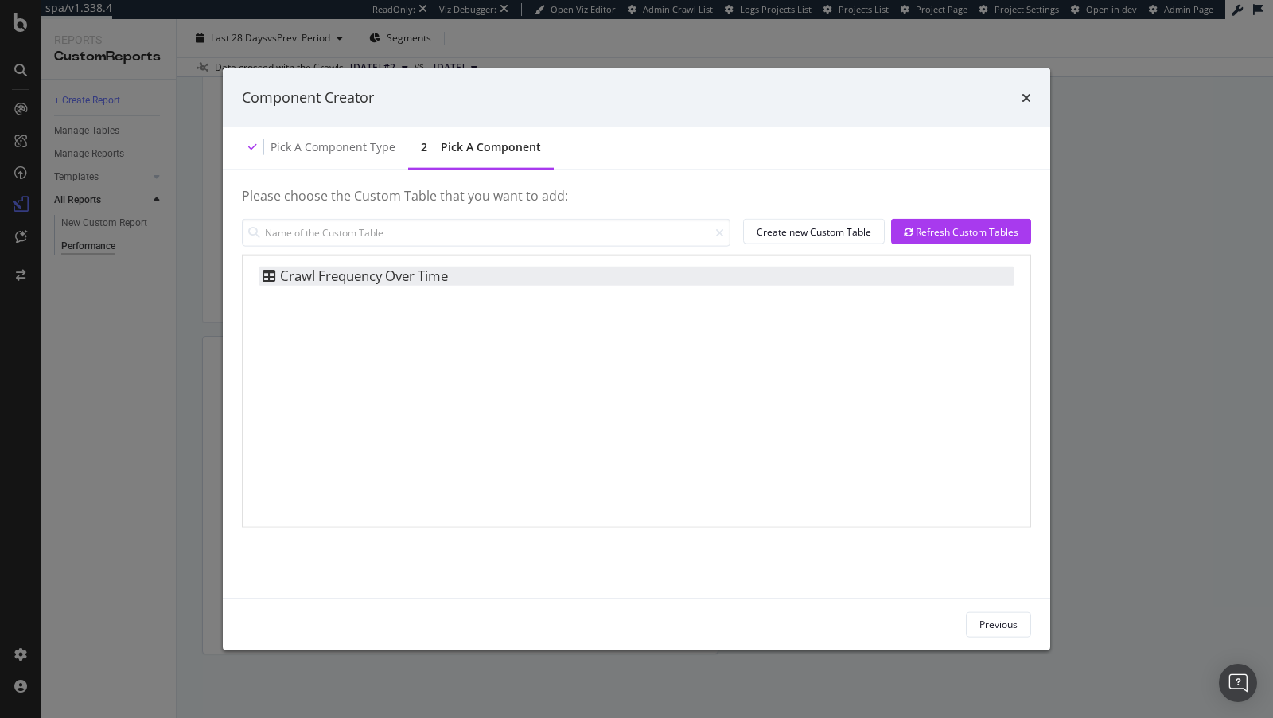
click at [491, 270] on div "Crawl Frequency Over Time" at bounding box center [637, 276] width 756 height 19
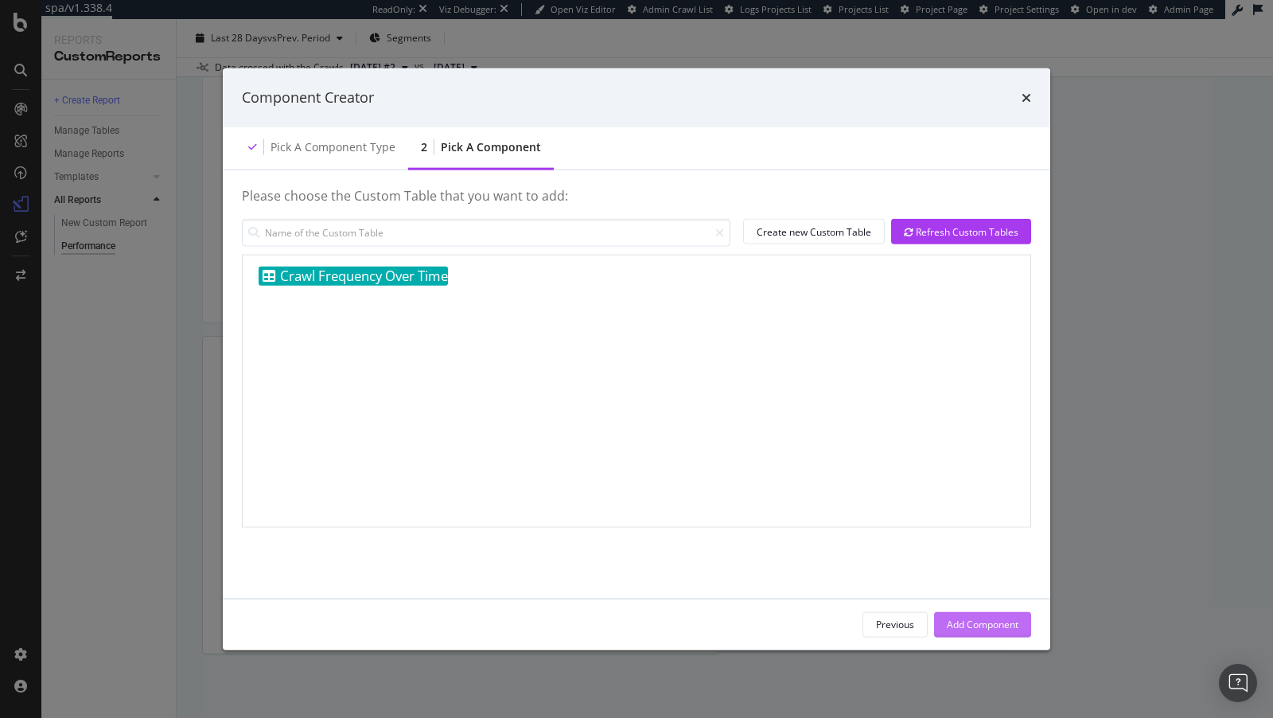
click at [996, 619] on div "Add Component" at bounding box center [983, 625] width 72 height 14
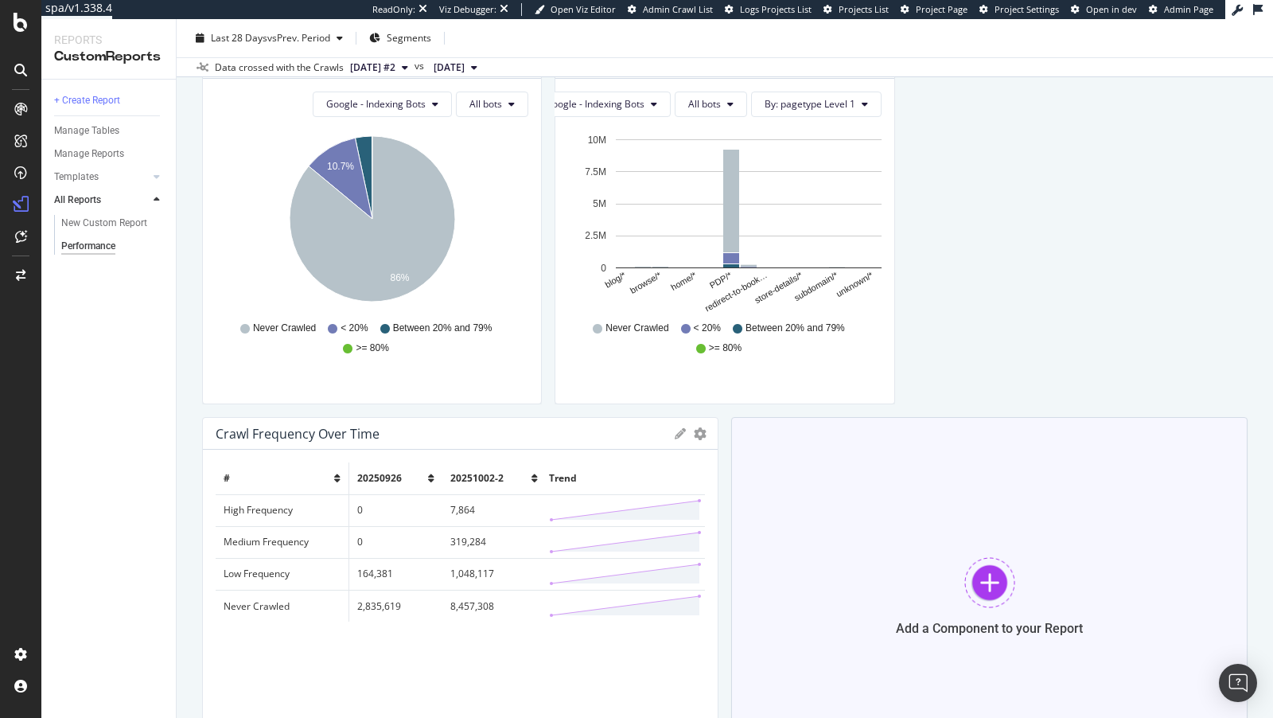
scroll to position [1277, 0]
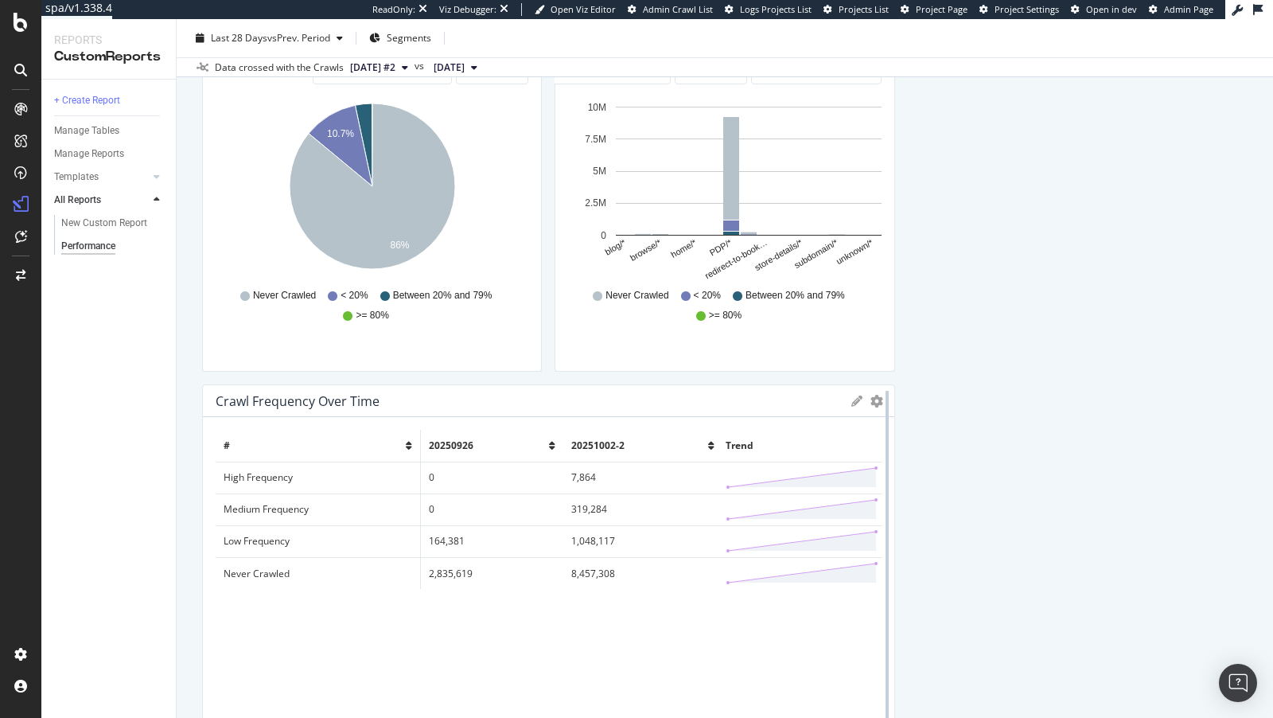
drag, startPoint x: 708, startPoint y: 467, endPoint x: 887, endPoint y: 474, distance: 178.4
click at [887, 474] on div at bounding box center [887, 563] width 16 height 358
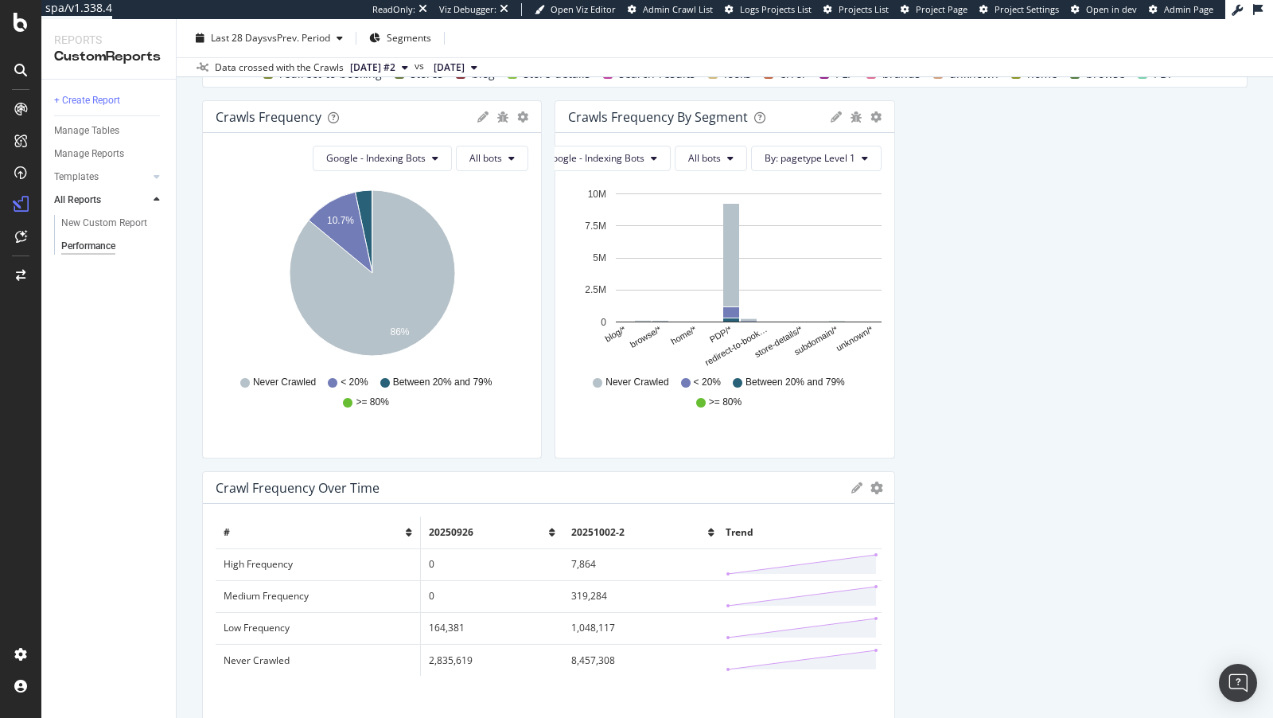
scroll to position [1162, 0]
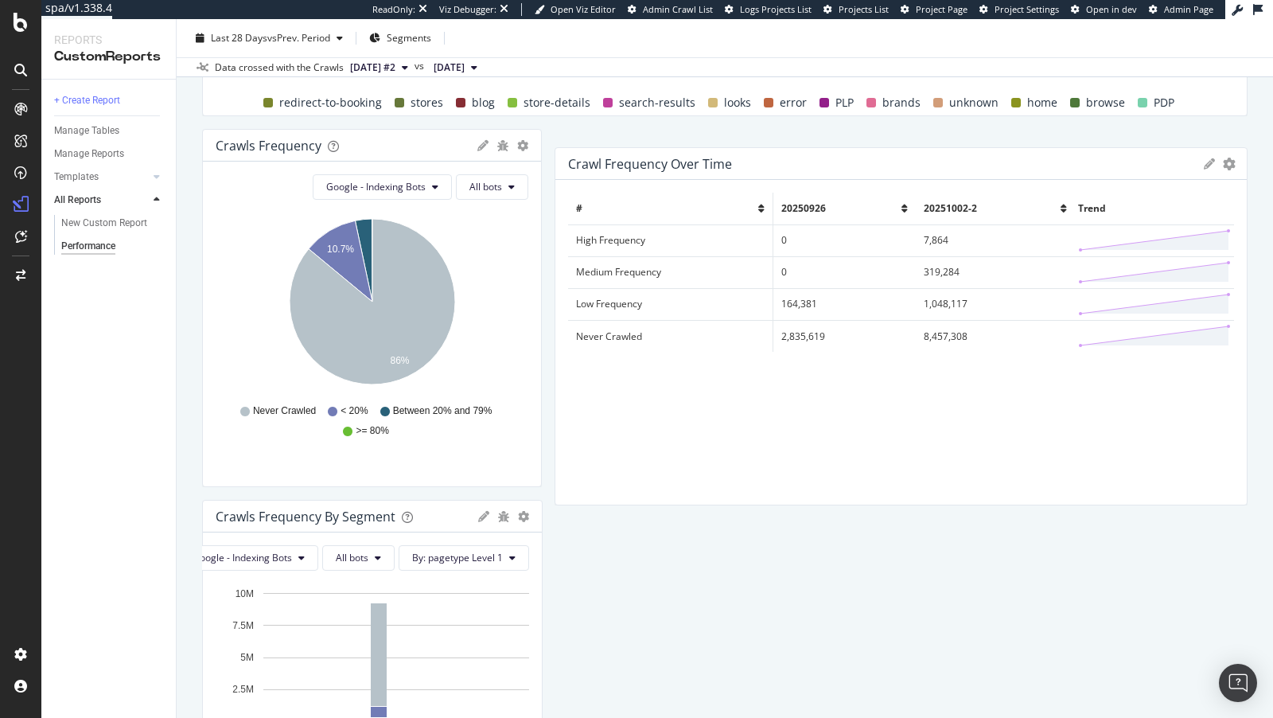
drag, startPoint x: 580, startPoint y: 516, endPoint x: 1009, endPoint y: 150, distance: 564.4
click at [1010, 156] on div "Crawl Frequency Over Time" at bounding box center [882, 164] width 628 height 16
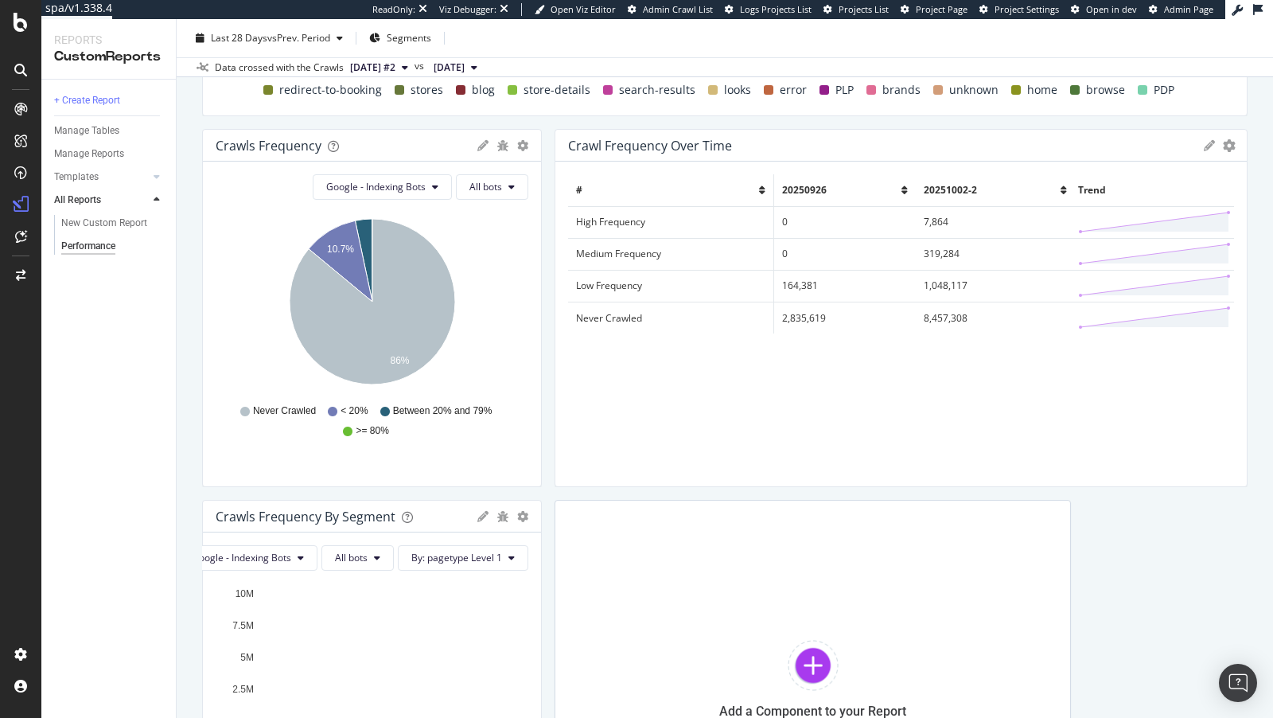
scroll to position [1157, 0]
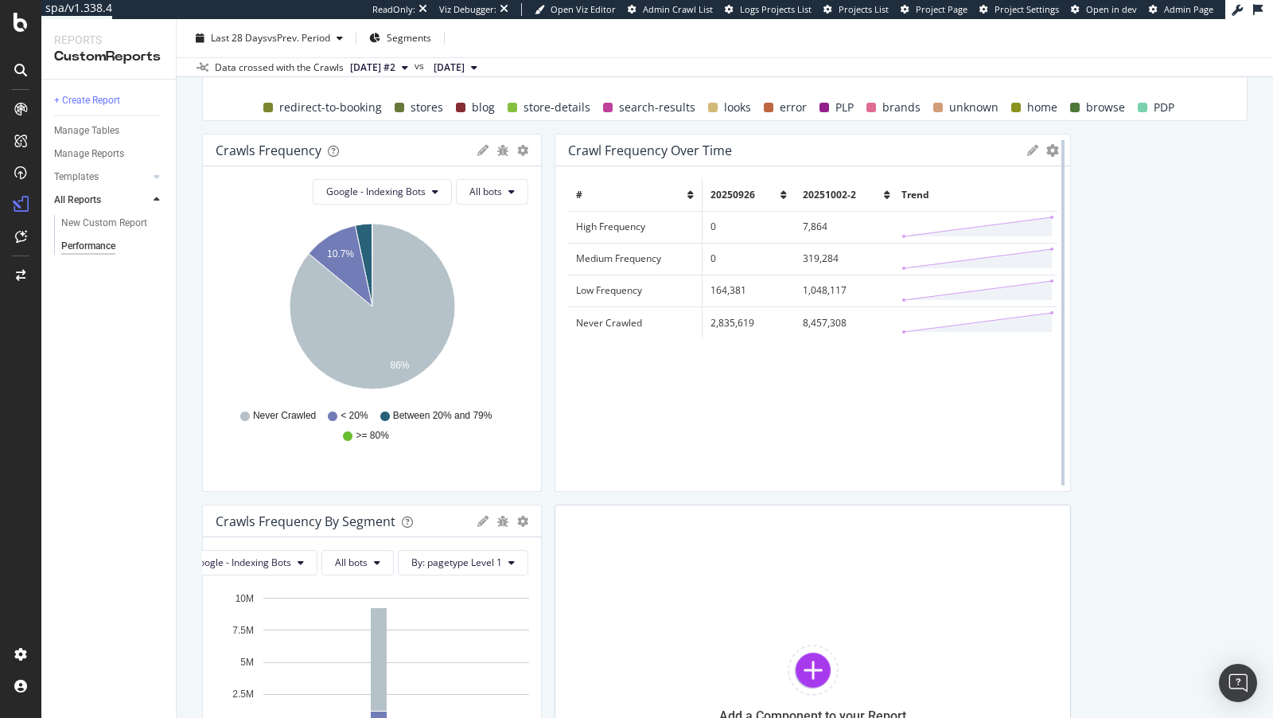
drag, startPoint x: 1242, startPoint y: 279, endPoint x: 1060, endPoint y: 285, distance: 182.3
click at [1060, 285] on div at bounding box center [1063, 313] width 16 height 358
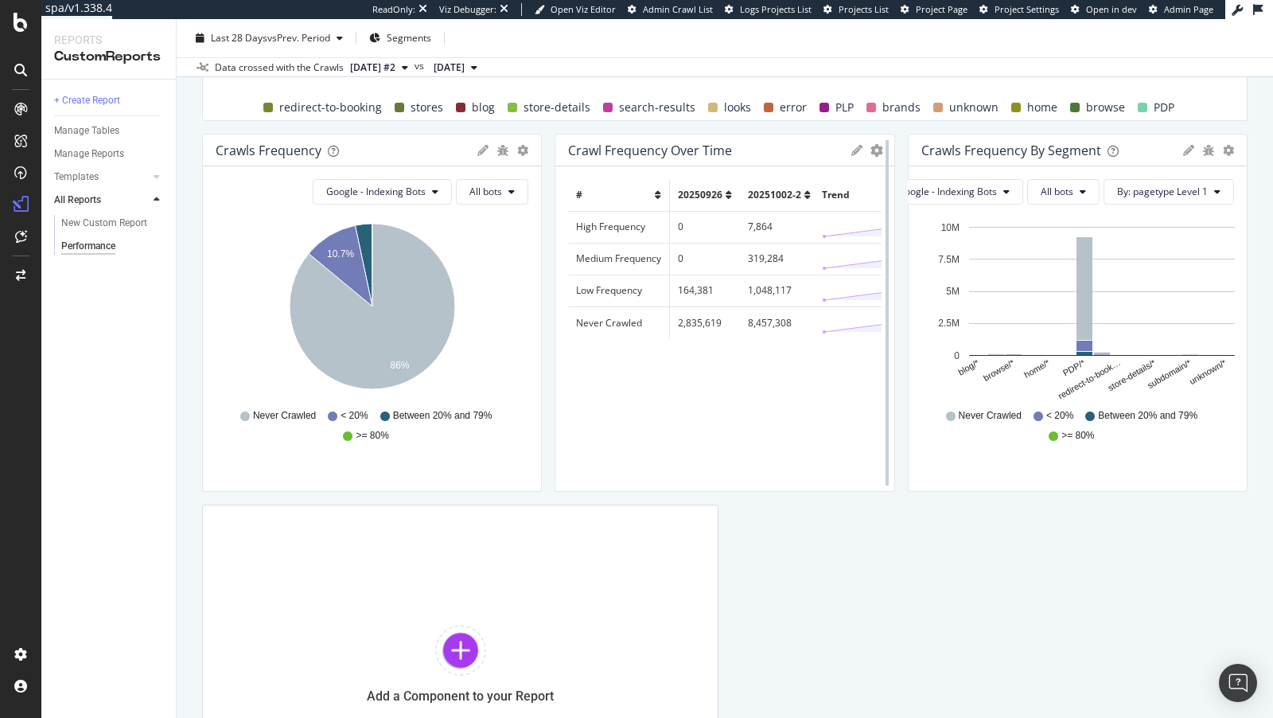
drag, startPoint x: 1060, startPoint y: 298, endPoint x: 884, endPoint y: 318, distance: 177.1
click at [884, 318] on div at bounding box center [887, 313] width 16 height 358
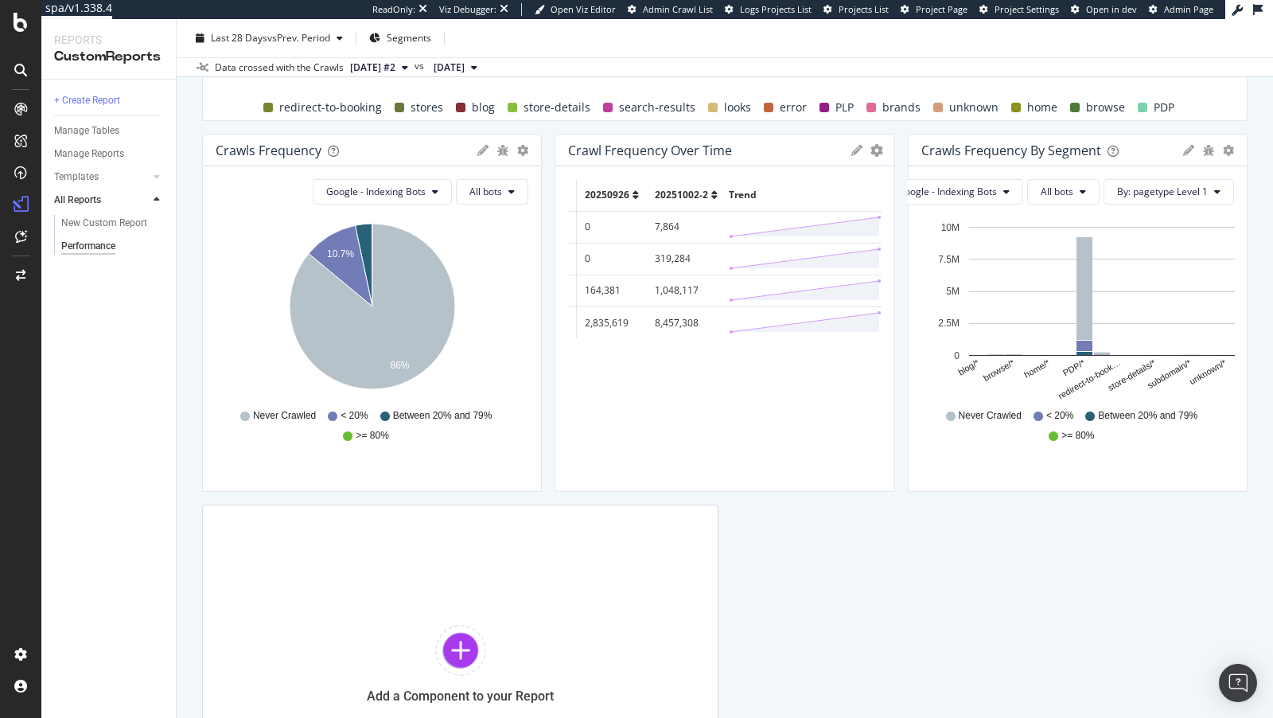
scroll to position [0, 0]
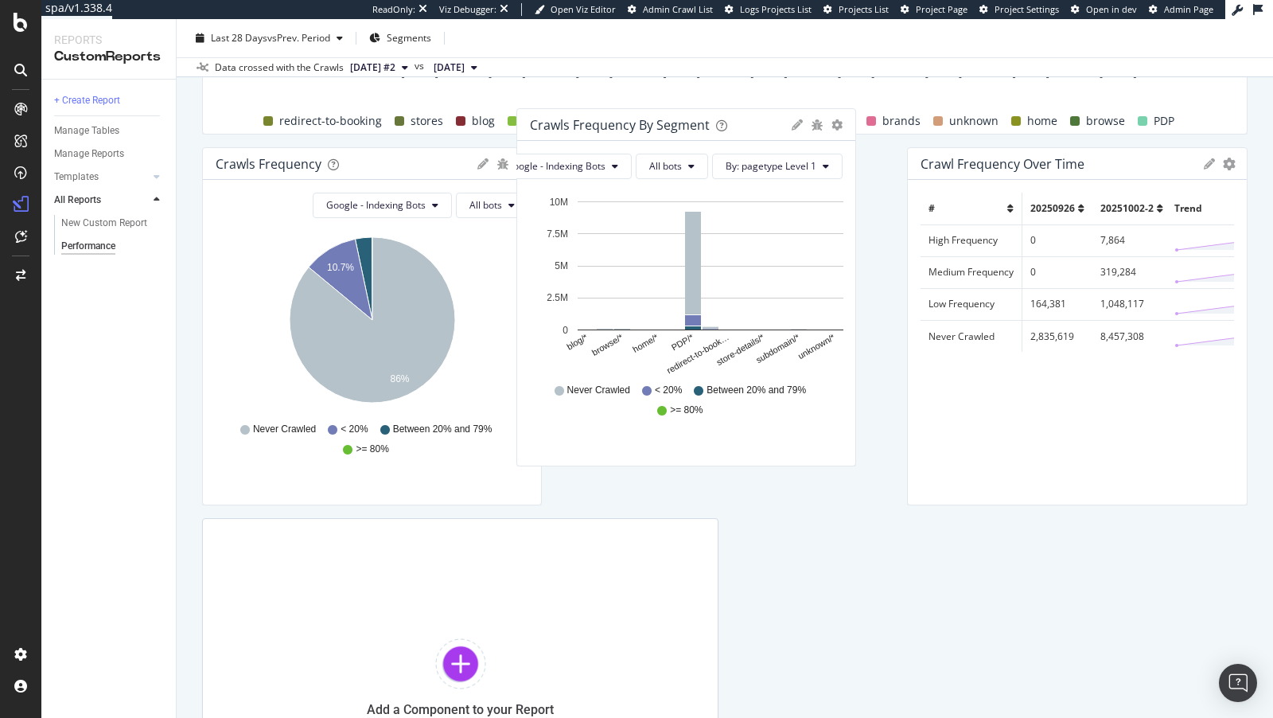
drag, startPoint x: 1079, startPoint y: 147, endPoint x: 695, endPoint y: 127, distance: 384.9
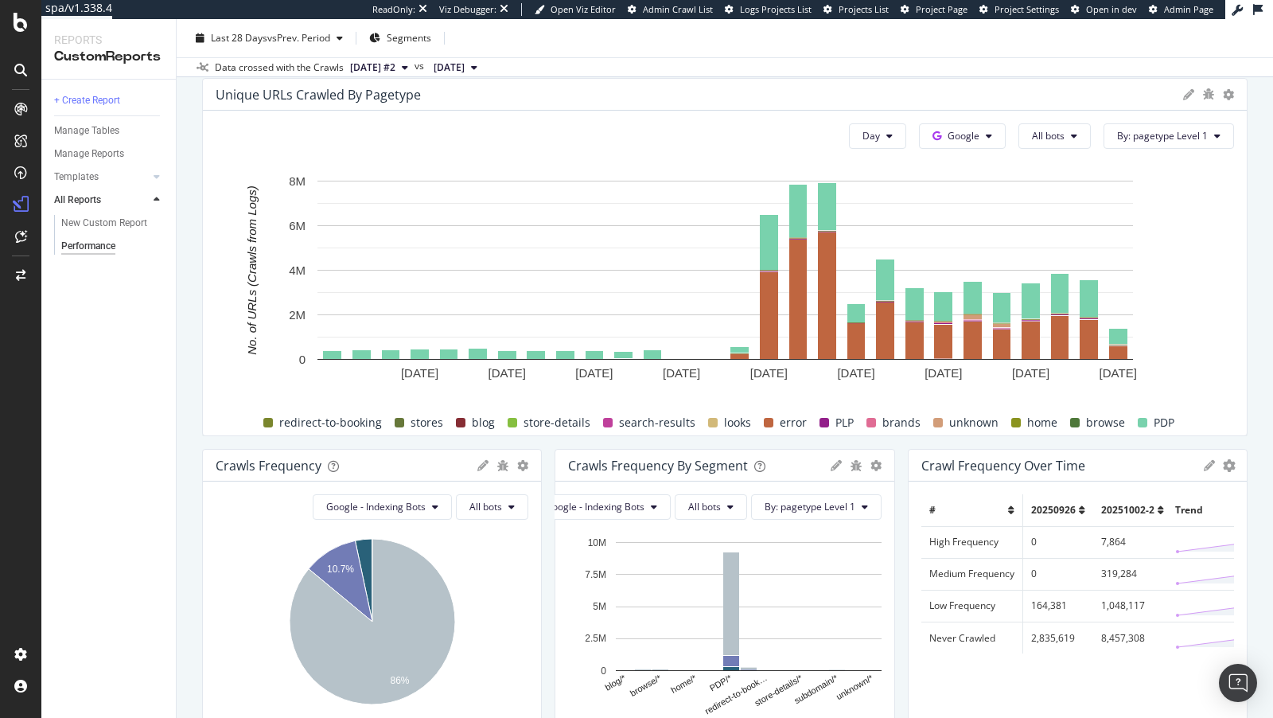
scroll to position [1098, 0]
